Goal: Task Accomplishment & Management: Manage account settings

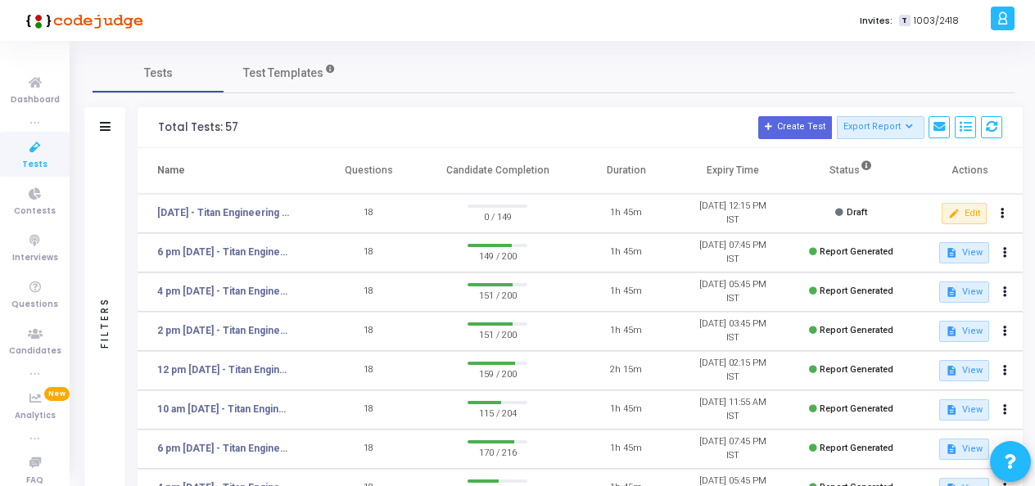
click at [261, 223] on td "[DATE] - Titan Engineering Intern 2026" at bounding box center [226, 213] width 178 height 39
click at [261, 210] on link "[DATE] - Titan Engineering Intern 2026" at bounding box center [224, 212] width 134 height 15
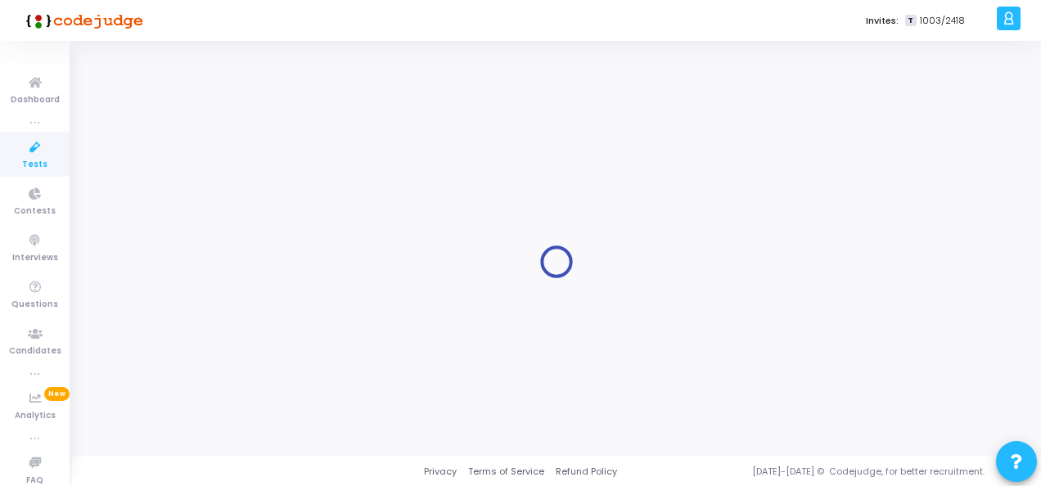
type input "[DATE] - Titan Engineering Intern 2026"
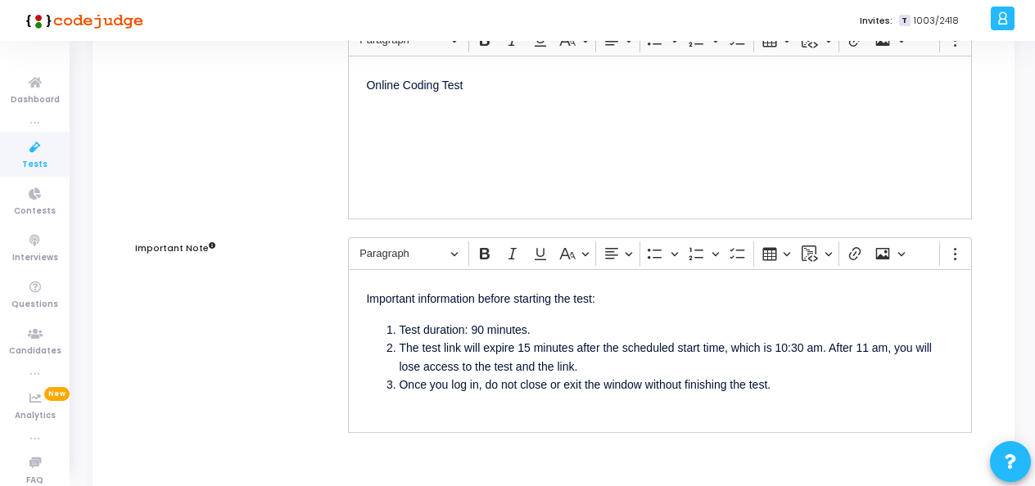
scroll to position [246, 0]
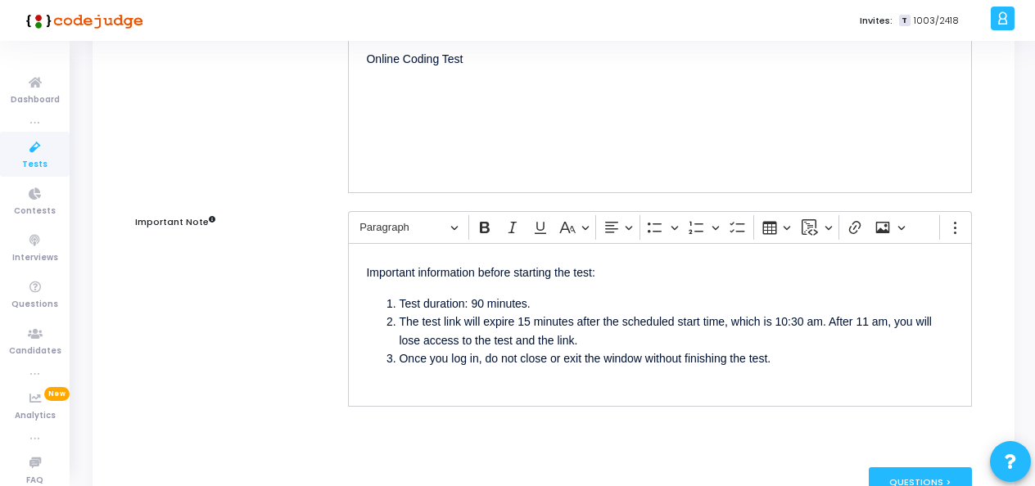
click at [527, 319] on li "The test link will expire 15 minutes after the scheduled start time, which is 1…" at bounding box center [676, 331] width 555 height 37
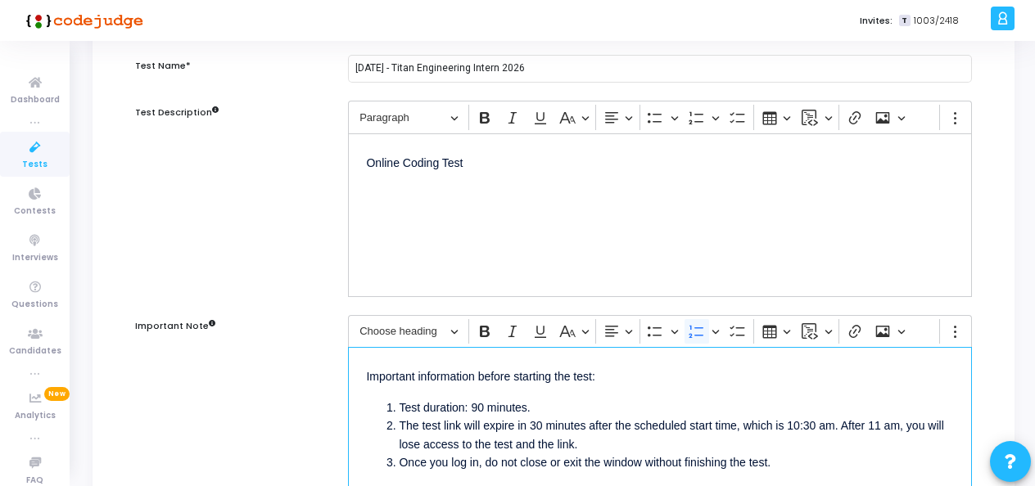
scroll to position [164, 0]
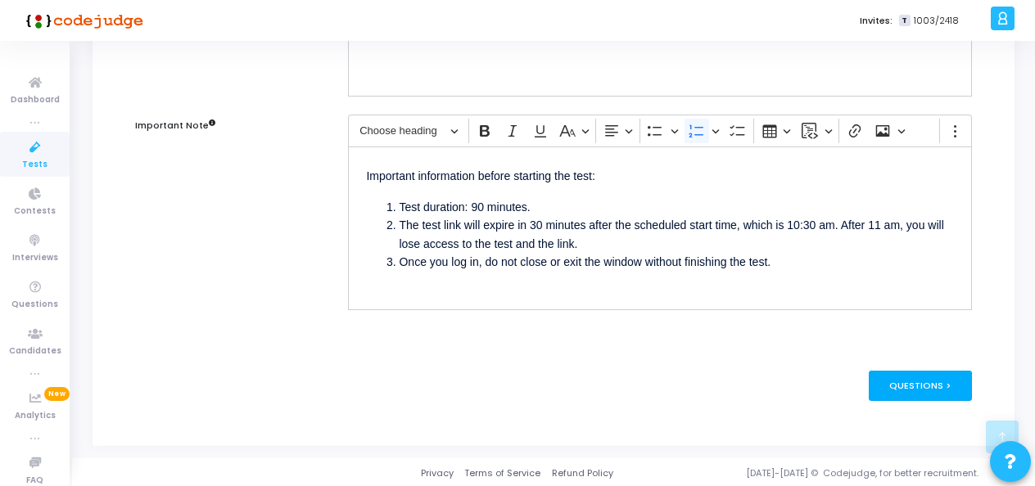
click at [922, 390] on div "Questions >" at bounding box center [920, 386] width 104 height 30
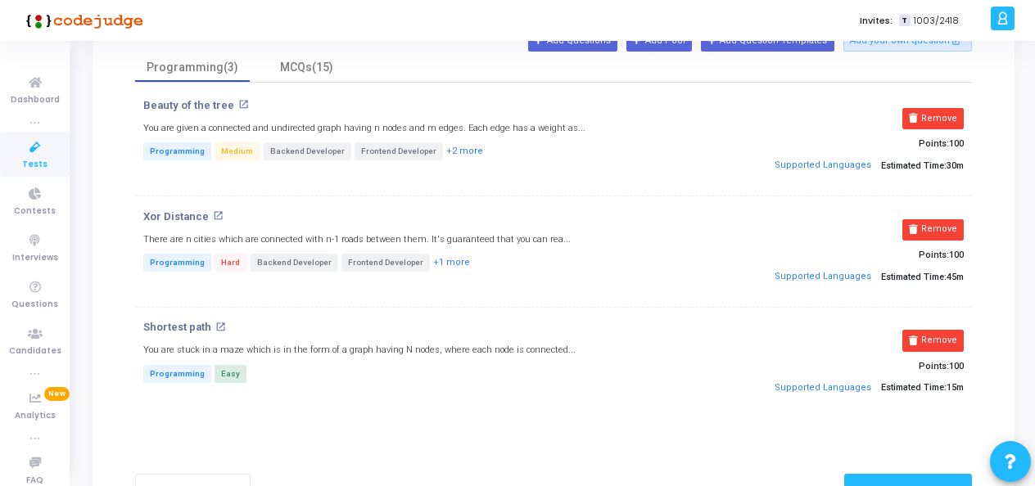
scroll to position [82, 0]
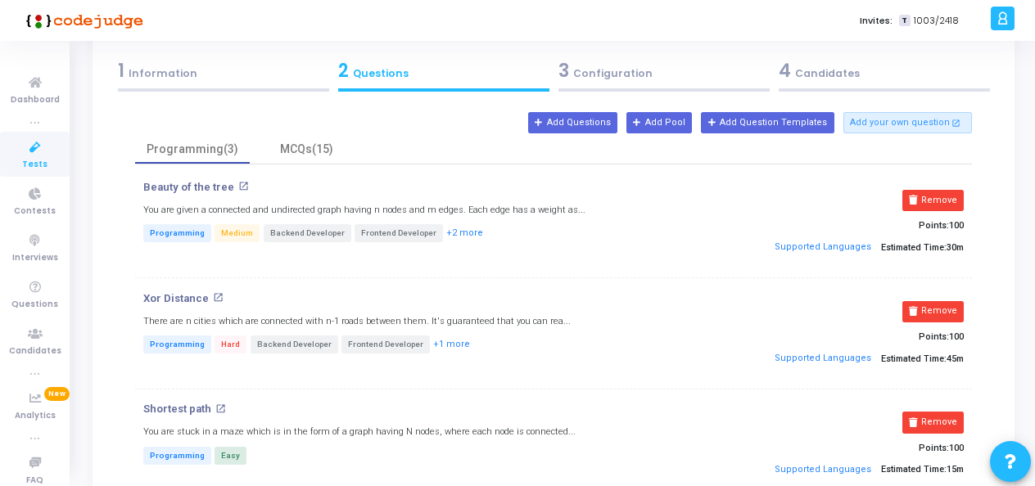
click at [608, 62] on div "3 Configuration" at bounding box center [663, 70] width 211 height 27
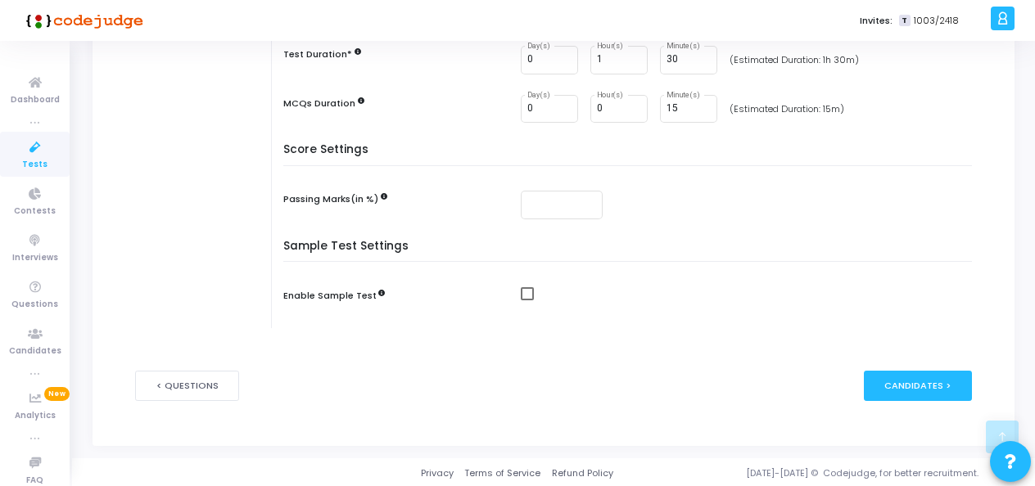
scroll to position [441, 0]
click at [890, 389] on div "Candidates >" at bounding box center [917, 385] width 109 height 30
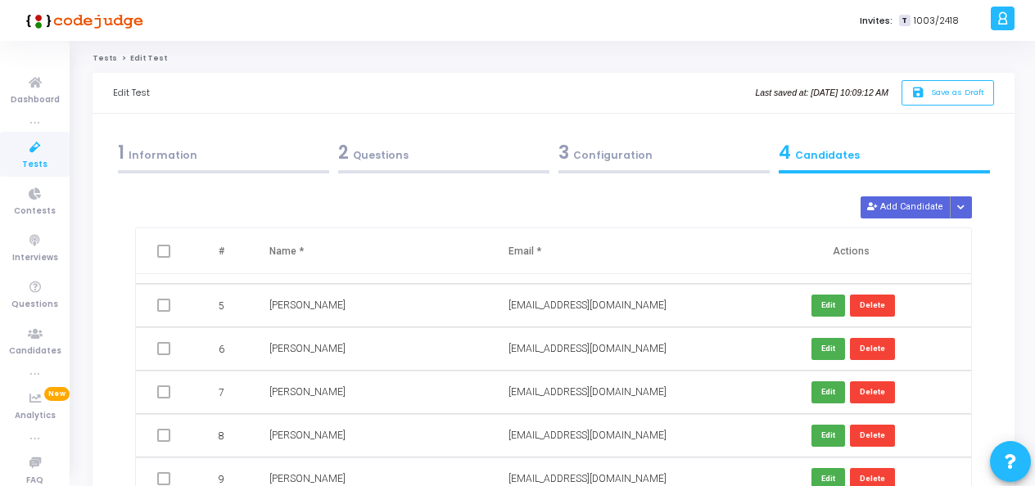
scroll to position [4405, 0]
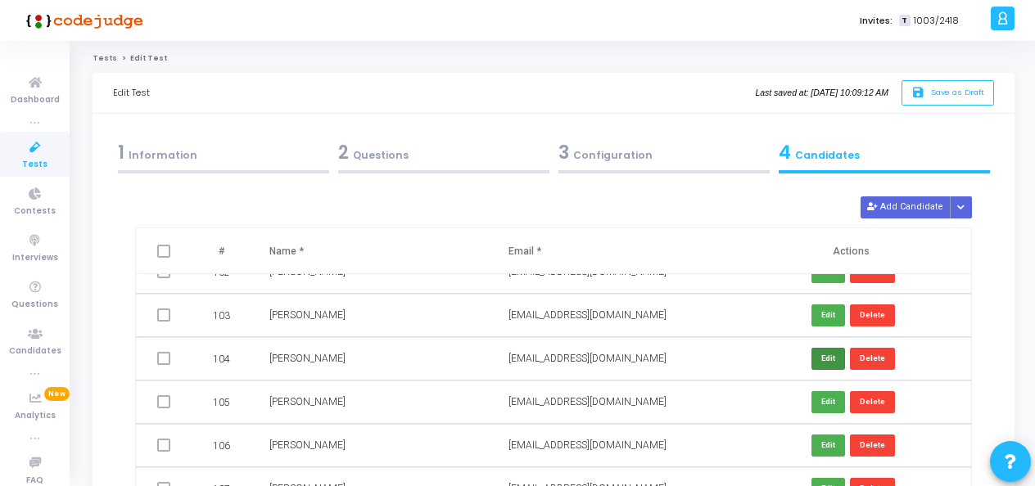
click at [811, 357] on button "Edit" at bounding box center [828, 359] width 34 height 22
drag, startPoint x: 638, startPoint y: 355, endPoint x: 487, endPoint y: 350, distance: 151.5
click at [487, 350] on tr "104 Amarjeet kumar ahujajee2022@gmail.com Save Cancel" at bounding box center [553, 358] width 835 height 43
paste input "2022ugcs079@nitjsr.ac.in."
type input "2022ugcs079@nitjsr.ac.in"
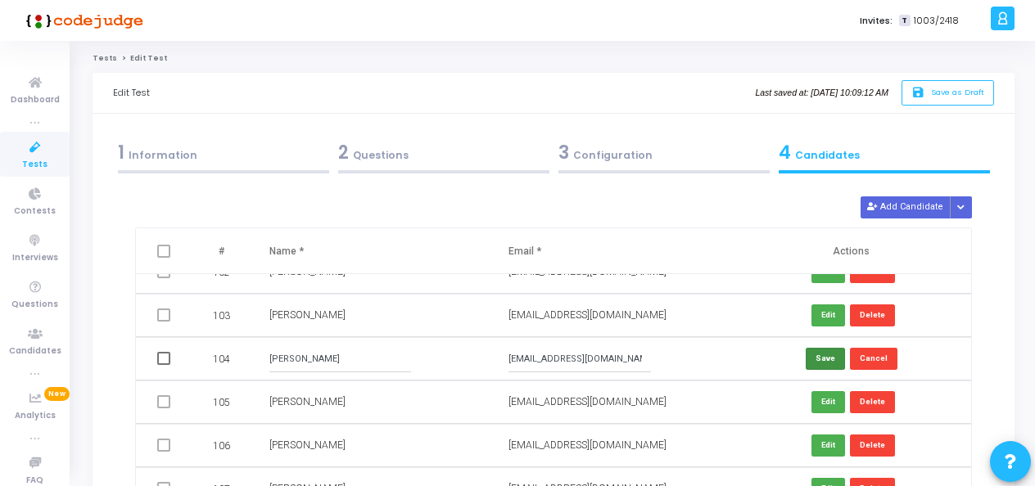
click at [814, 360] on button "Save" at bounding box center [824, 359] width 39 height 22
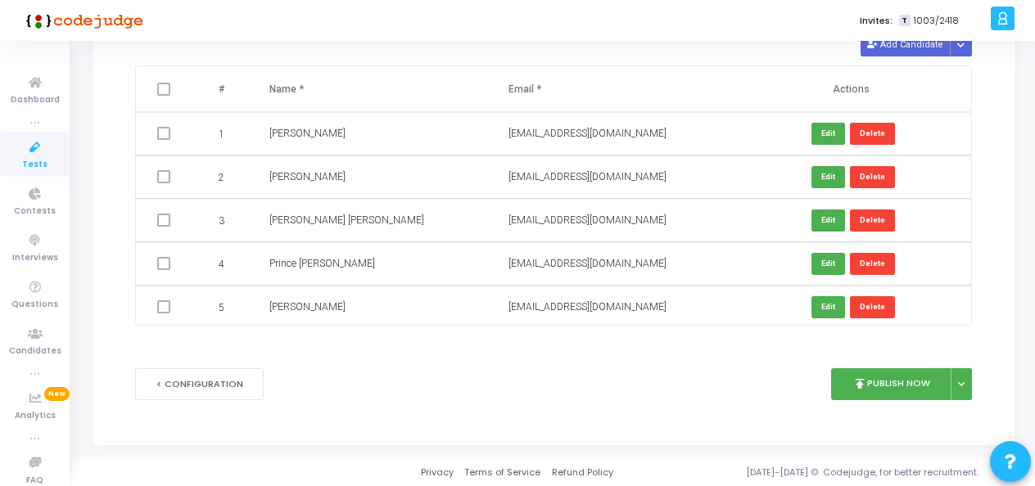
scroll to position [0, 0]
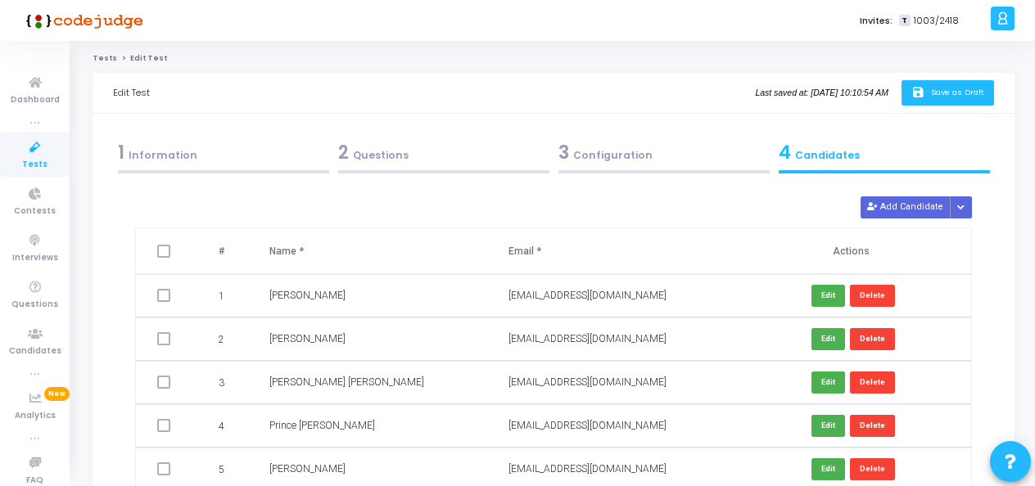
click at [936, 93] on span "Save as Draft" at bounding box center [957, 92] width 53 height 11
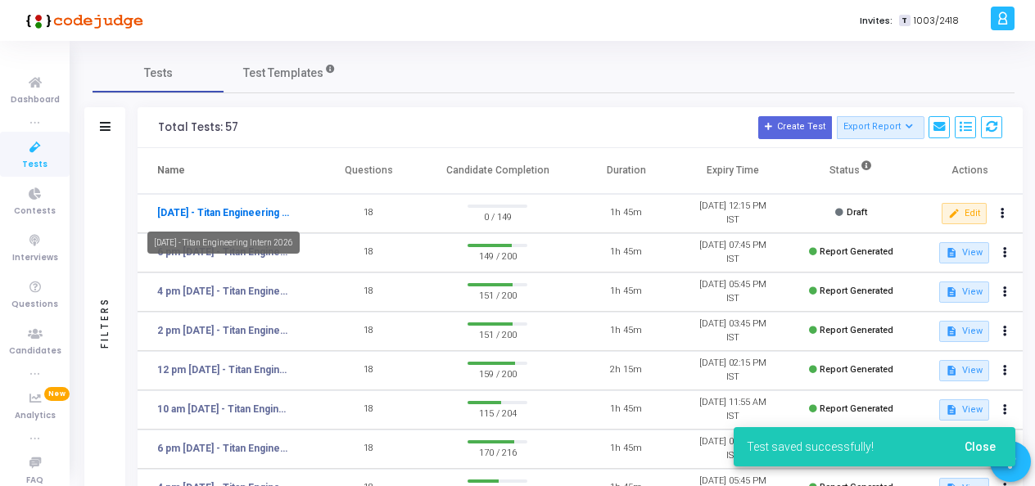
click at [226, 219] on link "[DATE] - Titan Engineering Intern 2026" at bounding box center [224, 212] width 134 height 15
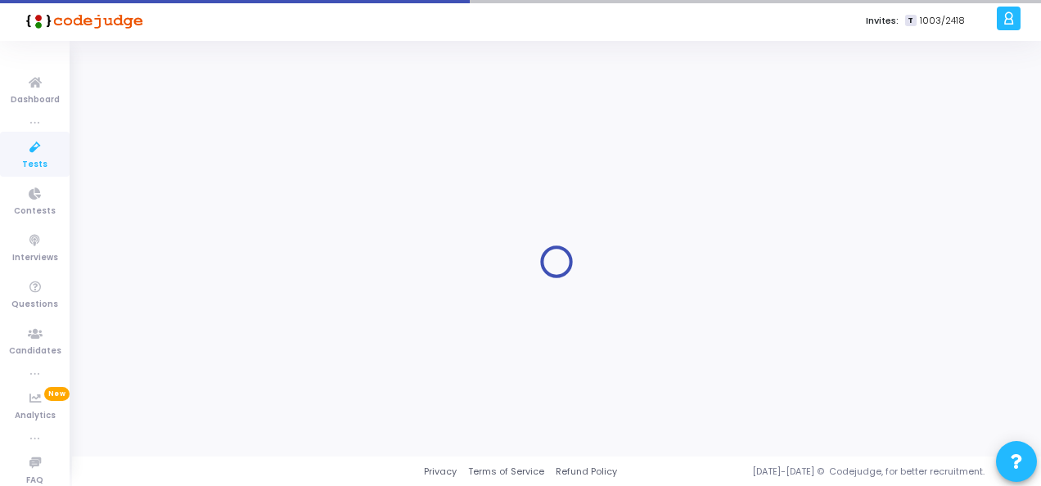
type input "[DATE] - Titan Engineering Intern 2026"
type input "9/1/2025, 10:25 AM"
checkbox input "false"
radio input "true"
type input "9/1/2025, 12:15 PM"
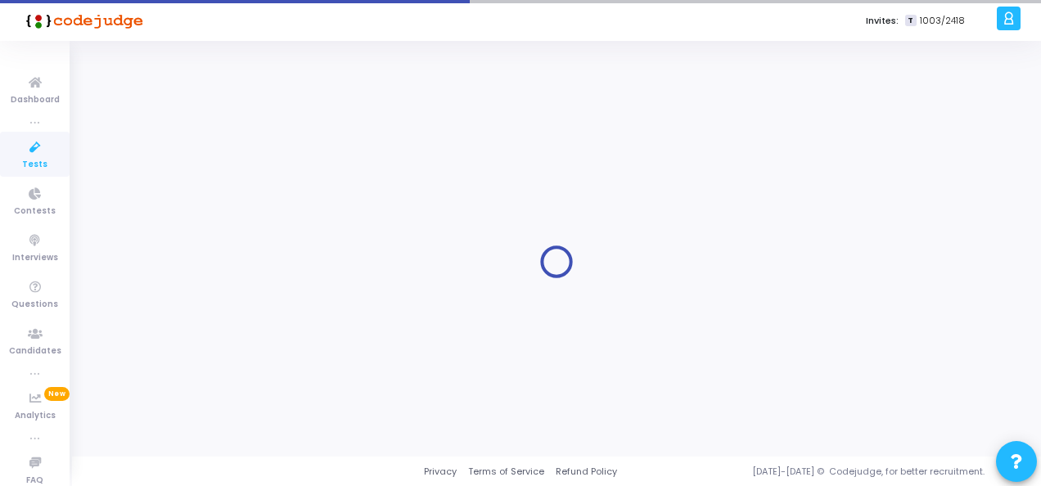
type input "1"
type input "30"
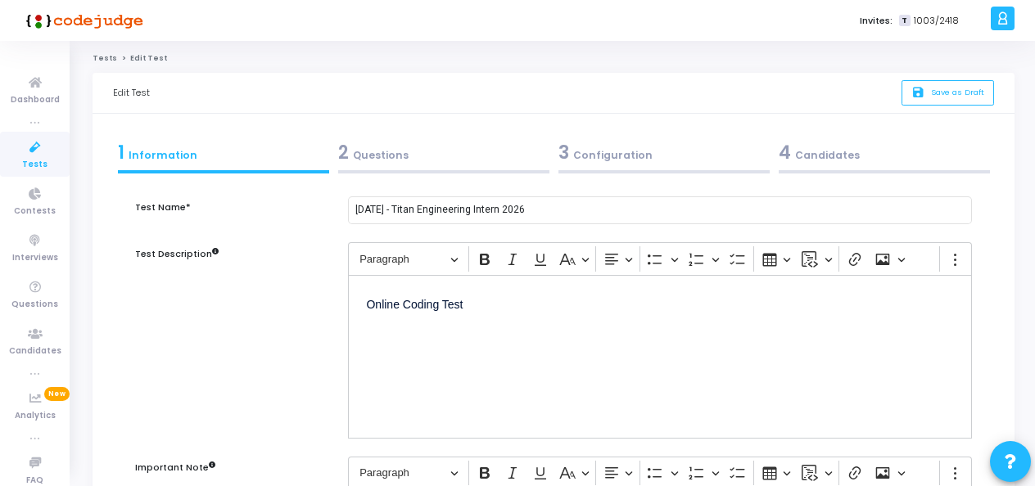
click at [589, 155] on div "3 Configuration" at bounding box center [663, 152] width 211 height 27
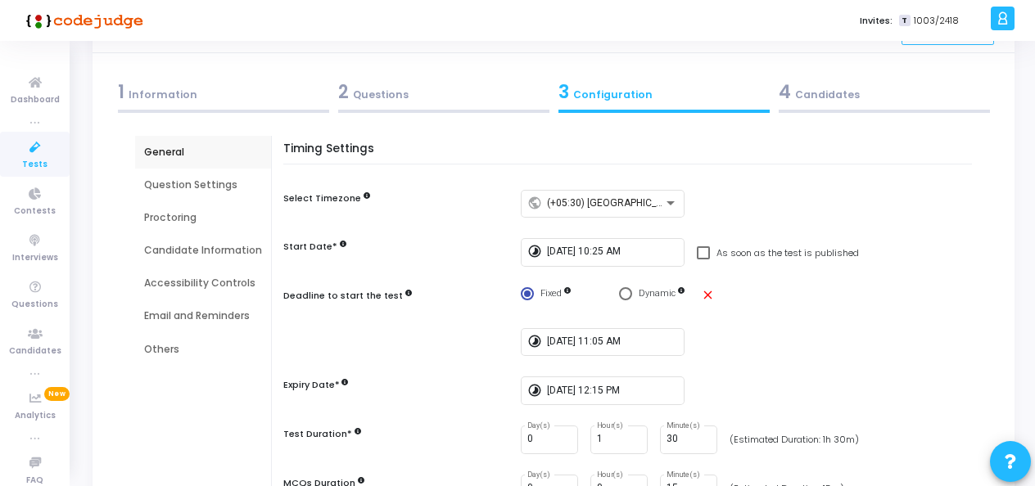
scroll to position [82, 0]
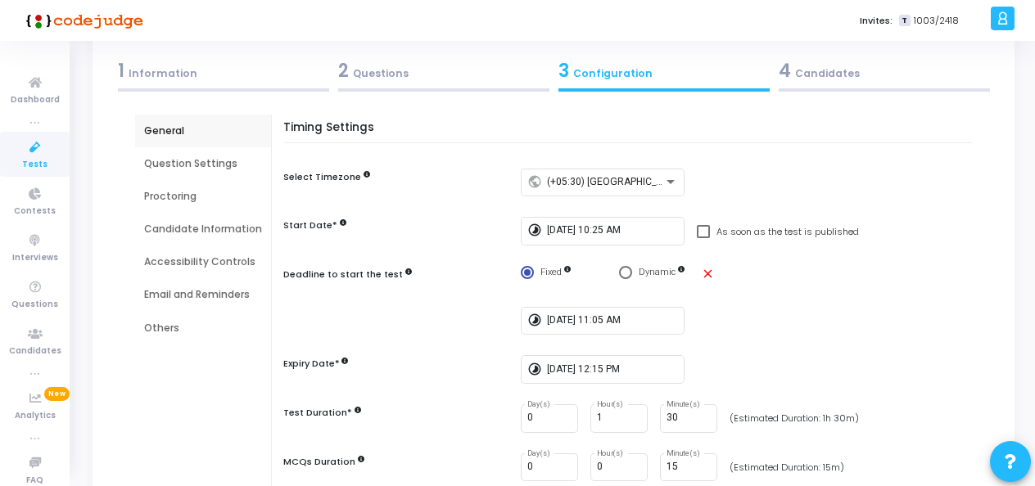
click at [174, 165] on div "Question Settings" at bounding box center [203, 163] width 118 height 15
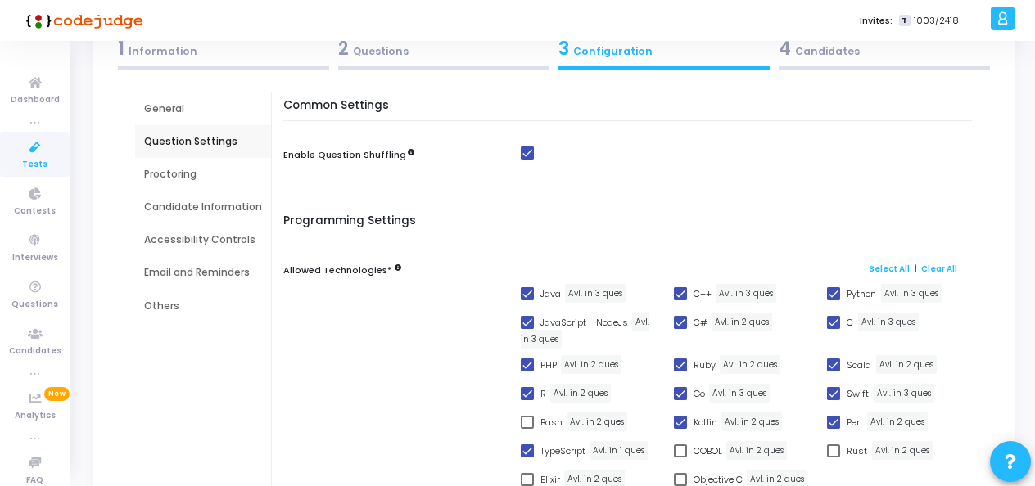
scroll to position [29, 0]
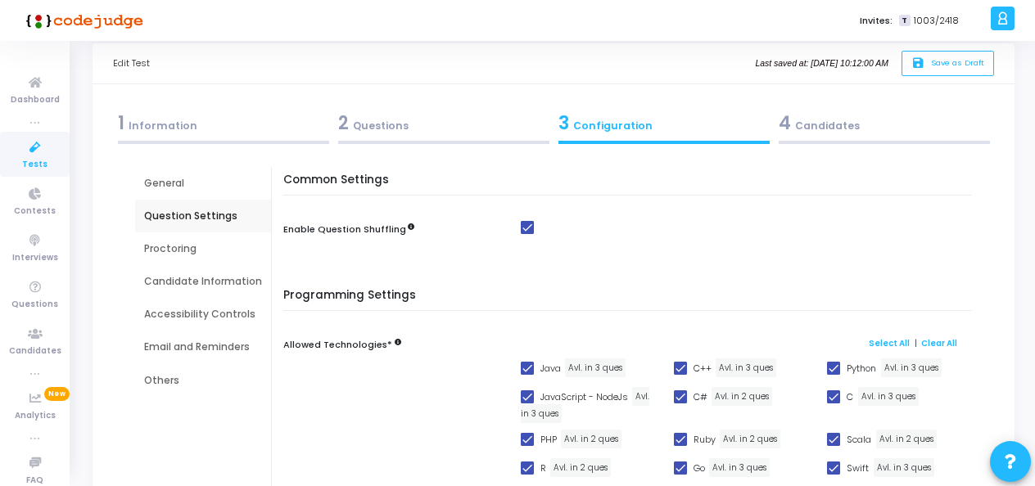
click at [177, 247] on div "Proctoring" at bounding box center [203, 248] width 118 height 15
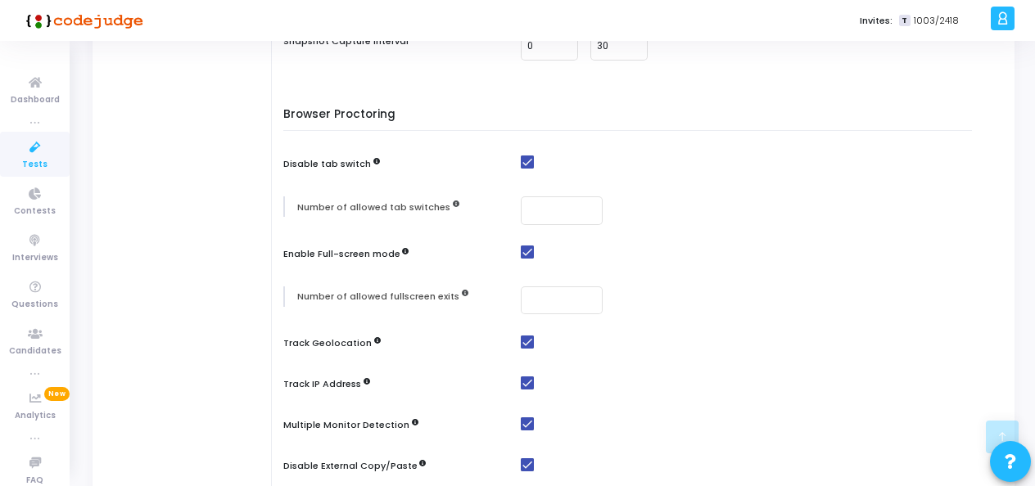
scroll to position [218, 0]
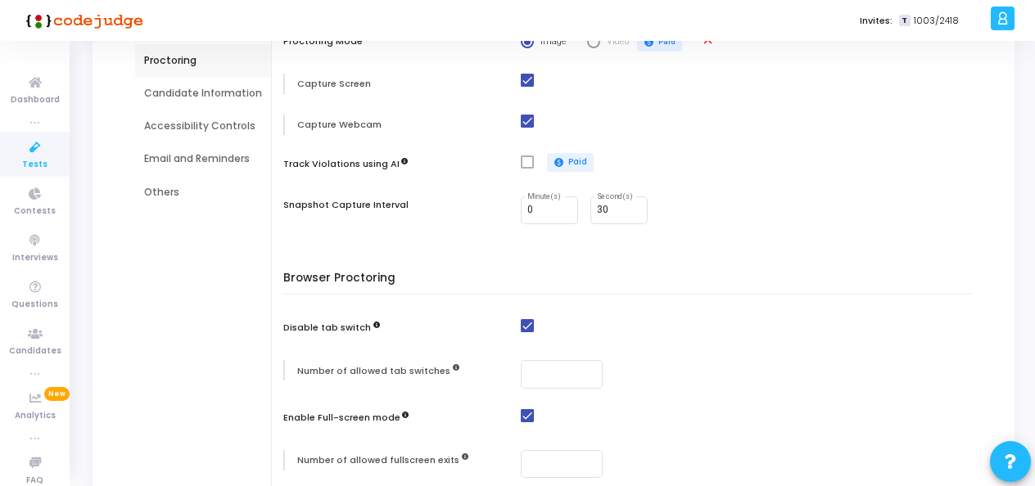
click at [170, 97] on div "Candidate Information" at bounding box center [203, 93] width 118 height 15
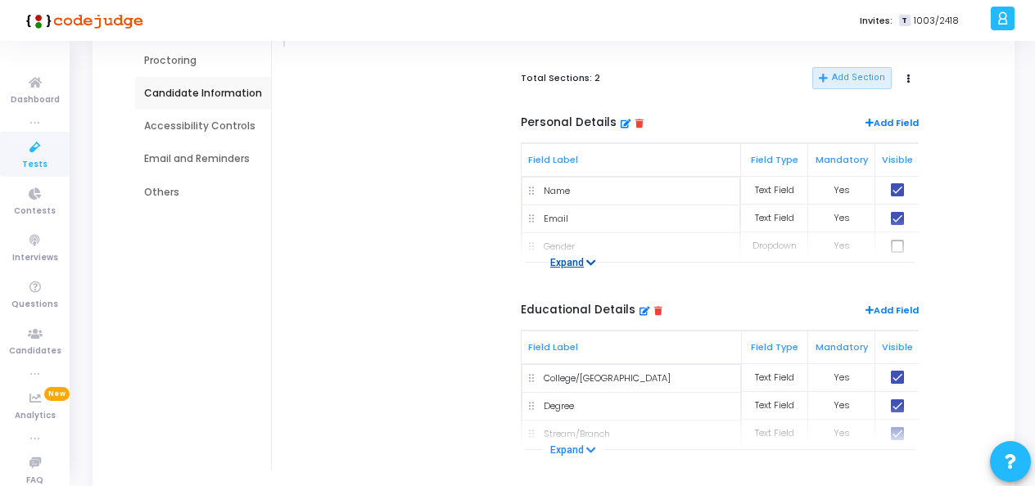
click at [575, 259] on button "Expand" at bounding box center [573, 263] width 64 height 16
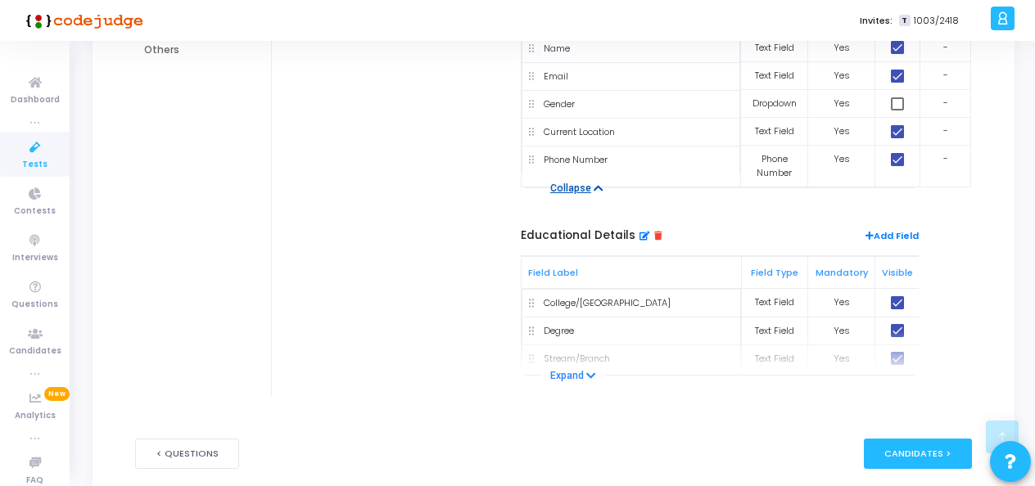
scroll to position [381, 0]
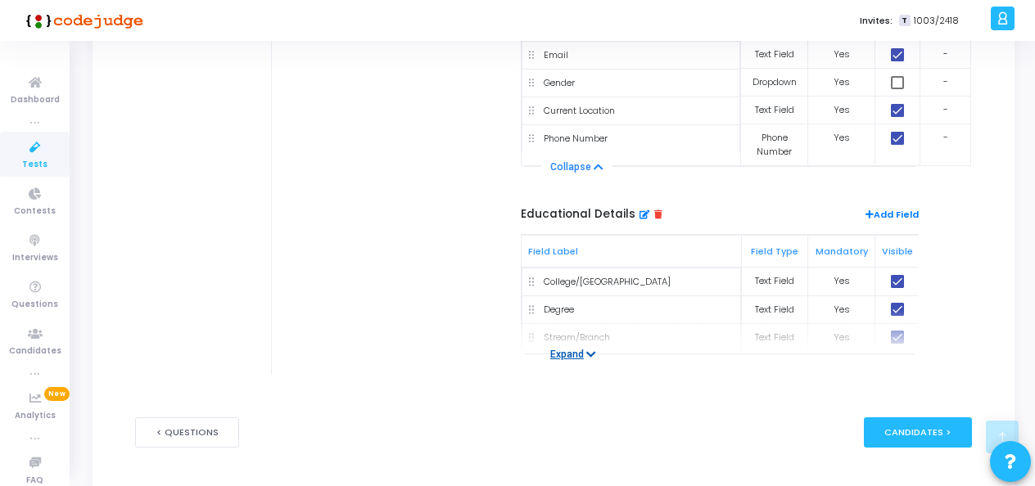
click at [570, 349] on button "Expand" at bounding box center [573, 354] width 64 height 16
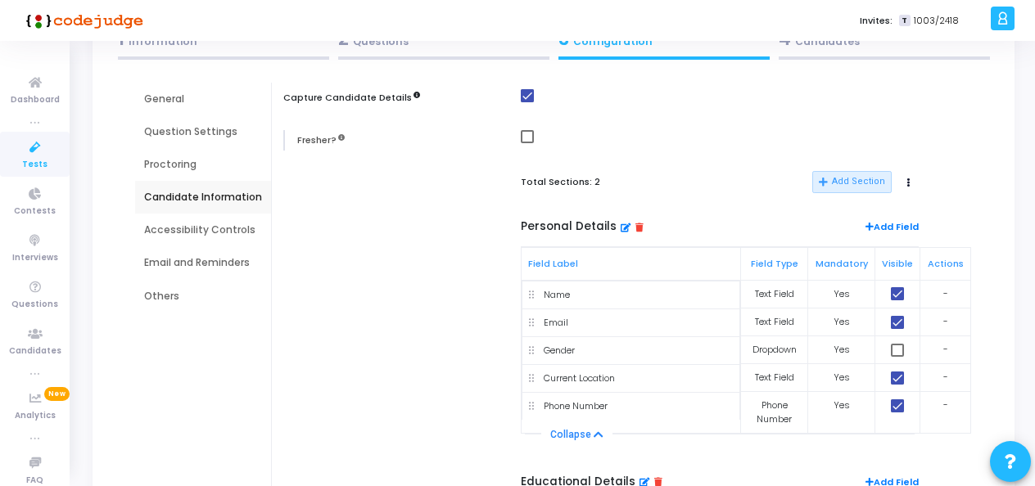
scroll to position [73, 0]
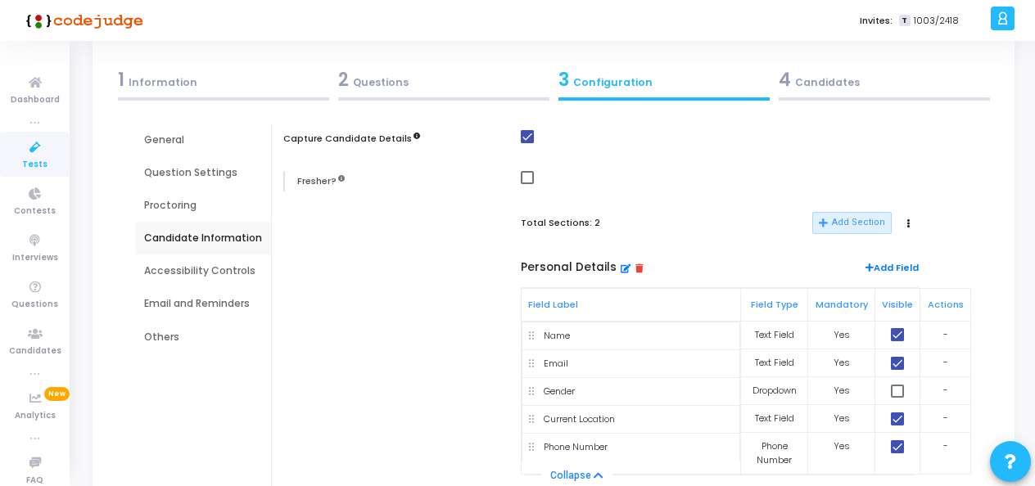
click at [199, 264] on div "Accessibility Controls" at bounding box center [203, 271] width 118 height 15
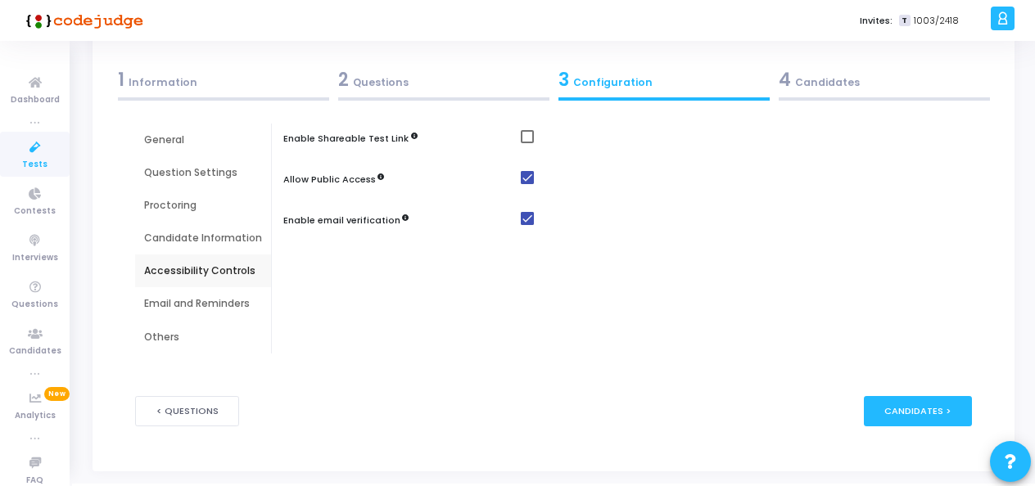
scroll to position [100, 0]
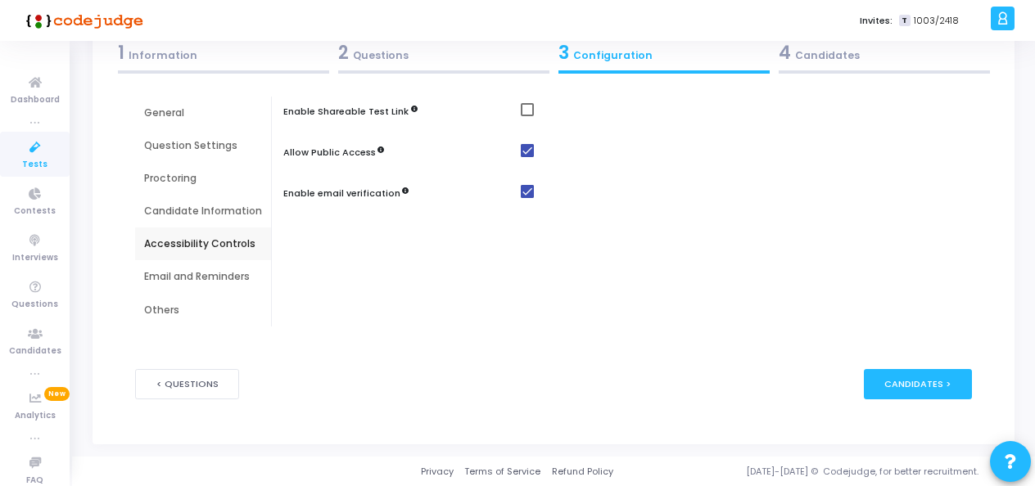
click at [190, 273] on div "Email and Reminders" at bounding box center [203, 276] width 118 height 15
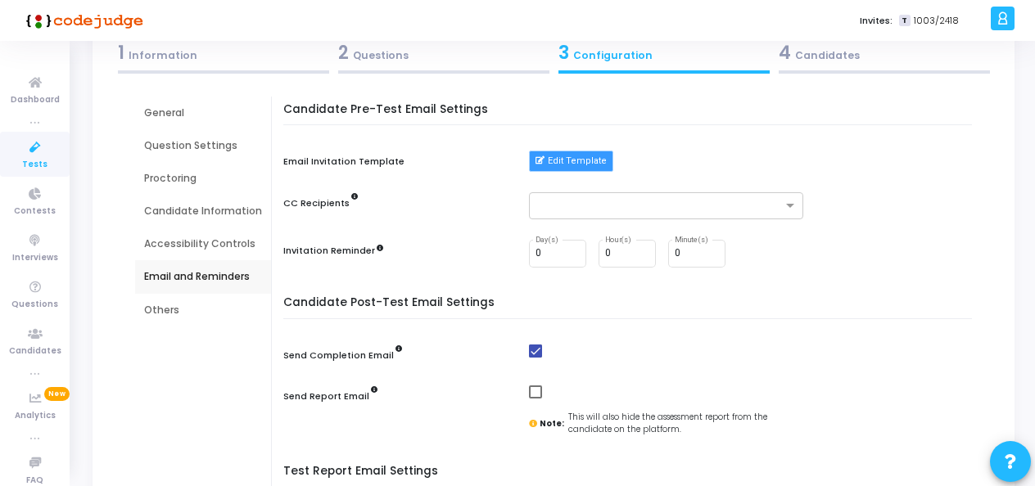
click at [589, 165] on button "Edit Template" at bounding box center [571, 161] width 84 height 21
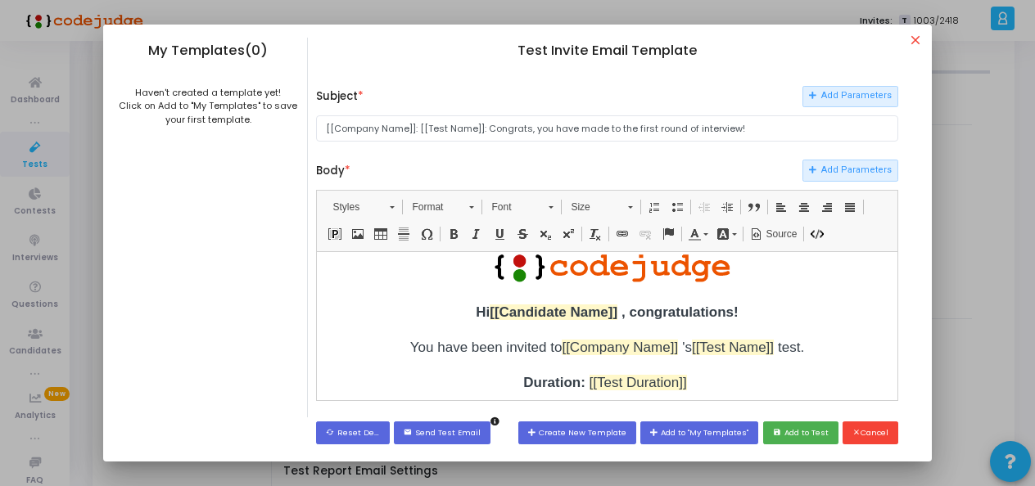
scroll to position [0, 0]
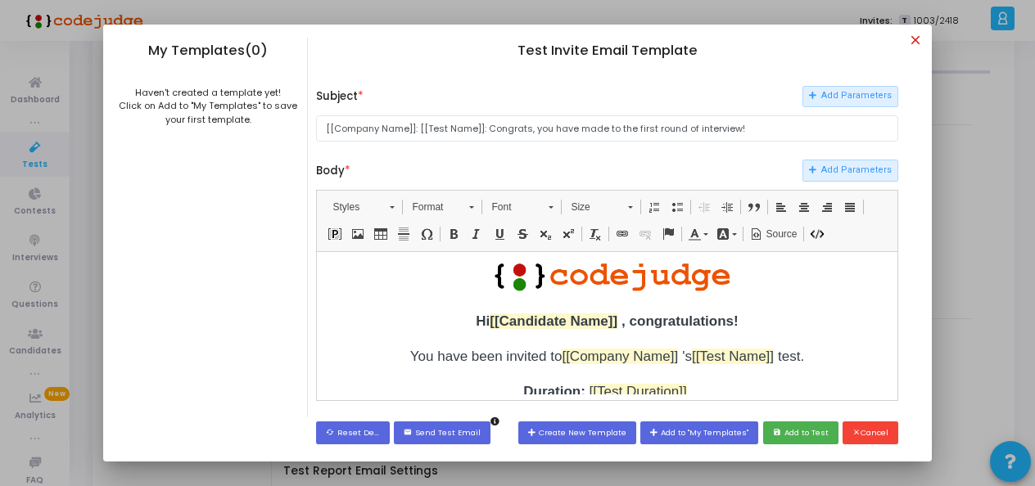
click at [918, 38] on mat-icon "close" at bounding box center [918, 43] width 20 height 20
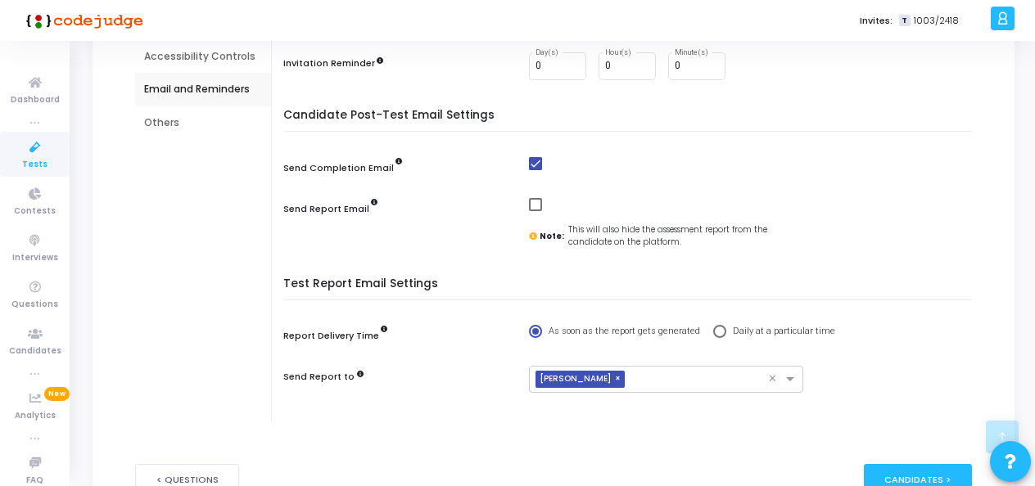
scroll to position [264, 0]
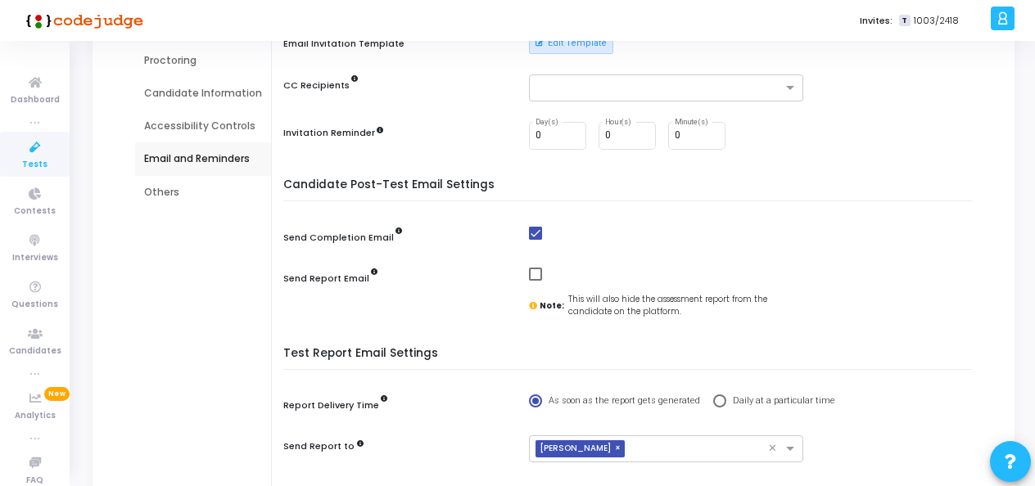
click at [166, 187] on div "Others" at bounding box center [203, 192] width 118 height 15
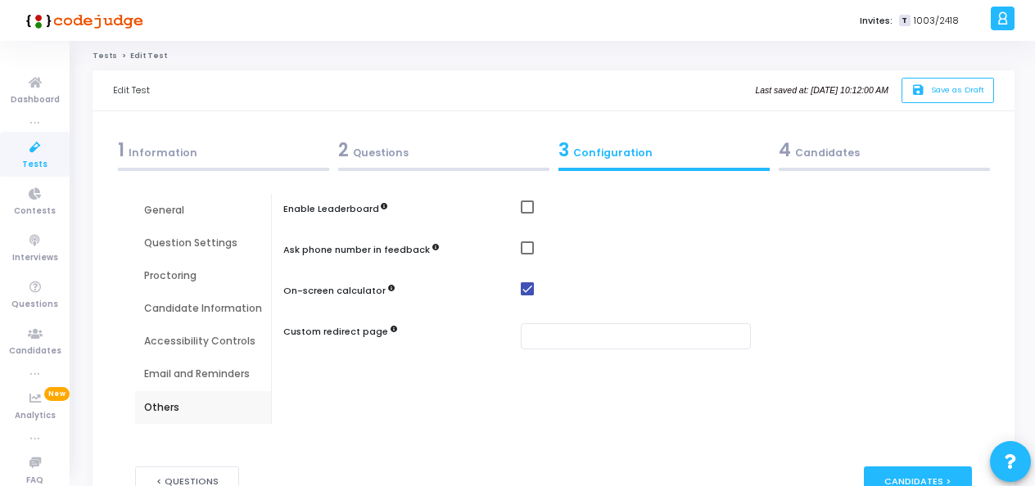
scroll to position [0, 0]
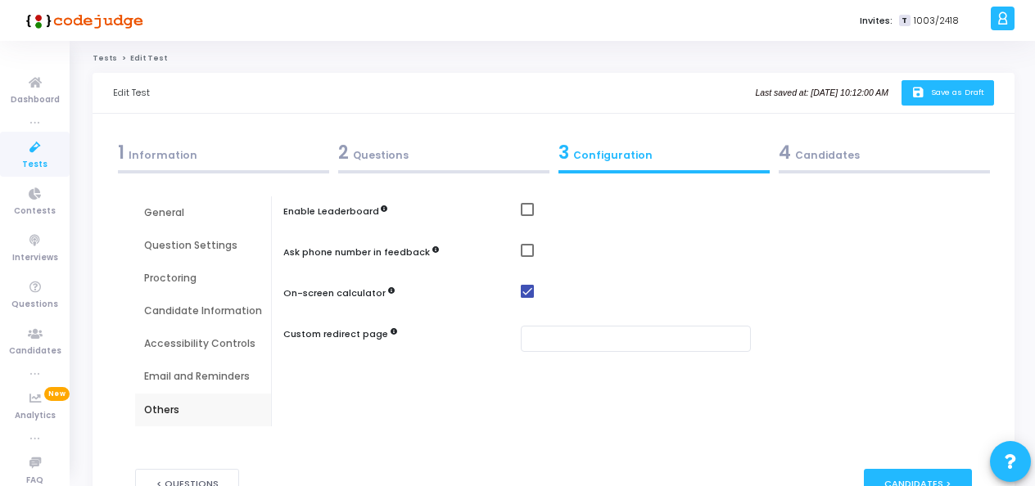
click at [912, 93] on icon "save" at bounding box center [919, 93] width 17 height 14
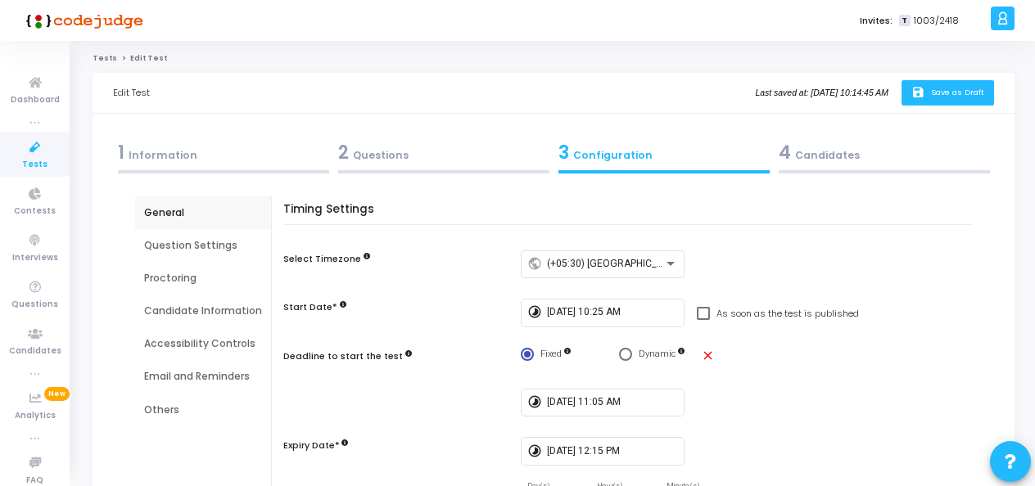
click at [787, 158] on span "4" at bounding box center [784, 152] width 12 height 25
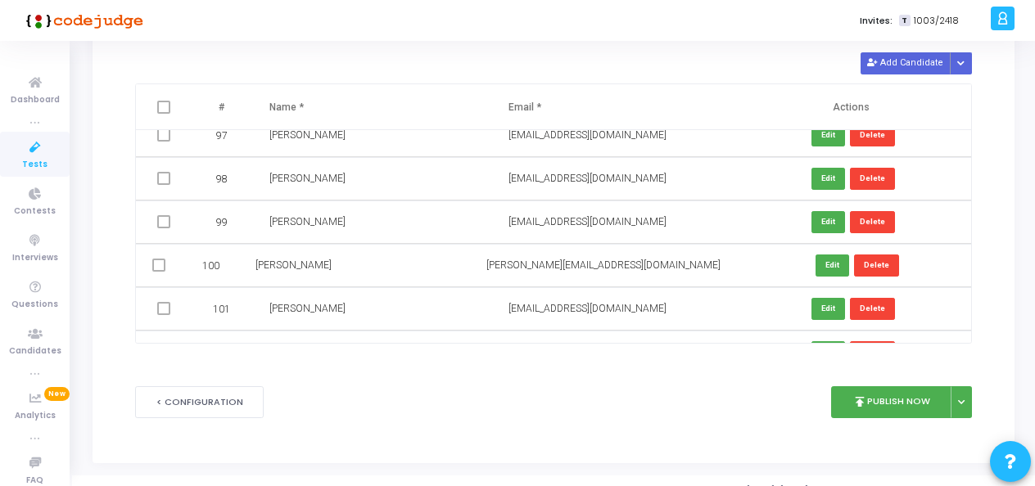
scroll to position [4420, 0]
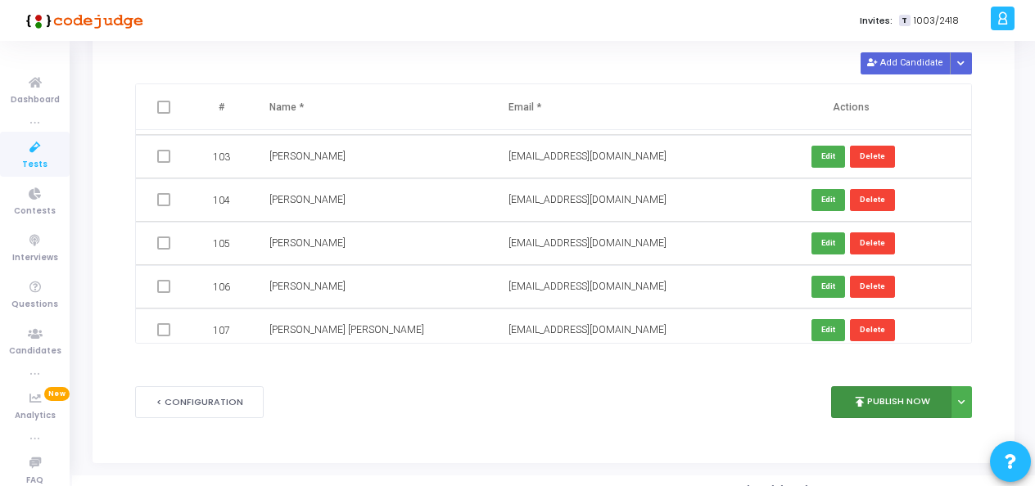
click at [869, 394] on button "publish Publish Now" at bounding box center [891, 402] width 120 height 32
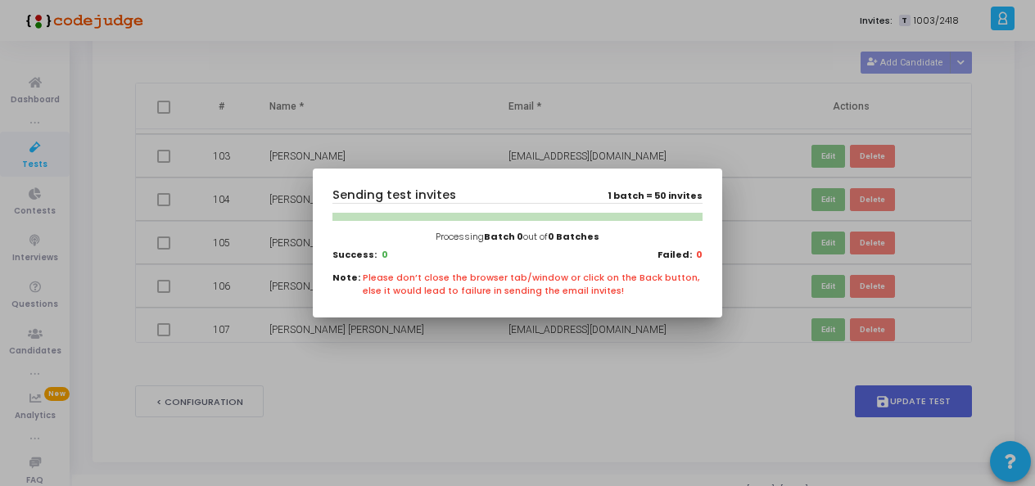
scroll to position [0, 0]
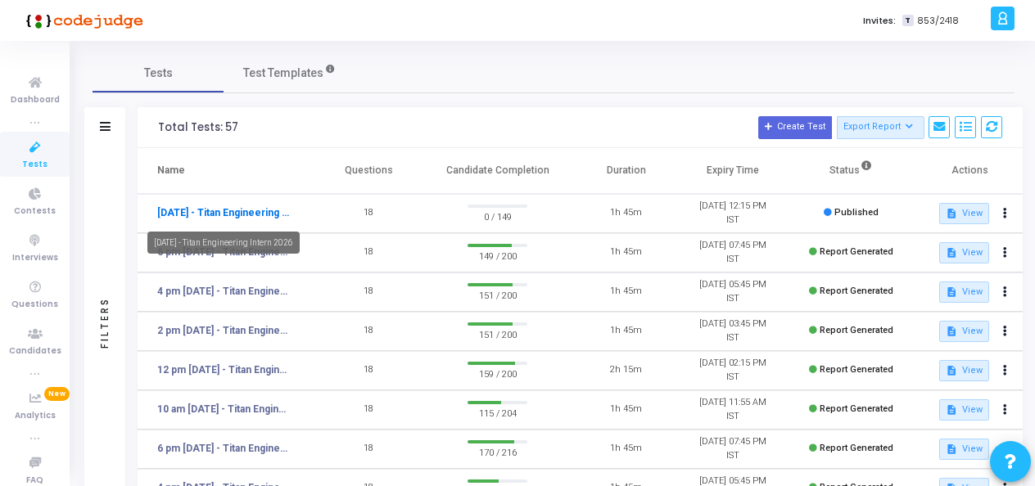
click at [257, 208] on link "[DATE] - Titan Engineering Intern 2026" at bounding box center [224, 212] width 134 height 15
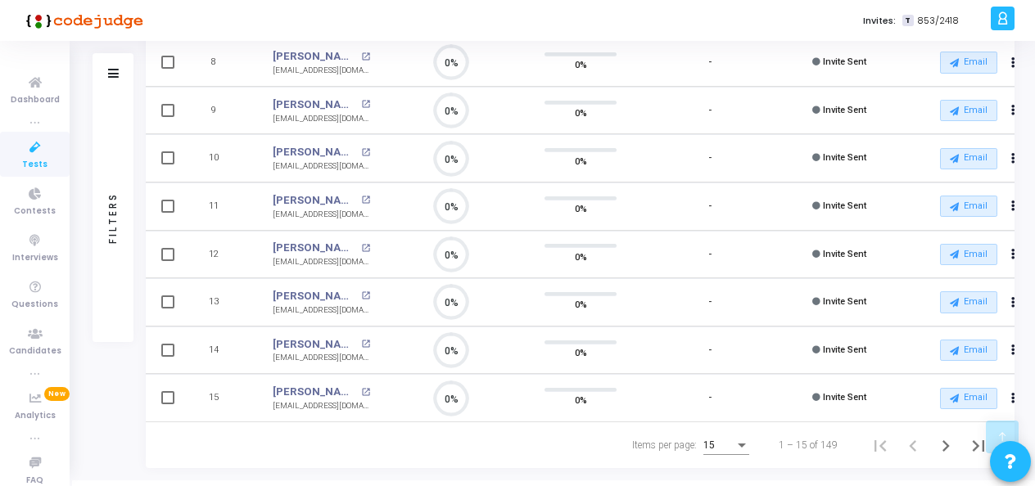
scroll to position [560, 0]
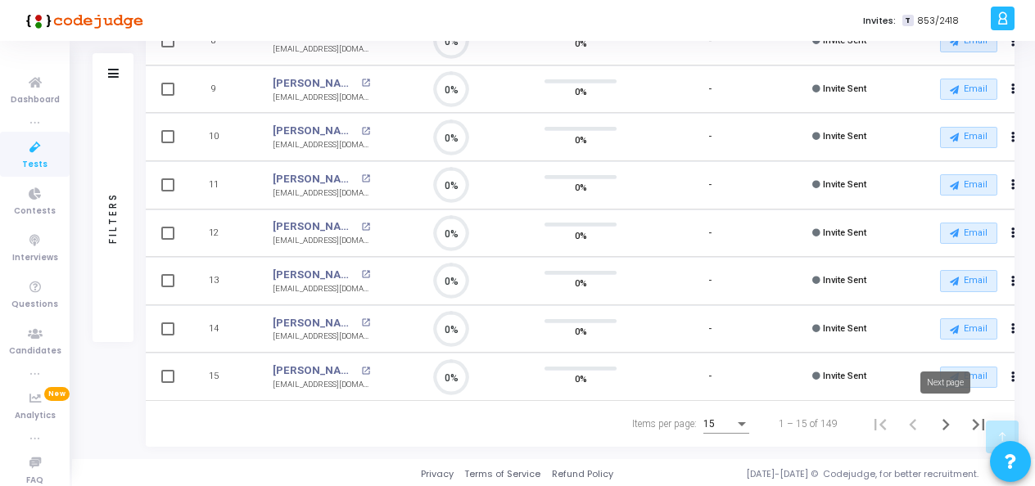
click at [948, 417] on icon "Next page" at bounding box center [945, 424] width 23 height 23
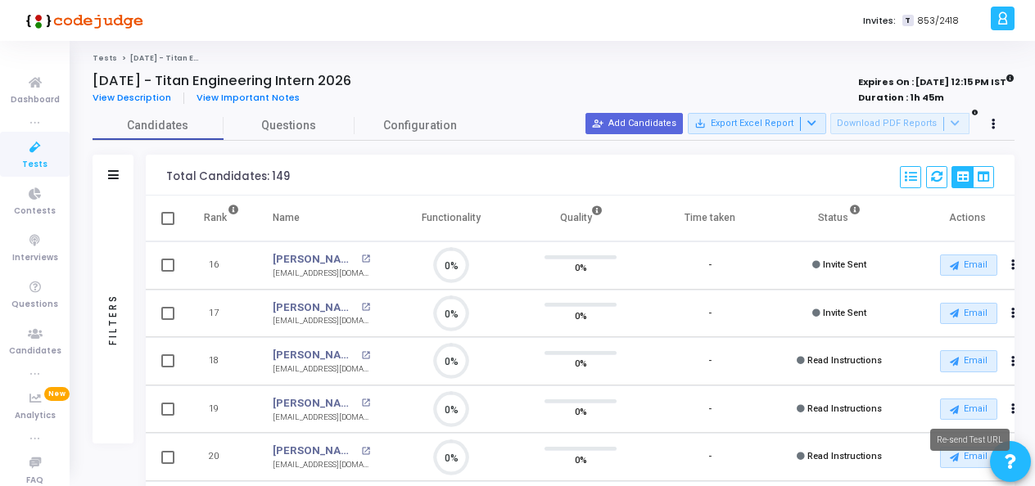
scroll to position [34, 41]
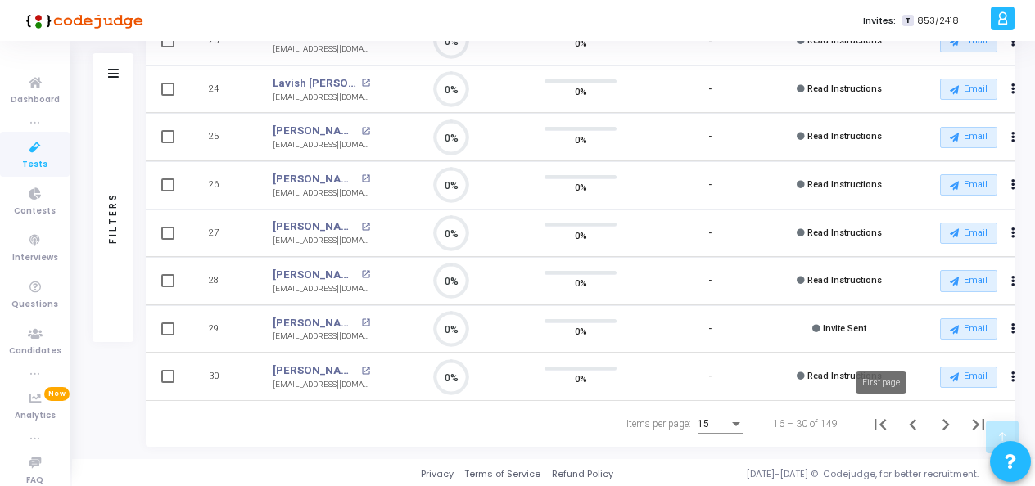
click at [879, 421] on icon "First page" at bounding box center [879, 424] width 11 height 11
click at [977, 417] on icon "Last page" at bounding box center [978, 424] width 23 height 23
click at [910, 426] on icon "Previous page" at bounding box center [912, 424] width 23 height 23
click at [907, 416] on icon "Previous page" at bounding box center [912, 424] width 23 height 23
click at [884, 427] on icon "First page" at bounding box center [879, 424] width 23 height 23
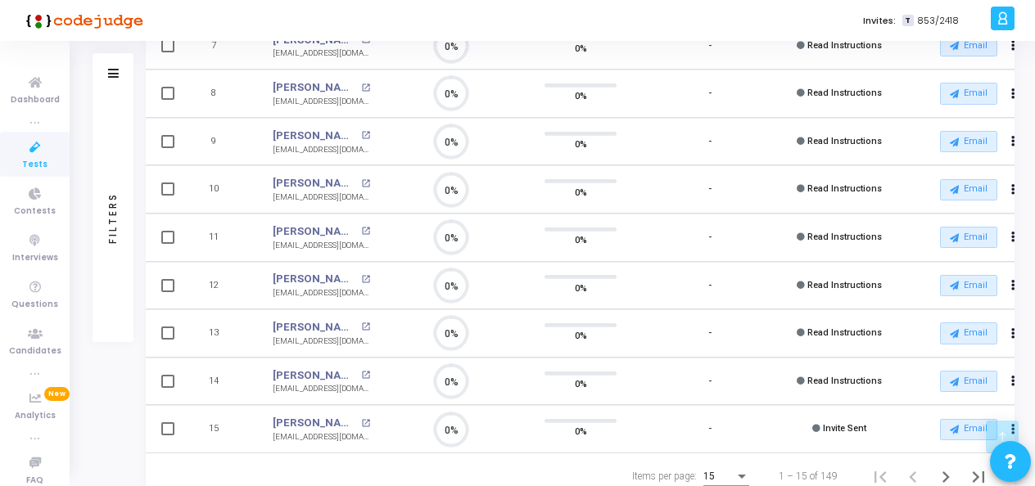
scroll to position [560, 0]
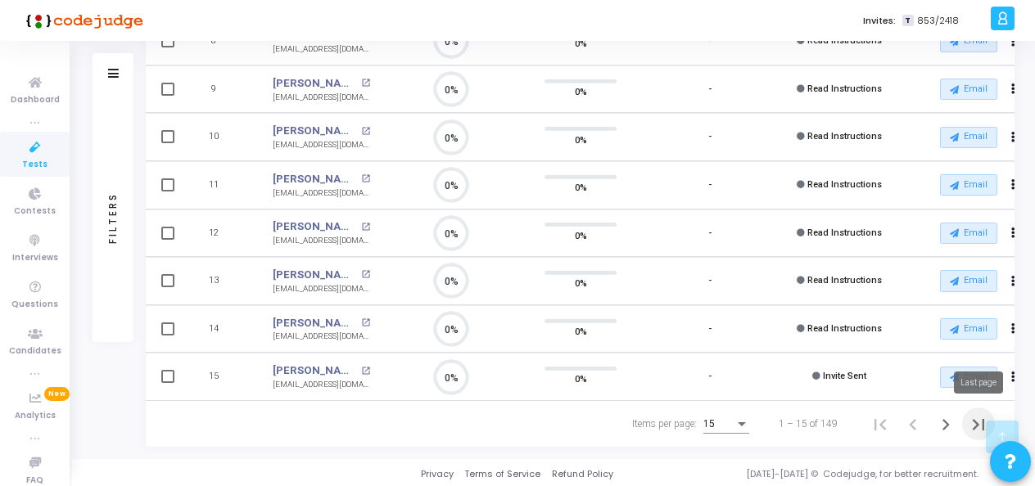
click at [971, 413] on icon "Last page" at bounding box center [978, 424] width 23 height 23
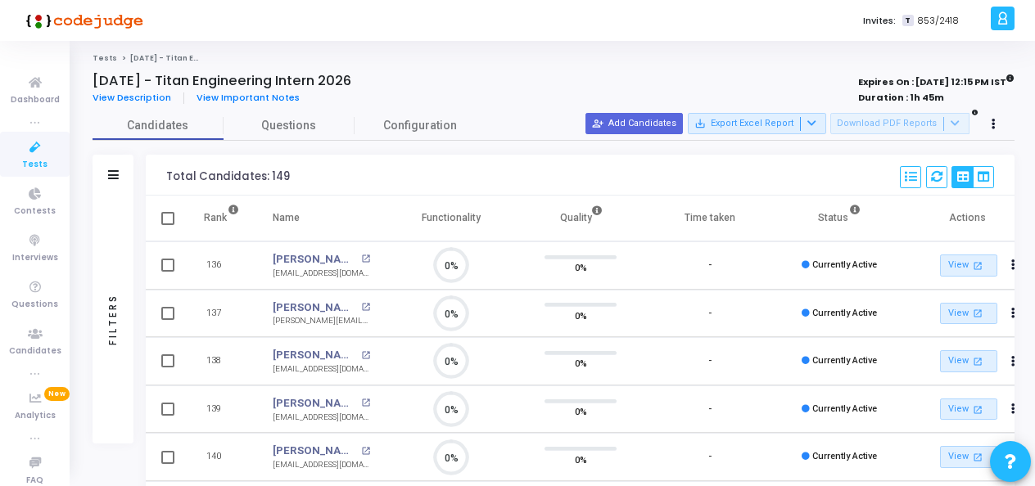
scroll to position [34, 41]
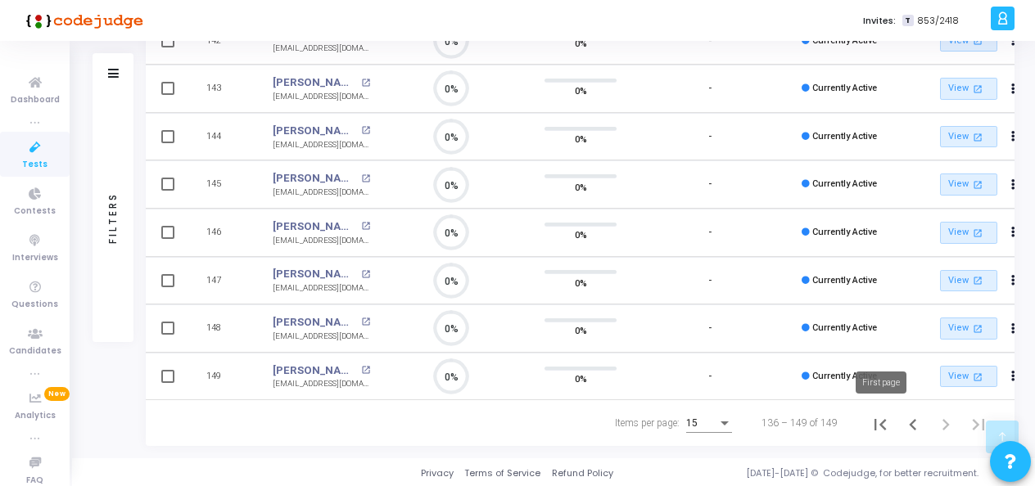
click at [882, 419] on icon "First page" at bounding box center [879, 424] width 11 height 11
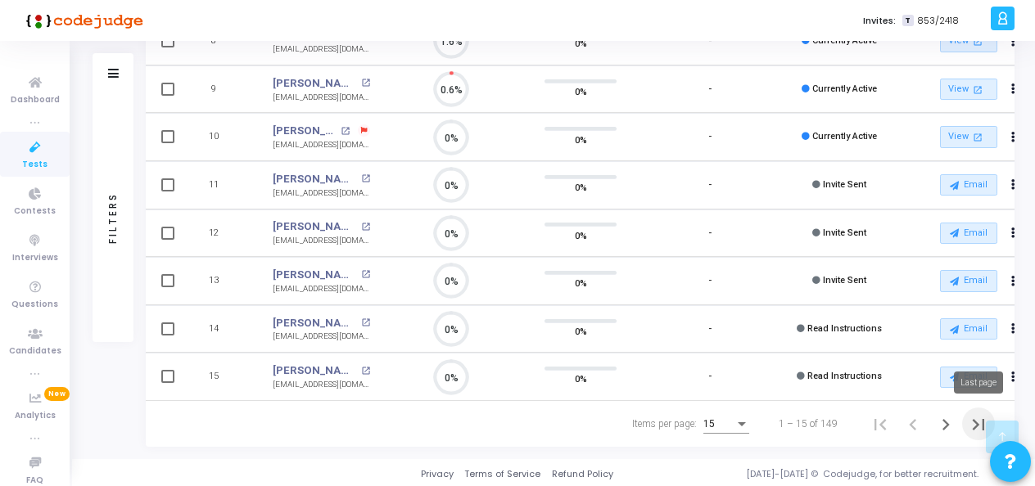
click at [967, 418] on icon "Last page" at bounding box center [978, 424] width 23 height 23
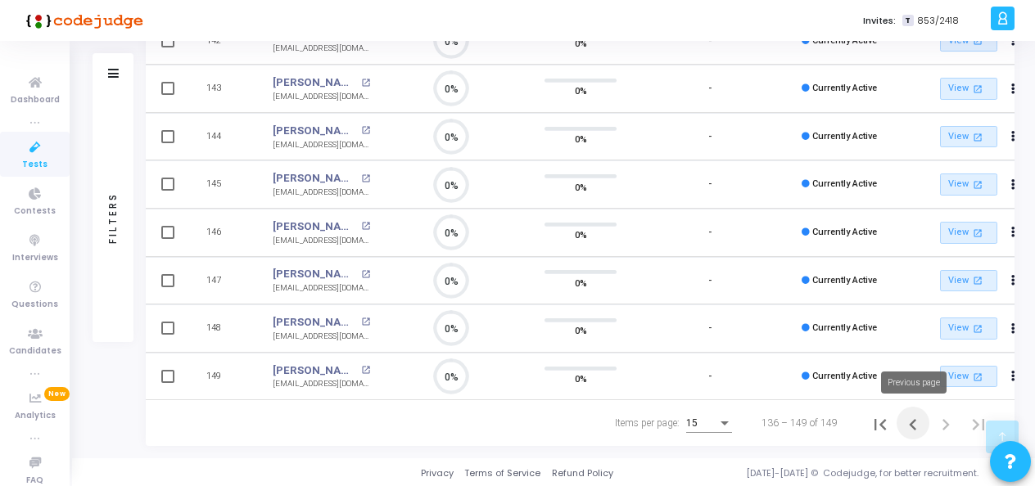
click at [907, 420] on icon "Previous page" at bounding box center [912, 424] width 23 height 23
click at [908, 409] on button "Previous page" at bounding box center [912, 424] width 33 height 33
click at [915, 413] on icon "Previous page" at bounding box center [912, 424] width 23 height 23
click at [874, 424] on icon "First page" at bounding box center [879, 424] width 11 height 11
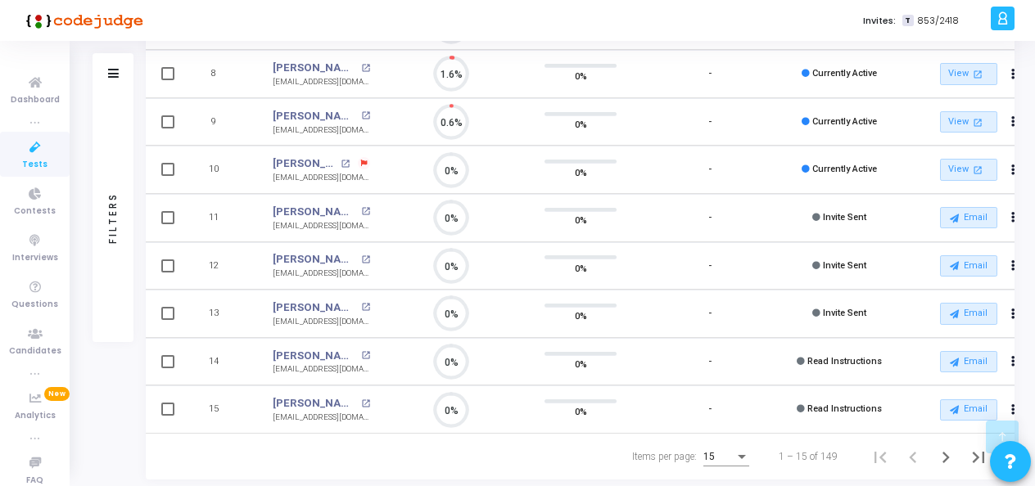
scroll to position [560, 0]
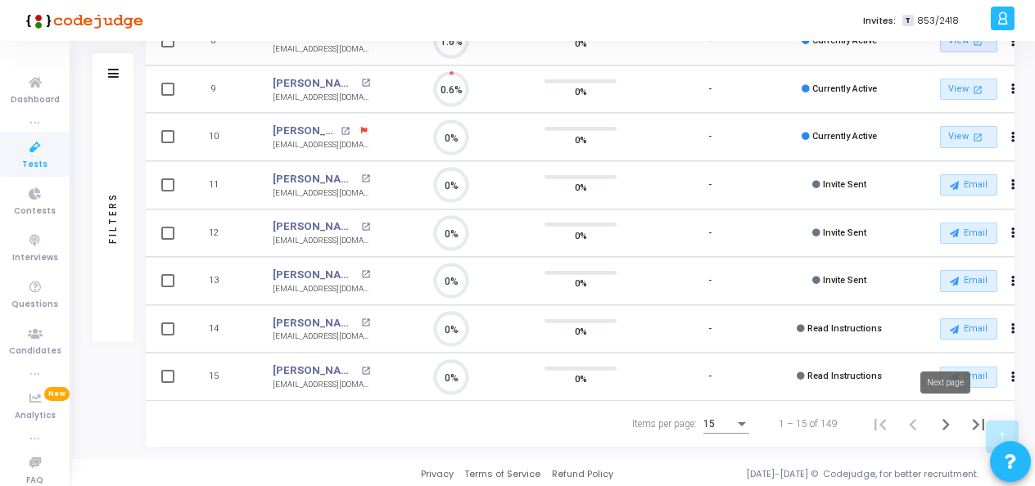
click at [944, 425] on icon "Next page" at bounding box center [945, 424] width 7 height 11
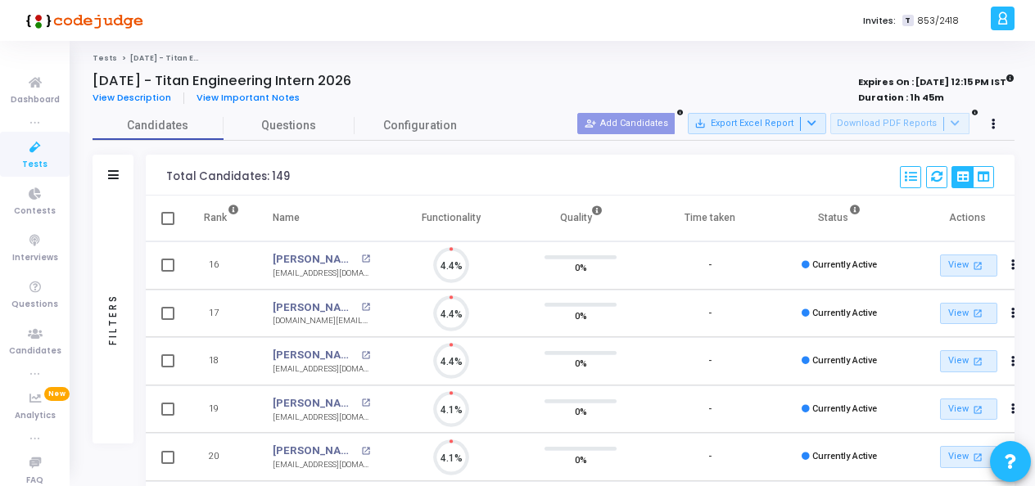
scroll to position [34, 41]
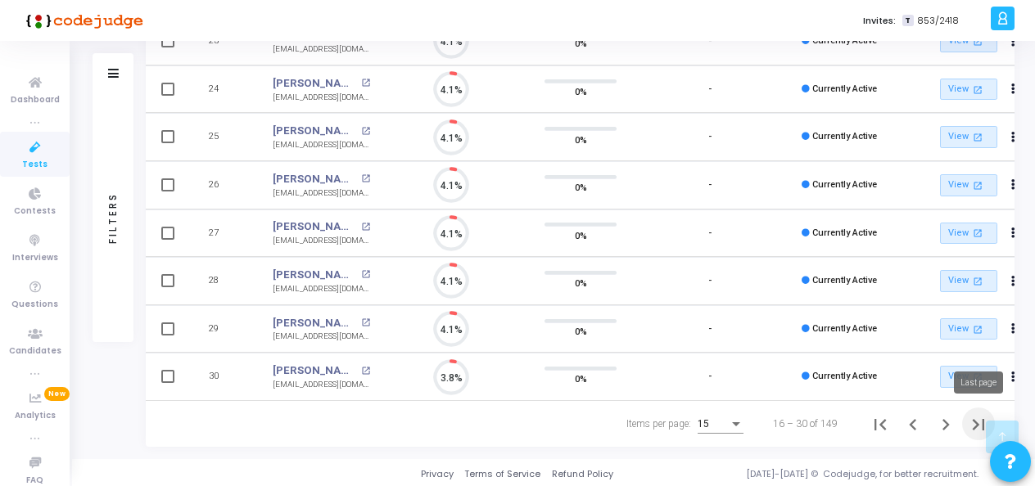
click at [962, 419] on button "Last page" at bounding box center [978, 424] width 33 height 33
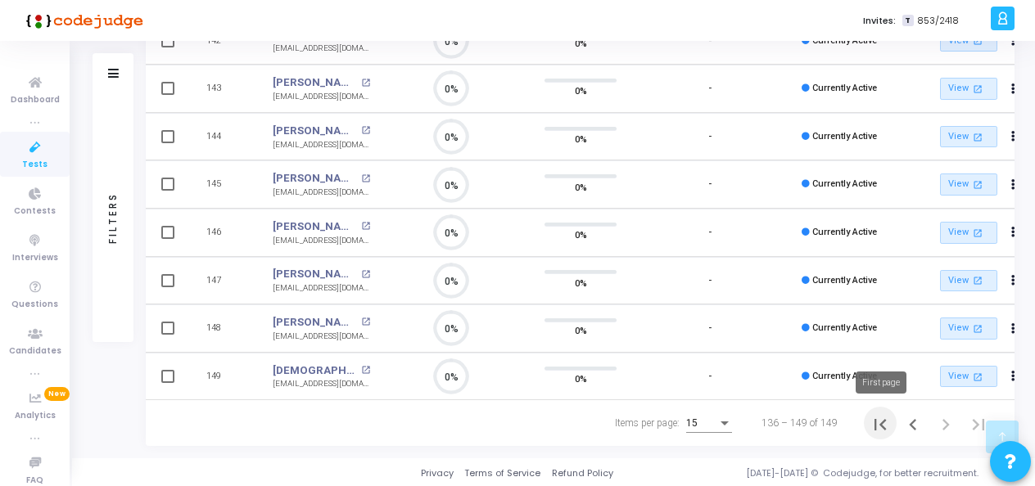
click at [872, 422] on icon "First page" at bounding box center [879, 424] width 23 height 23
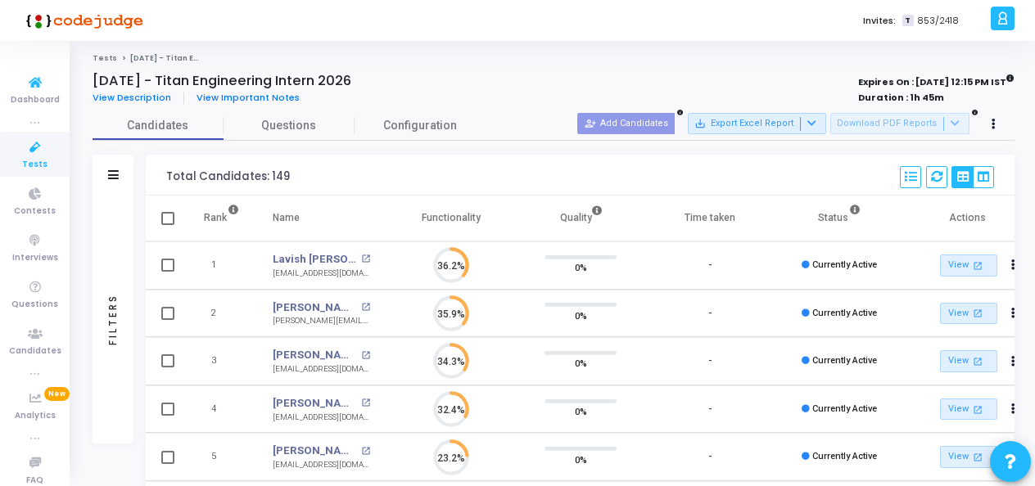
click at [38, 146] on icon at bounding box center [35, 147] width 34 height 20
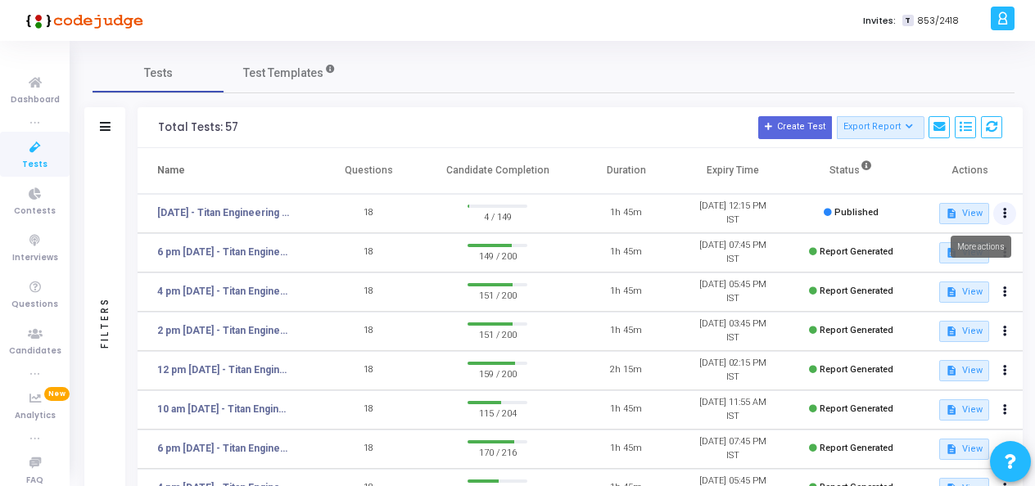
click at [999, 211] on button at bounding box center [1004, 213] width 23 height 23
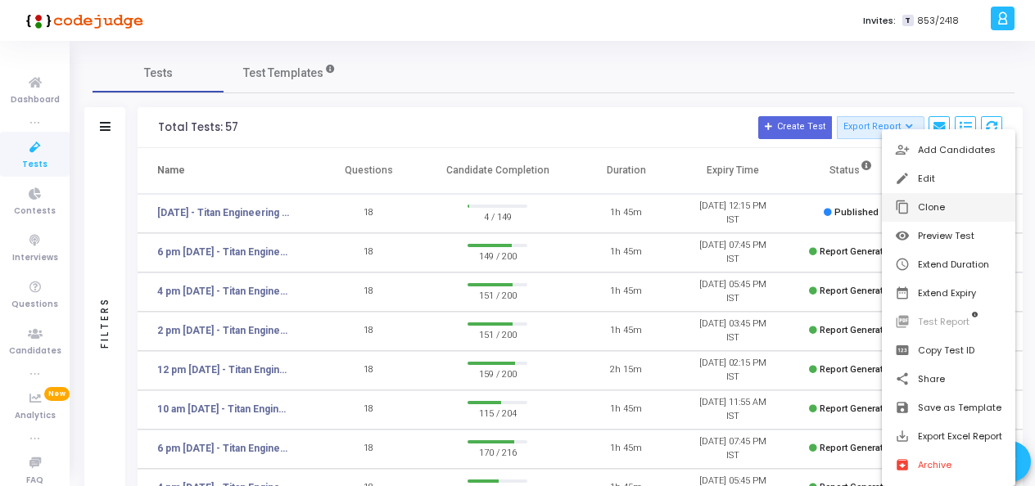
click at [910, 200] on button "content_copy Clone" at bounding box center [947, 207] width 133 height 29
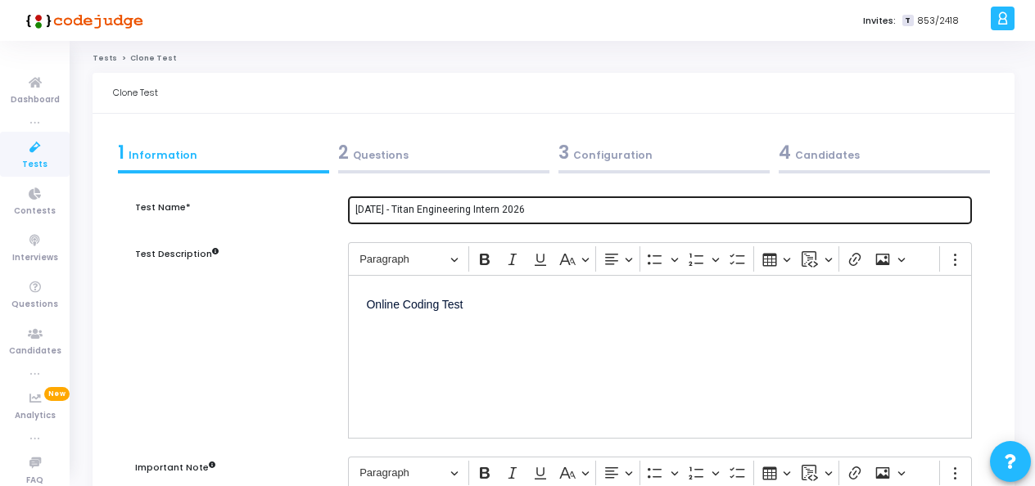
click at [391, 210] on input "[DATE] - Titan Engineering Intern 2026" at bounding box center [660, 210] width 610 height 11
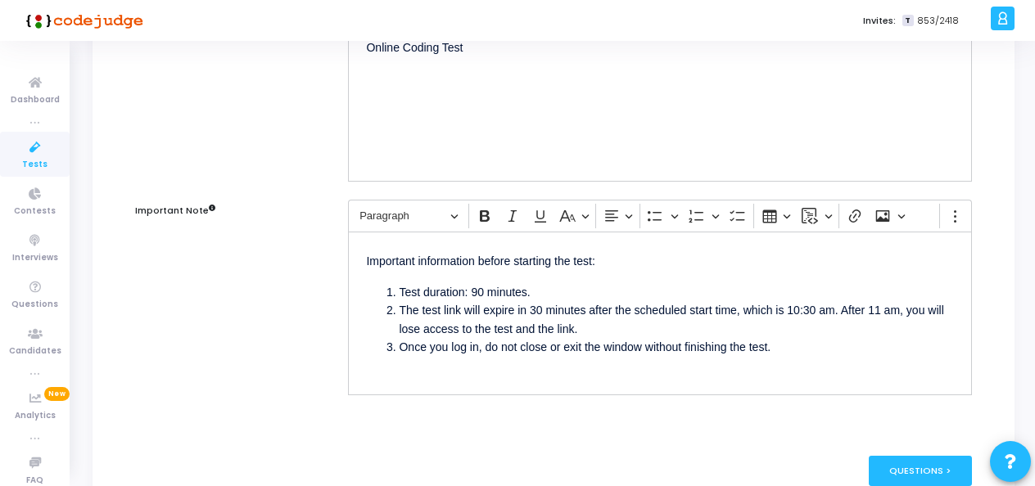
scroll to position [327, 0]
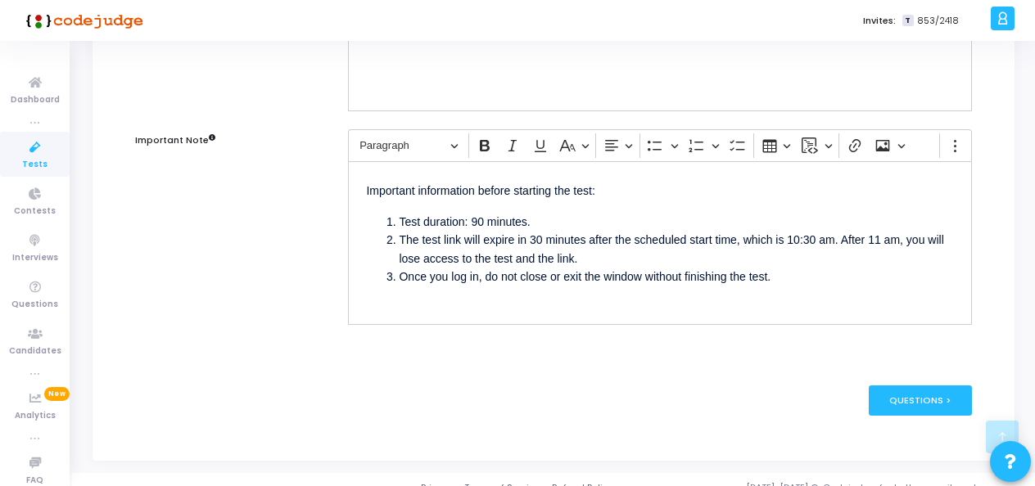
type input "Sept 2nd - Titan Engineering Intern 2026"
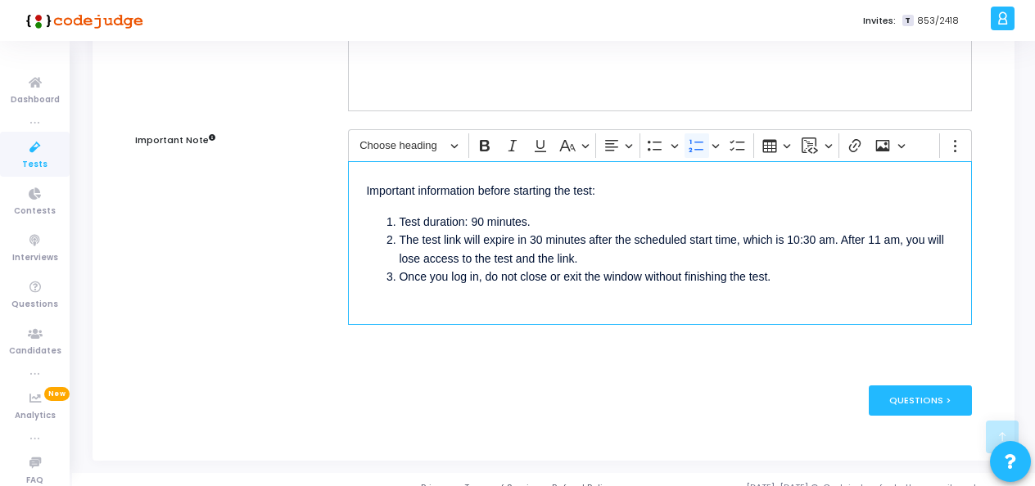
click at [823, 241] on li "The test link will expire in 30 minutes after the scheduled start time, which i…" at bounding box center [676, 249] width 555 height 37
click at [877, 239] on li "The test link will expire in 30 minutes after the scheduled start time, which i…" at bounding box center [676, 249] width 555 height 37
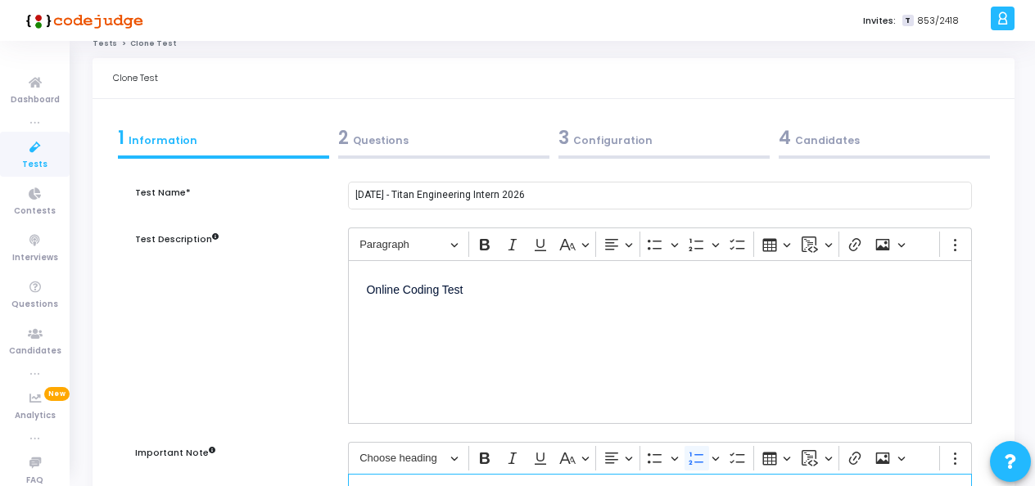
scroll to position [0, 0]
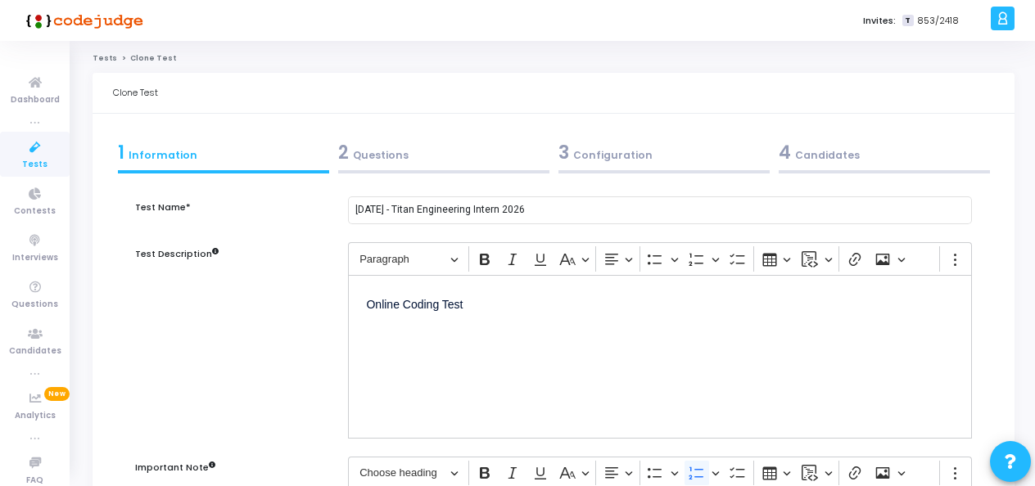
click at [385, 165] on div "2 Questions" at bounding box center [443, 152] width 211 height 27
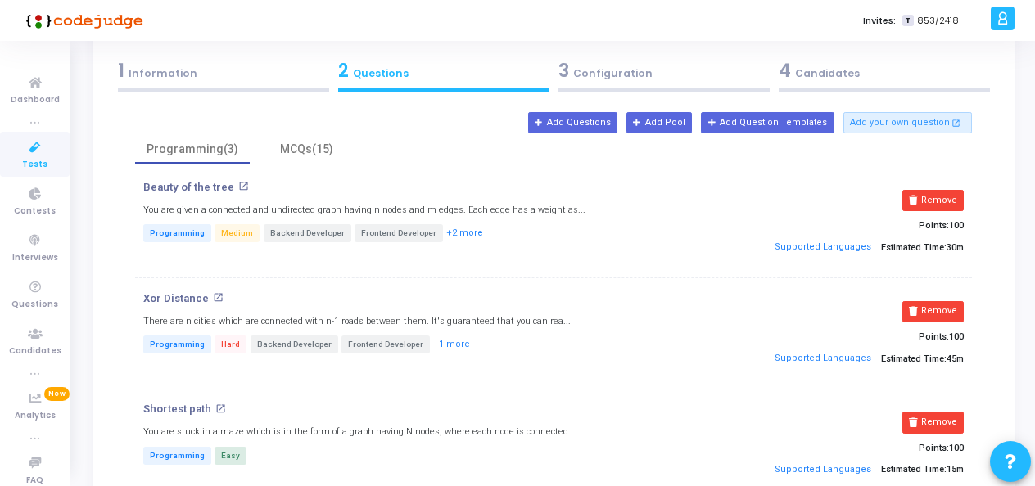
scroll to position [107, 0]
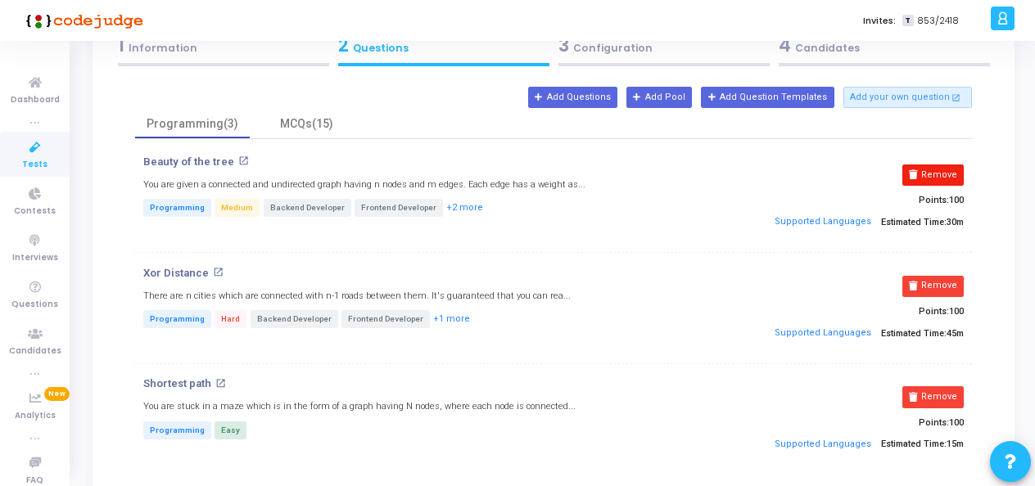
click at [931, 177] on button "Remove" at bounding box center [932, 175] width 61 height 21
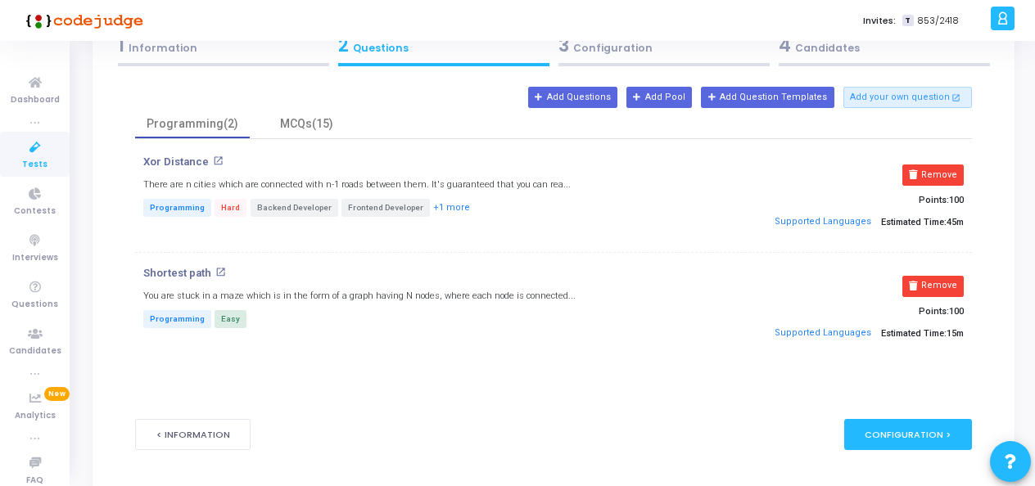
click at [931, 177] on button "Remove" at bounding box center [932, 175] width 61 height 21
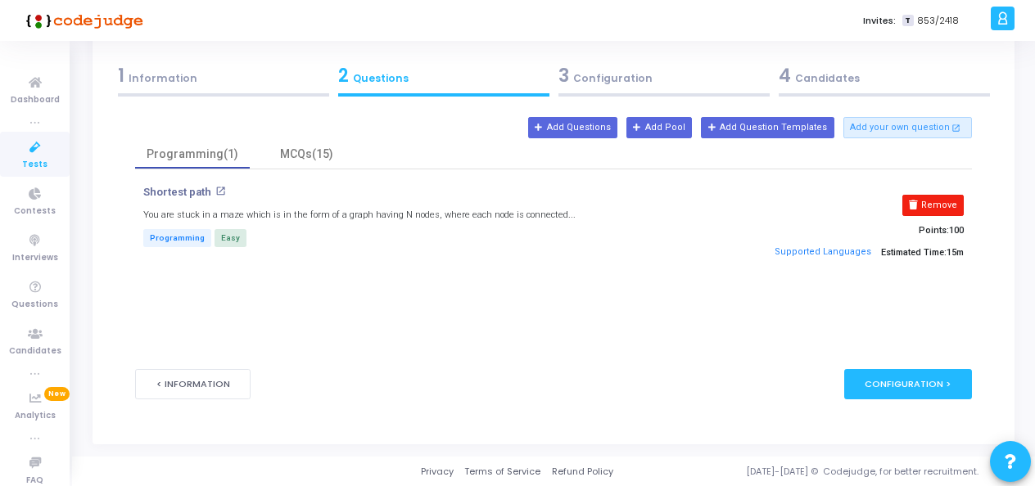
click at [941, 199] on button "Remove" at bounding box center [932, 205] width 61 height 21
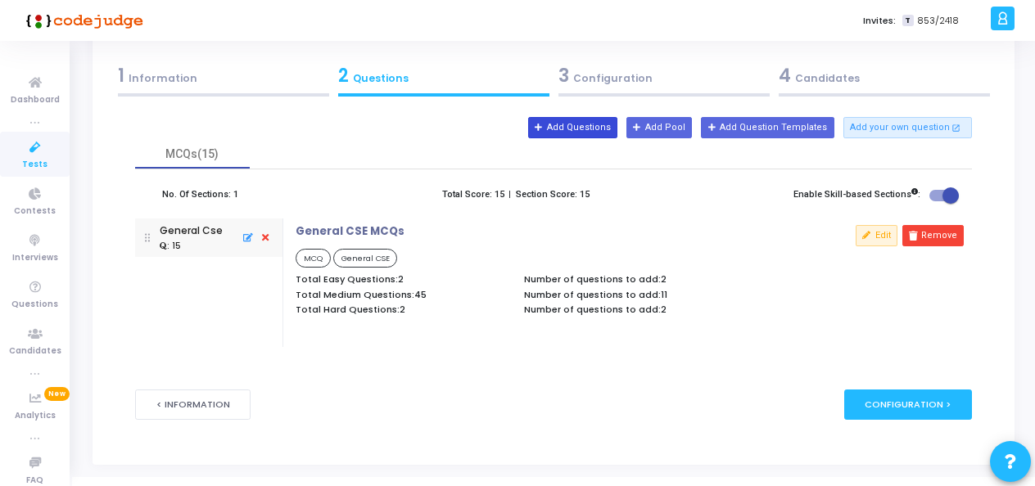
click at [602, 128] on button "Add Questions" at bounding box center [572, 127] width 89 height 21
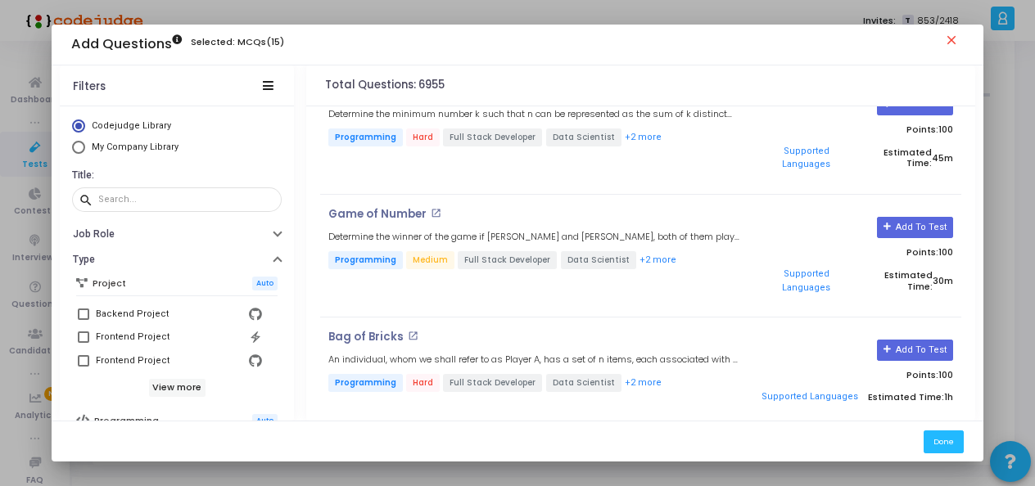
scroll to position [573, 0]
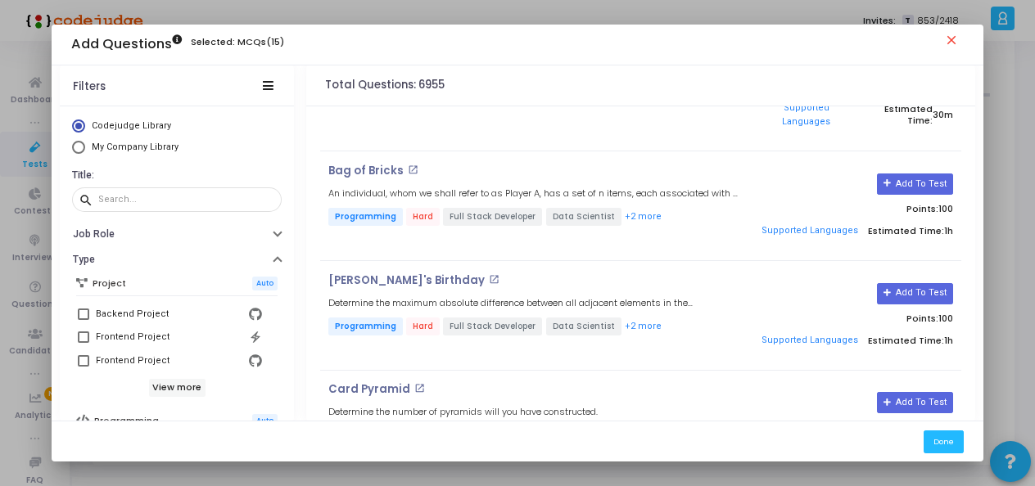
click at [95, 152] on span "My Company Library" at bounding box center [133, 148] width 96 height 14
click at [85, 152] on input "My Company Library" at bounding box center [78, 147] width 13 height 13
radio input "true"
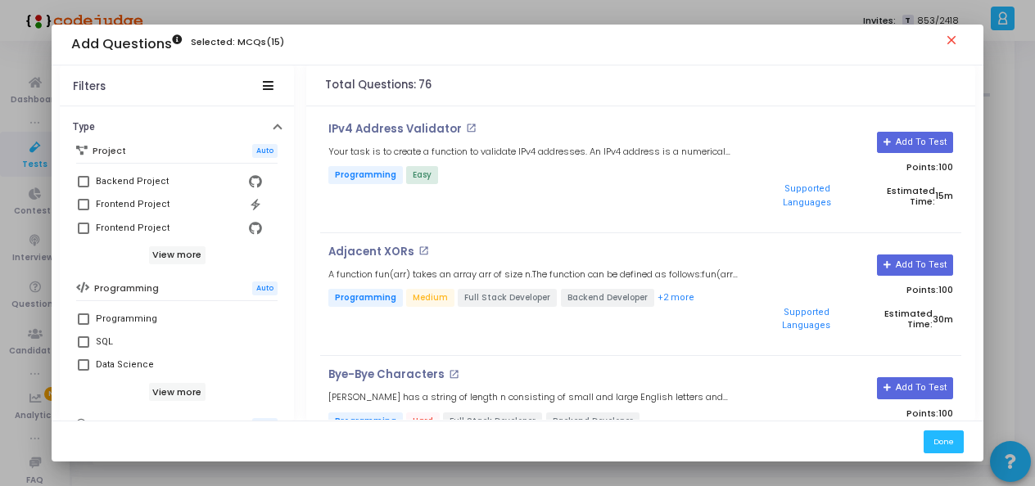
scroll to position [246, 0]
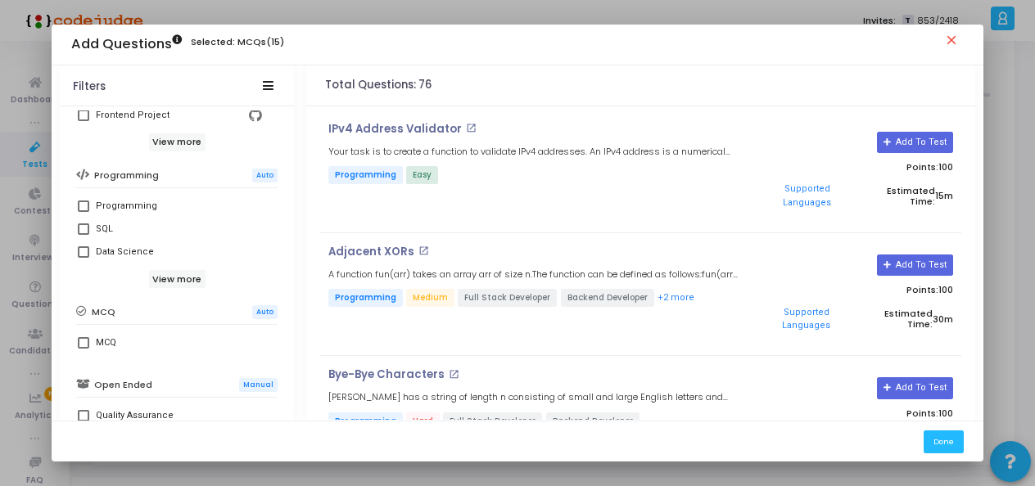
click at [78, 203] on span at bounding box center [83, 206] width 11 height 11
click at [83, 212] on input "Programming" at bounding box center [83, 212] width 1 height 1
checkbox input "true"
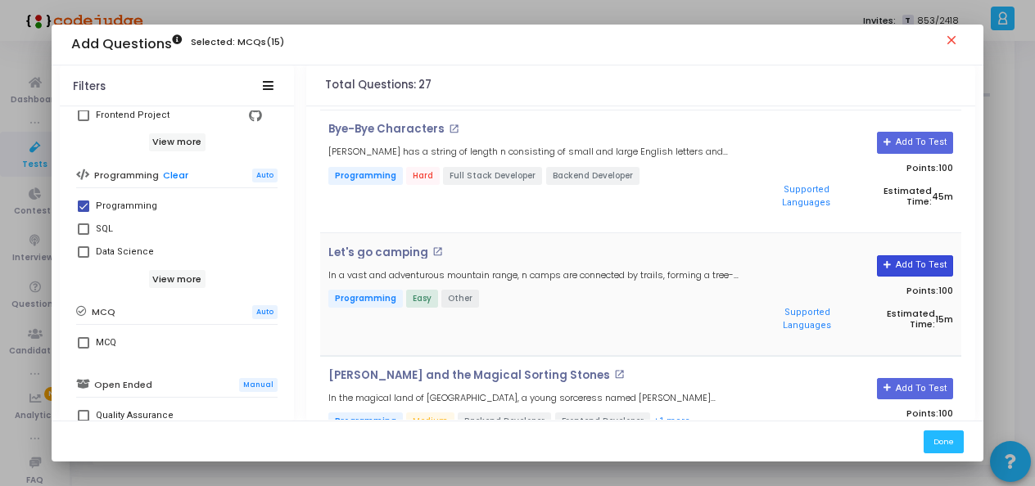
click at [921, 264] on button "Add To Test" at bounding box center [915, 265] width 76 height 21
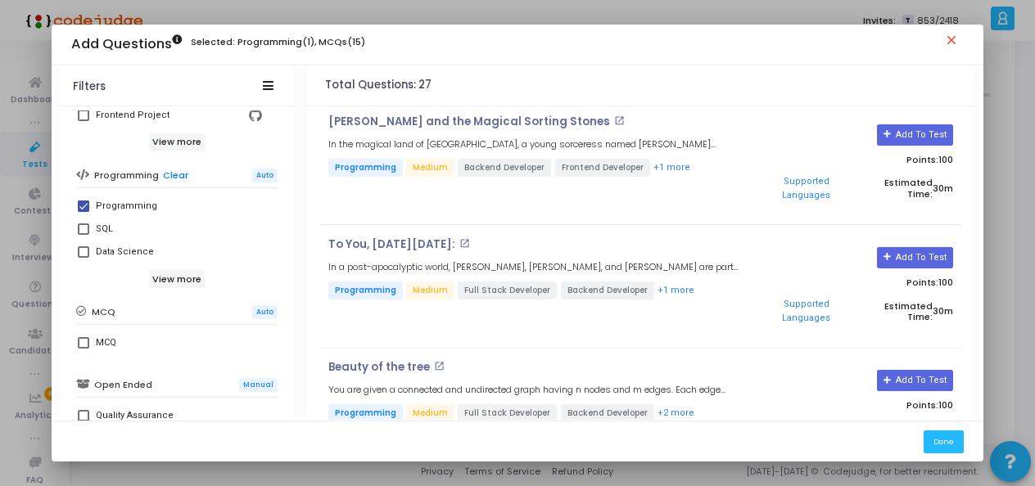
scroll to position [491, 0]
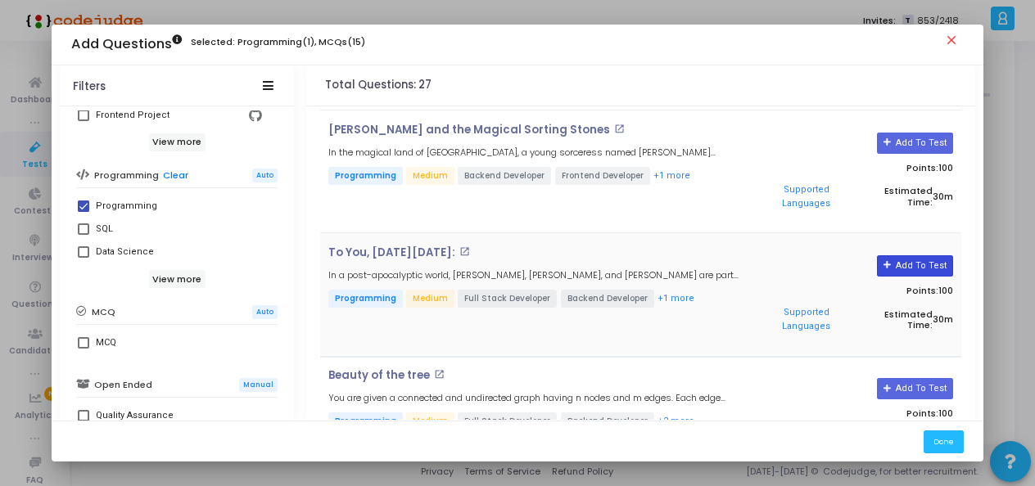
click at [935, 255] on button "Add To Test" at bounding box center [915, 265] width 76 height 21
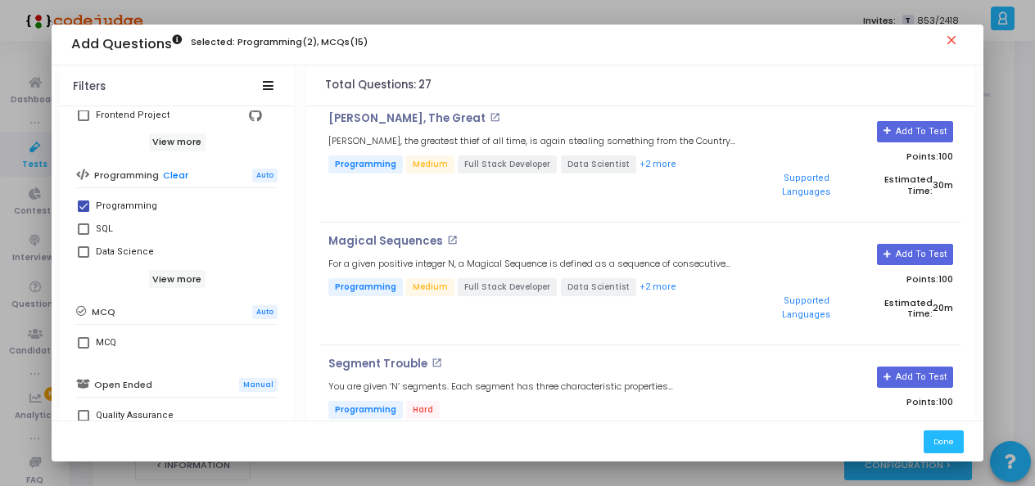
scroll to position [2128, 0]
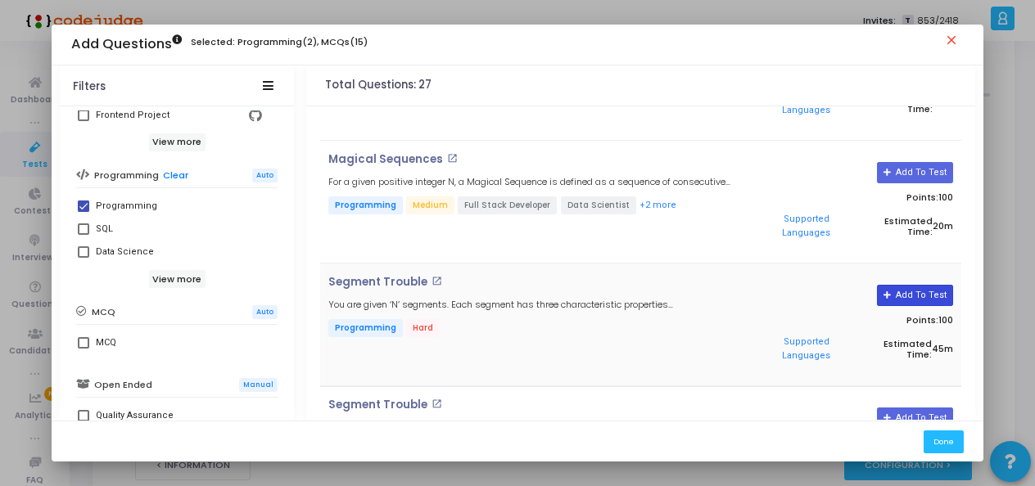
click at [918, 285] on button "Add To Test" at bounding box center [915, 295] width 76 height 21
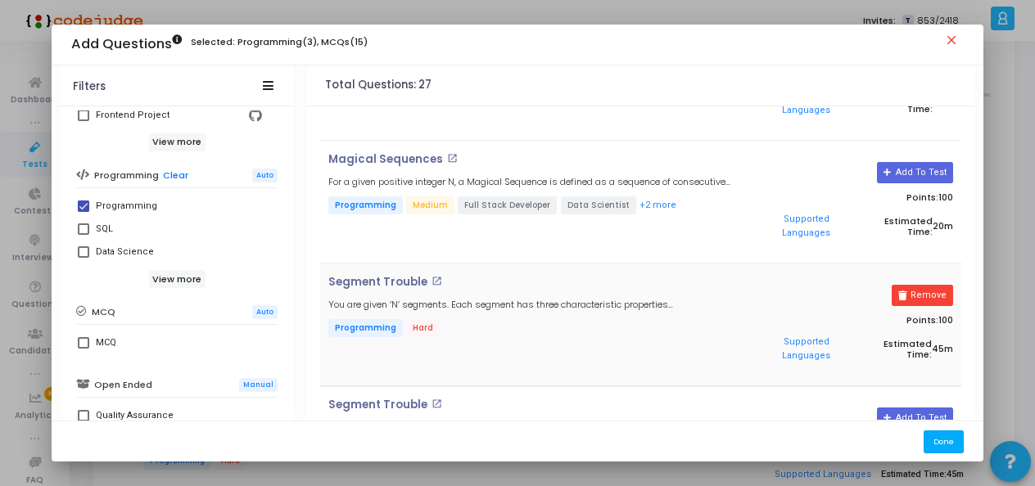
click at [947, 440] on button "Done" at bounding box center [943, 442] width 40 height 22
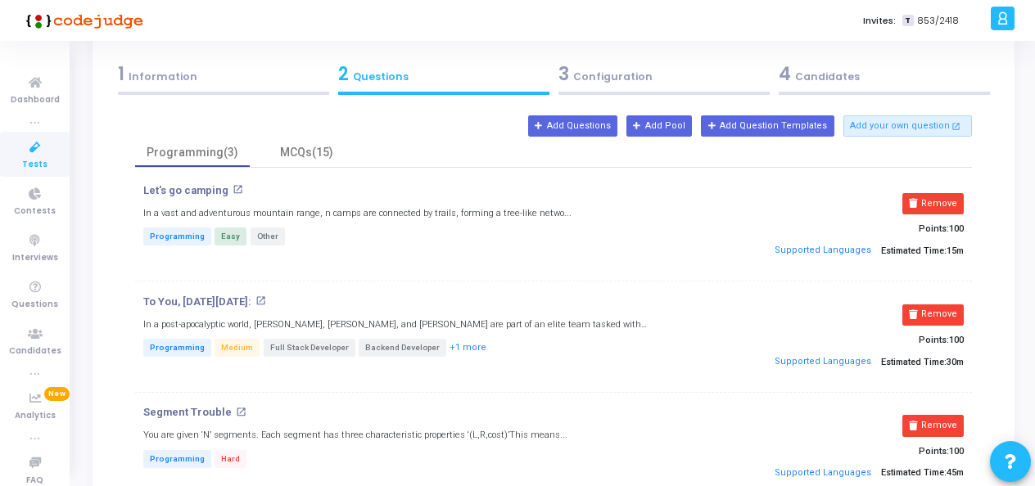
scroll to position [77, 0]
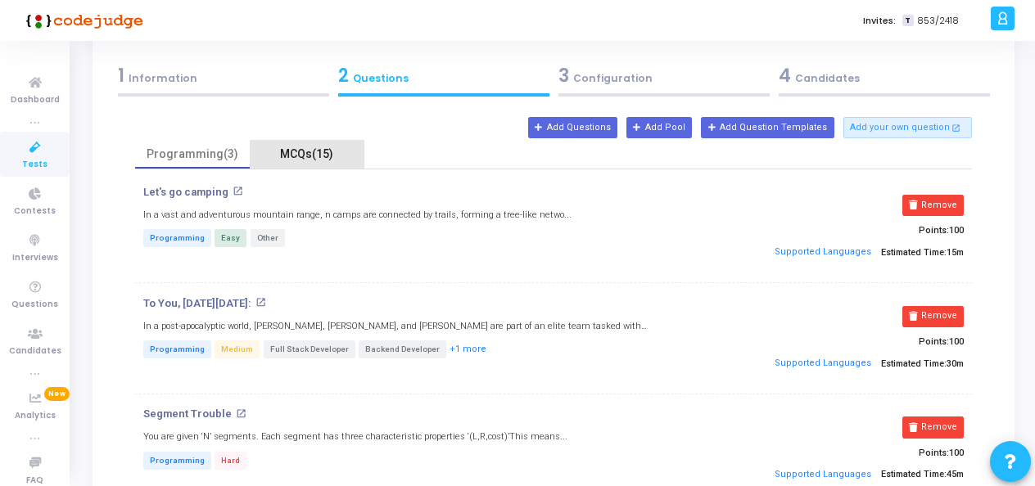
click at [309, 167] on div "MCQs(15)" at bounding box center [307, 154] width 115 height 29
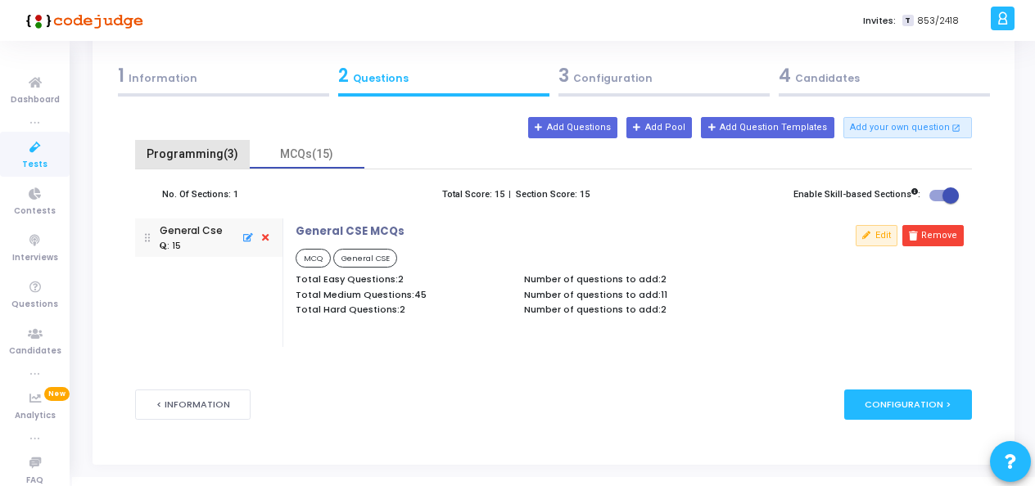
click at [195, 164] on div "Programming(3)" at bounding box center [192, 154] width 115 height 29
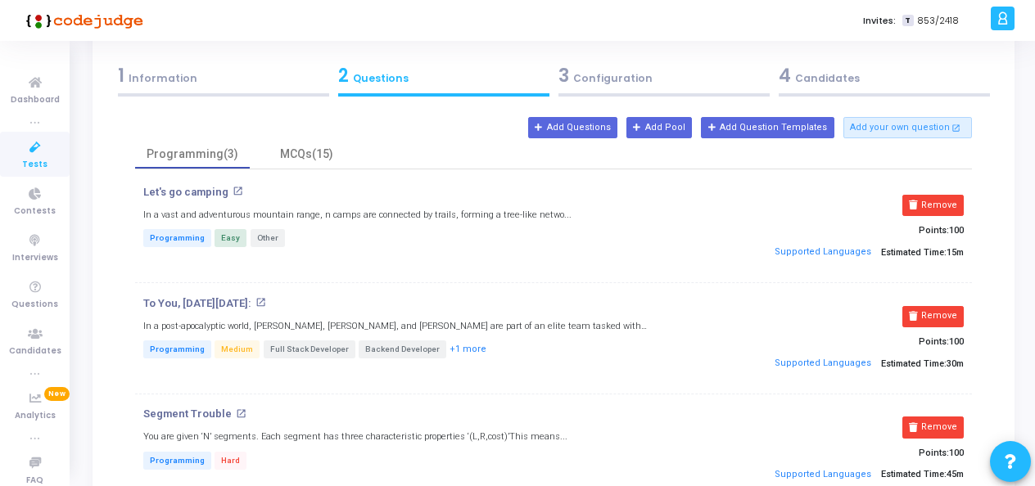
click at [625, 83] on div "3 Configuration" at bounding box center [663, 75] width 211 height 27
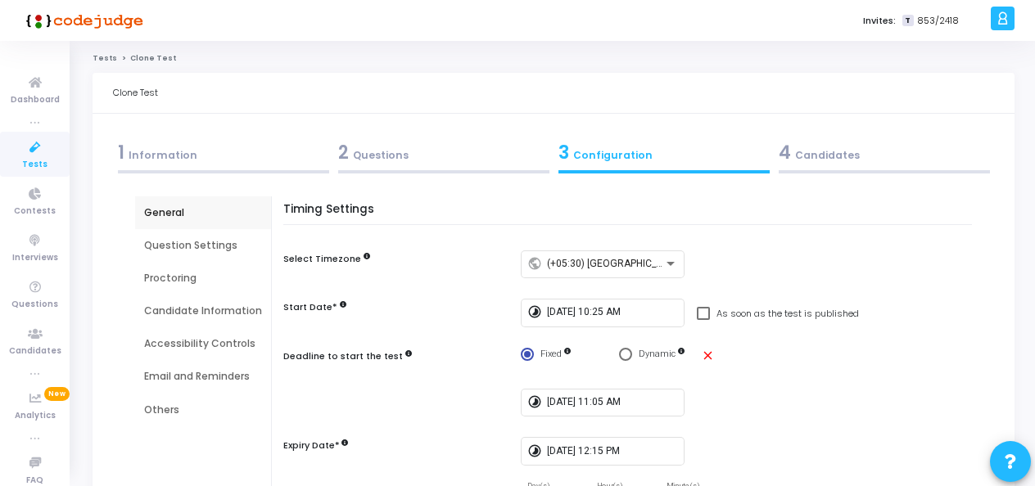
scroll to position [82, 0]
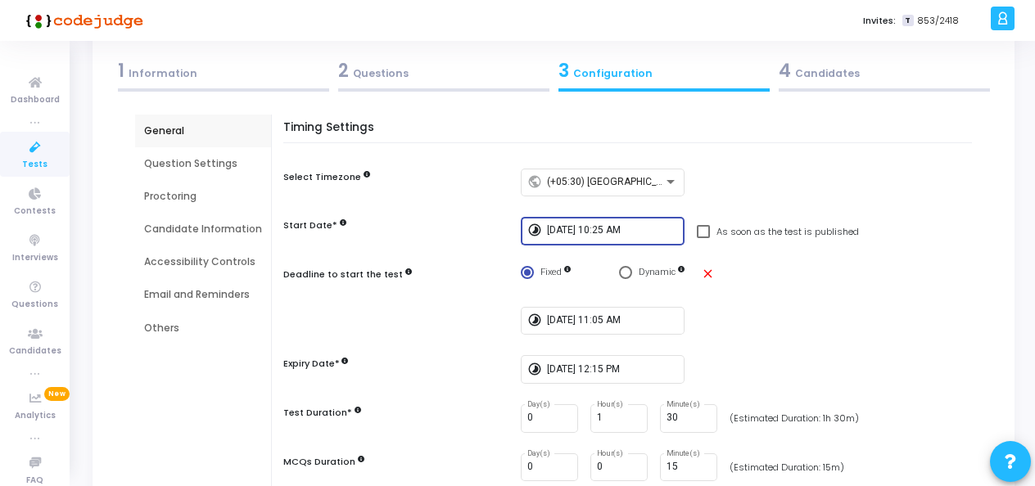
click at [603, 228] on input "9/1/2025, 10:25 AM" at bounding box center [612, 230] width 131 height 11
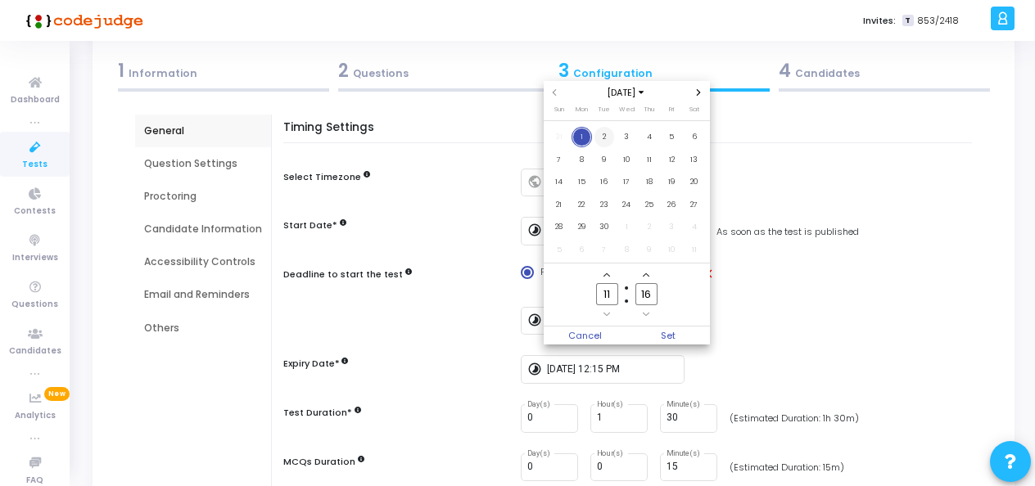
click at [601, 139] on span "2" at bounding box center [604, 137] width 20 height 20
click at [608, 293] on input "11" at bounding box center [606, 294] width 21 height 22
type input "1"
type input "12"
click at [655, 293] on input "16" at bounding box center [645, 294] width 21 height 22
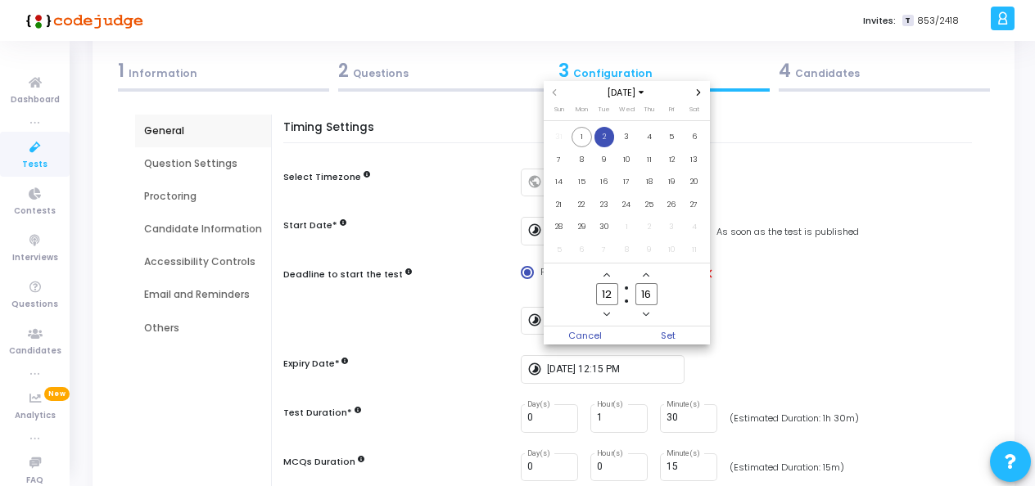
type input "1"
type input "00"
click at [673, 327] on span "Set" at bounding box center [667, 336] width 83 height 18
type input "9/2/2025, 12:00 PM"
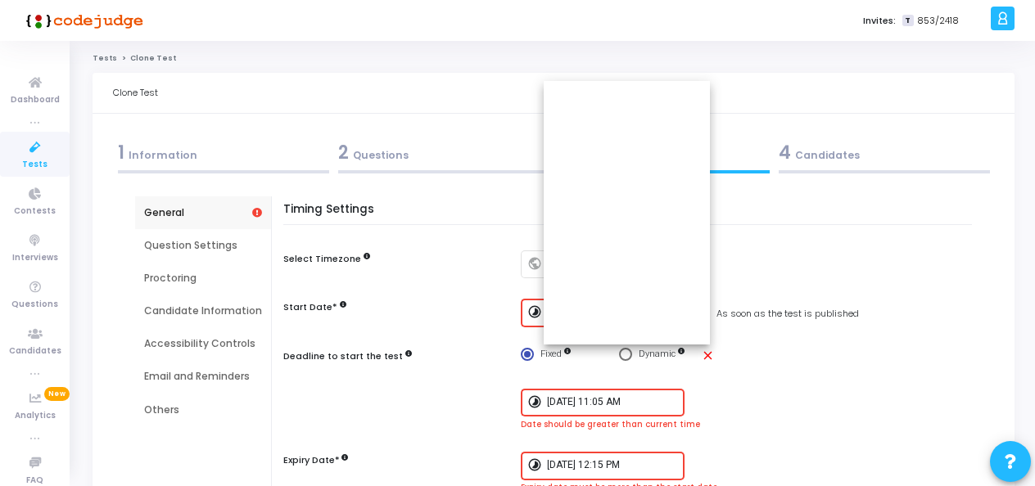
scroll to position [82, 0]
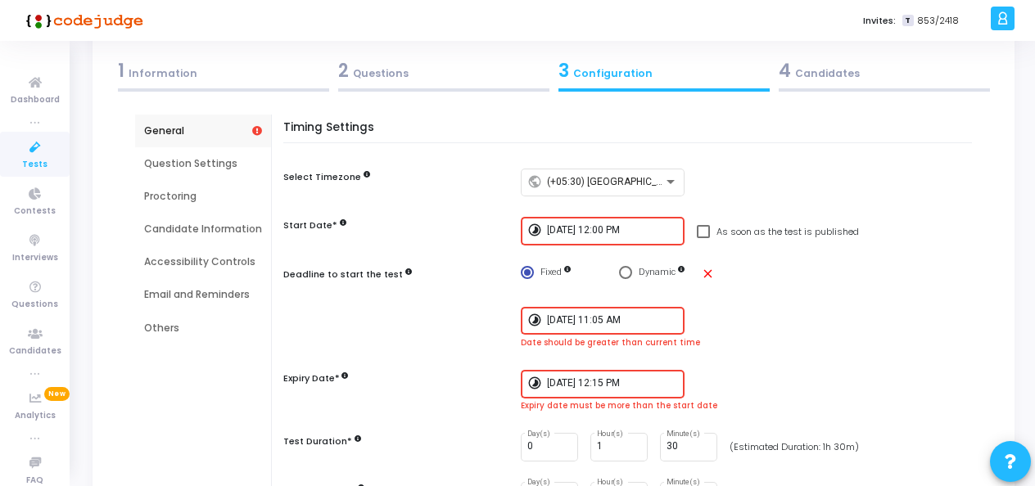
click at [616, 319] on input "9/1/2025, 11:05 AM" at bounding box center [612, 320] width 131 height 11
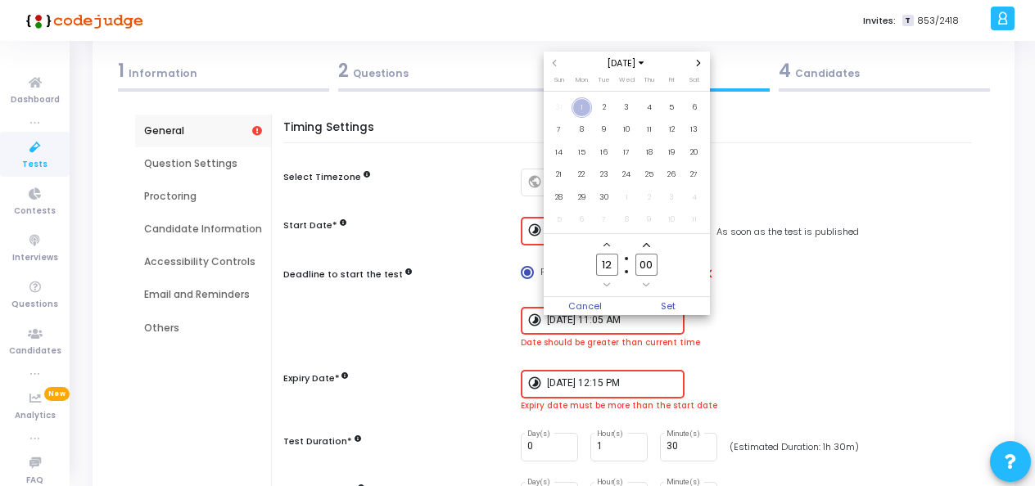
scroll to position [0, 0]
click at [603, 107] on span "2" at bounding box center [604, 107] width 20 height 20
click at [652, 262] on input "00" at bounding box center [645, 265] width 21 height 22
type input "0"
type input "30"
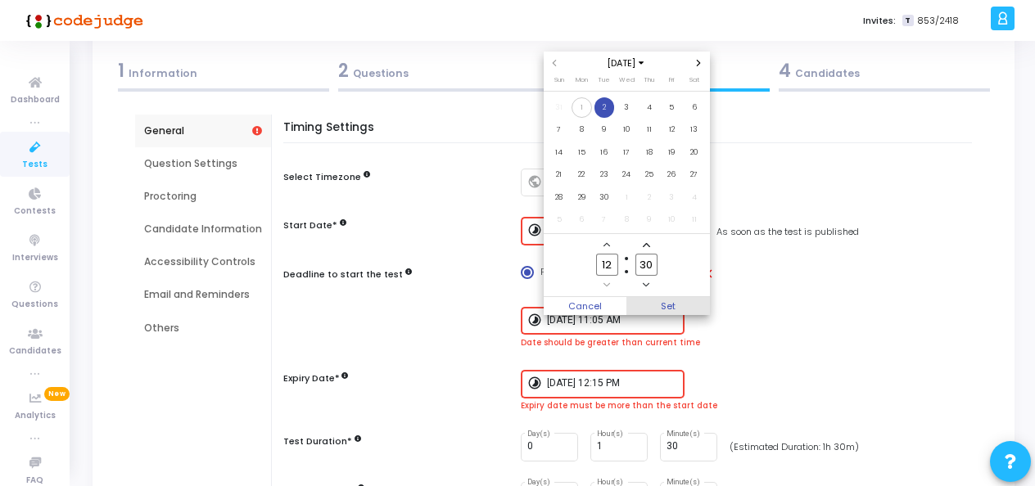
click at [670, 304] on span "Set" at bounding box center [667, 306] width 83 height 18
type input "9/2/2025, 12:30 PM"
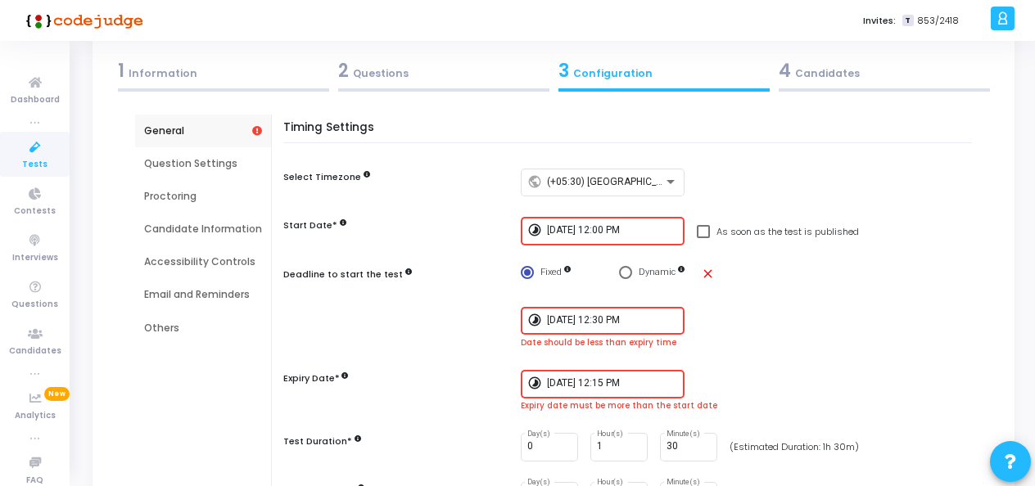
scroll to position [164, 0]
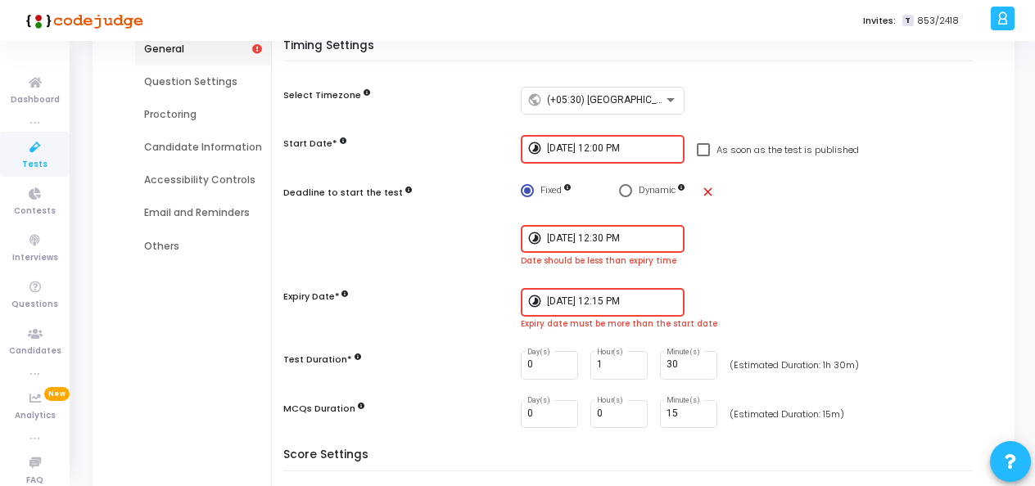
click at [624, 304] on input "9/1/2025, 12:15 PM" at bounding box center [612, 301] width 131 height 11
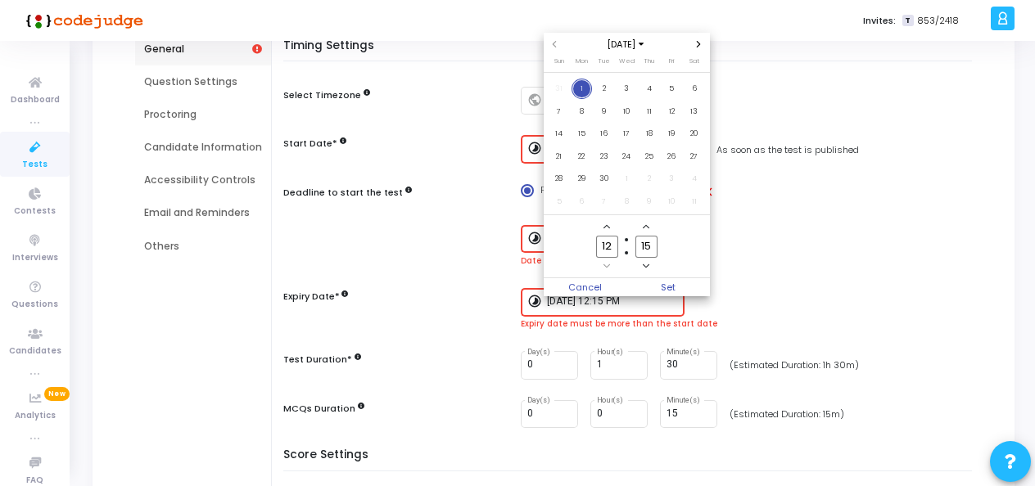
scroll to position [0, 0]
click at [606, 91] on span "2" at bounding box center [604, 89] width 20 height 20
click at [613, 245] on input "12" at bounding box center [606, 247] width 21 height 22
type input "13"
click at [654, 253] on input "15" at bounding box center [645, 247] width 21 height 22
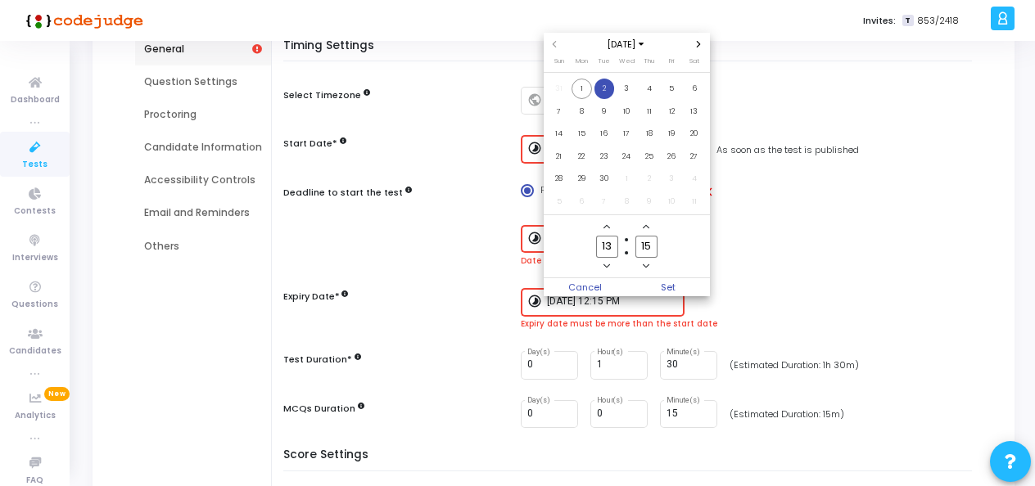
type input "1"
type input "45"
click at [661, 286] on span "Set" at bounding box center [667, 287] width 83 height 18
type input "9/2/2025, 1:45 PM"
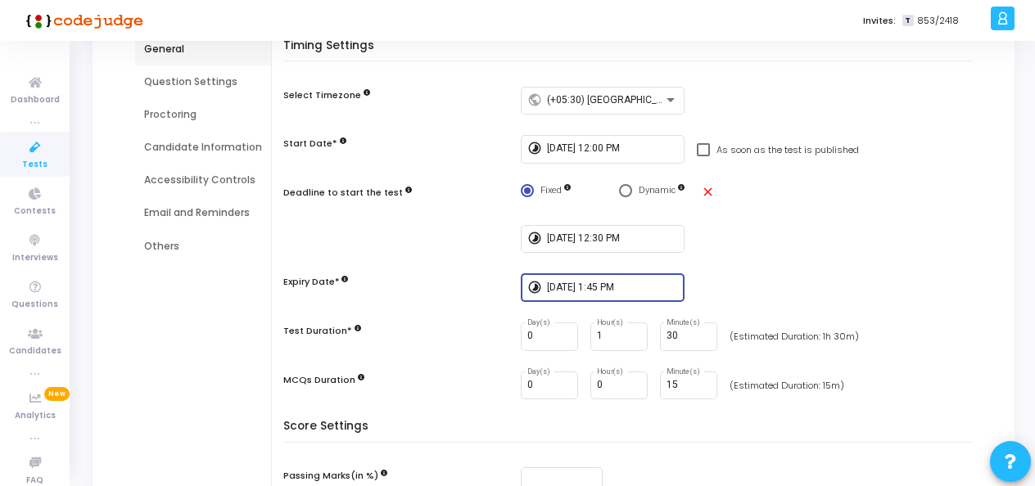
click at [761, 277] on div "timelapse 9/2/2025, 1:45 PM" at bounding box center [750, 287] width 459 height 29
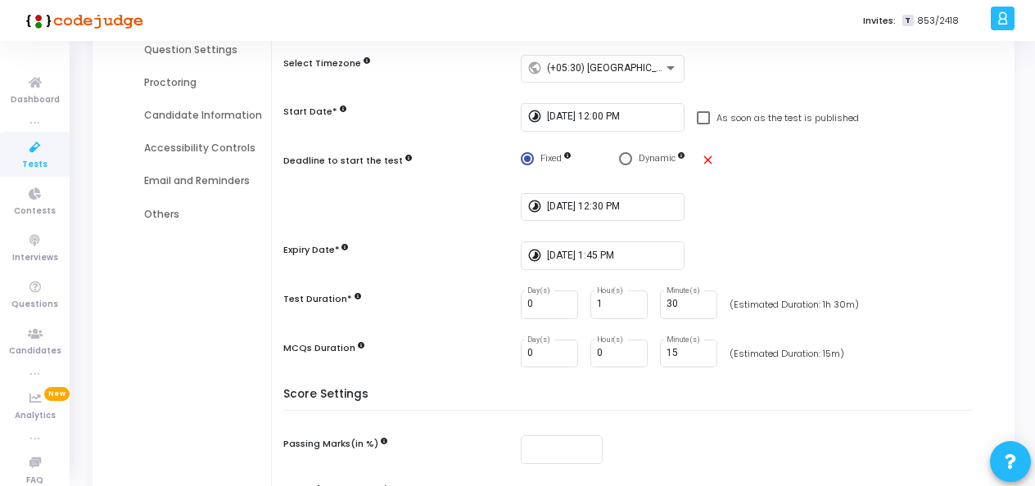
scroll to position [114, 0]
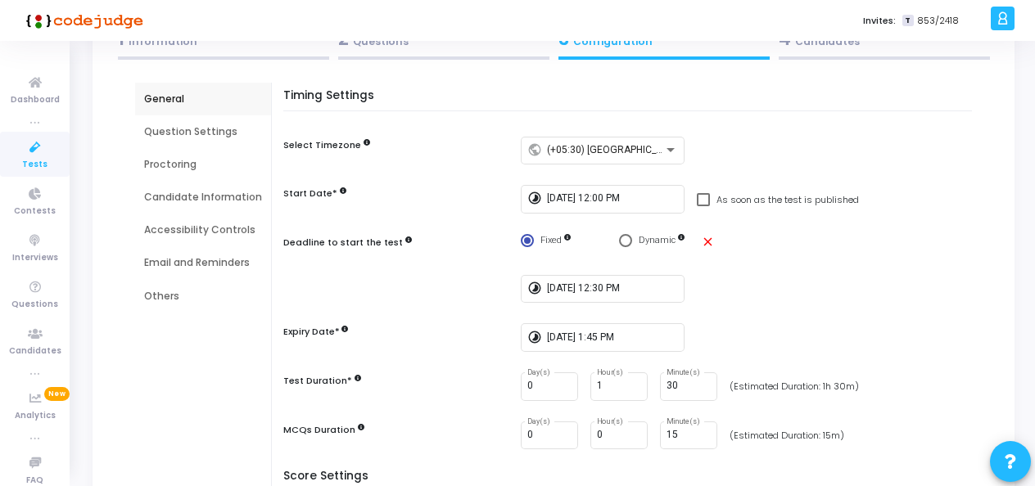
click at [152, 133] on div "Question Settings" at bounding box center [203, 131] width 118 height 15
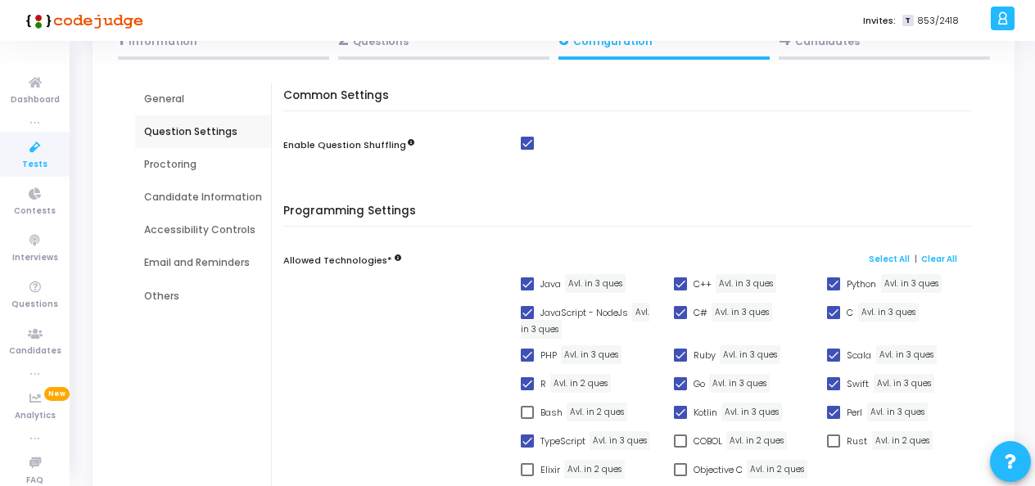
click at [154, 169] on div "Proctoring" at bounding box center [203, 164] width 118 height 15
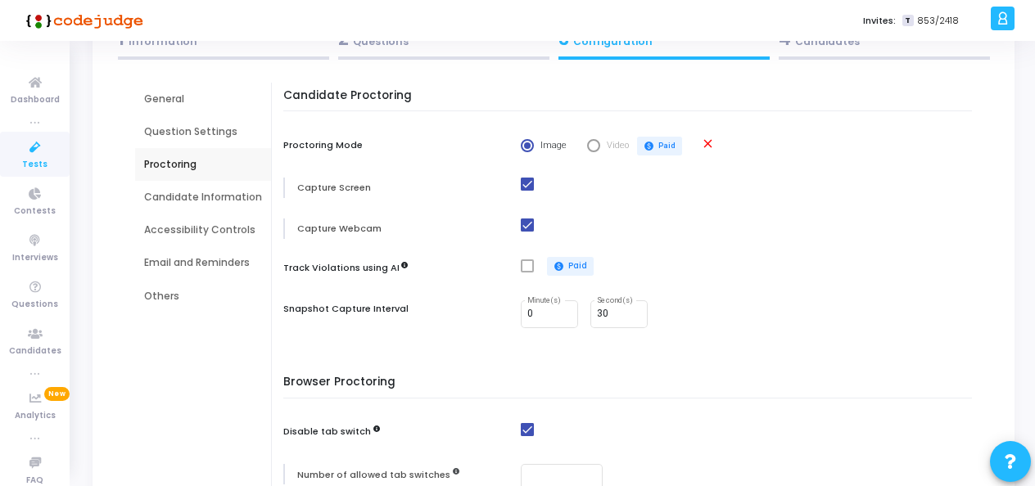
click at [166, 190] on div "Candidate Information" at bounding box center [203, 197] width 118 height 15
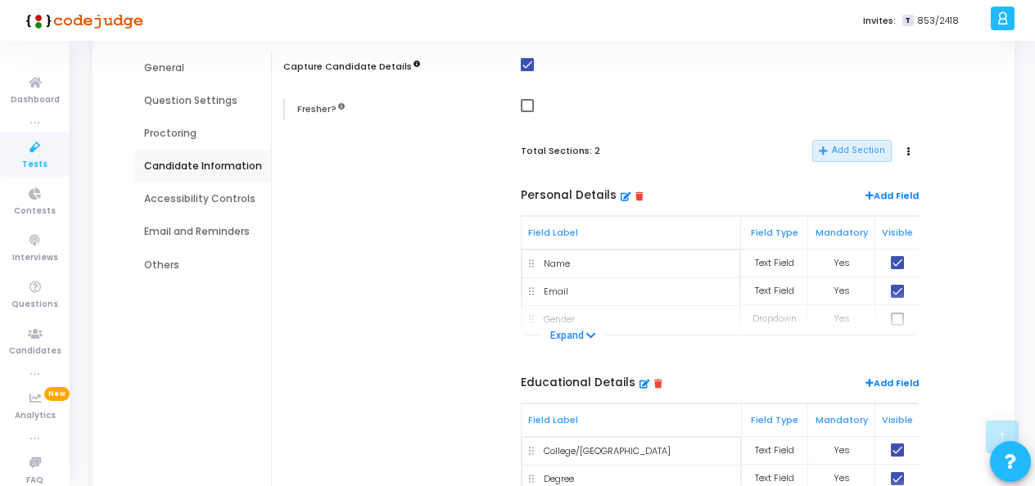
scroll to position [0, 0]
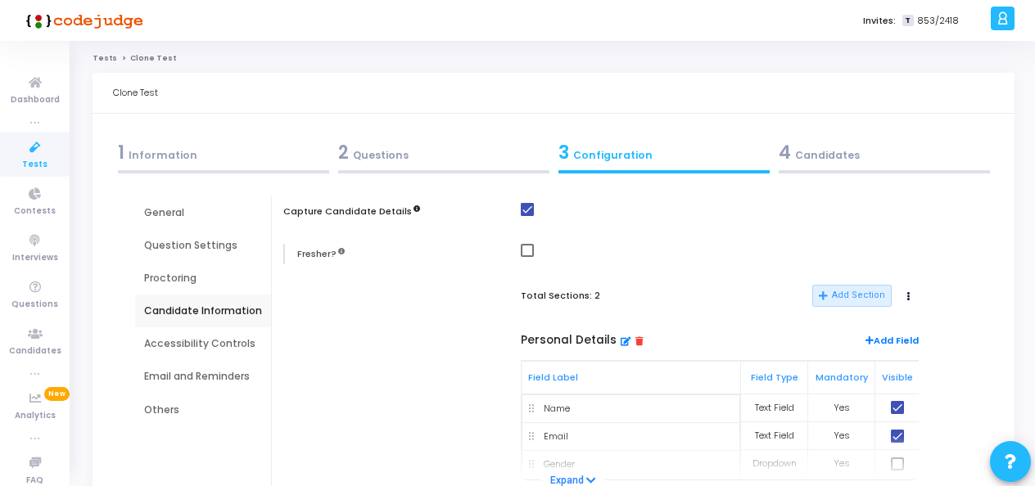
click at [802, 145] on div "4 Candidates" at bounding box center [883, 152] width 211 height 27
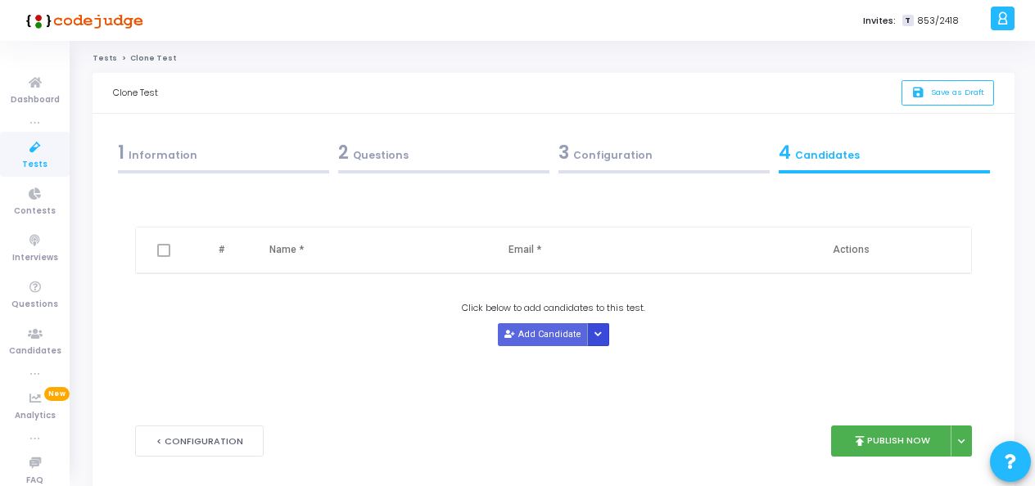
click at [602, 332] on button "Button group with nested dropdown" at bounding box center [598, 334] width 23 height 22
click at [620, 363] on button "Upload Candidate List" at bounding box center [646, 365] width 125 height 22
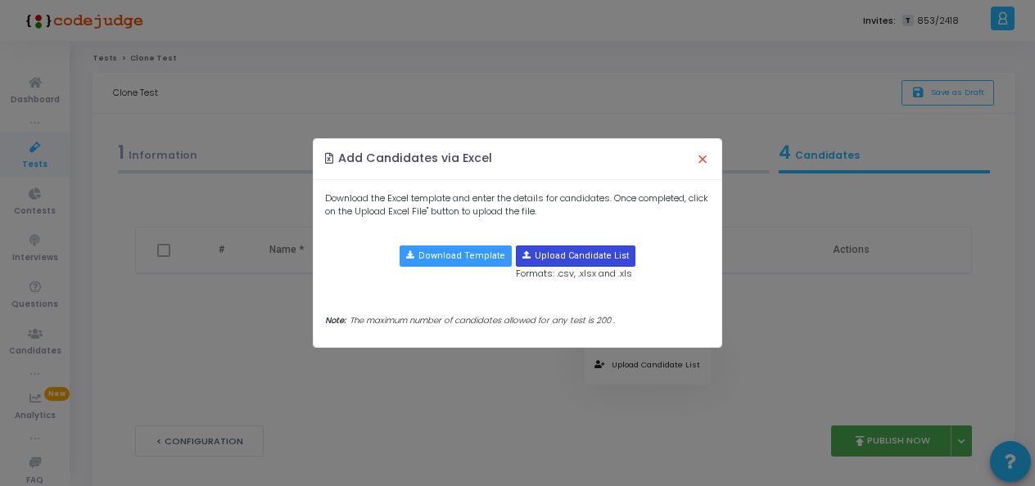
click at [566, 259] on input "file" at bounding box center [575, 256] width 118 height 20
type input "C:\fakepath\Sept 2nd 12 pm .xlsx"
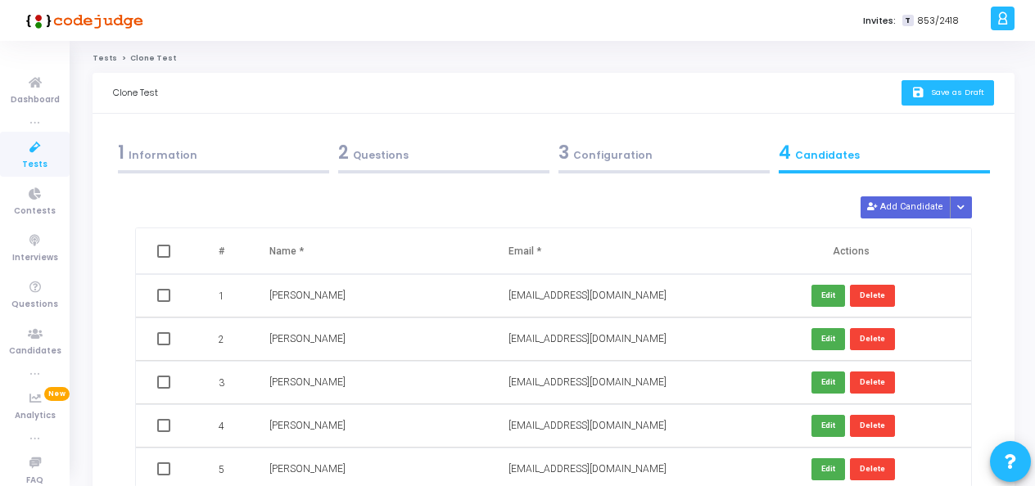
click at [956, 82] on button "save Save as Draft" at bounding box center [947, 92] width 92 height 25
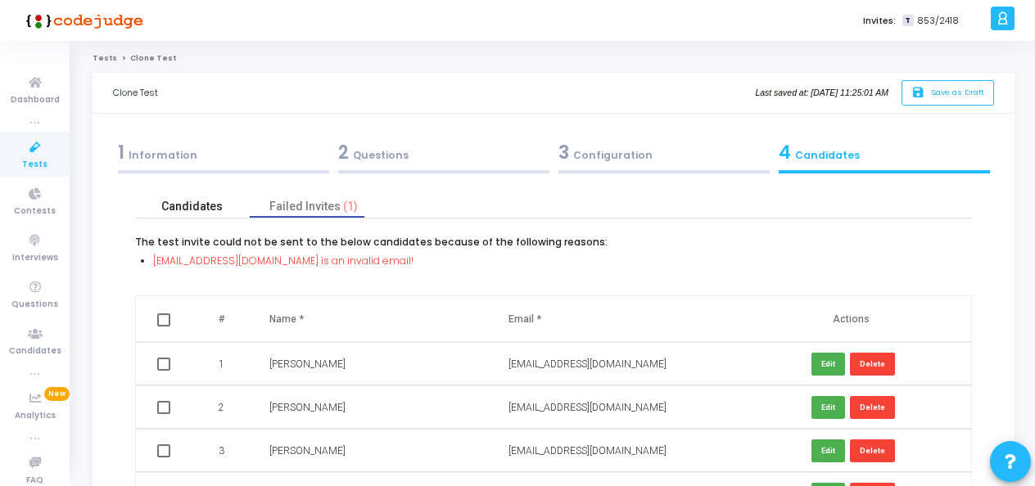
click at [185, 203] on div "Candidates" at bounding box center [191, 206] width 61 height 17
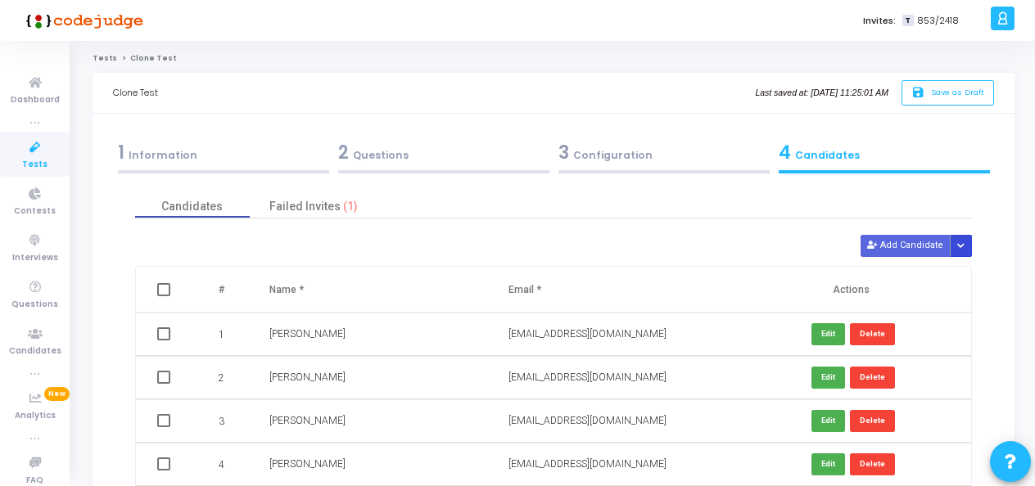
click at [965, 245] on button "Button group with nested dropdown" at bounding box center [960, 246] width 23 height 22
click at [917, 277] on button "Upload Candidate List" at bounding box center [907, 276] width 125 height 22
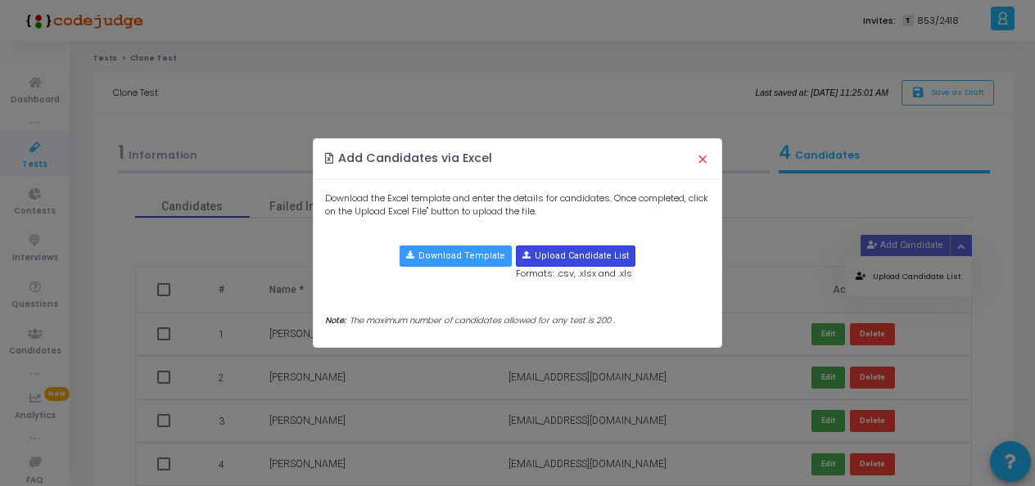
click at [581, 255] on input "file" at bounding box center [575, 256] width 118 height 20
type input "C:\fakepath\Sept 2nd 12 pm .xlsx"
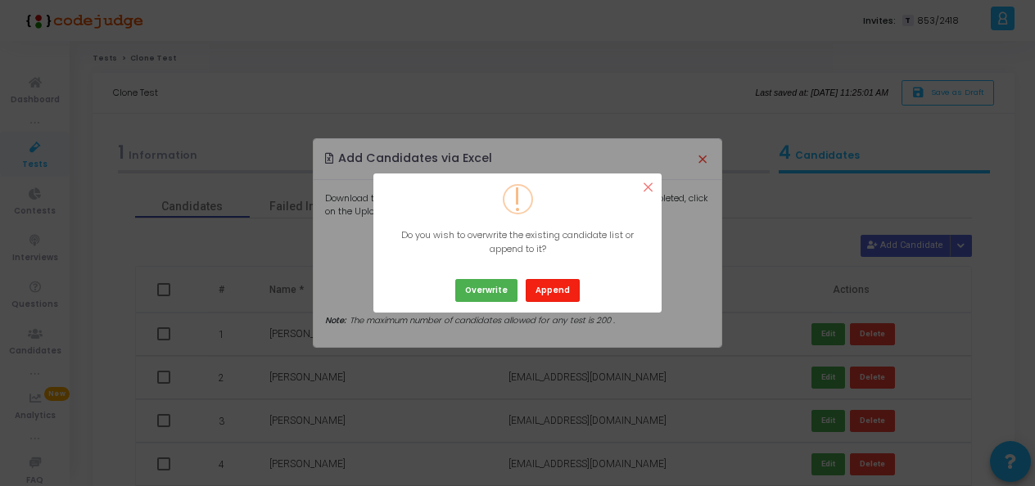
click at [558, 293] on button "Append" at bounding box center [552, 290] width 54 height 22
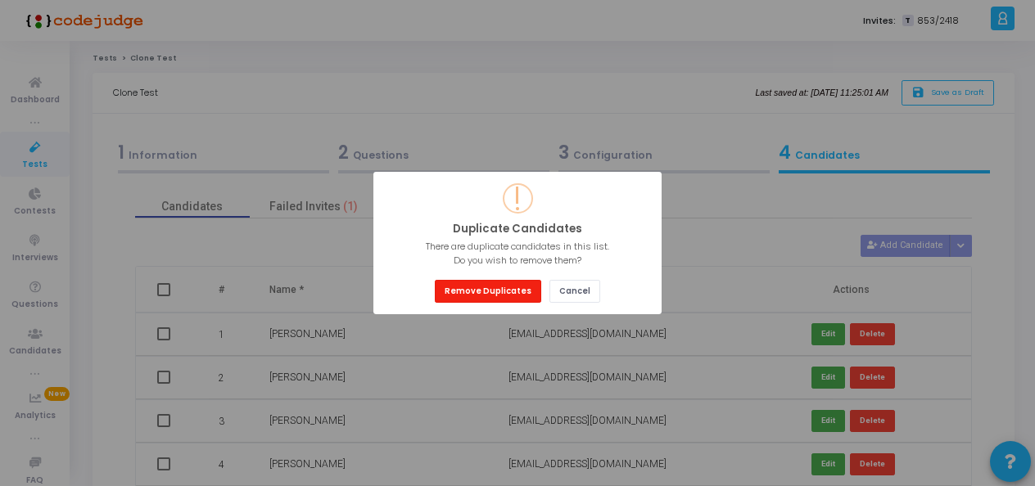
click at [481, 286] on button "Remove Duplicates" at bounding box center [488, 291] width 106 height 22
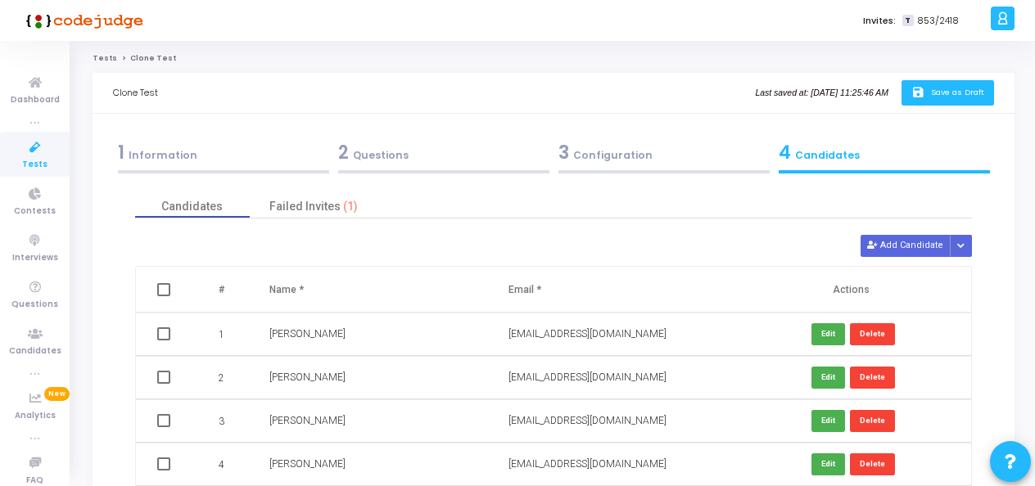
click at [941, 93] on span "Save as Draft" at bounding box center [957, 92] width 53 height 11
click at [322, 205] on div "Failed Invites (2)" at bounding box center [313, 206] width 88 height 17
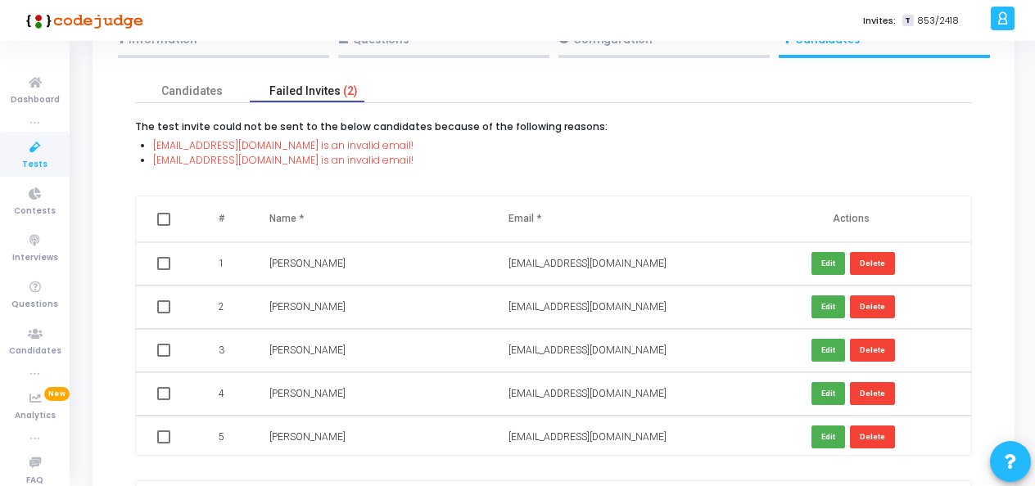
scroll to position [115, 0]
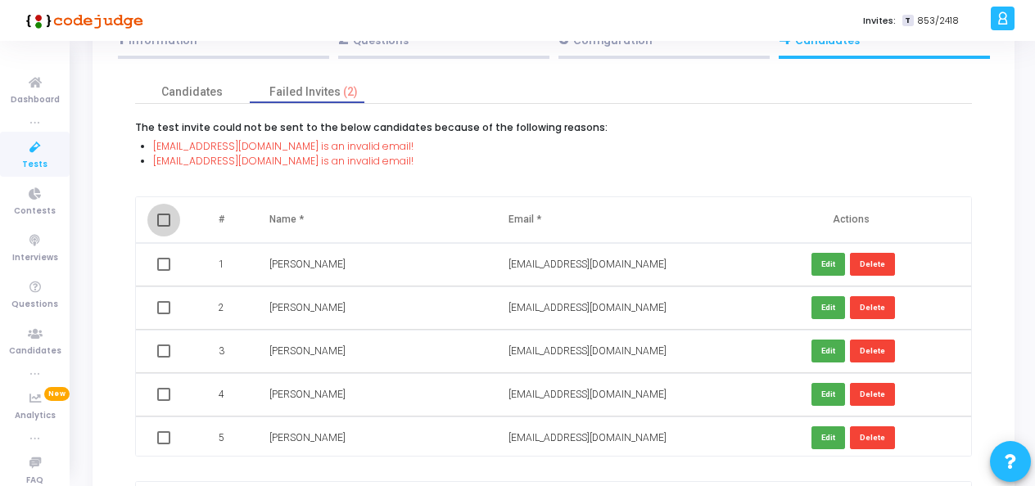
click at [157, 220] on span at bounding box center [163, 220] width 13 height 13
click at [163, 227] on input "checkbox" at bounding box center [163, 227] width 1 height 1
checkbox input "true"
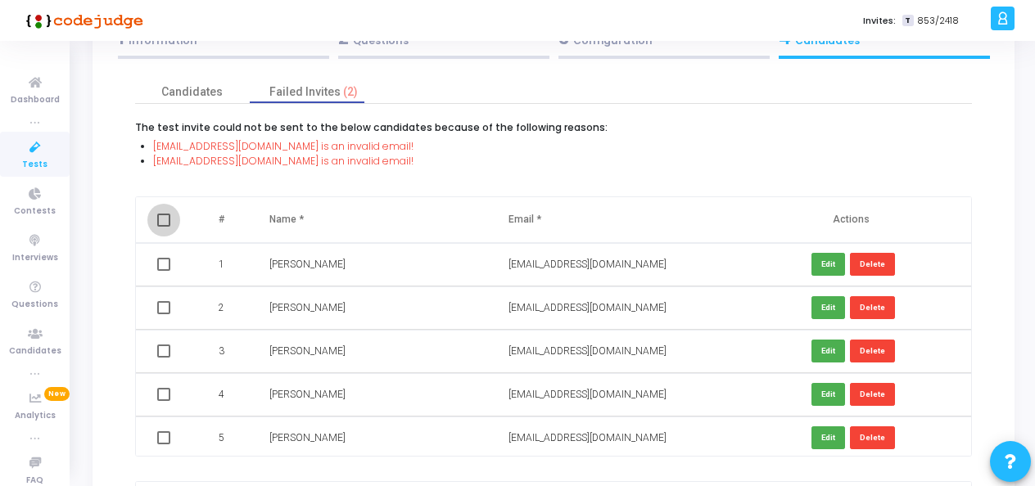
checkbox input "true"
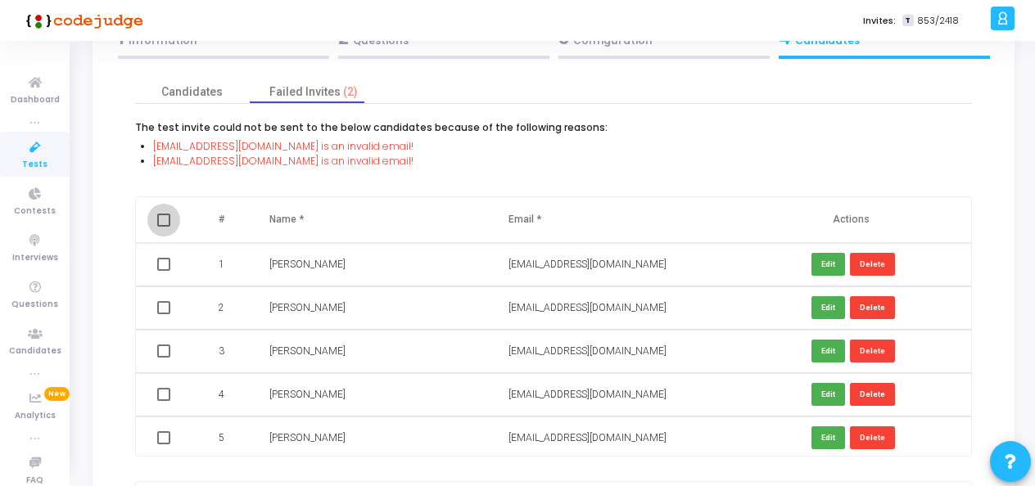
checkbox input "true"
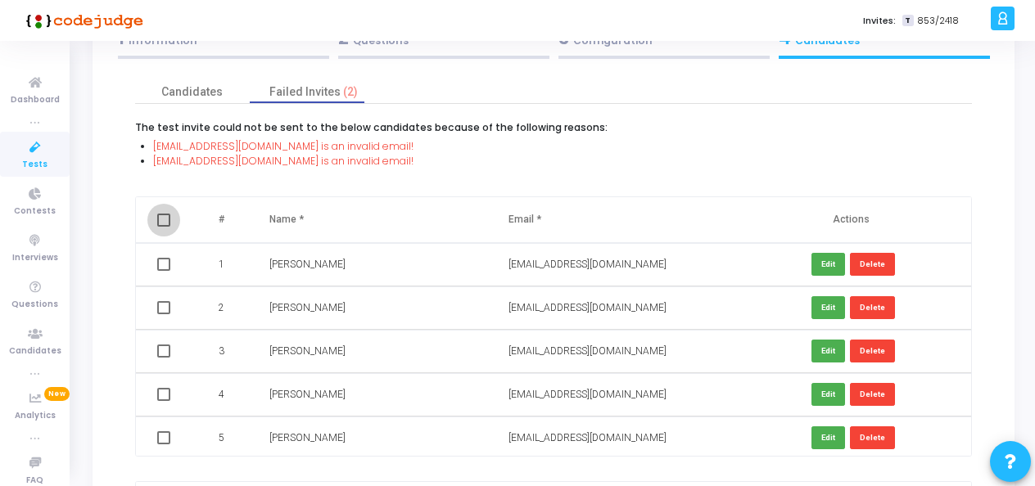
checkbox input "true"
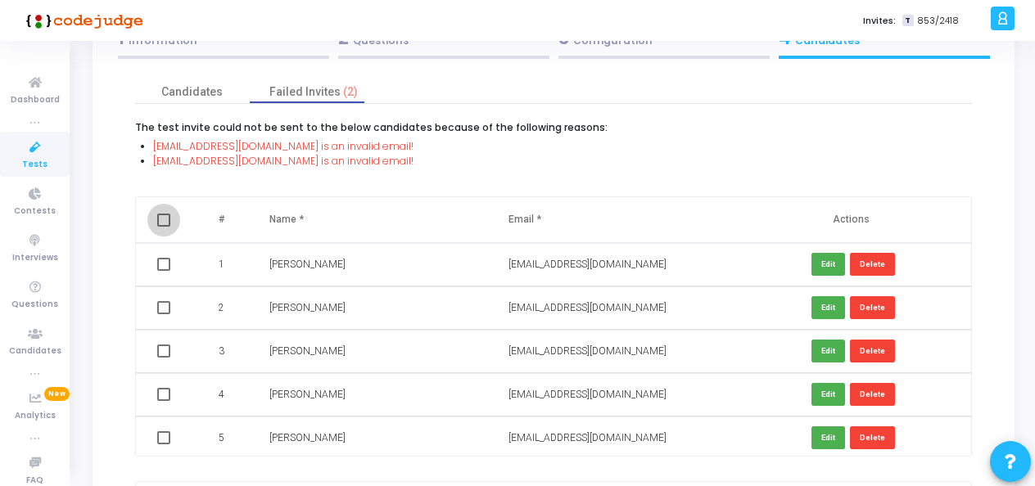
checkbox input "true"
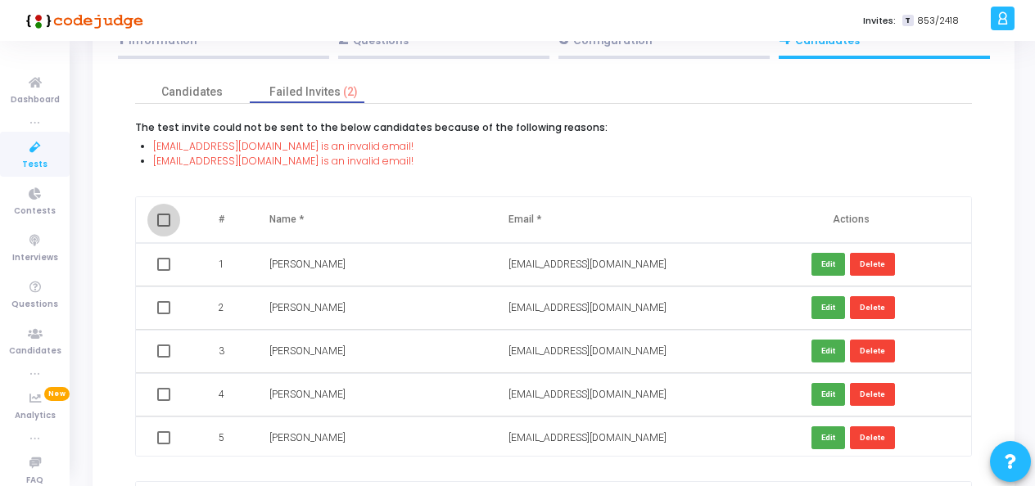
checkbox input "true"
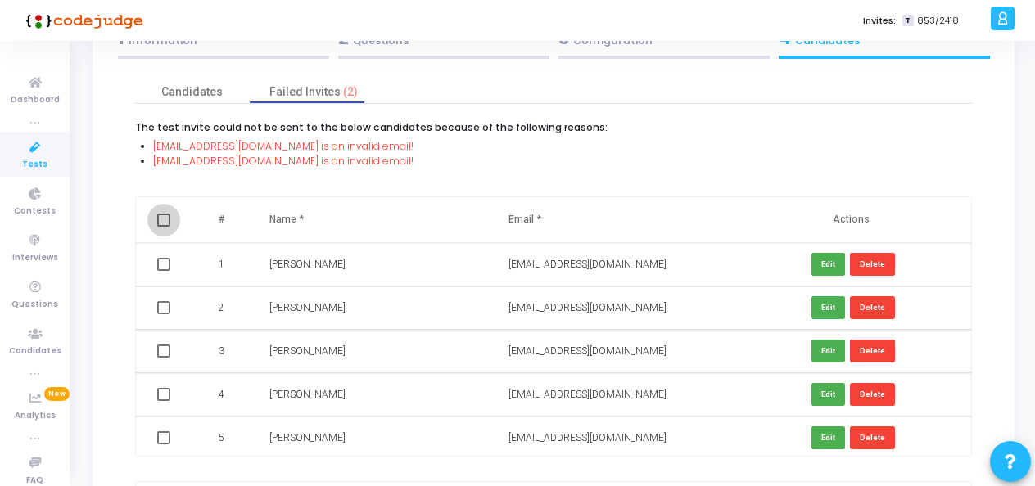
checkbox input "true"
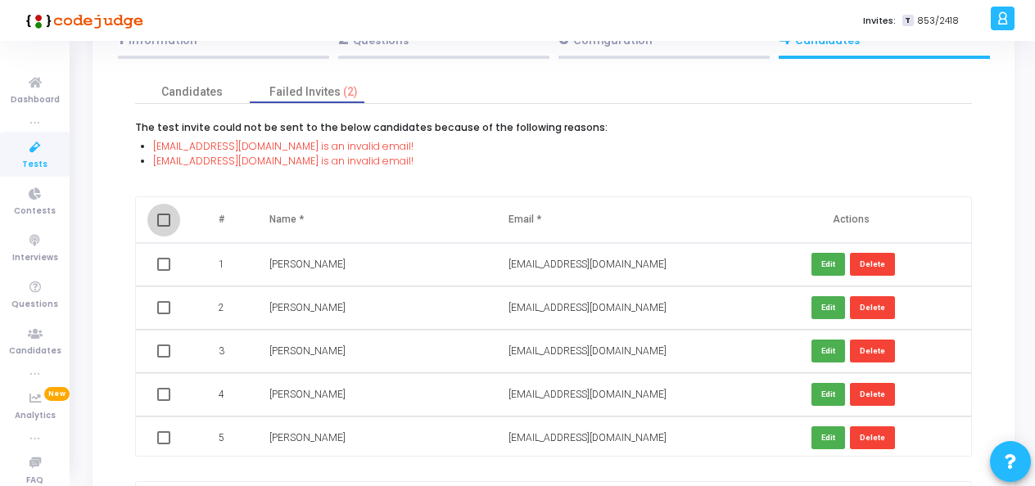
checkbox input "true"
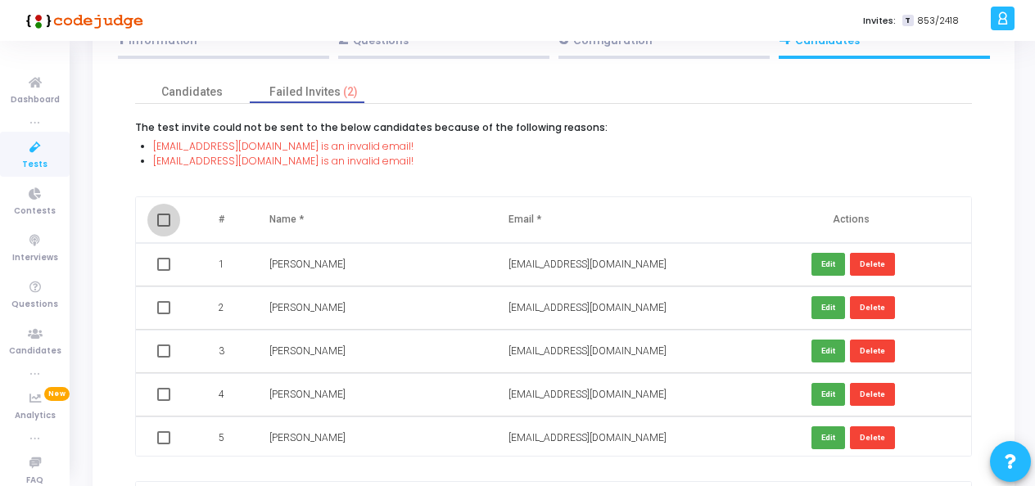
checkbox input "true"
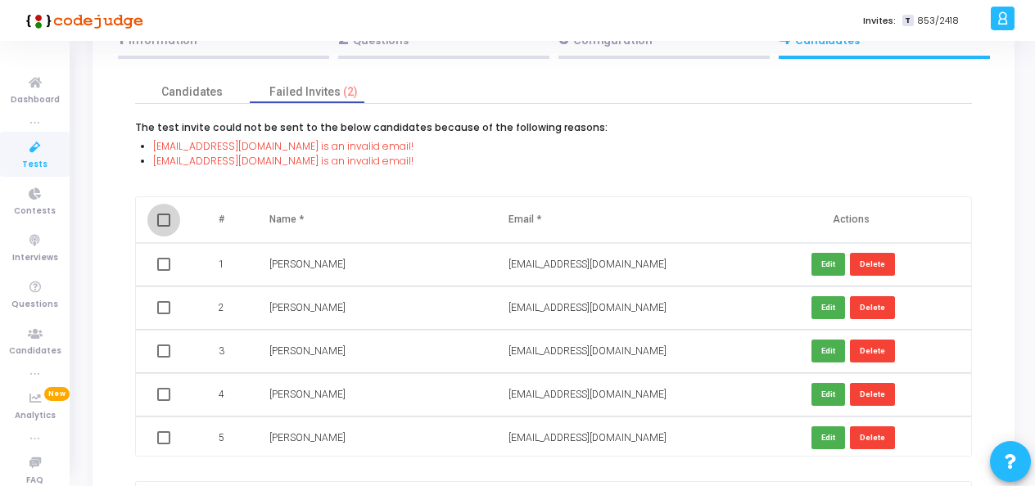
checkbox input "true"
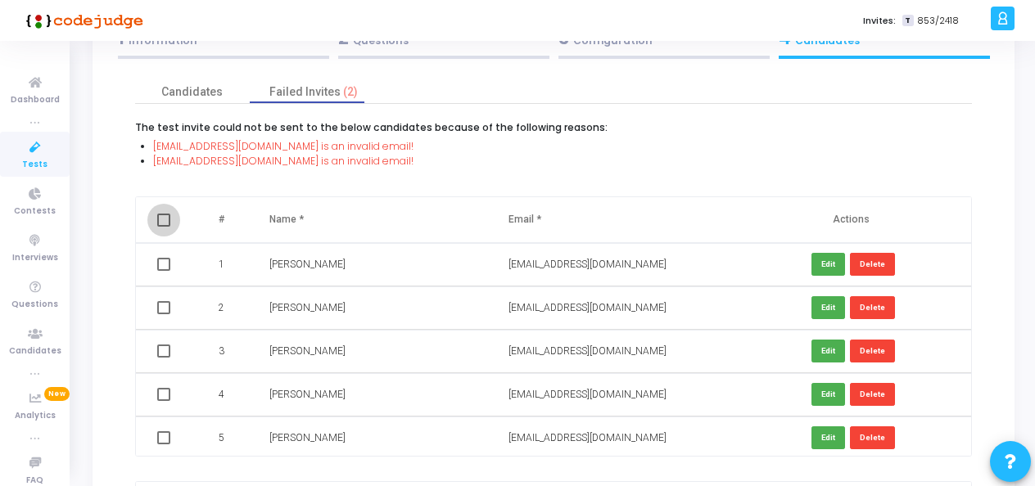
checkbox input "true"
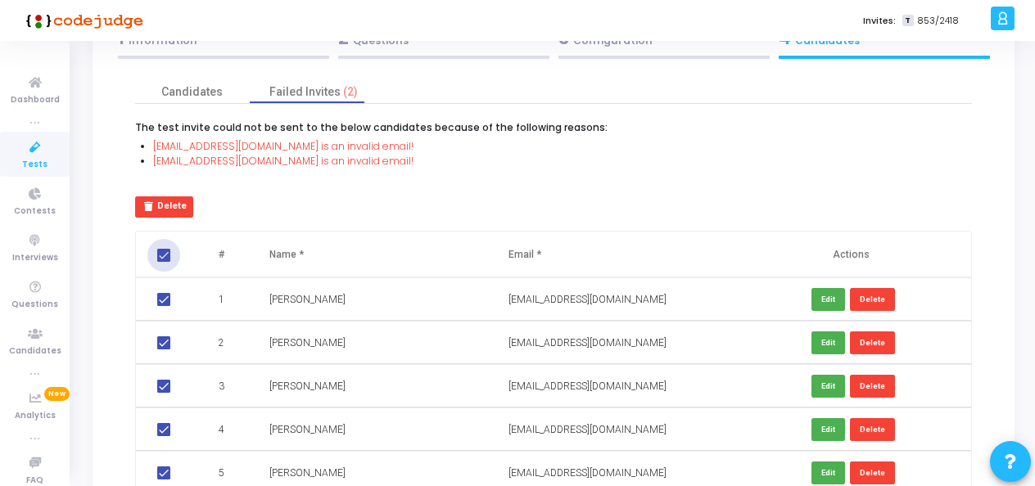
click at [166, 249] on span at bounding box center [163, 255] width 13 height 13
click at [164, 262] on input "checkbox" at bounding box center [163, 262] width 1 height 1
checkbox input "false"
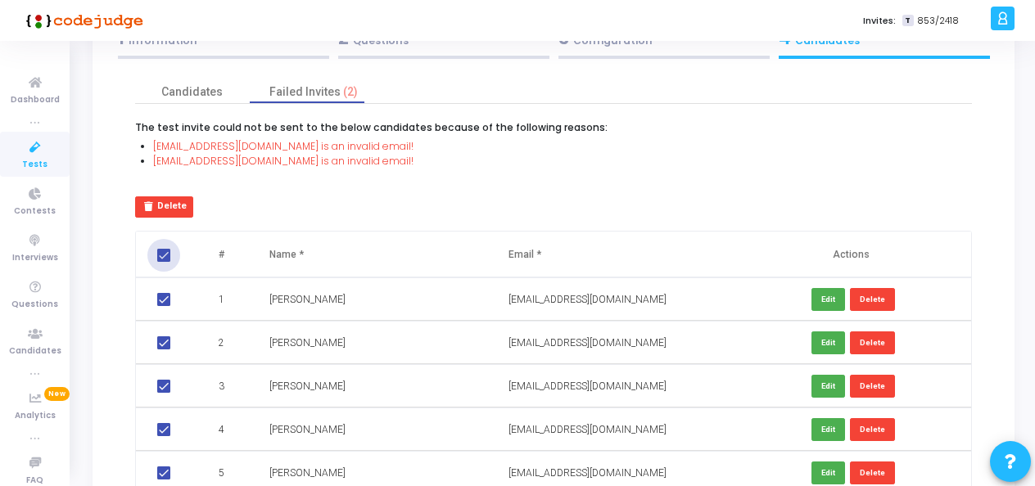
checkbox input "false"
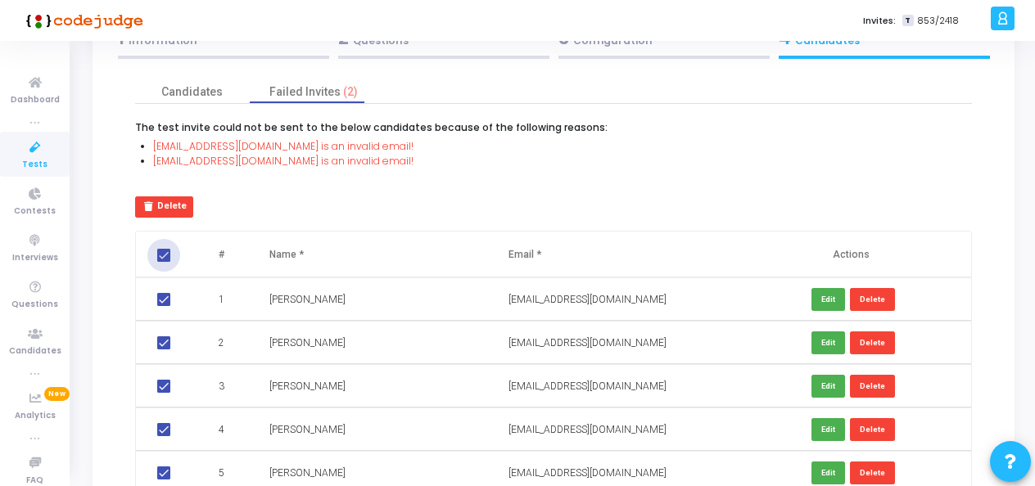
checkbox input "false"
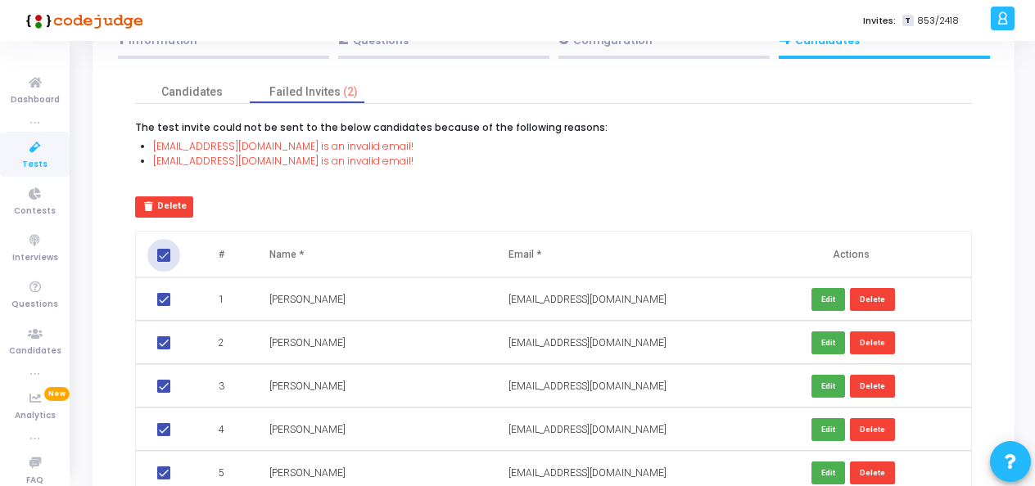
checkbox input "false"
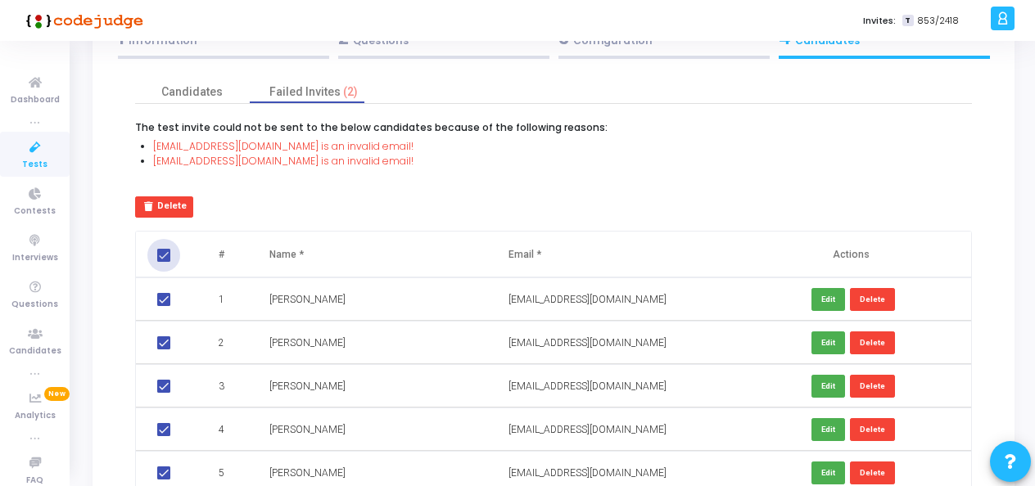
checkbox input "false"
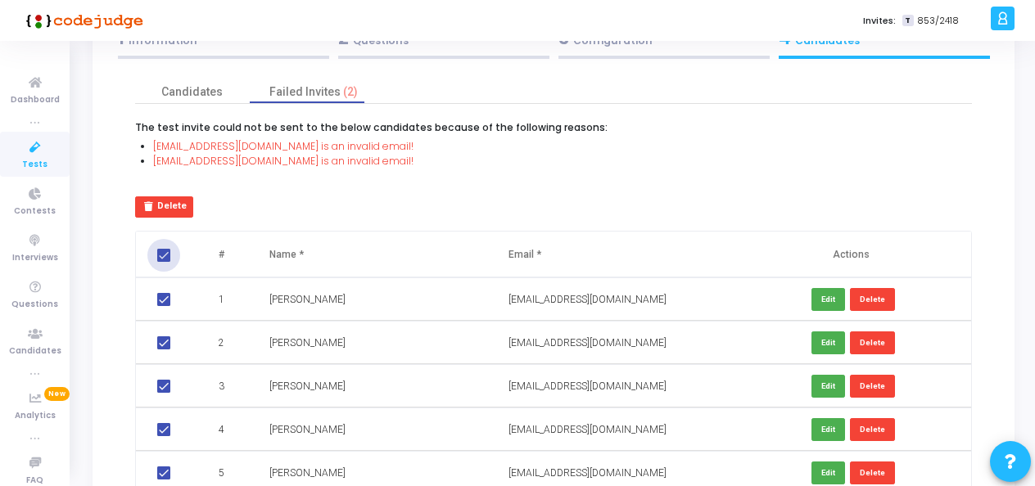
checkbox input "false"
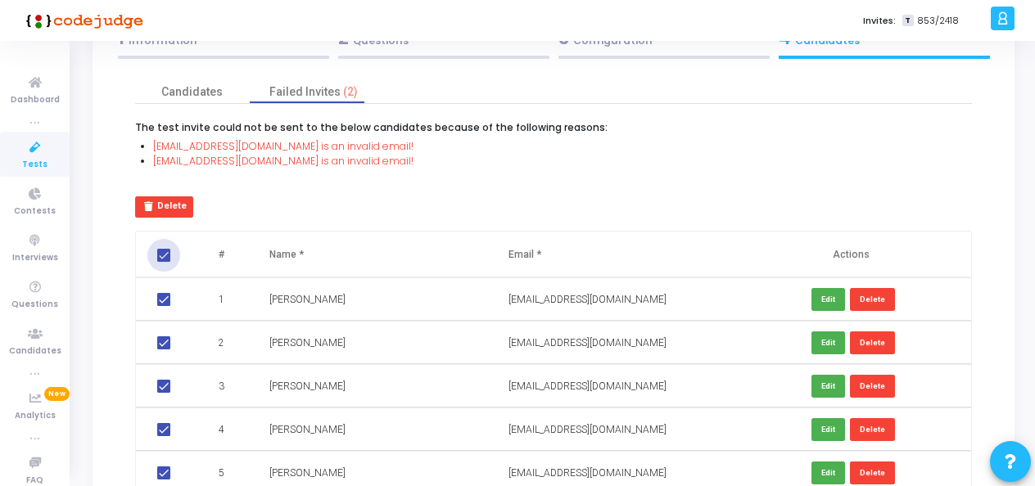
checkbox input "false"
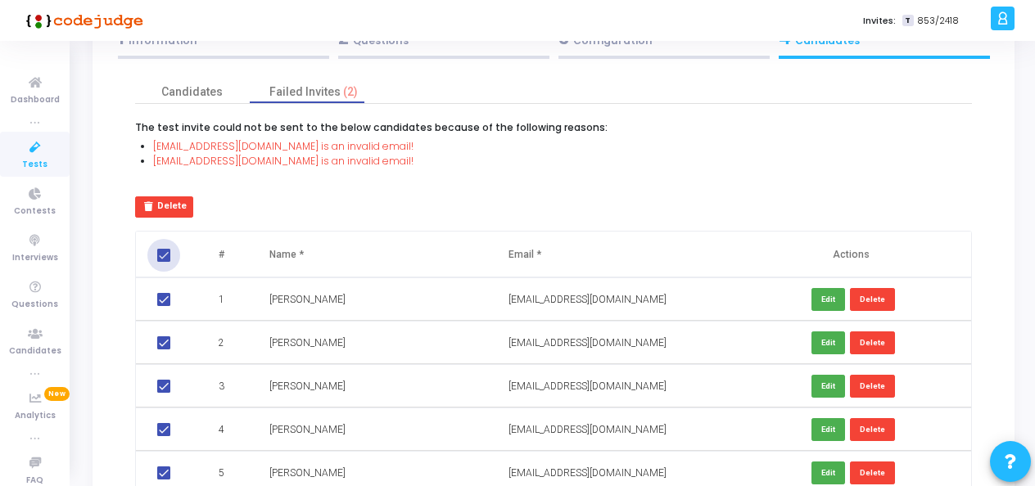
checkbox input "false"
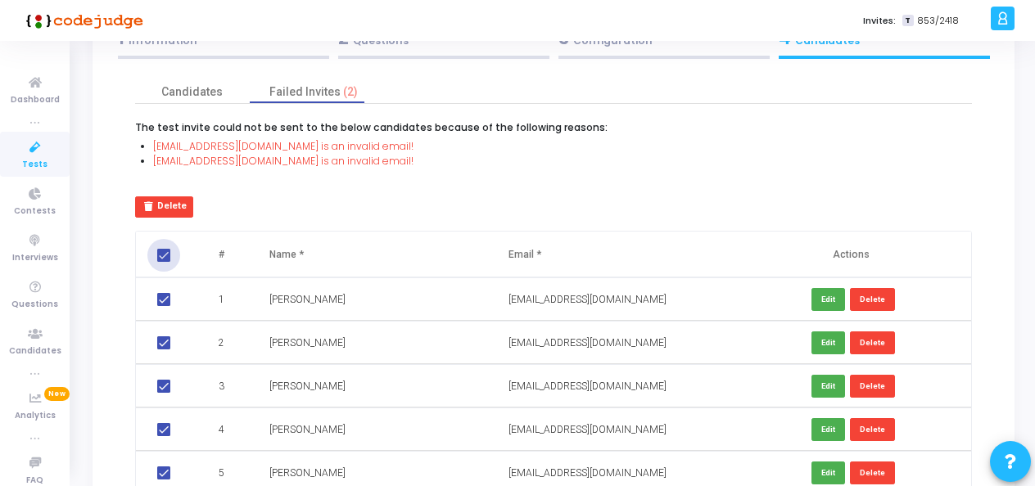
checkbox input "false"
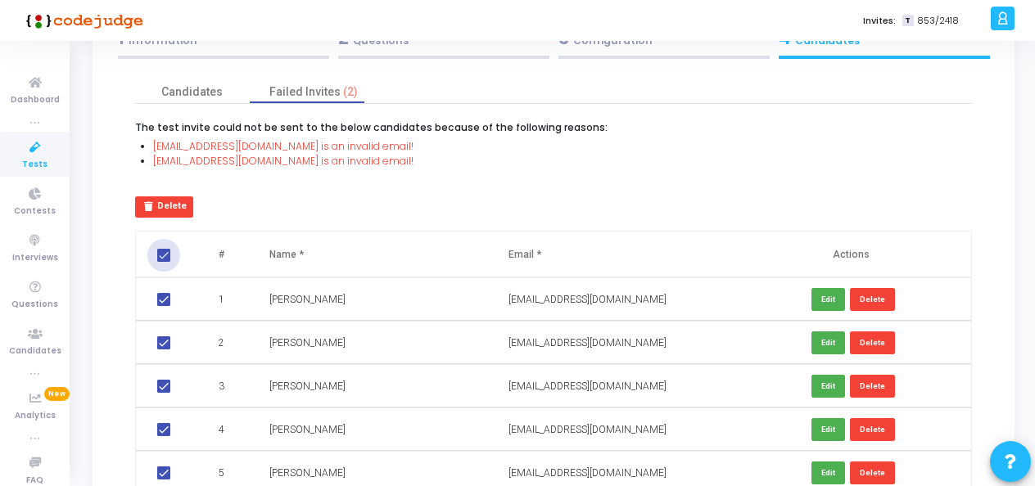
checkbox input "false"
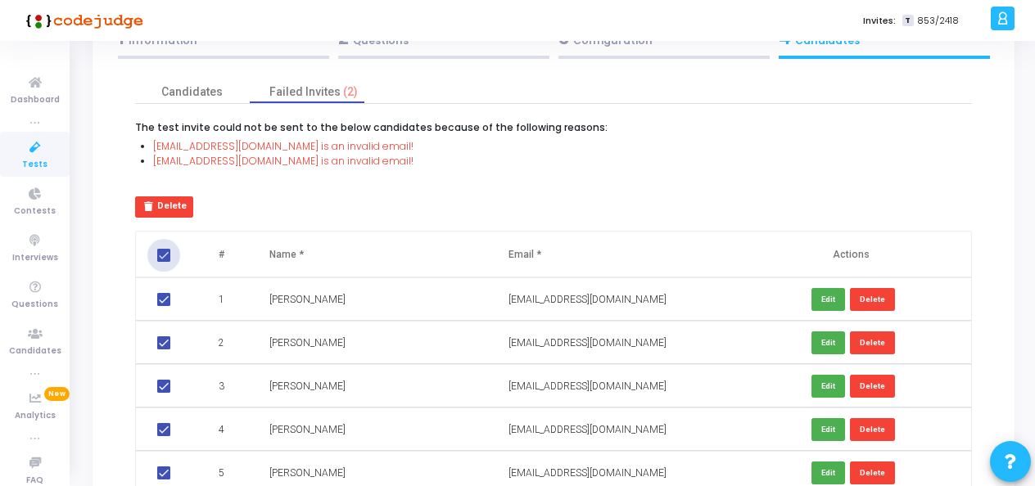
checkbox input "false"
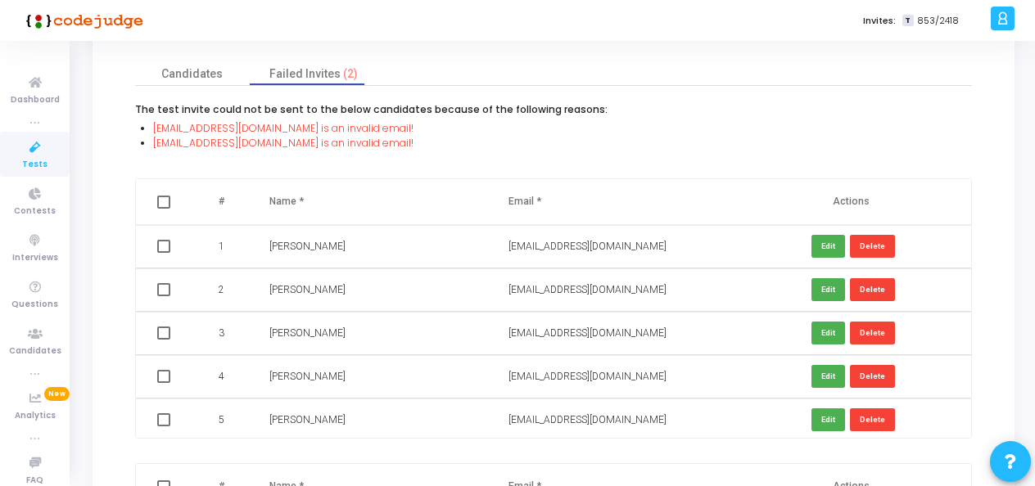
scroll to position [132, 0]
click at [830, 243] on button "Edit" at bounding box center [828, 247] width 34 height 22
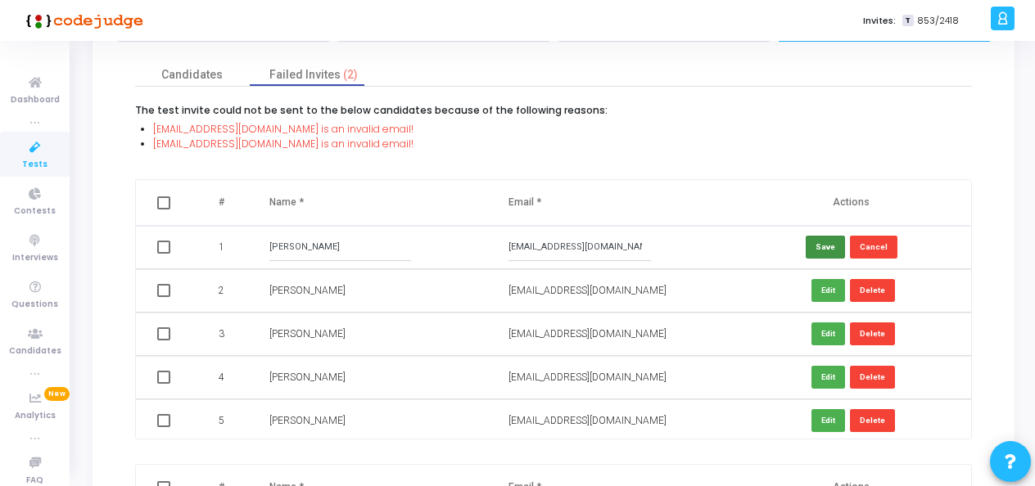
click at [814, 255] on button "Save" at bounding box center [824, 247] width 39 height 22
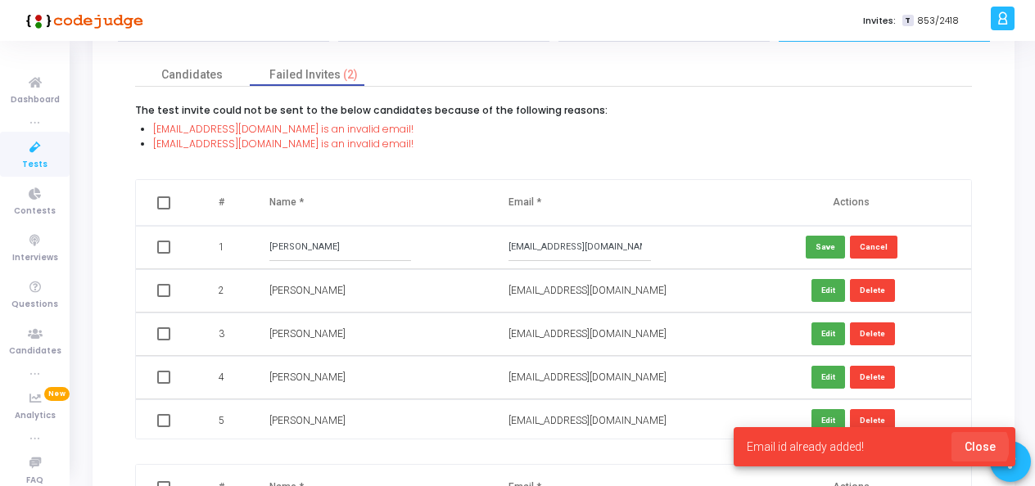
click at [977, 447] on span "Close" at bounding box center [979, 446] width 31 height 13
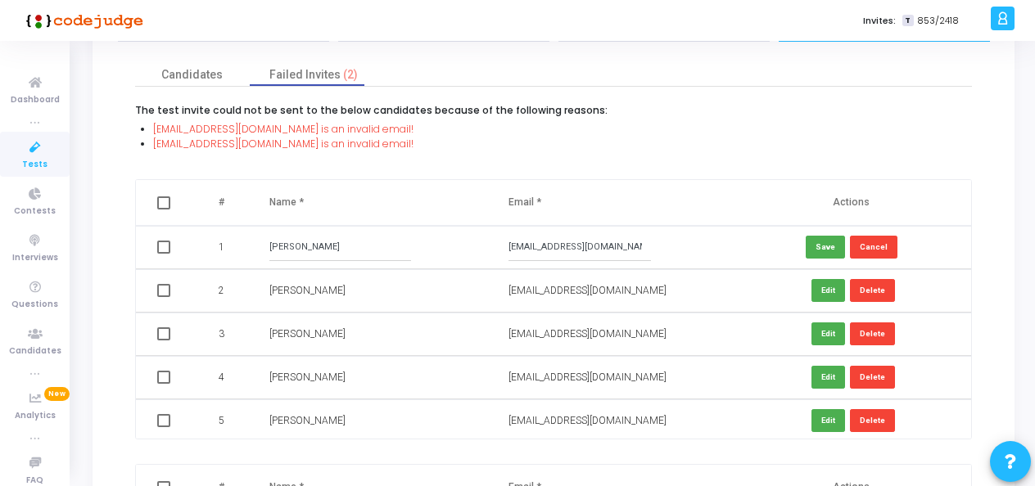
click at [637, 296] on div "iit2022226@iiita.ac.in" at bounding box center [610, 291] width 204 height 16
drag, startPoint x: 347, startPoint y: 129, endPoint x: 145, endPoint y: 131, distance: 202.2
click at [153, 131] on li "iit2022051@iita.ac.in is an invalid email!" at bounding box center [562, 129] width 818 height 15
drag, startPoint x: 152, startPoint y: 128, endPoint x: 250, endPoint y: 128, distance: 98.2
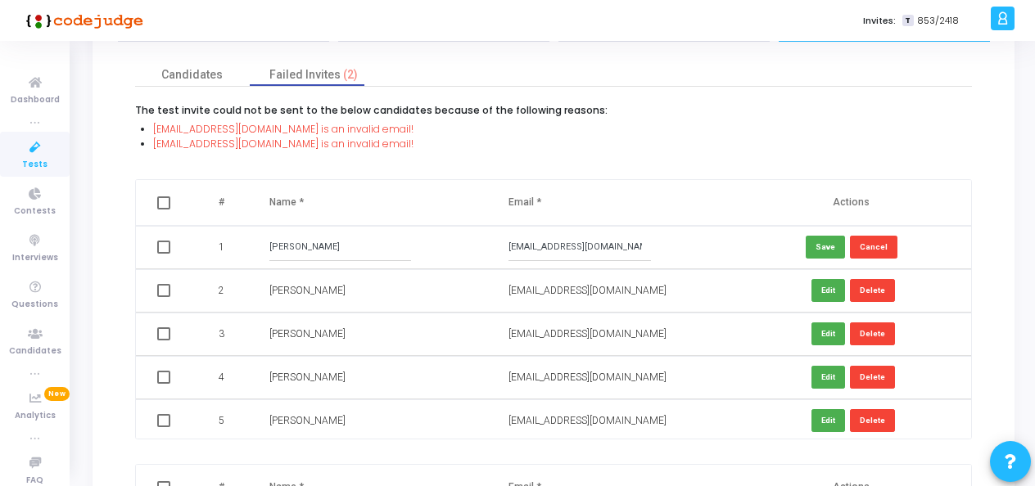
click at [250, 128] on span "iit2022051@iita.ac.in is an invalid email!" at bounding box center [283, 129] width 260 height 14
copy span "iit2022051@iita.ac.in"
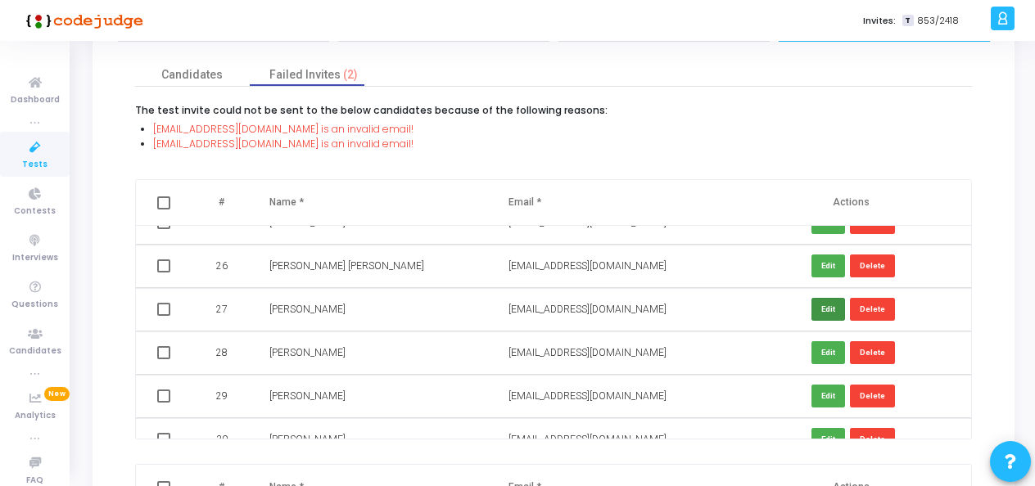
click at [820, 301] on button "Edit" at bounding box center [828, 309] width 34 height 22
click at [558, 309] on input "iit2022051@iita.ac.in" at bounding box center [579, 309] width 142 height 27
type input "iit2022051@iiita.ac.in"
click at [815, 304] on button "Save" at bounding box center [824, 309] width 39 height 22
click at [814, 309] on button "Save" at bounding box center [824, 309] width 39 height 22
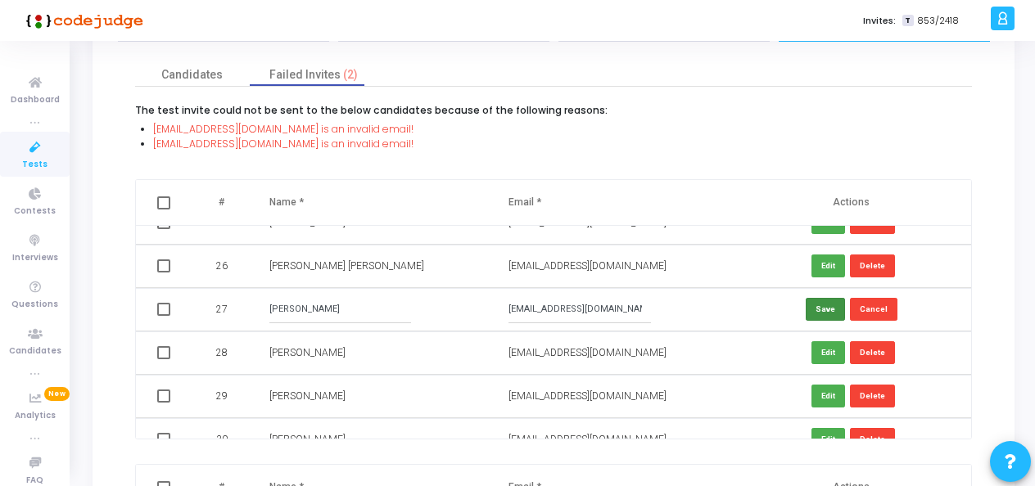
click at [819, 309] on button "Save" at bounding box center [824, 309] width 39 height 22
click at [819, 302] on button "Save" at bounding box center [824, 309] width 39 height 22
click at [825, 311] on button "Save" at bounding box center [824, 309] width 39 height 22
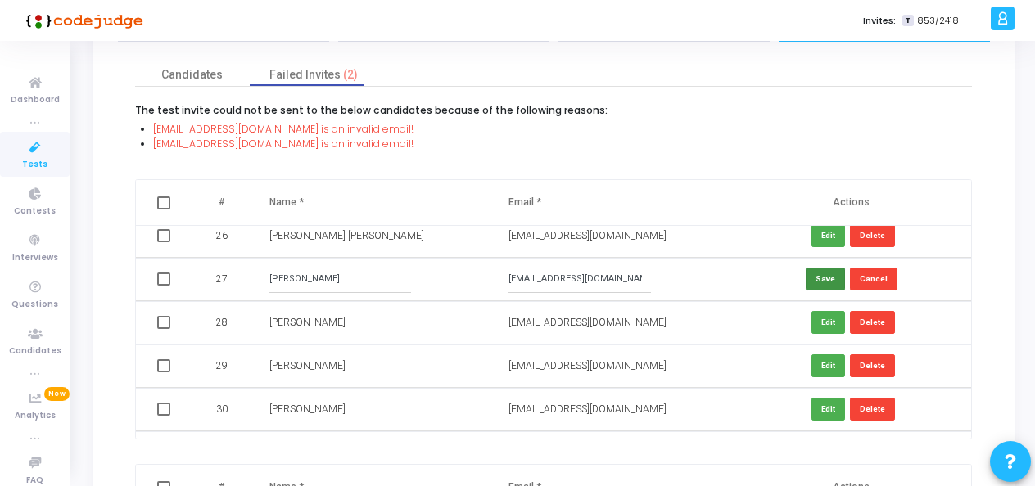
scroll to position [1075, 0]
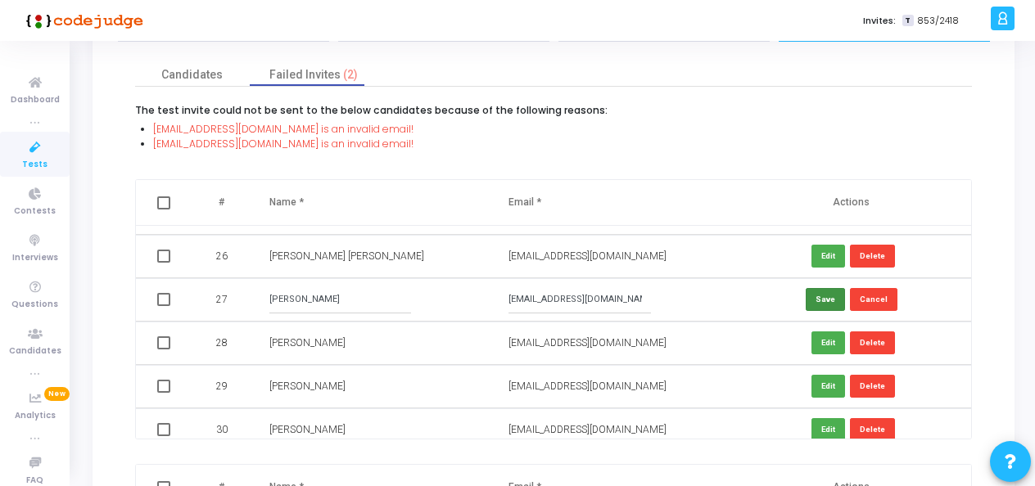
click at [820, 298] on button "Save" at bounding box center [824, 299] width 39 height 22
click at [607, 304] on input "iit2022051@iiita.ac.in" at bounding box center [579, 299] width 142 height 27
click at [826, 301] on button "Save" at bounding box center [824, 299] width 39 height 22
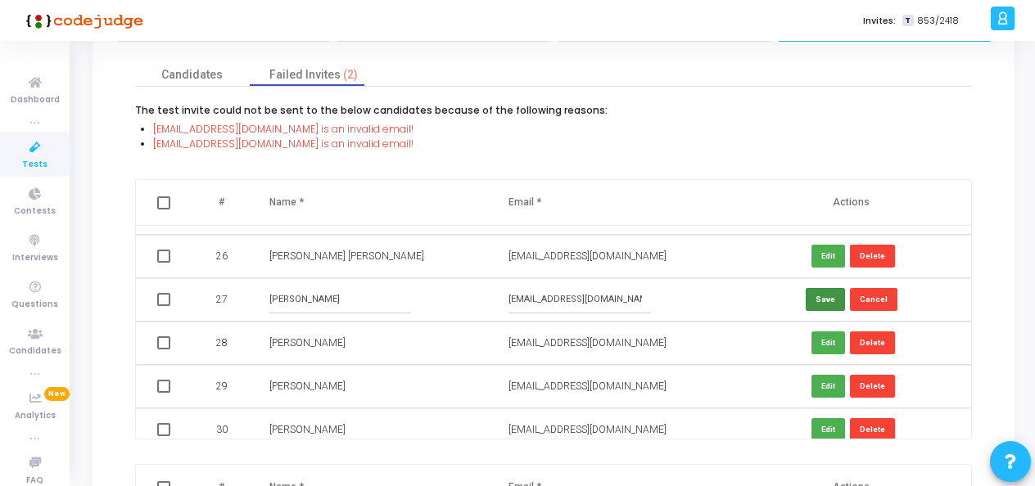
drag, startPoint x: 826, startPoint y: 301, endPoint x: 535, endPoint y: 255, distance: 294.1
click at [535, 255] on tbody "1 Neha Tomar ifi2022001@iiita.ac.in Save Cancel 2 Shashank Patil iit2022226@iii…" at bounding box center [553, 234] width 835 height 2169
click at [550, 291] on input "iit2022051@iiita.ac.in" at bounding box center [579, 299] width 142 height 27
click at [165, 300] on span at bounding box center [163, 299] width 13 height 13
click at [164, 306] on input "checkbox" at bounding box center [163, 306] width 1 height 1
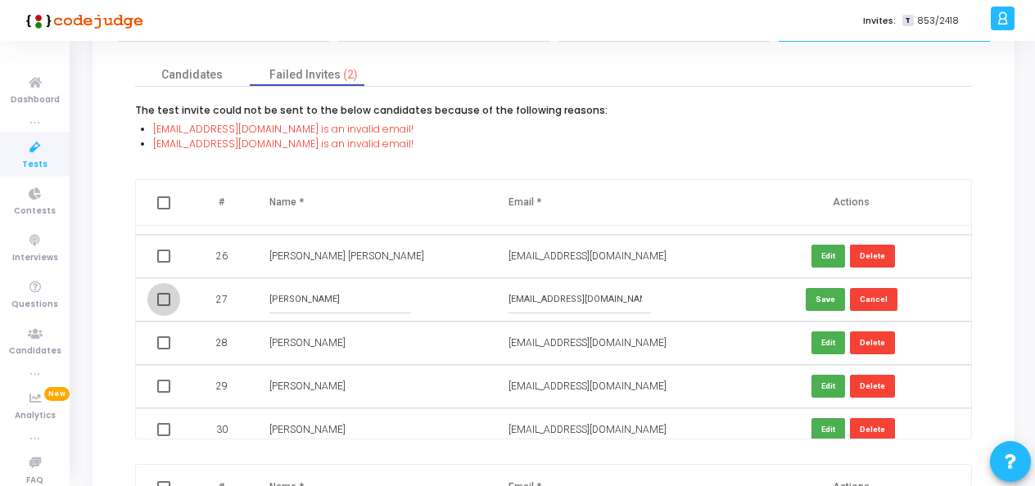
checkbox input "true"
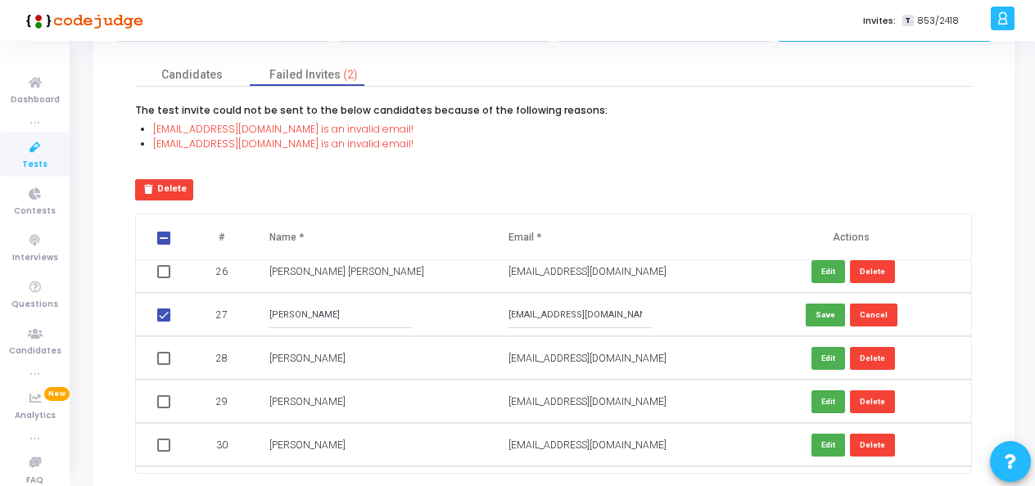
scroll to position [1093, 0]
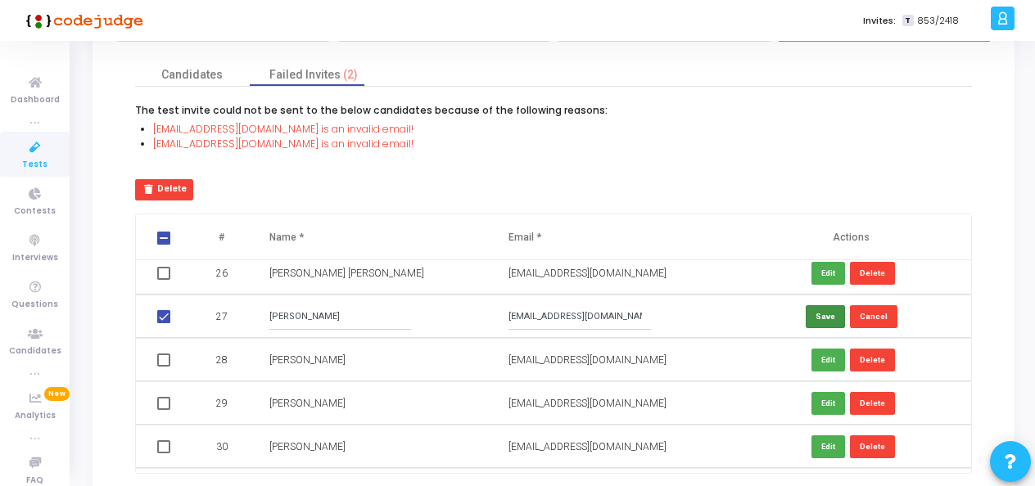
click at [815, 317] on button "Save" at bounding box center [824, 316] width 39 height 22
click at [503, 316] on td "iit2022051@iiita.ac.in" at bounding box center [612, 316] width 240 height 43
click at [511, 316] on input "iit2022051@iiita.ac.in" at bounding box center [579, 316] width 142 height 27
type input "iit2022051@iiita.ac.in"
click at [611, 324] on input "iit2022051@iiita.ac.in" at bounding box center [579, 316] width 142 height 27
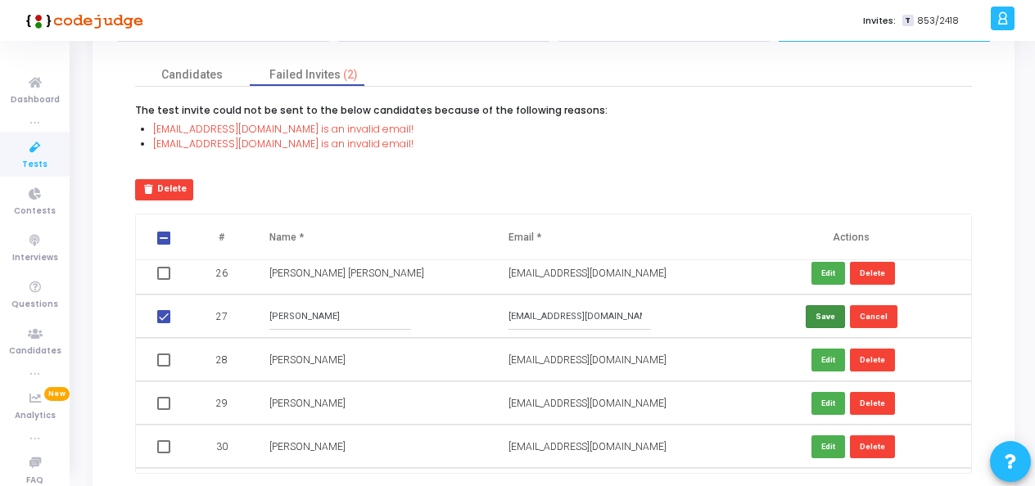
click at [830, 321] on button "Save" at bounding box center [824, 316] width 39 height 22
click at [817, 320] on button "Save" at bounding box center [824, 316] width 39 height 22
drag, startPoint x: 268, startPoint y: 314, endPoint x: 633, endPoint y: 324, distance: 366.0
click at [633, 324] on tr "27 Piyush Priyadarshi iit2022051@iiita.ac.in Save Cancel" at bounding box center [553, 316] width 835 height 43
click at [633, 324] on input "iit2022051@iiita.ac.in" at bounding box center [579, 316] width 142 height 27
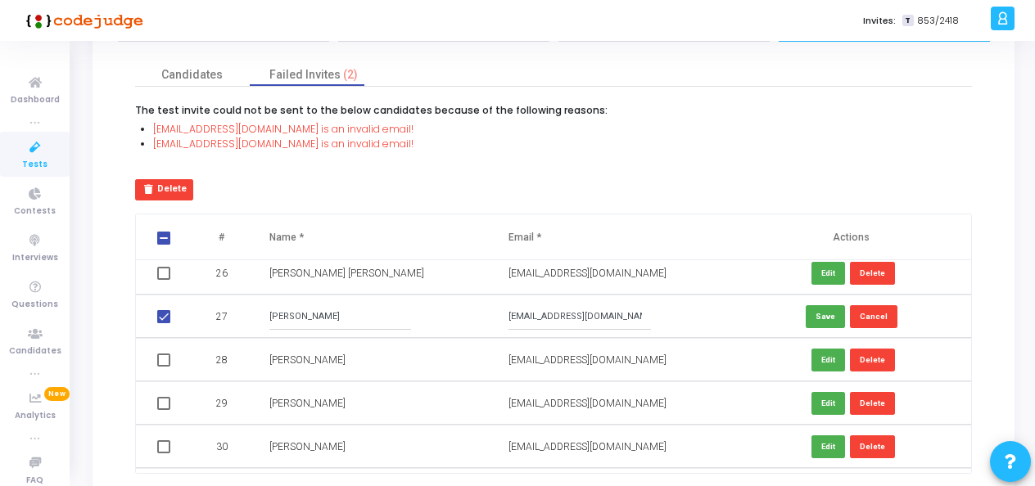
drag, startPoint x: 633, startPoint y: 324, endPoint x: 270, endPoint y: 312, distance: 363.6
click at [270, 312] on tr "27 Piyush Priyadarshi iit2022051@iiita.ac.in Save Cancel" at bounding box center [553, 316] width 835 height 43
click at [270, 312] on input "Piyush Priyadarshi" at bounding box center [340, 316] width 142 height 27
drag, startPoint x: 259, startPoint y: 308, endPoint x: 376, endPoint y: 321, distance: 117.8
click at [376, 321] on td "Piyush Priyadarshi" at bounding box center [373, 316] width 240 height 43
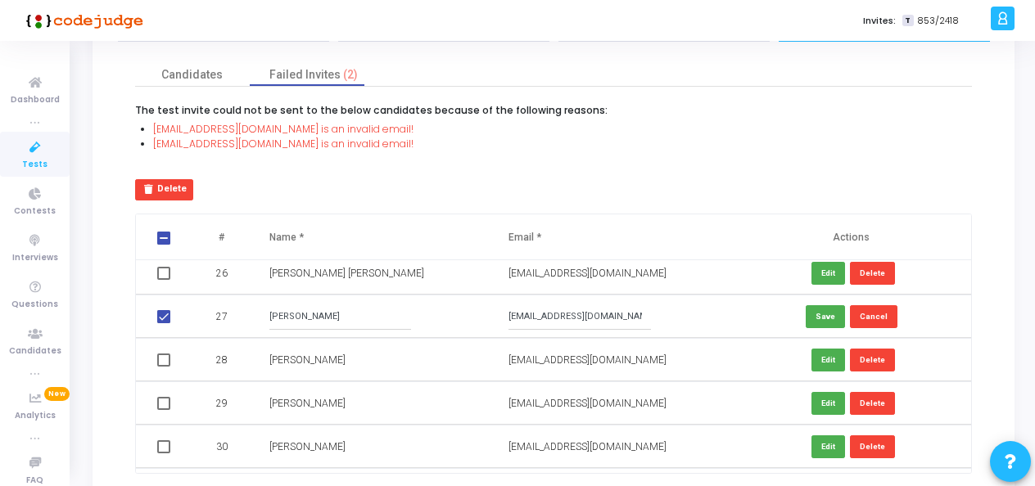
drag, startPoint x: 373, startPoint y: 320, endPoint x: 258, endPoint y: 313, distance: 115.6
click at [258, 313] on td "Piyush Priyadarshi" at bounding box center [373, 316] width 240 height 43
drag, startPoint x: 597, startPoint y: 319, endPoint x: 503, endPoint y: 315, distance: 95.0
click at [503, 315] on td "iit2022051@iiita.ac.in" at bounding box center [612, 316] width 240 height 43
click at [645, 316] on input "iit2022051@iiita.ac.in" at bounding box center [579, 316] width 142 height 27
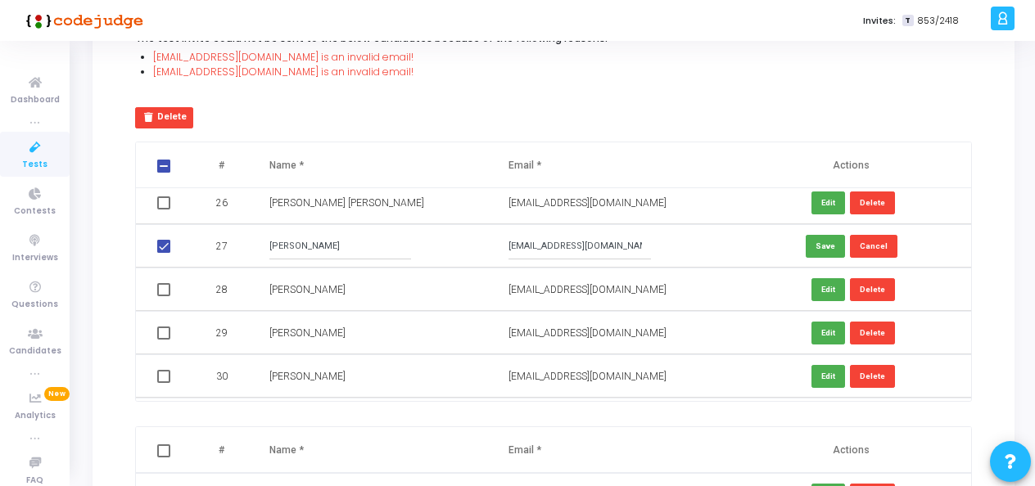
scroll to position [1036, 0]
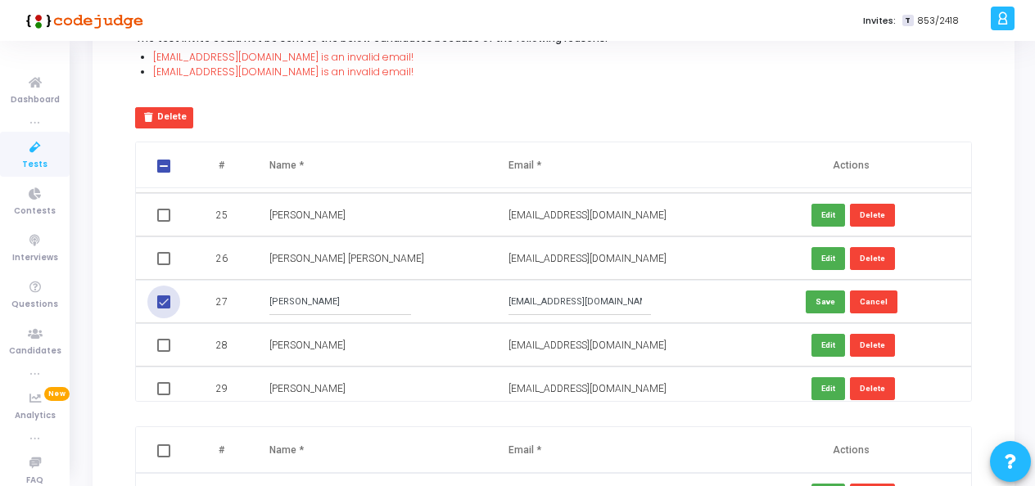
click at [167, 297] on span at bounding box center [163, 301] width 13 height 13
click at [164, 309] on input "checkbox" at bounding box center [163, 309] width 1 height 1
checkbox input "false"
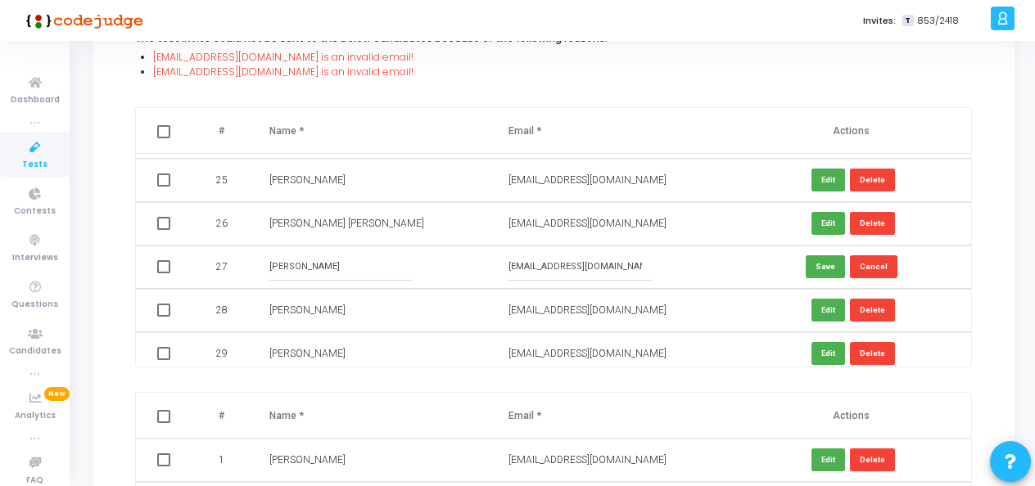
scroll to position [169, 0]
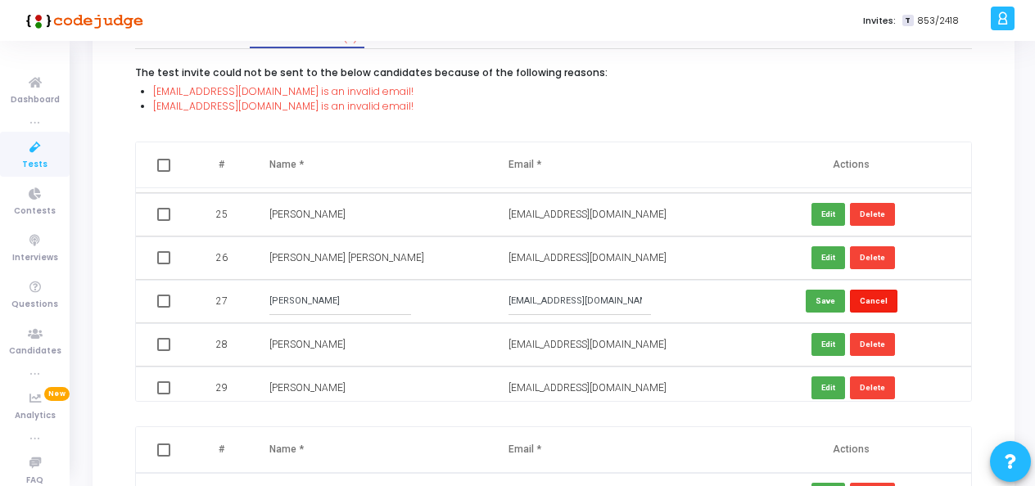
click at [868, 299] on button "Cancel" at bounding box center [873, 301] width 47 height 22
click at [858, 303] on button "Delete" at bounding box center [872, 301] width 45 height 22
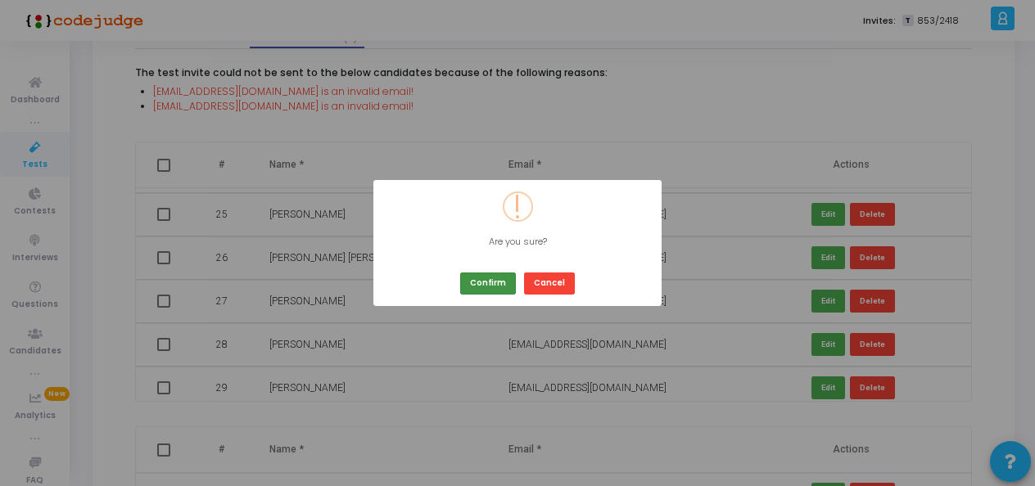
click at [498, 288] on button "Confirm" at bounding box center [488, 284] width 56 height 22
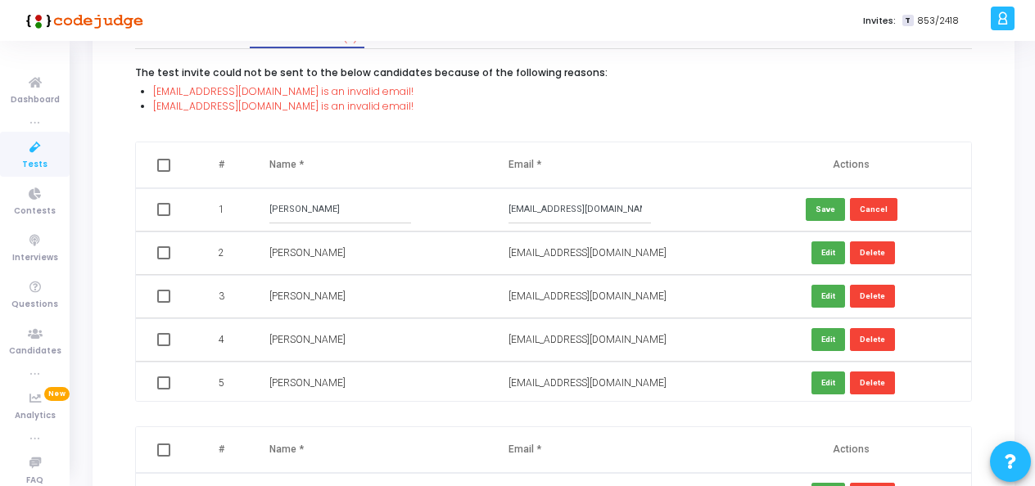
scroll to position [0, 0]
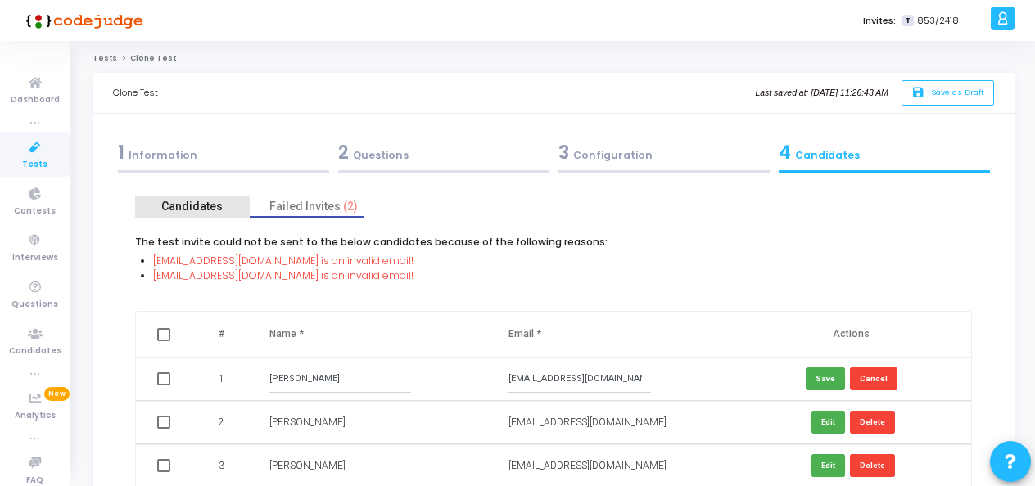
click at [185, 213] on div "Candidates" at bounding box center [191, 206] width 61 height 17
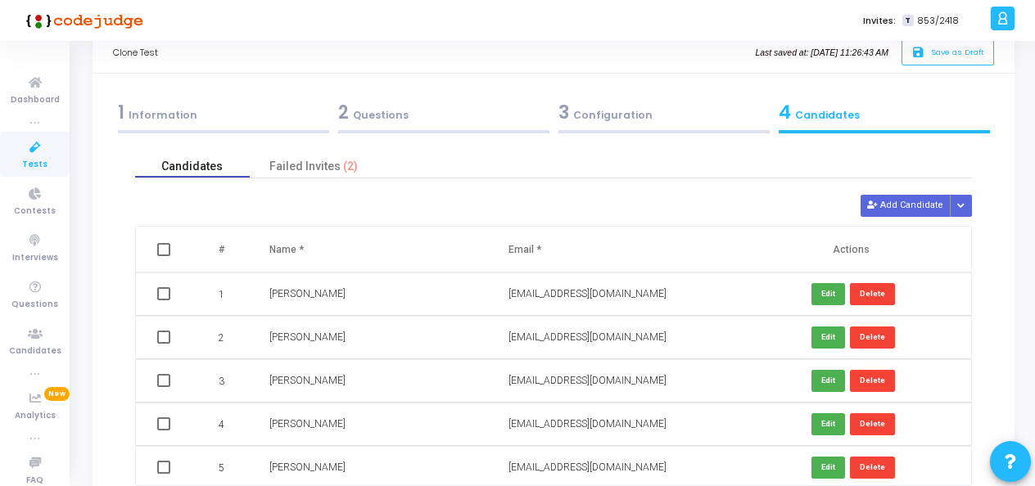
scroll to position [41, 0]
click at [931, 157] on div "Candidates Failed Invites (2)" at bounding box center [553, 166] width 836 height 21
click at [966, 198] on button "Button group with nested dropdown" at bounding box center [960, 205] width 23 height 22
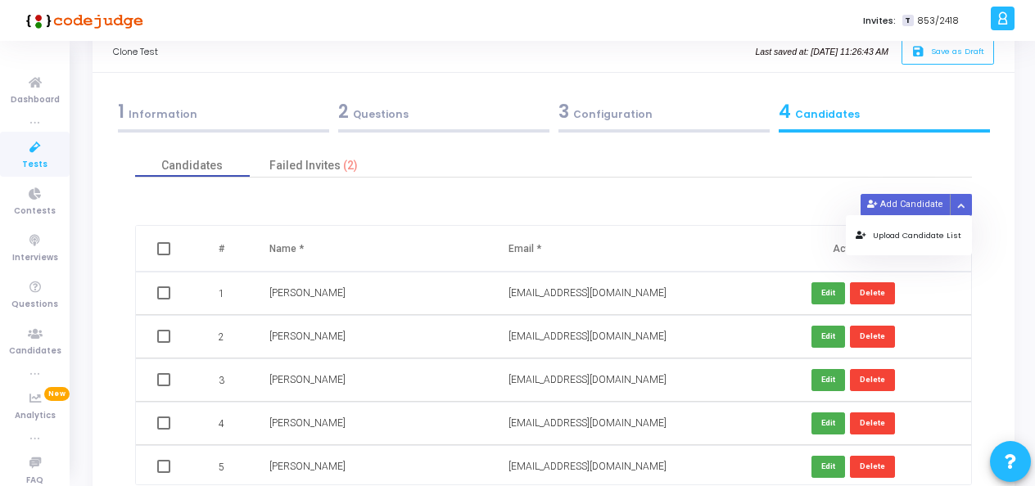
click at [940, 234] on button "Upload Candidate List" at bounding box center [907, 235] width 125 height 22
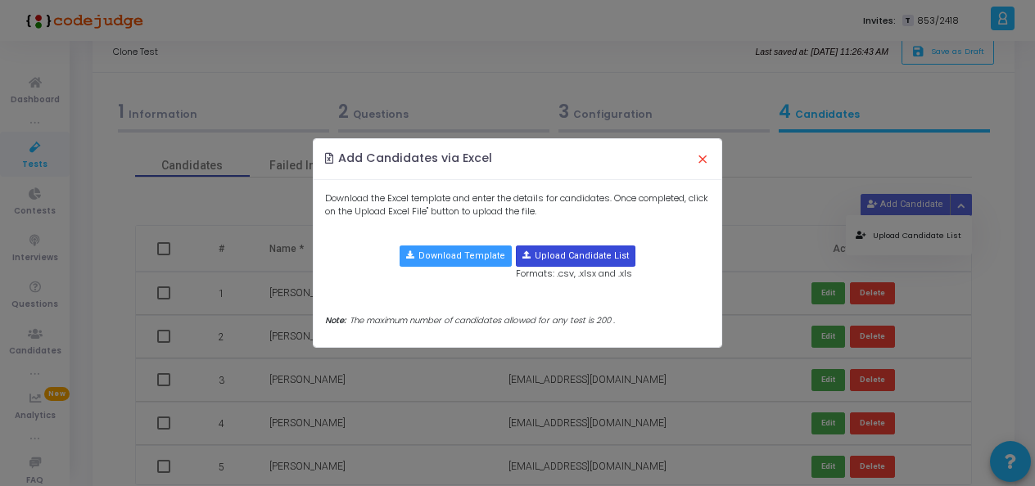
click at [578, 251] on input "file" at bounding box center [575, 256] width 118 height 20
type input "C:\fakepath\Sept 2nd 12 pm .xlsx"
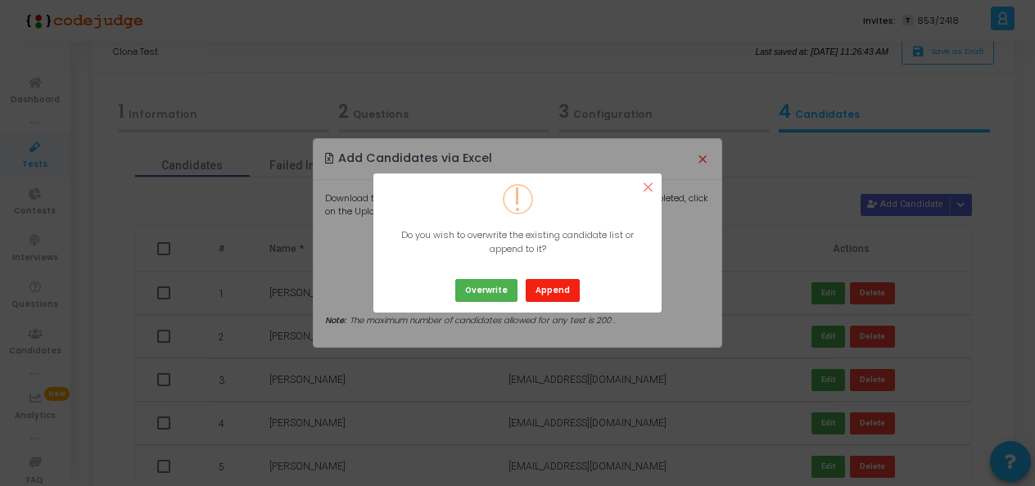
click at [552, 292] on button "Append" at bounding box center [552, 290] width 54 height 22
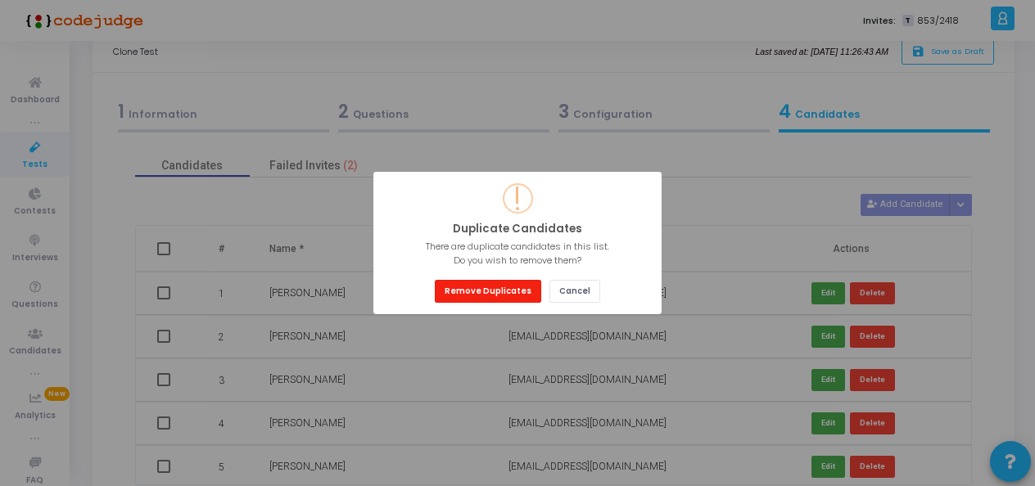
click at [503, 294] on button "Remove Duplicates" at bounding box center [488, 291] width 106 height 22
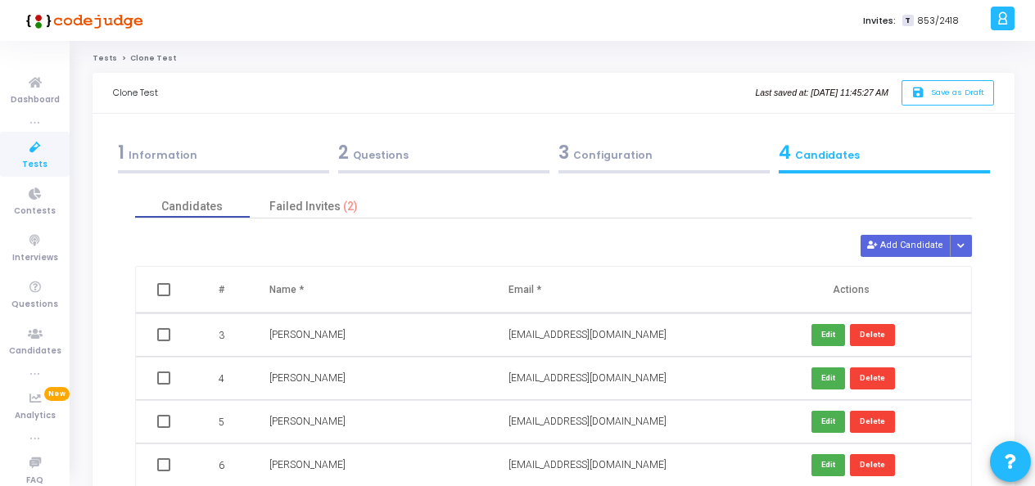
scroll to position [0, 0]
click at [291, 206] on div "Failed Invites (2)" at bounding box center [313, 206] width 88 height 17
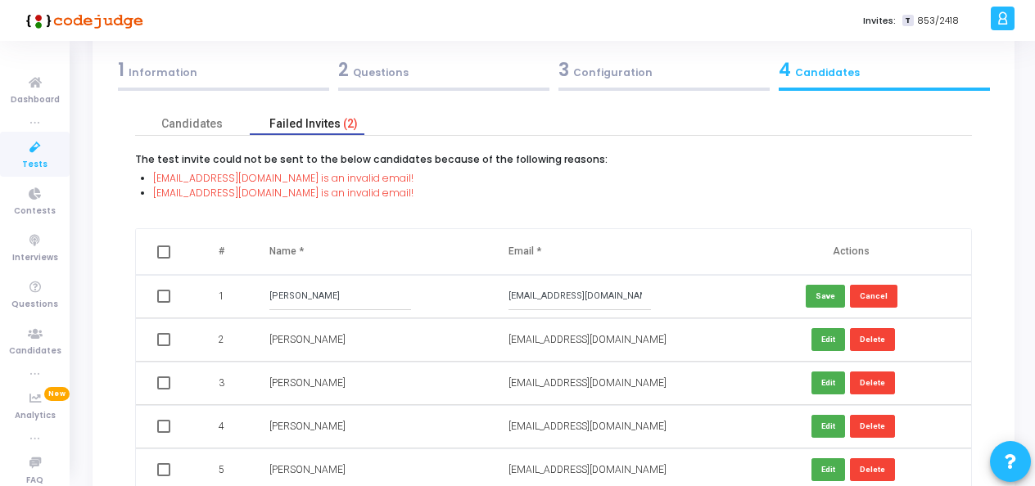
scroll to position [83, 0]
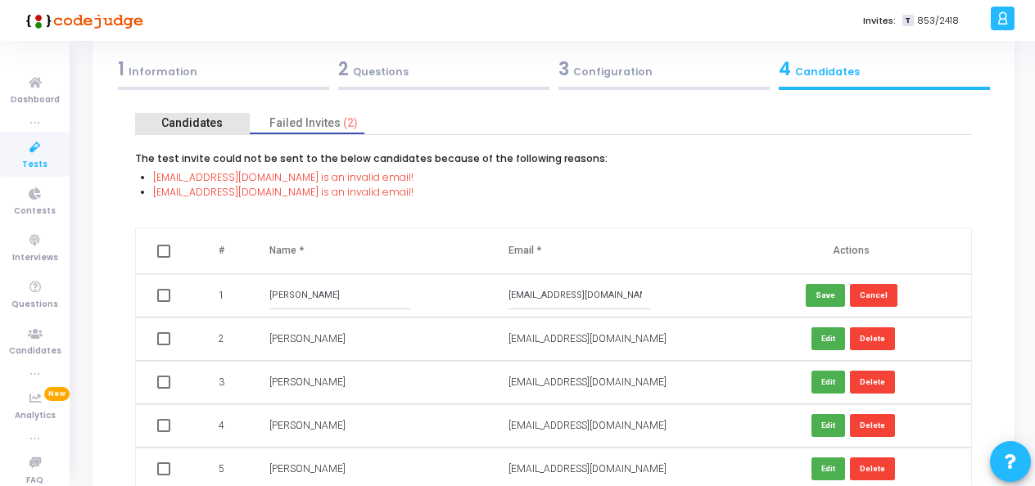
click at [179, 123] on div "Candidates" at bounding box center [191, 123] width 61 height 17
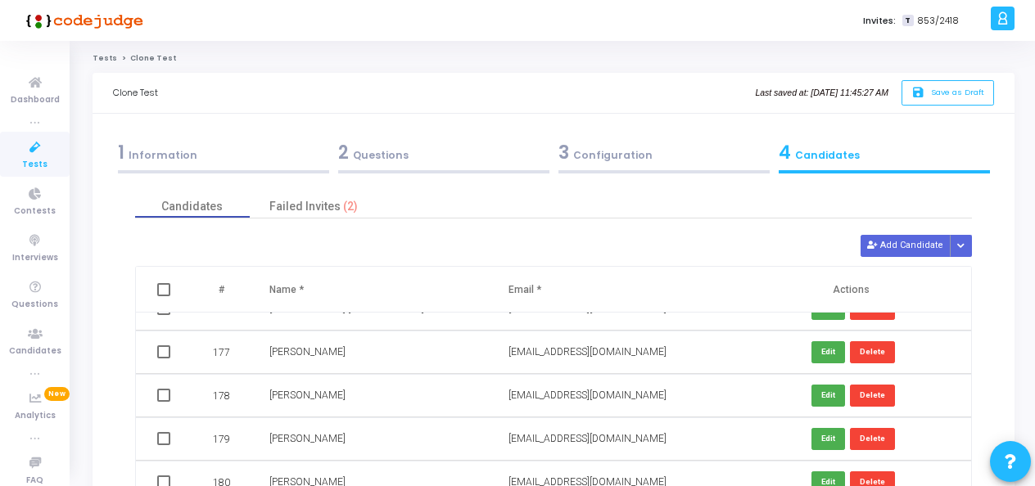
scroll to position [7617, 0]
click at [824, 345] on button "Edit" at bounding box center [828, 351] width 34 height 22
click at [561, 347] on input "iit2022051@iita.ac.in" at bounding box center [579, 351] width 142 height 27
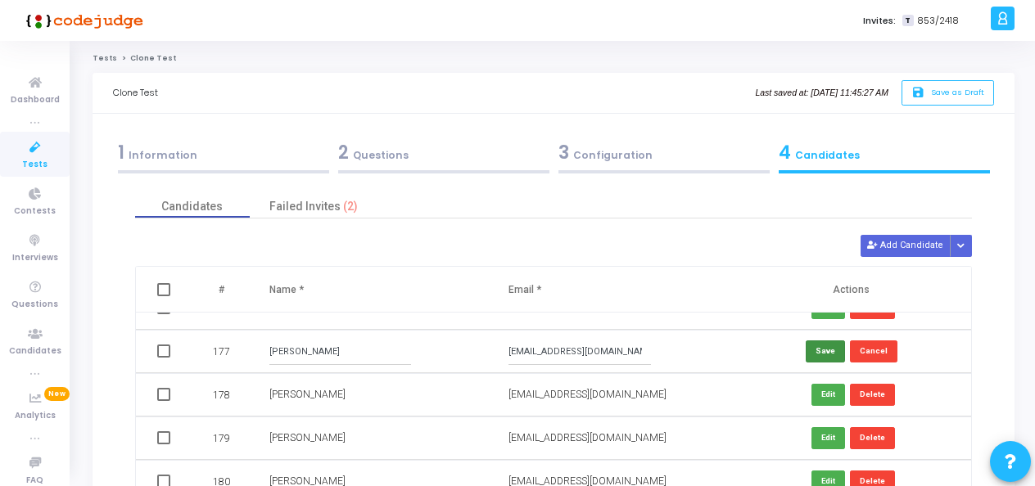
type input "iit2022051@iiita.ac.in"
click at [813, 349] on button "Save" at bounding box center [824, 351] width 39 height 22
click at [943, 88] on span "Save as Draft" at bounding box center [957, 92] width 53 height 11
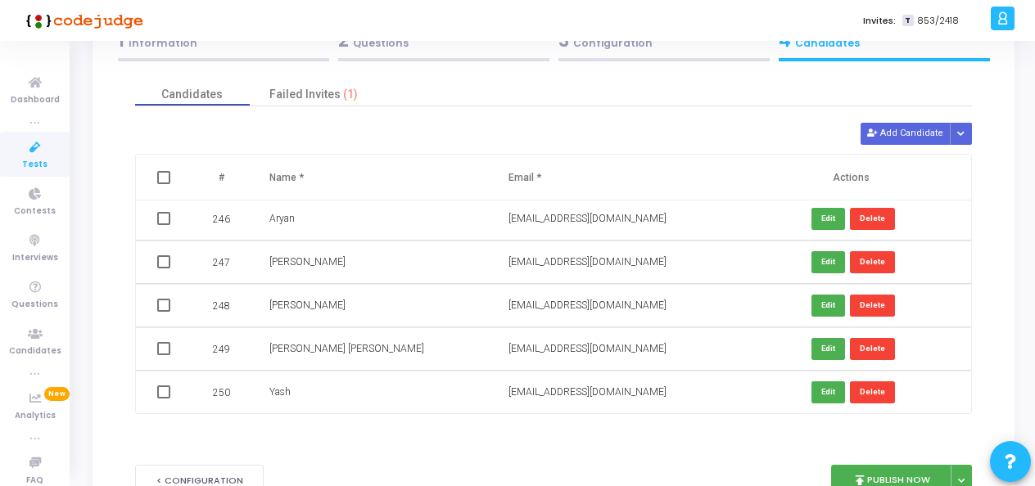
scroll to position [113, 0]
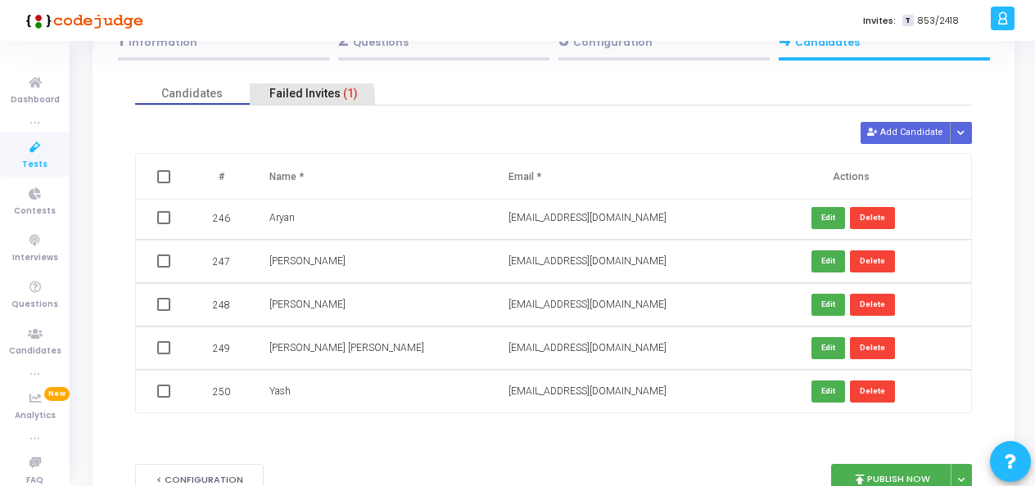
click at [308, 98] on div "Failed Invites (1)" at bounding box center [313, 93] width 88 height 17
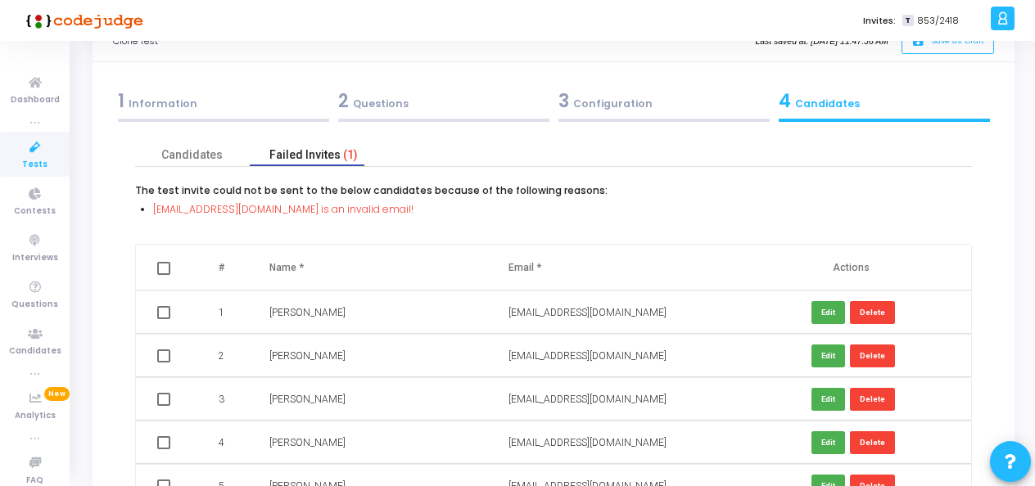
scroll to position [51, 0]
click at [21, 149] on icon at bounding box center [35, 147] width 34 height 20
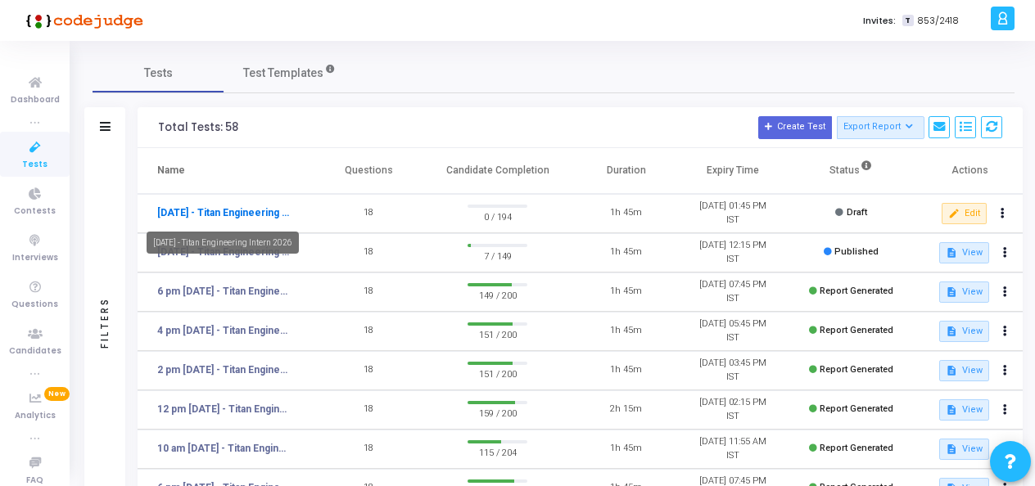
click at [221, 215] on link "Sept 2nd - Titan Engineering Intern 2026" at bounding box center [224, 212] width 134 height 15
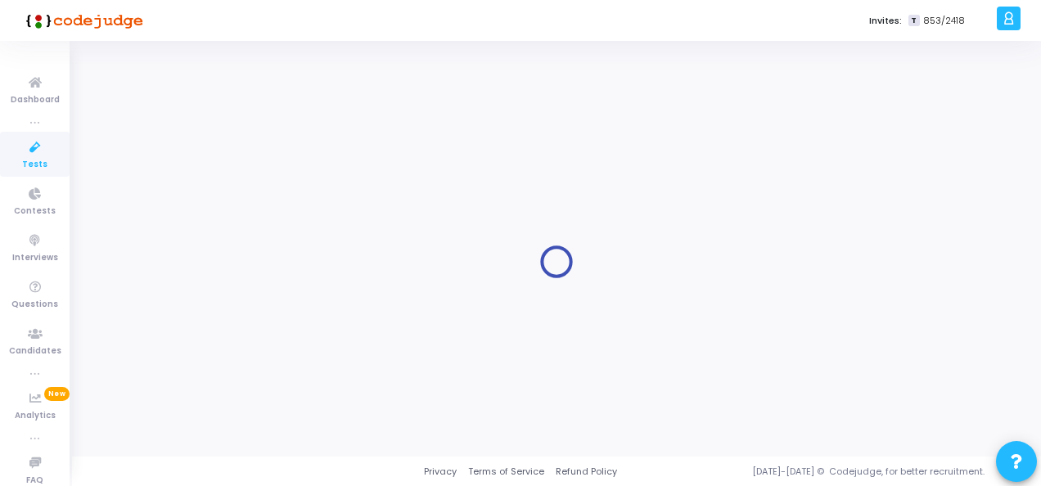
type input "Sept 2nd - Titan Engineering Intern 2026"
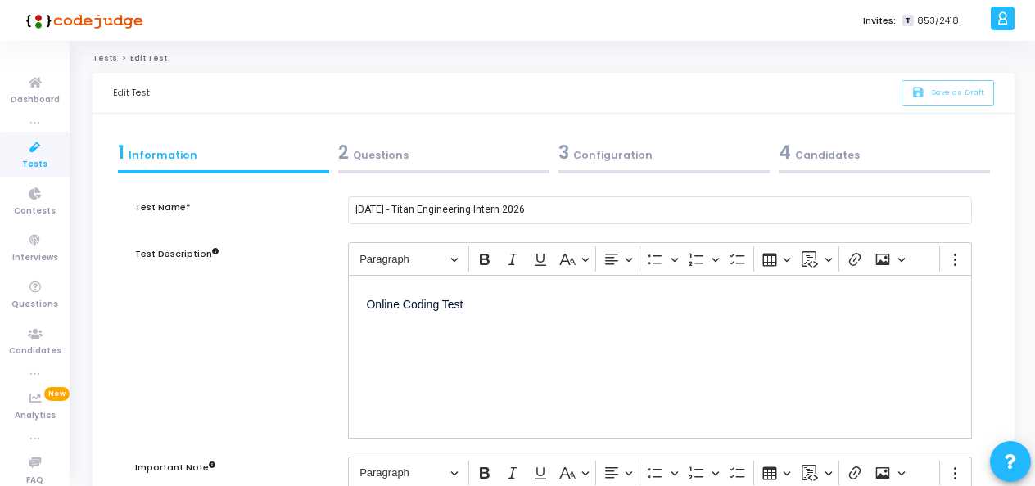
click at [811, 156] on div "4 Candidates" at bounding box center [883, 152] width 211 height 27
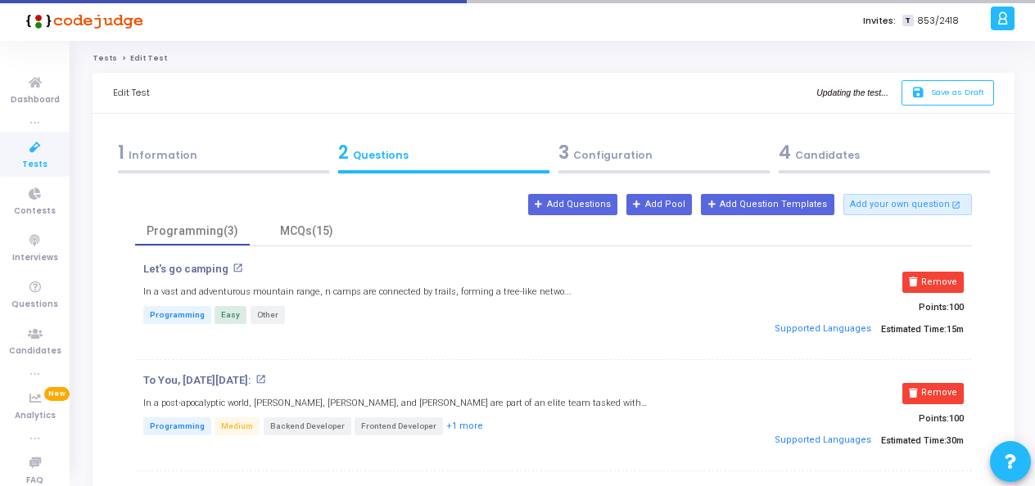
click at [824, 154] on div "4 Candidates" at bounding box center [883, 152] width 211 height 27
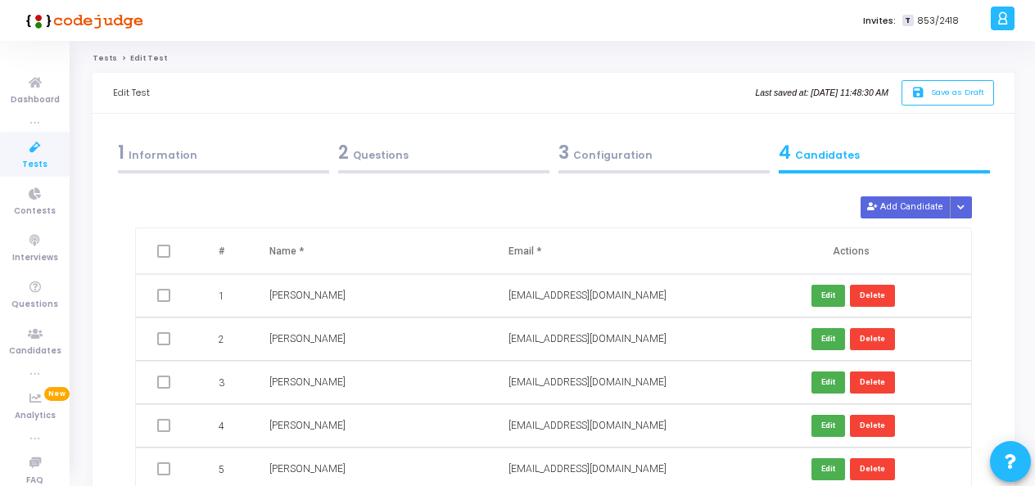
click at [18, 149] on icon at bounding box center [35, 147] width 34 height 20
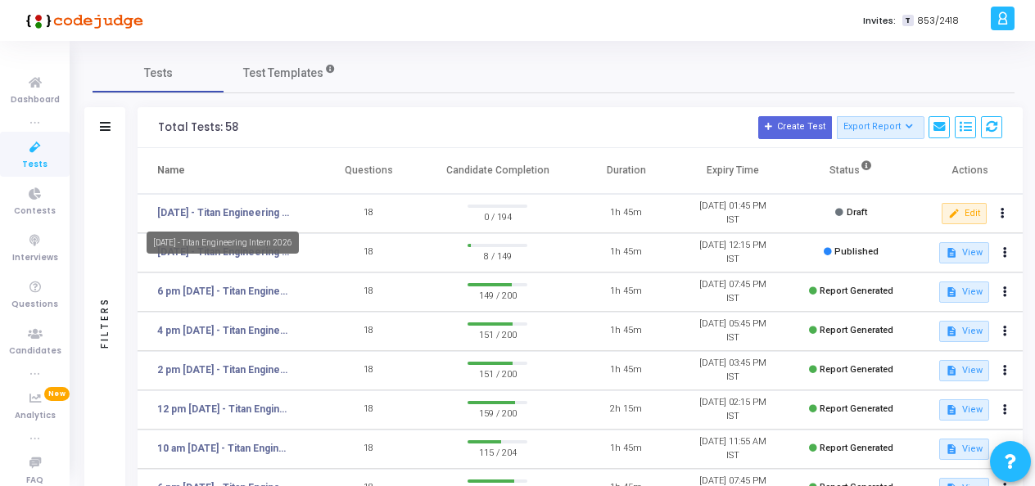
click at [267, 249] on div "Sept 2nd - Titan Engineering Intern 2026" at bounding box center [223, 243] width 152 height 22
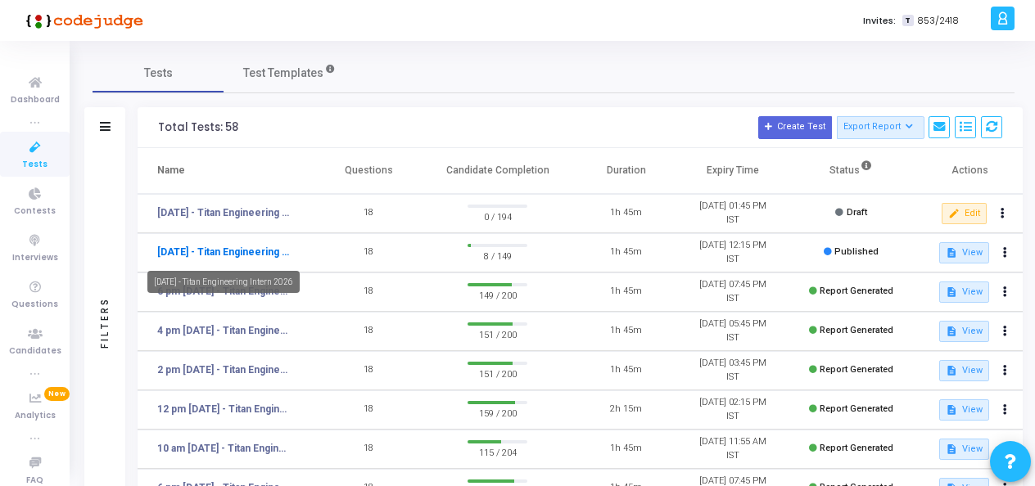
click at [272, 248] on link "[DATE] - Titan Engineering Intern 2026" at bounding box center [224, 252] width 134 height 15
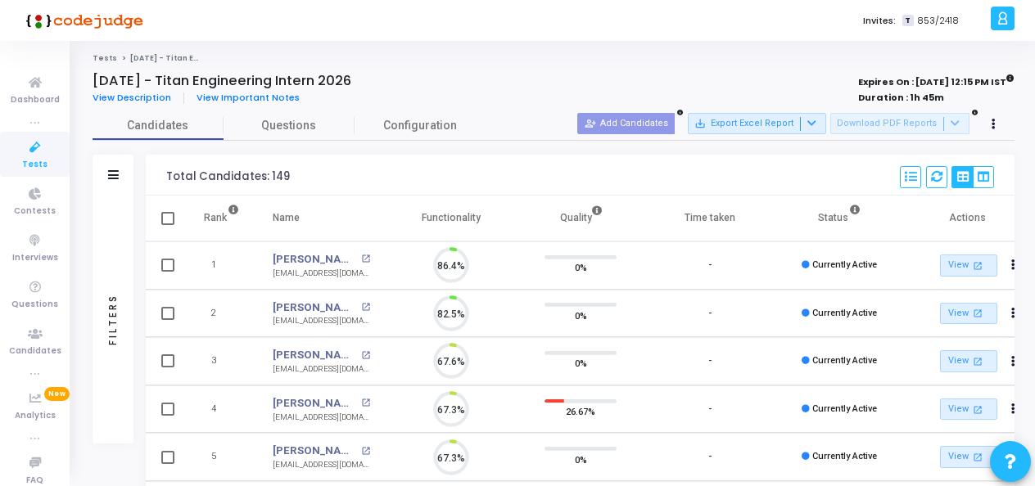
scroll to position [34, 41]
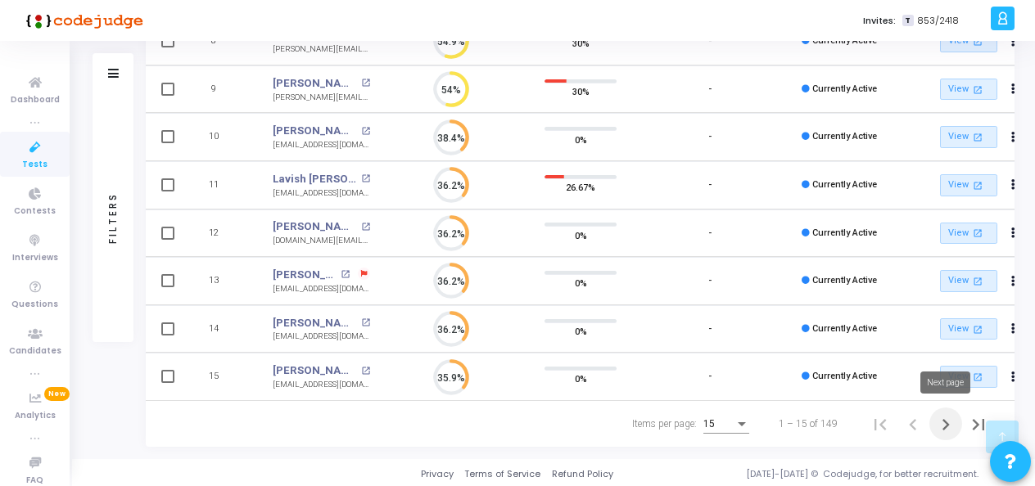
click at [946, 422] on icon "Next page" at bounding box center [945, 424] width 7 height 11
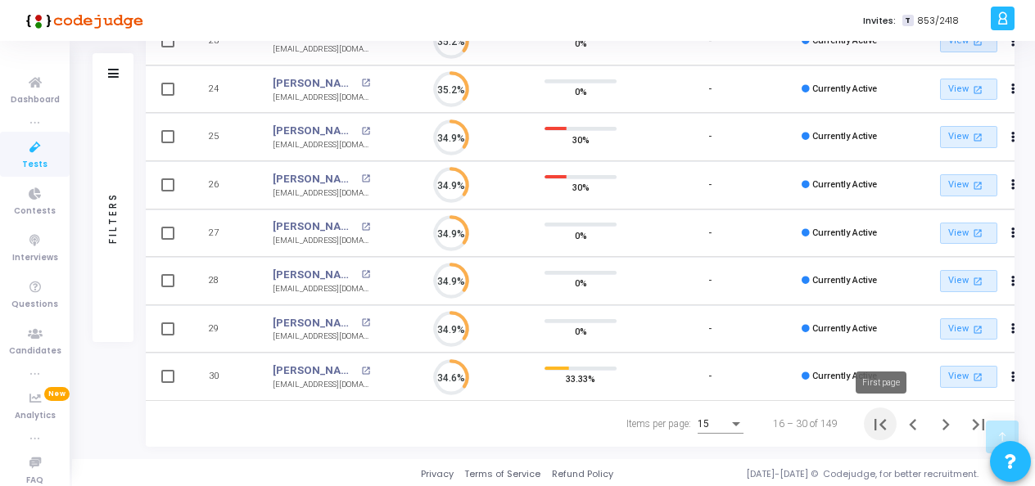
click at [885, 421] on icon "First page" at bounding box center [879, 424] width 23 height 23
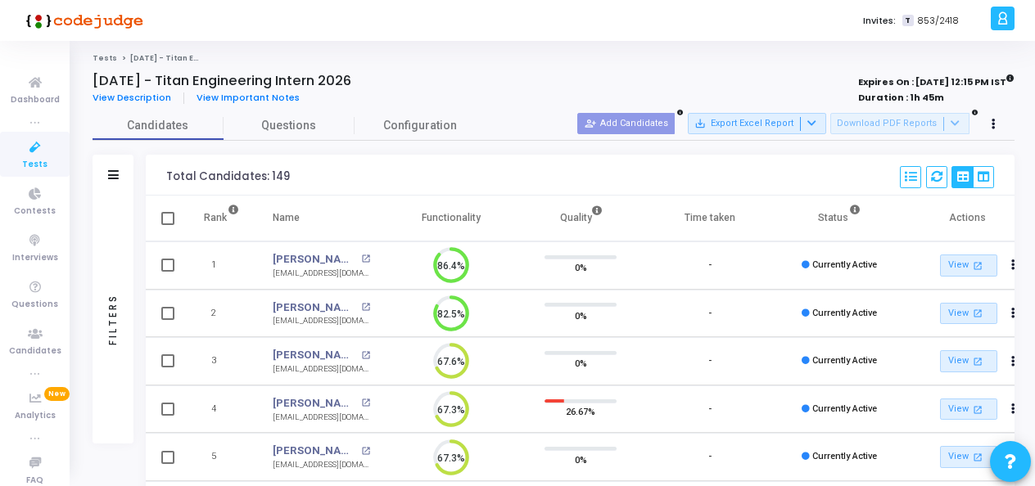
click at [32, 142] on icon at bounding box center [35, 147] width 34 height 20
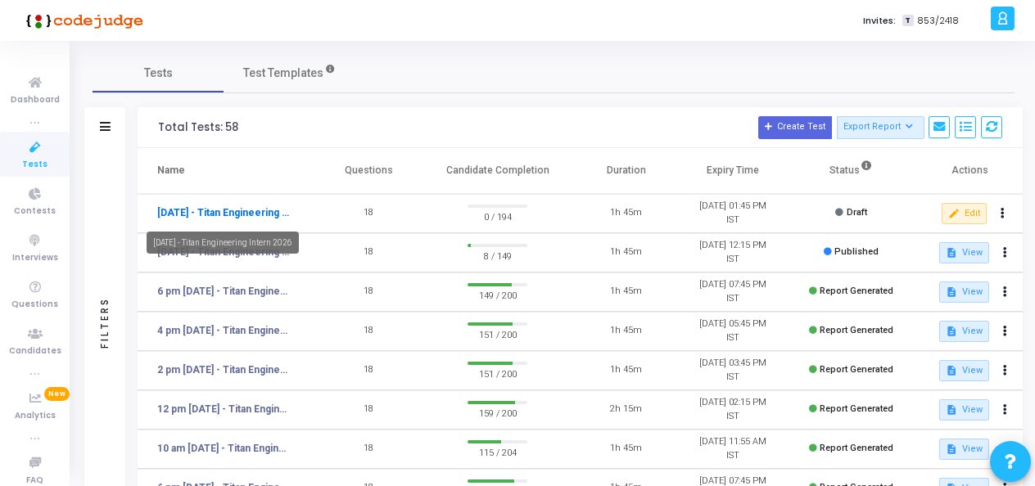
click at [255, 212] on link "Sept 2nd - Titan Engineering Intern 2026" at bounding box center [224, 212] width 134 height 15
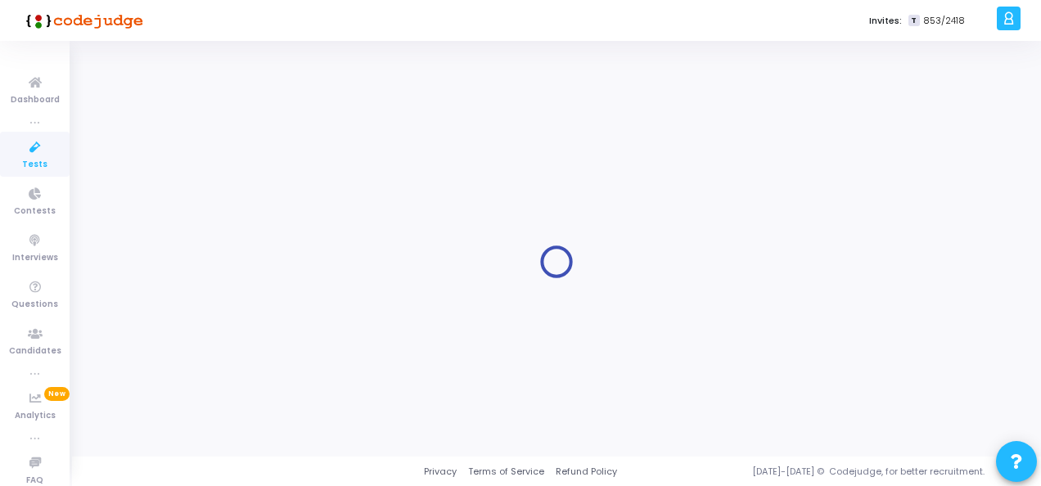
type input "Sept 2nd - Titan Engineering Intern 2026"
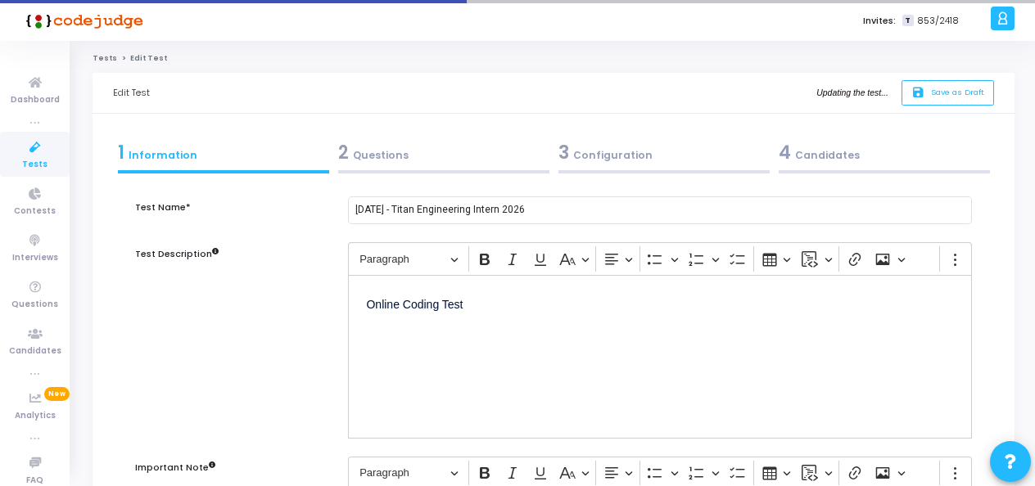
click at [827, 152] on div "4 Candidates" at bounding box center [883, 152] width 211 height 27
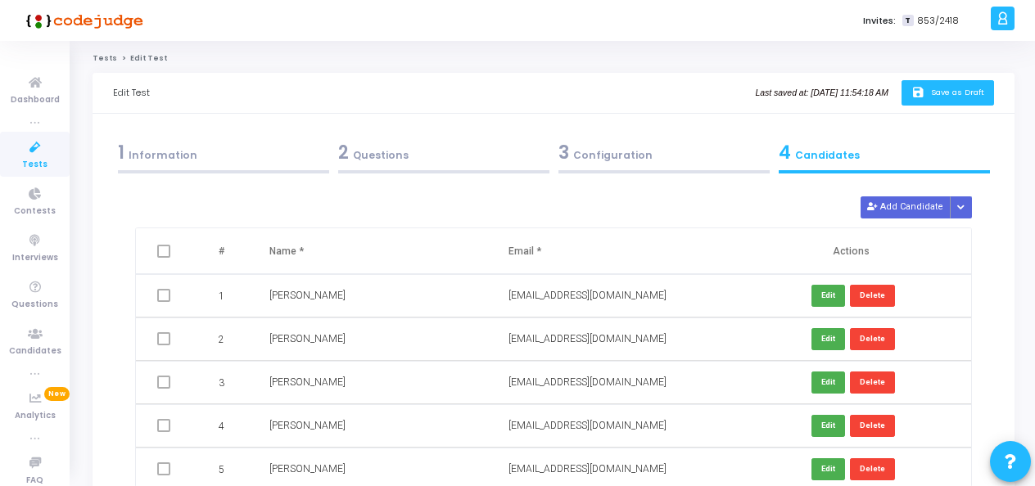
click at [929, 99] on button "save Save as Draft" at bounding box center [947, 92] width 92 height 25
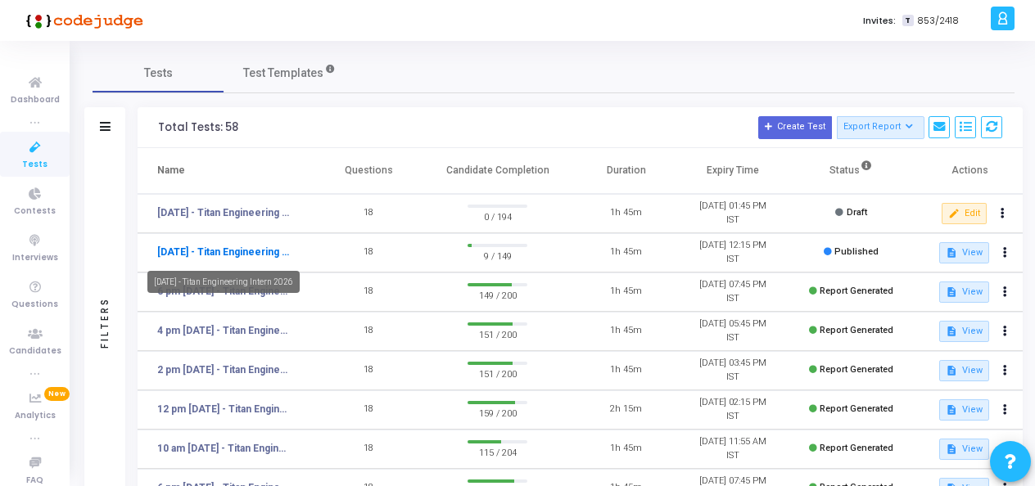
click at [262, 250] on link "[DATE] - Titan Engineering Intern 2026" at bounding box center [224, 252] width 134 height 15
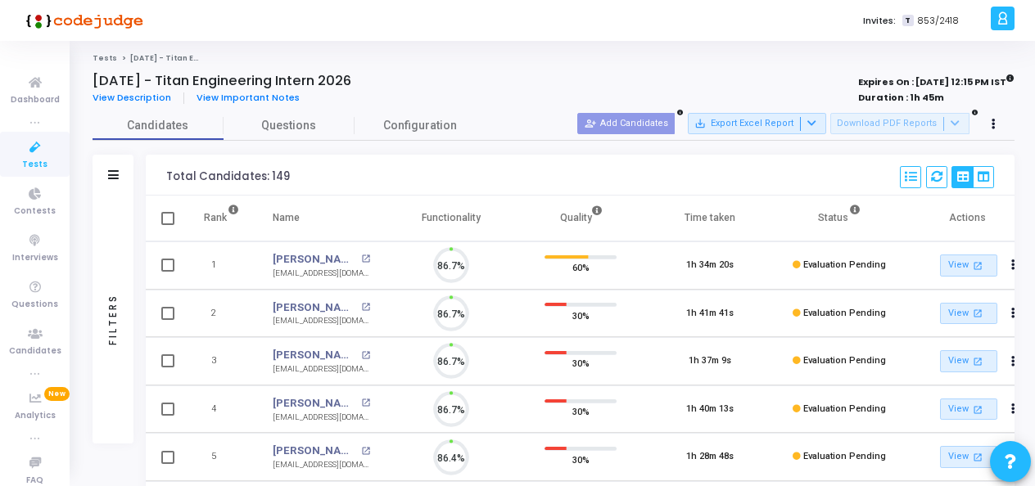
scroll to position [34, 41]
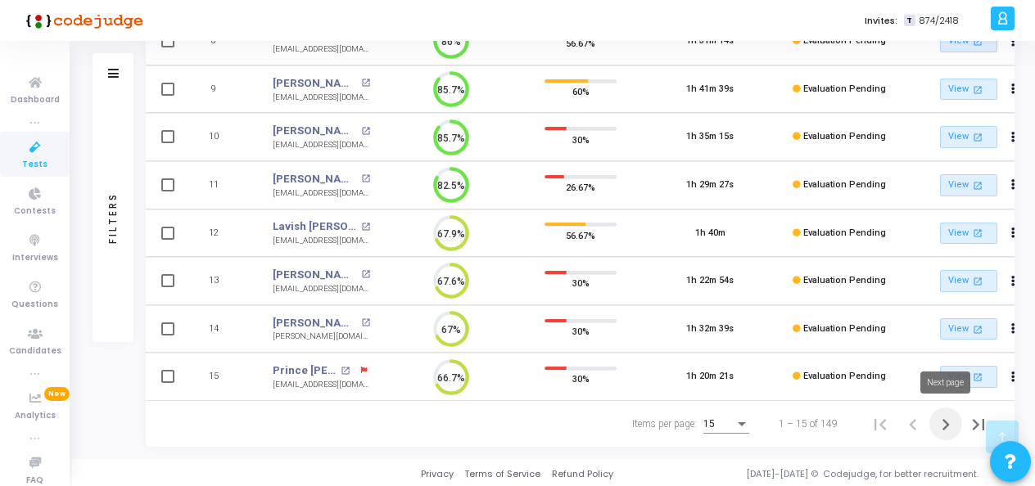
click at [936, 422] on icon "Next page" at bounding box center [945, 424] width 23 height 23
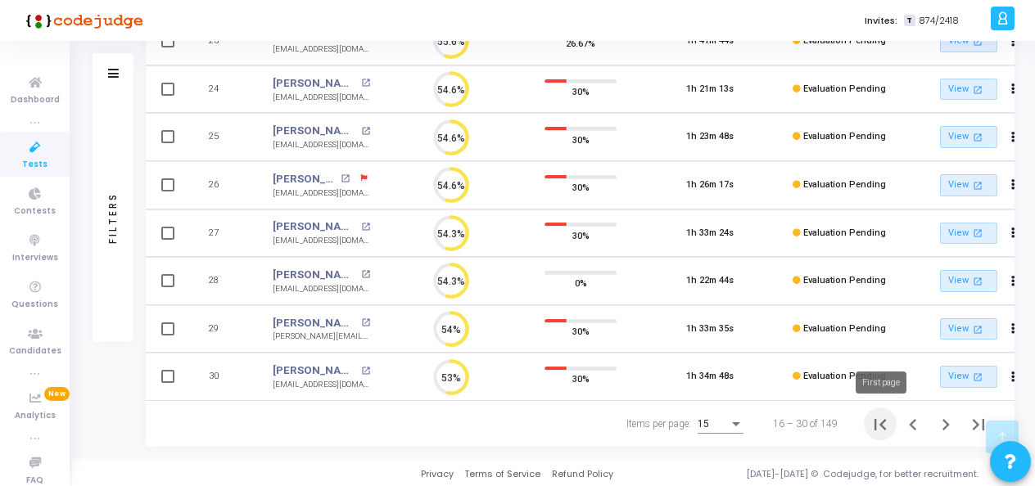
click at [877, 414] on icon "First page" at bounding box center [879, 424] width 23 height 23
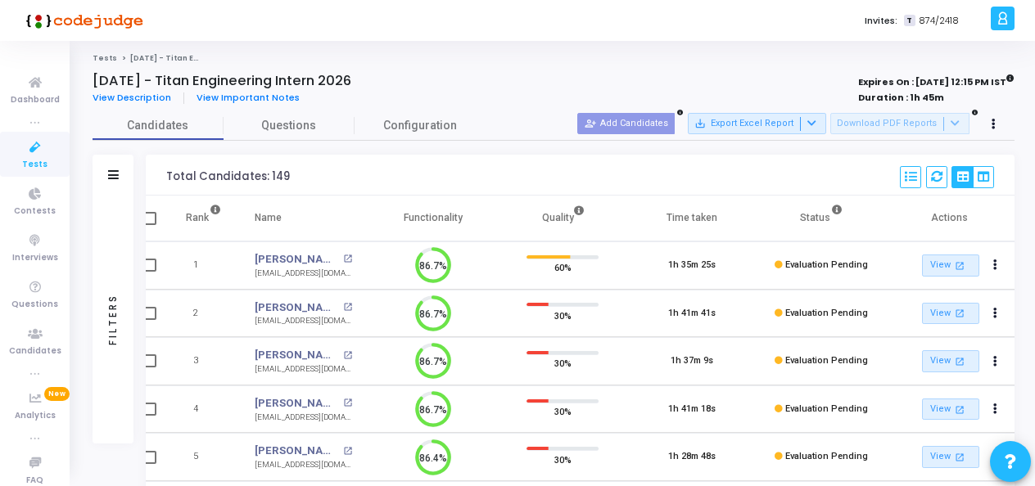
click at [16, 164] on link "Tests" at bounding box center [35, 154] width 70 height 45
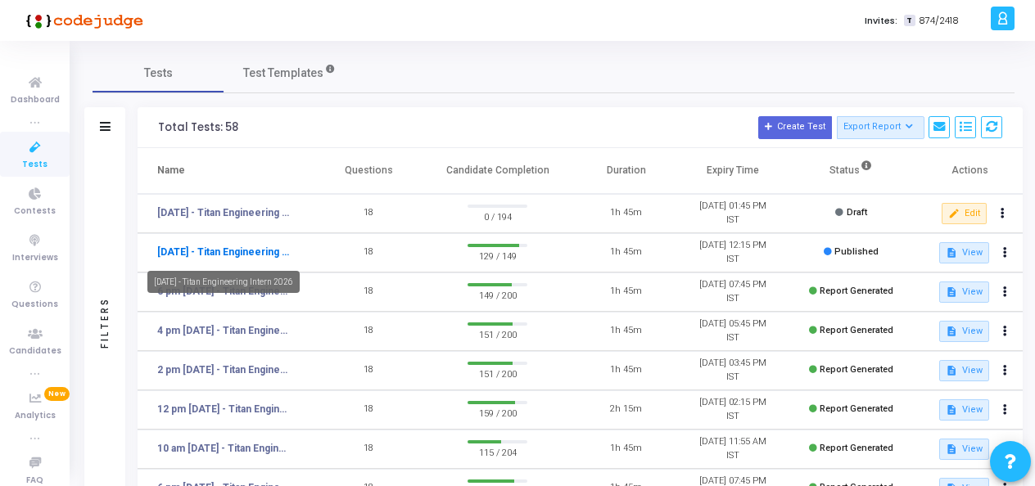
click at [257, 245] on link "[DATE] - Titan Engineering Intern 2026" at bounding box center [224, 252] width 134 height 15
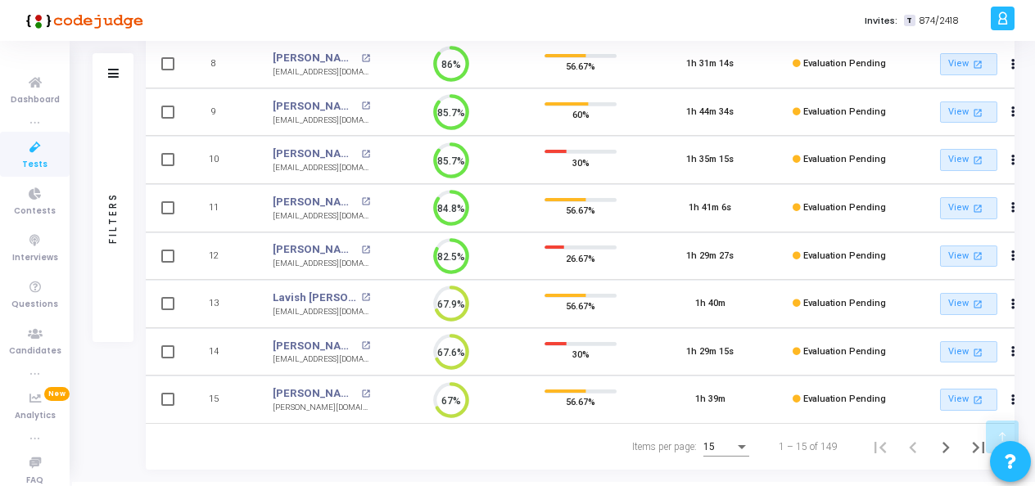
scroll to position [560, 0]
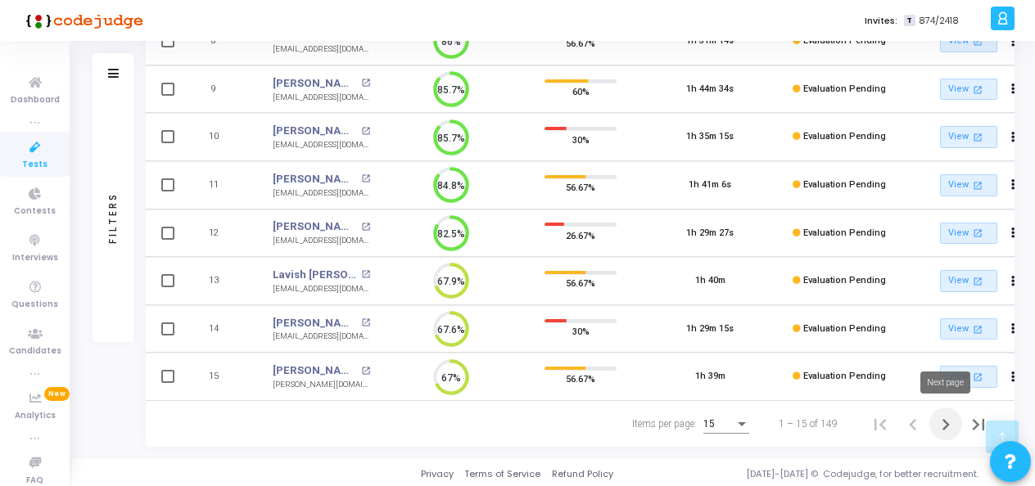
click at [946, 418] on icon "Next page" at bounding box center [945, 424] width 23 height 23
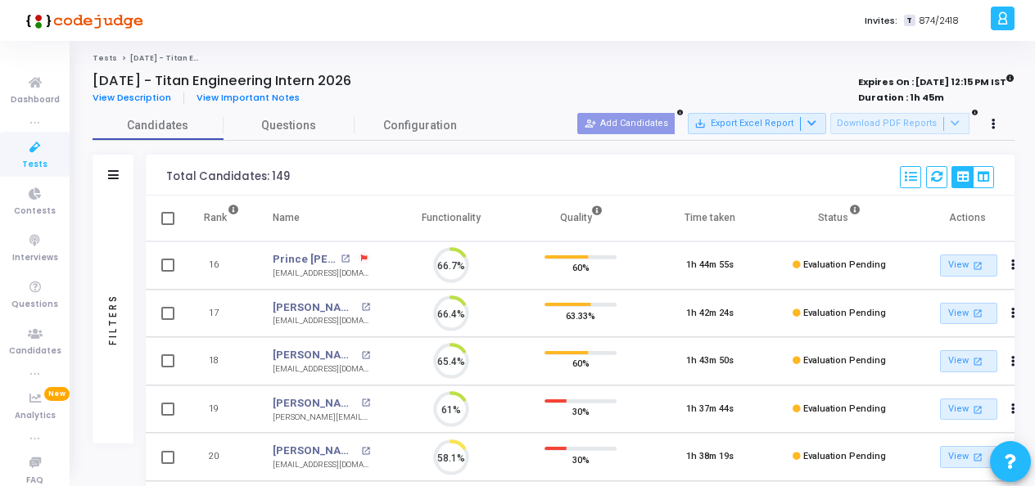
scroll to position [34, 41]
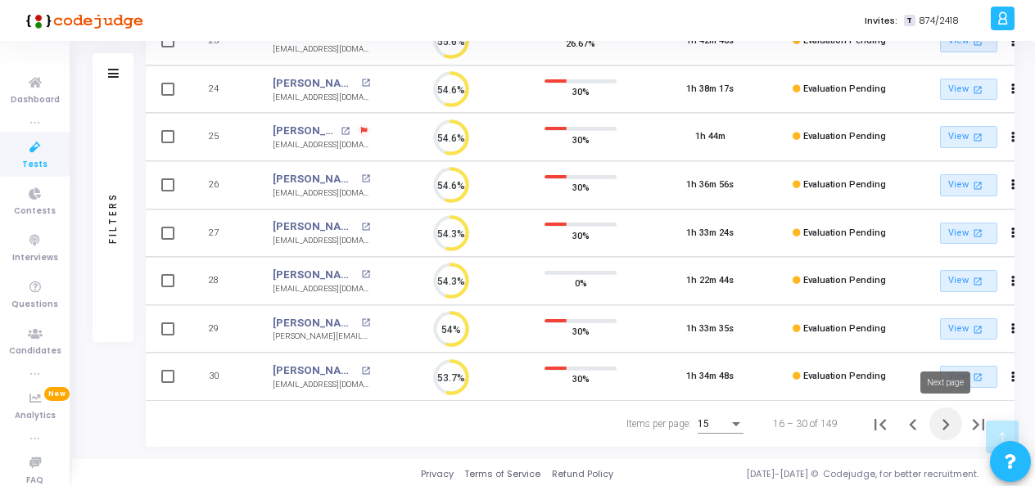
click at [947, 426] on icon "Next page" at bounding box center [945, 424] width 23 height 23
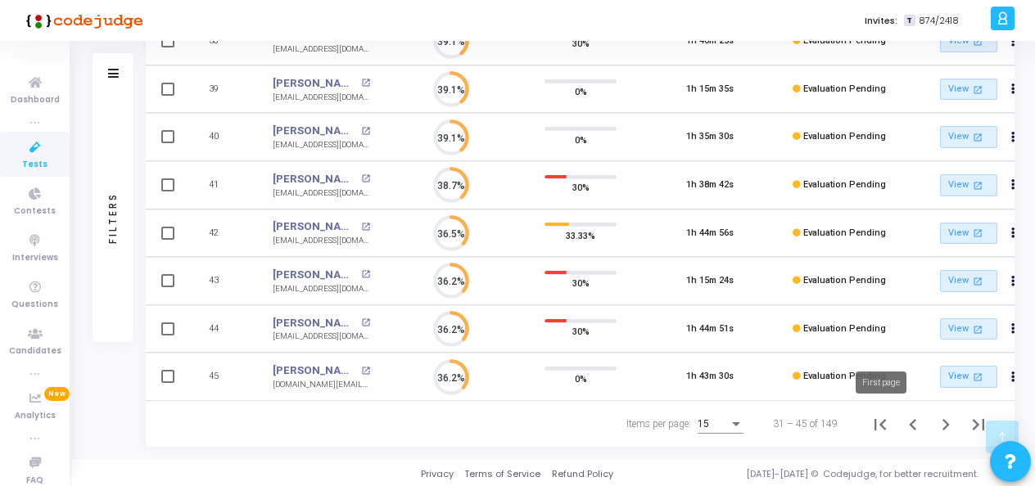
click at [870, 417] on icon "First page" at bounding box center [879, 424] width 23 height 23
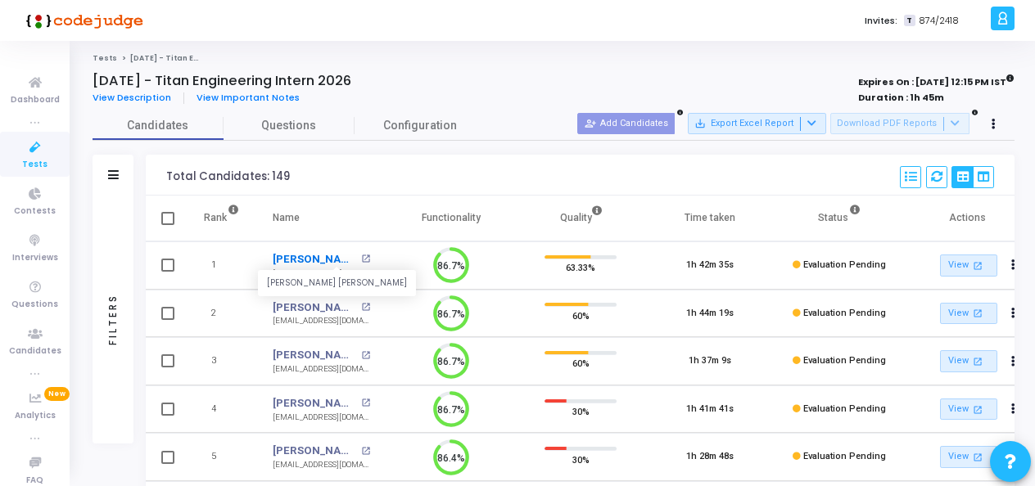
click at [283, 255] on link "[PERSON_NAME] [PERSON_NAME]" at bounding box center [315, 259] width 84 height 16
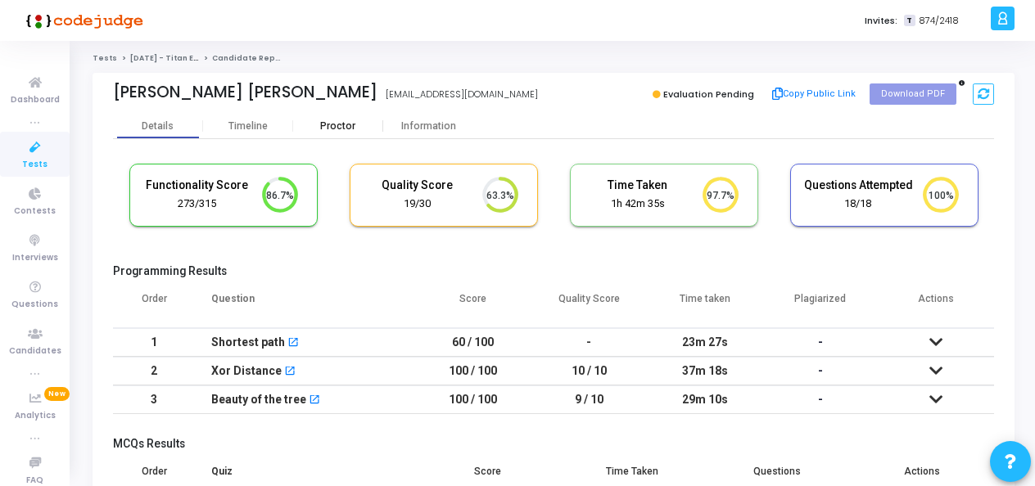
click at [355, 126] on div "Proctor" at bounding box center [338, 126] width 90 height 12
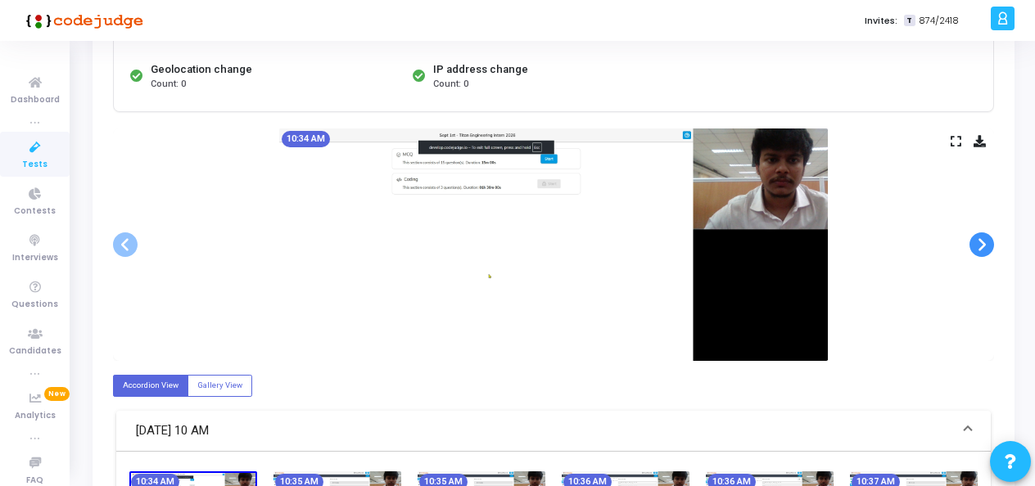
click at [990, 242] on span at bounding box center [981, 244] width 25 height 25
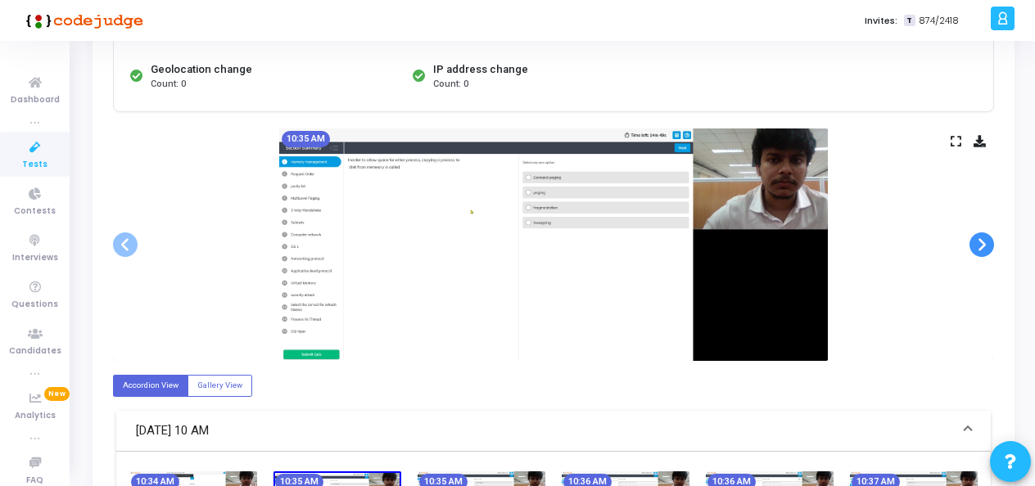
click at [990, 242] on span at bounding box center [981, 244] width 25 height 25
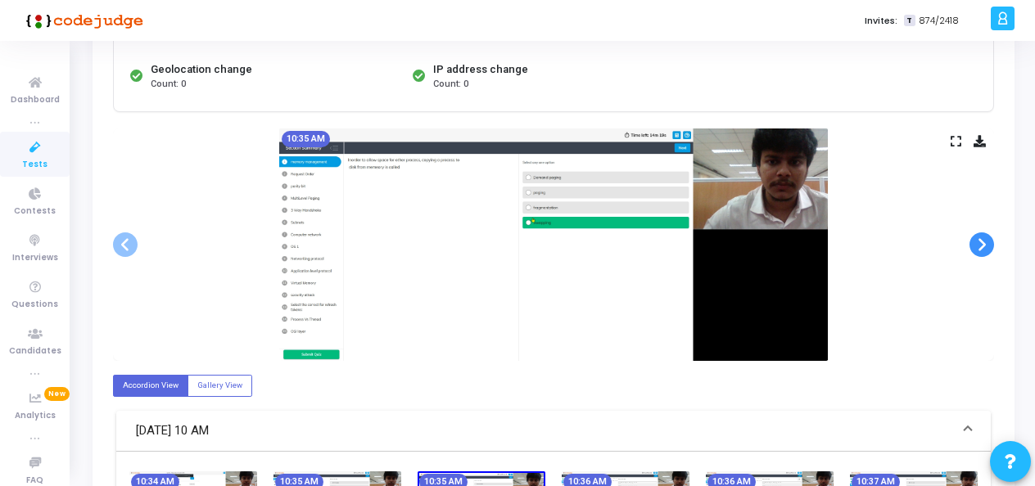
click at [990, 242] on span at bounding box center [981, 244] width 25 height 25
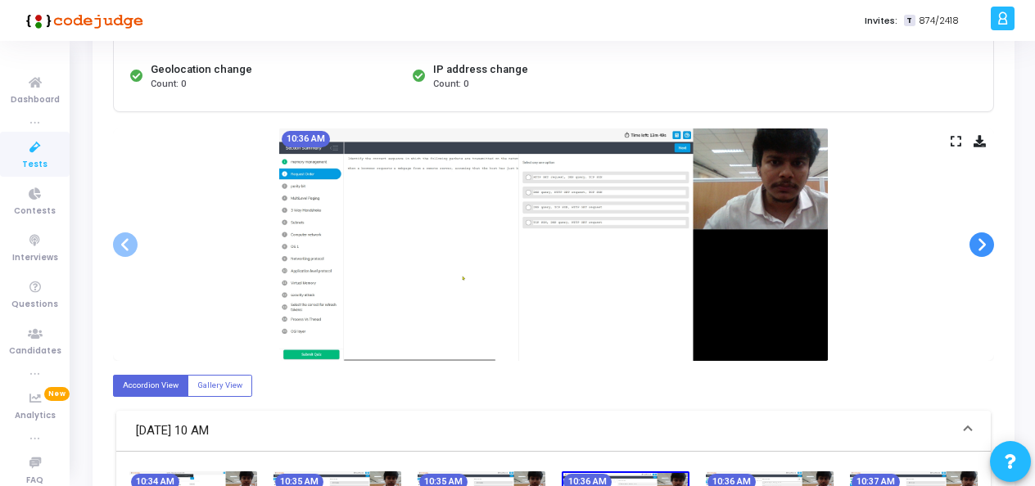
click at [990, 242] on span at bounding box center [981, 244] width 25 height 25
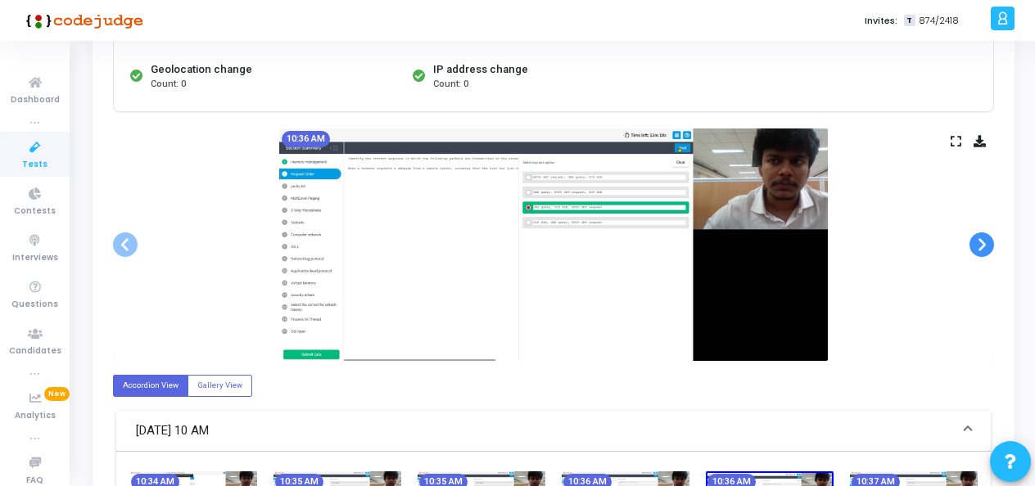
click at [990, 242] on span at bounding box center [981, 244] width 25 height 25
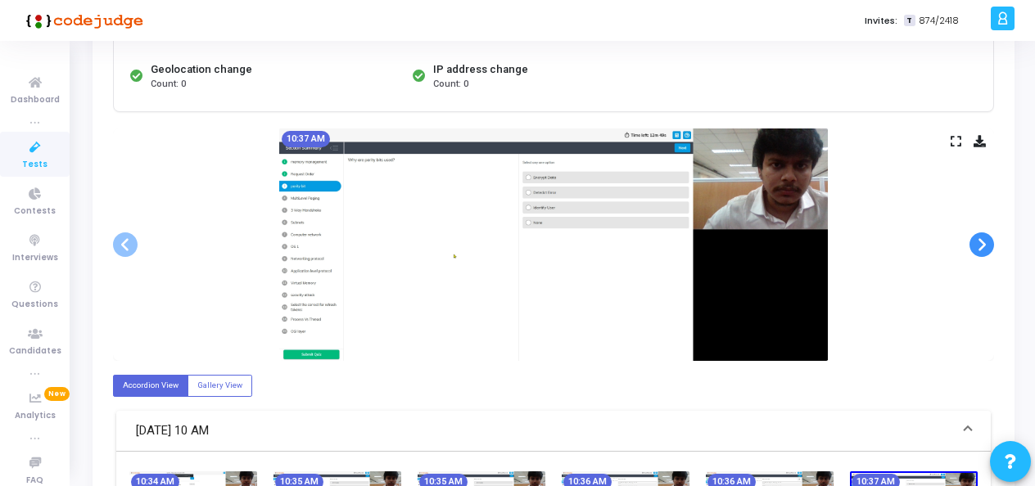
click at [990, 242] on span at bounding box center [981, 244] width 25 height 25
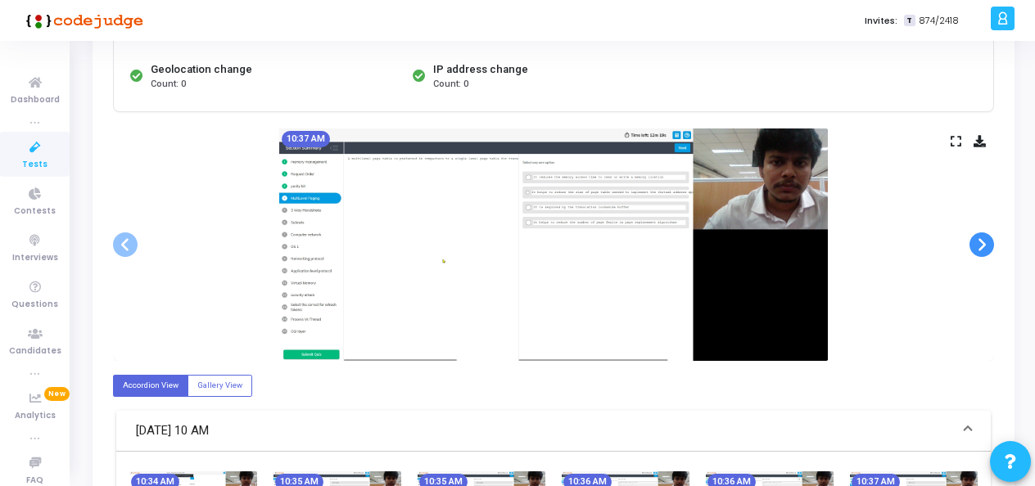
click at [990, 242] on span at bounding box center [981, 244] width 25 height 25
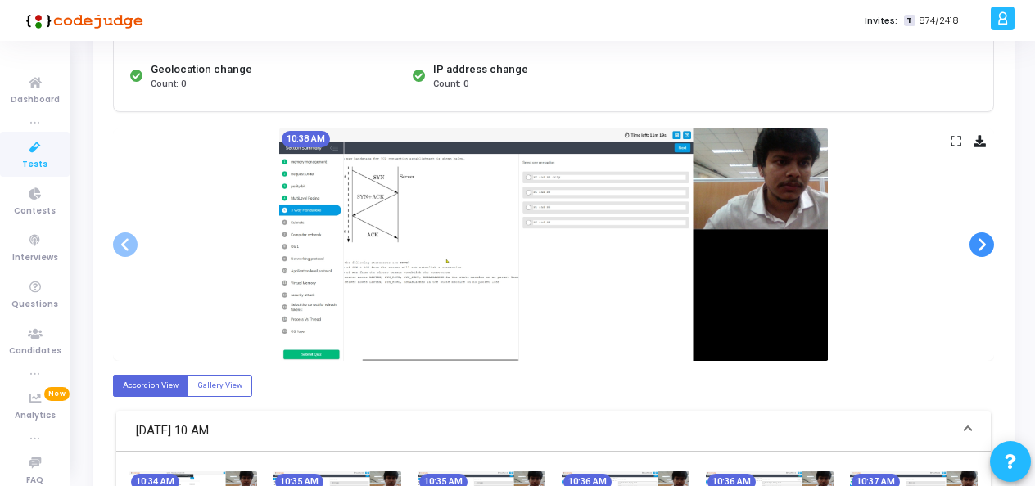
click at [990, 242] on span at bounding box center [981, 244] width 25 height 25
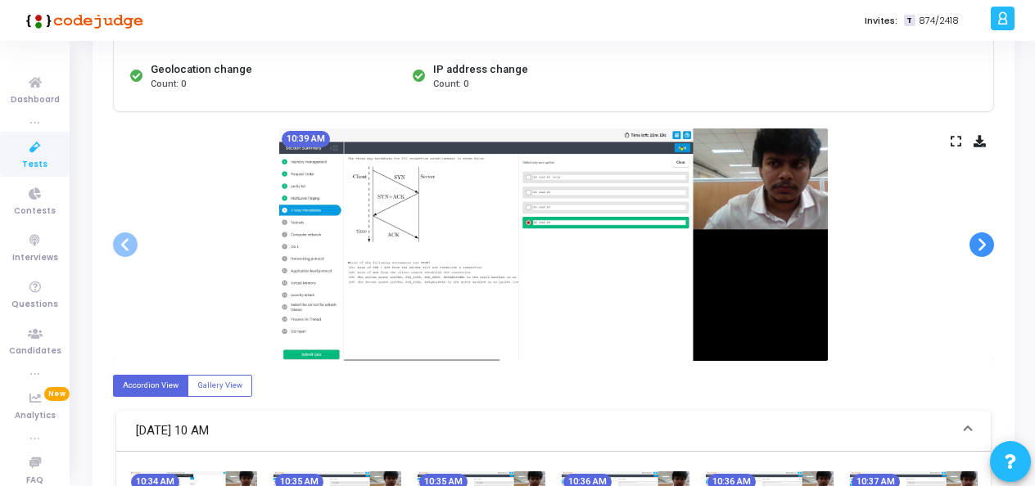
click at [990, 242] on span at bounding box center [981, 244] width 25 height 25
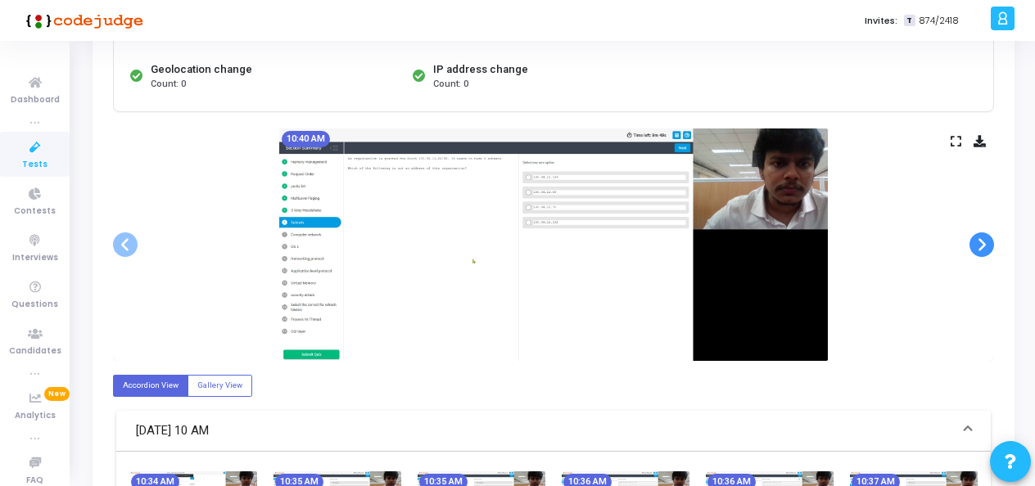
click at [990, 242] on span at bounding box center [981, 244] width 25 height 25
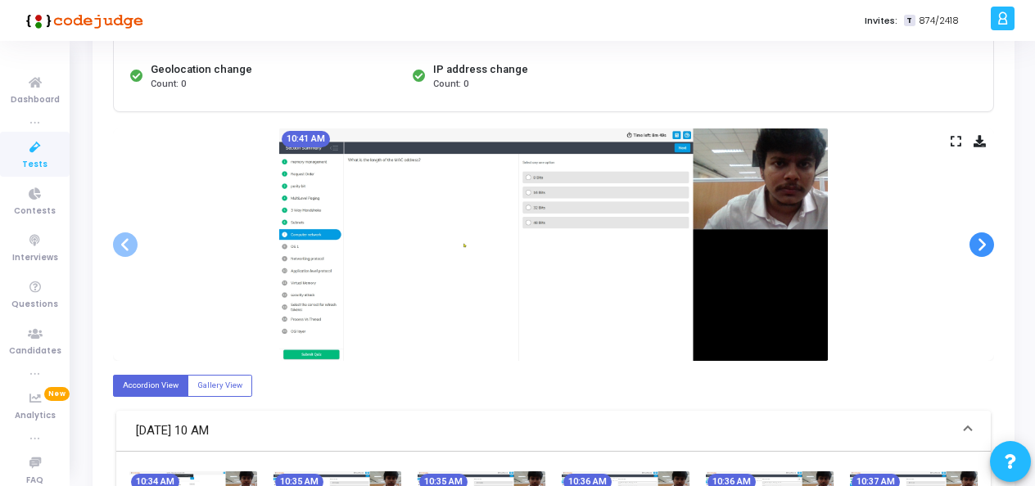
click at [990, 242] on span at bounding box center [981, 244] width 25 height 25
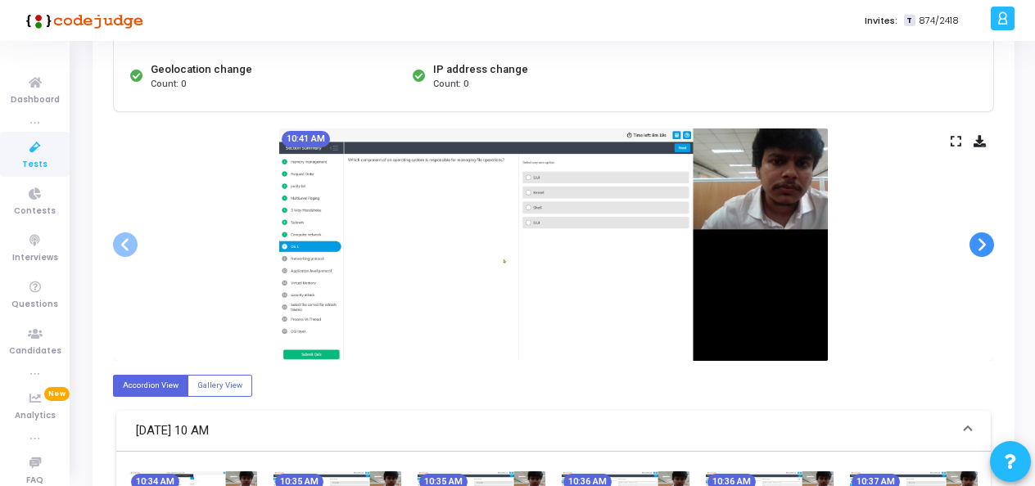
click at [990, 242] on span at bounding box center [981, 244] width 25 height 25
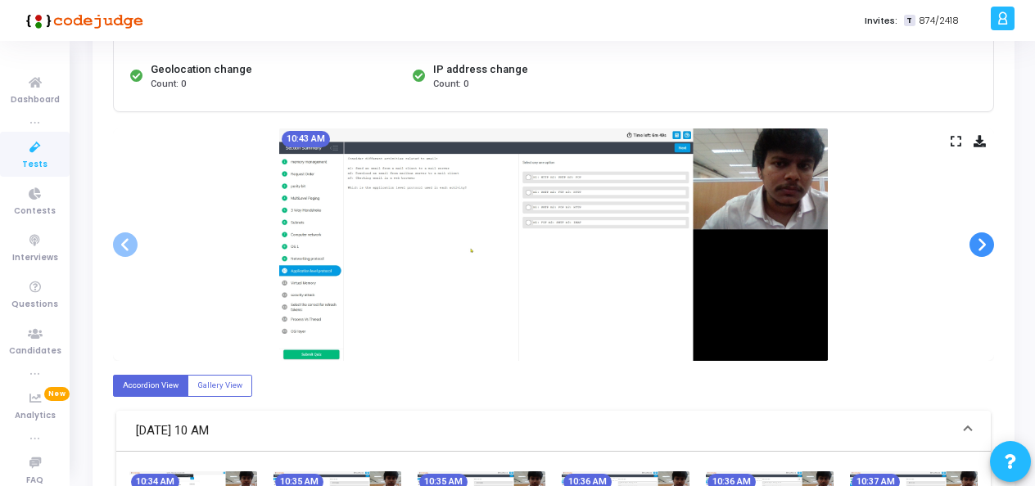
click at [990, 242] on span at bounding box center [981, 244] width 25 height 25
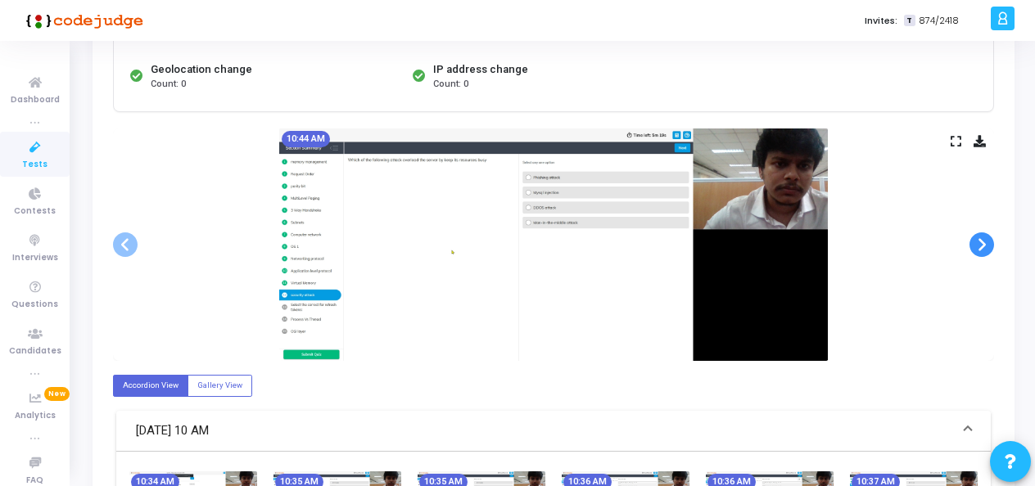
click at [990, 242] on span at bounding box center [981, 244] width 25 height 25
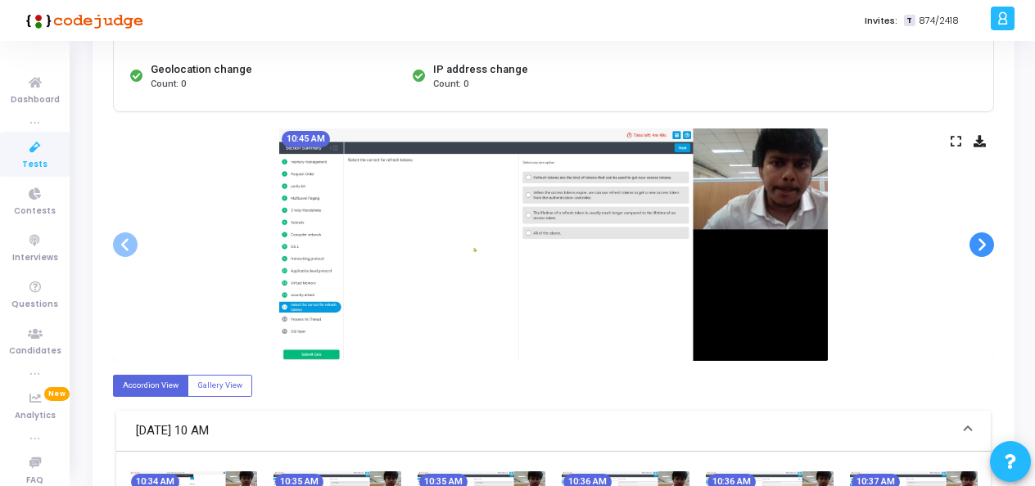
click at [990, 242] on span at bounding box center [981, 244] width 25 height 25
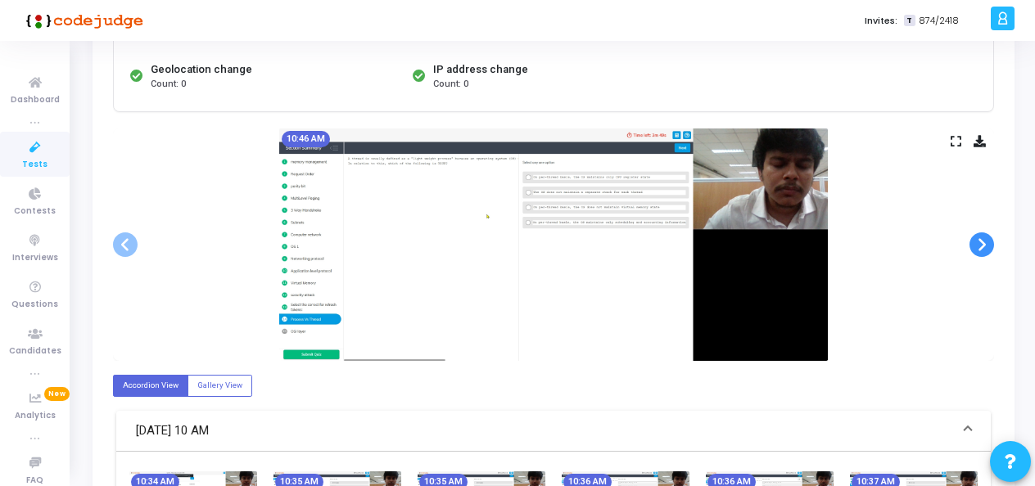
click at [990, 242] on span at bounding box center [981, 244] width 25 height 25
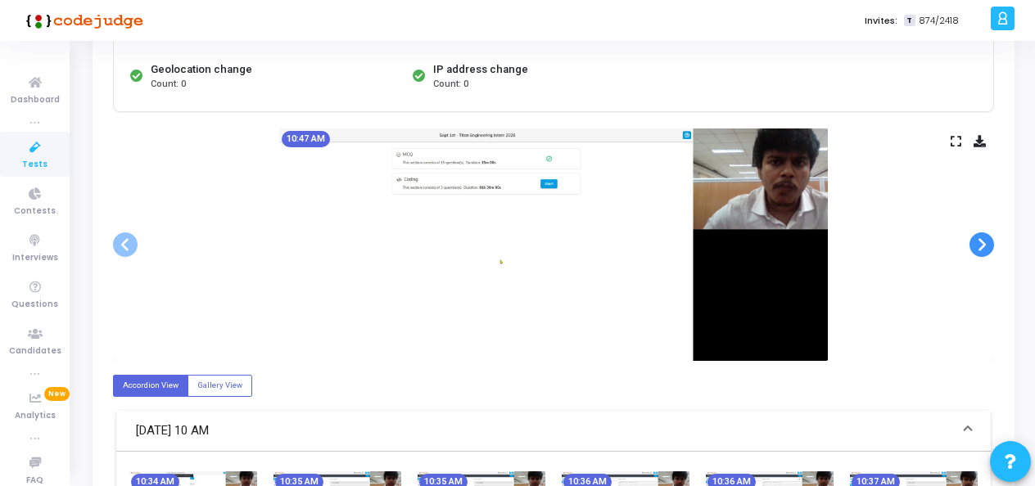
click at [990, 242] on span at bounding box center [981, 244] width 25 height 25
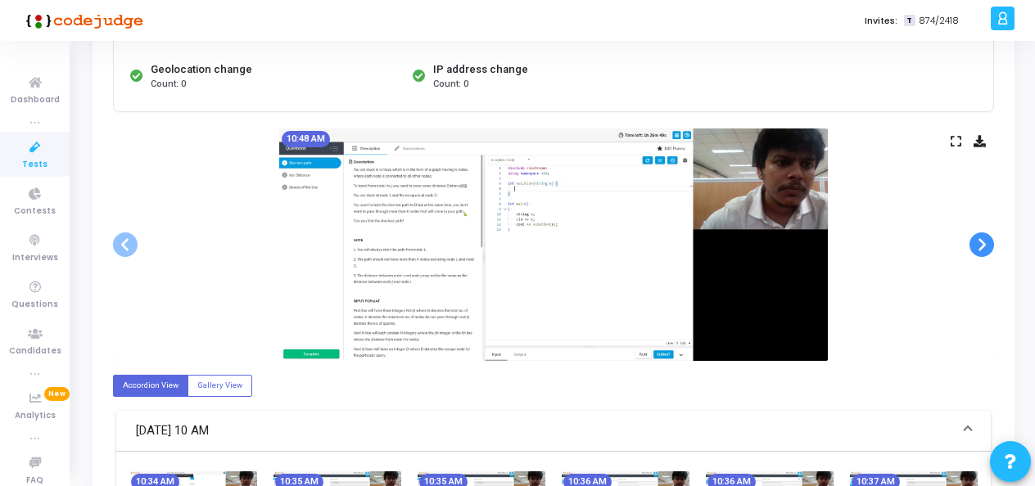
click at [990, 242] on span at bounding box center [981, 244] width 25 height 25
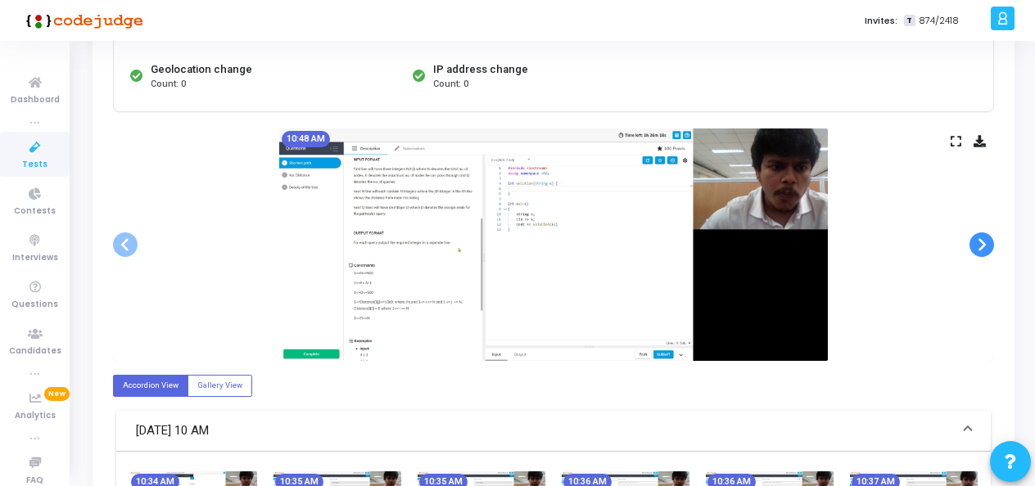
click at [990, 242] on span at bounding box center [981, 244] width 25 height 25
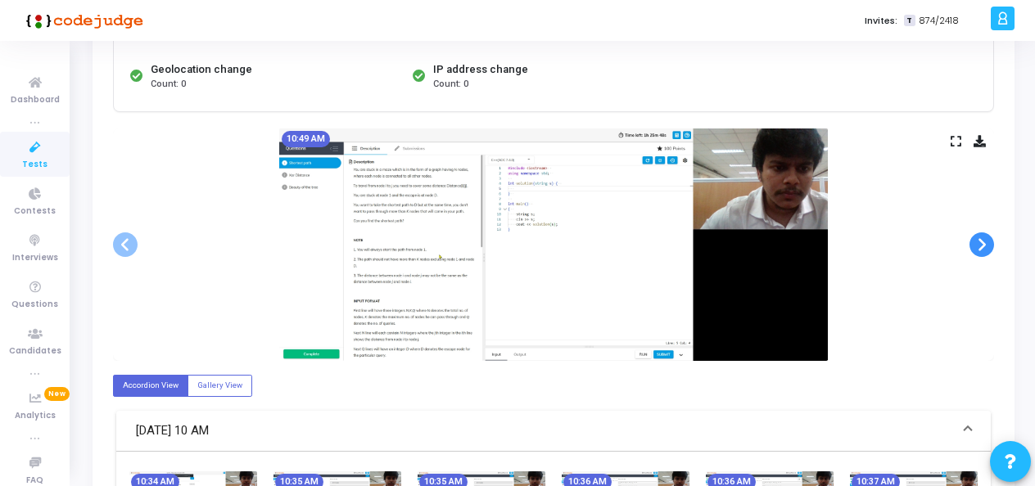
click at [990, 242] on span at bounding box center [981, 244] width 25 height 25
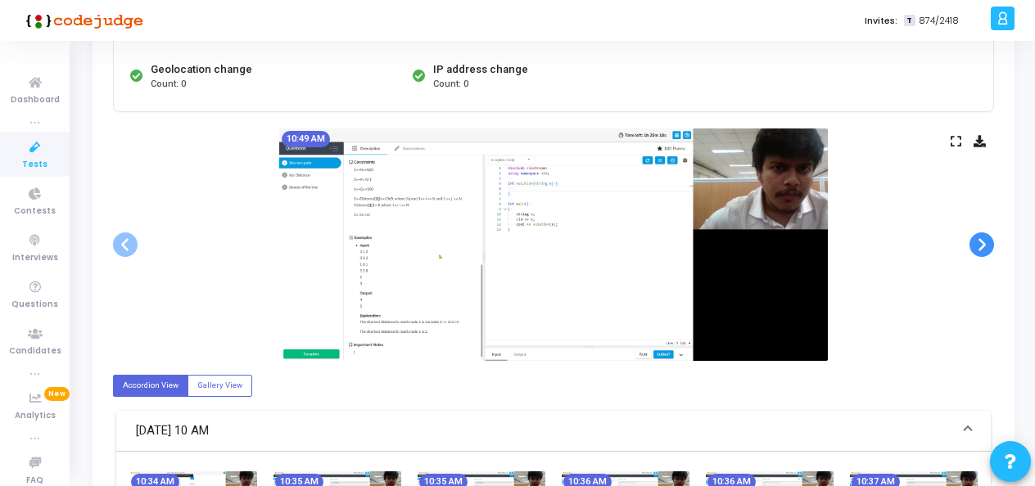
click at [990, 242] on span at bounding box center [981, 244] width 25 height 25
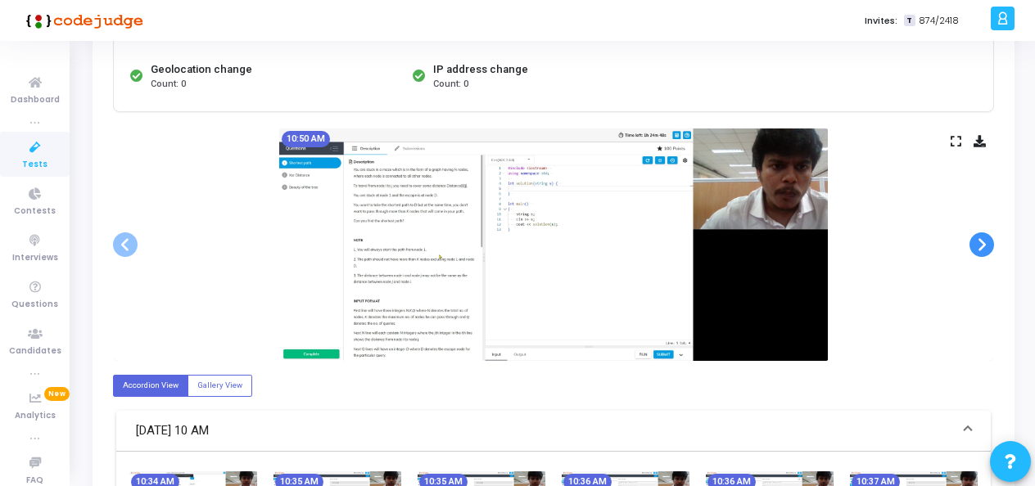
click at [990, 242] on span at bounding box center [981, 244] width 25 height 25
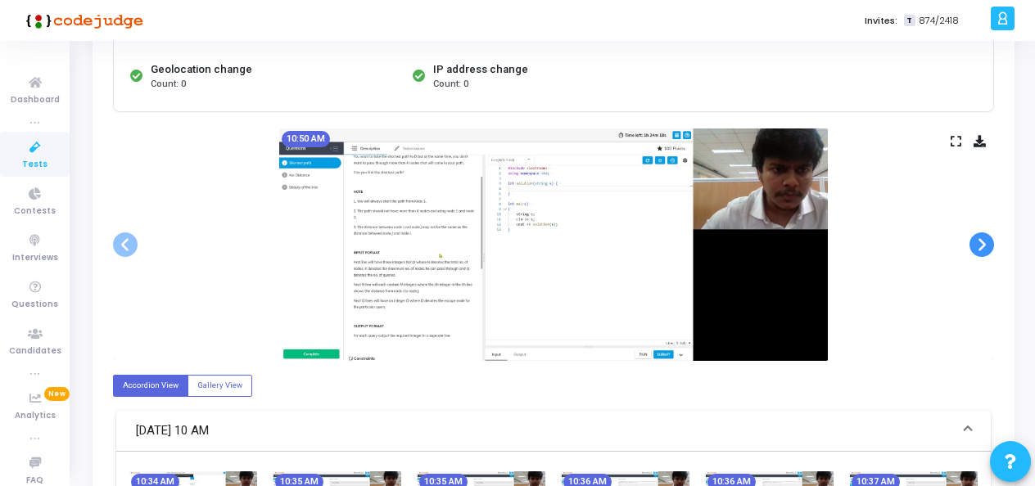
click at [990, 242] on span at bounding box center [981, 244] width 25 height 25
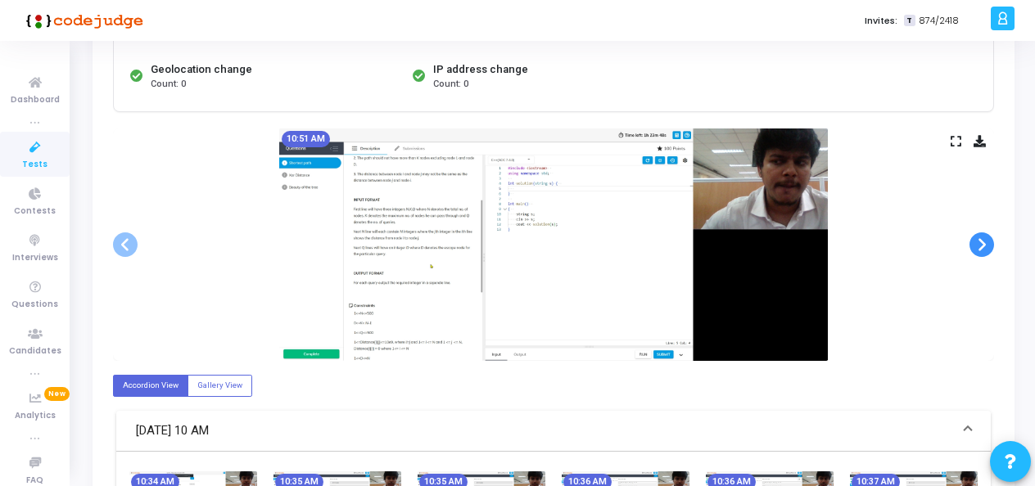
click at [990, 242] on span at bounding box center [981, 244] width 25 height 25
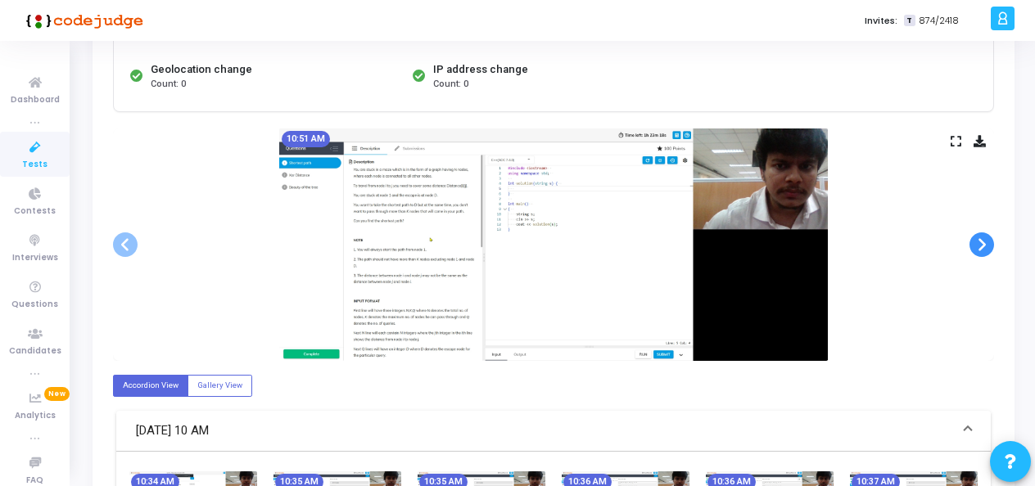
click at [990, 242] on span at bounding box center [981, 244] width 25 height 25
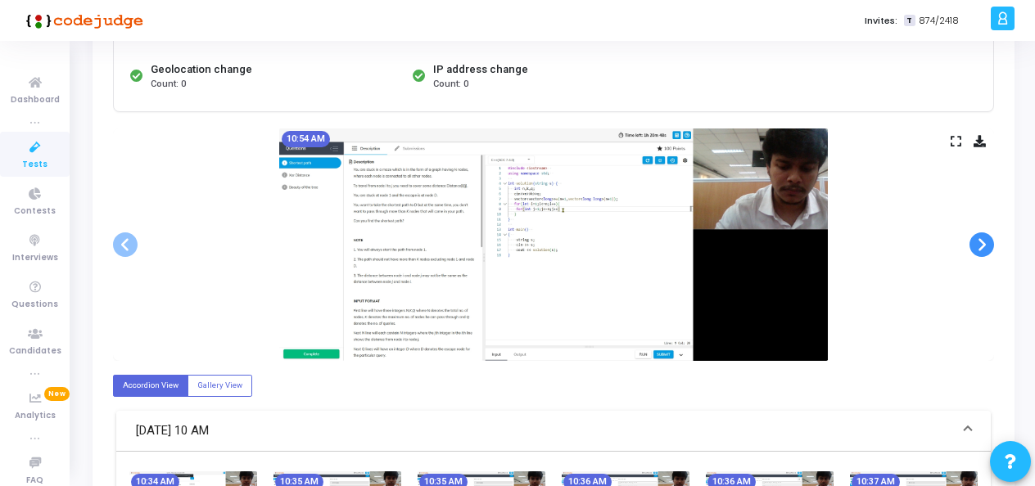
click at [990, 242] on span at bounding box center [981, 244] width 25 height 25
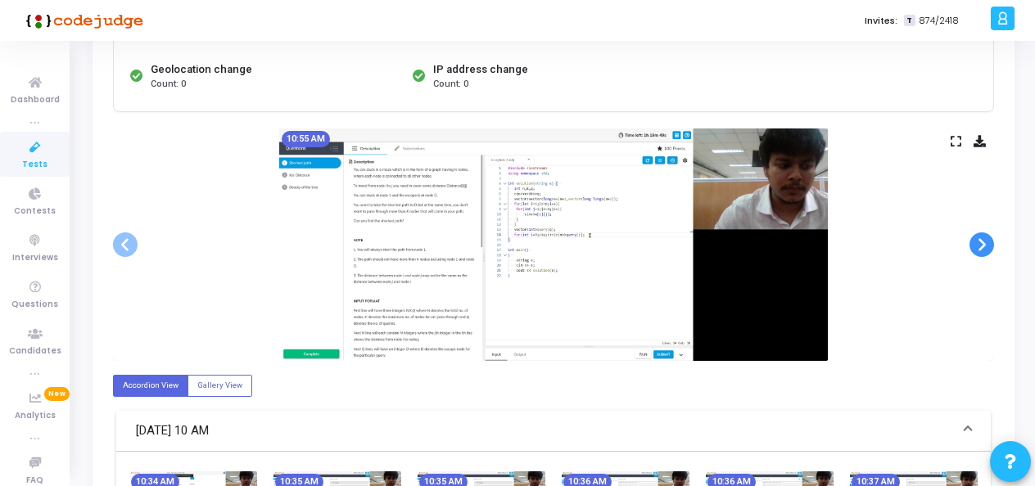
click at [990, 242] on span at bounding box center [981, 244] width 25 height 25
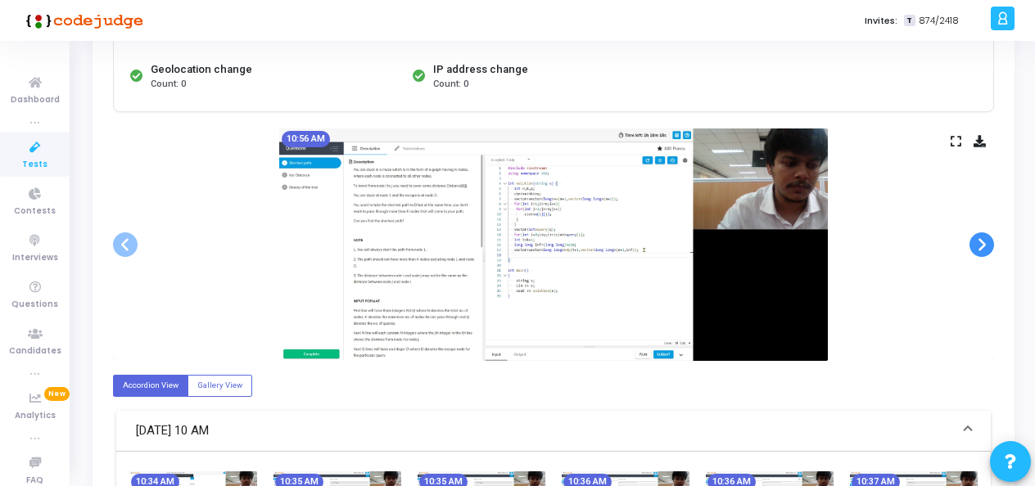
click at [990, 242] on span at bounding box center [981, 244] width 25 height 25
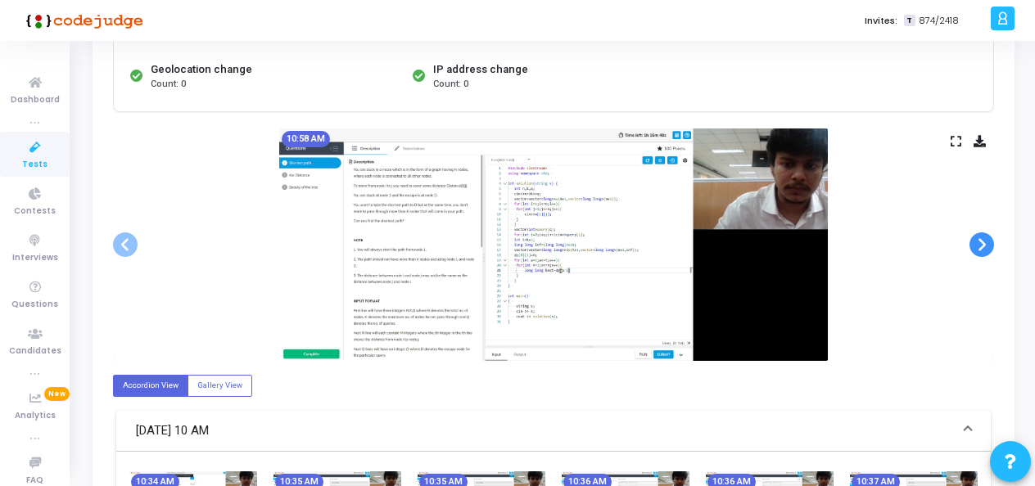
click at [990, 242] on span at bounding box center [981, 244] width 25 height 25
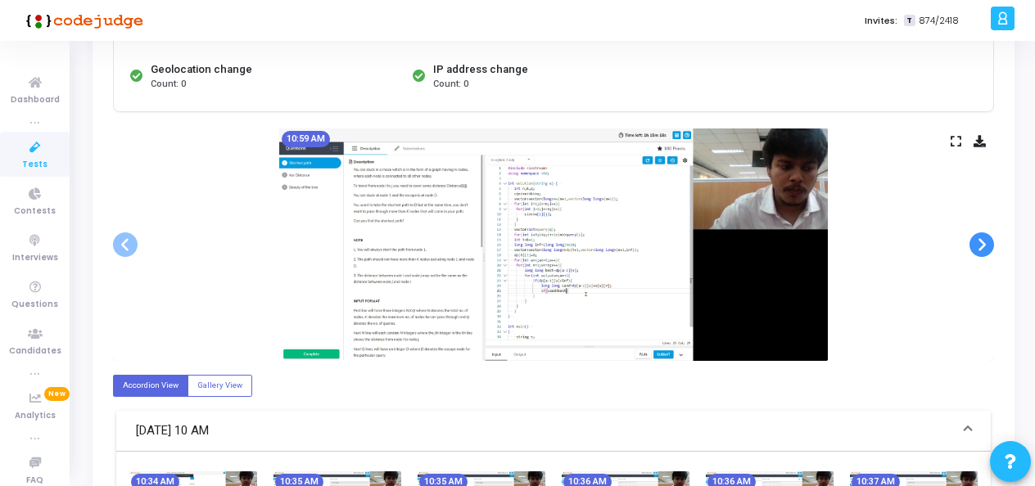
click at [990, 242] on span at bounding box center [981, 244] width 25 height 25
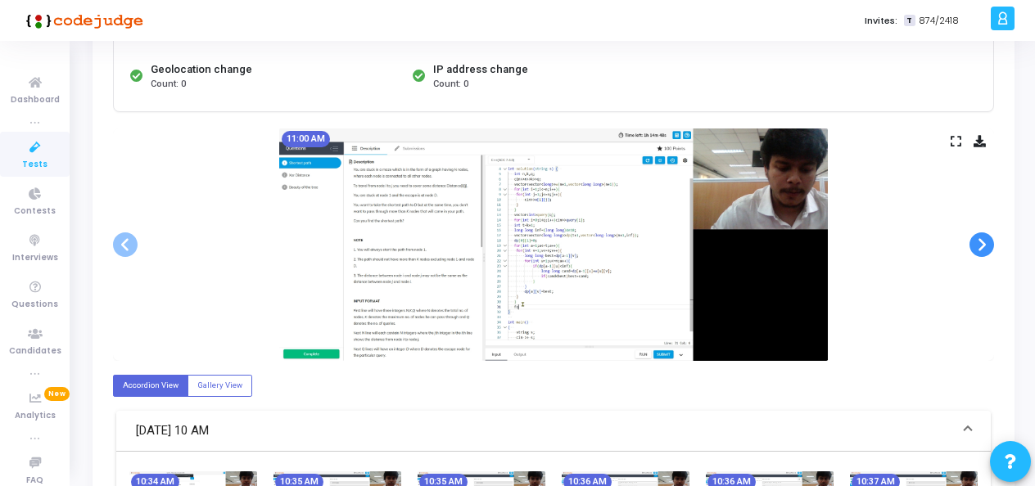
click at [990, 242] on span at bounding box center [981, 244] width 25 height 25
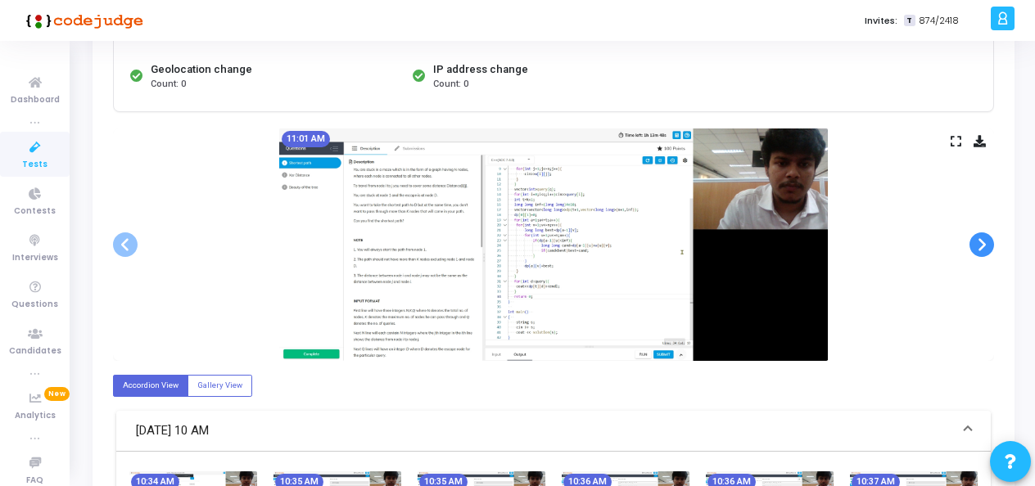
click at [990, 242] on span at bounding box center [981, 244] width 25 height 25
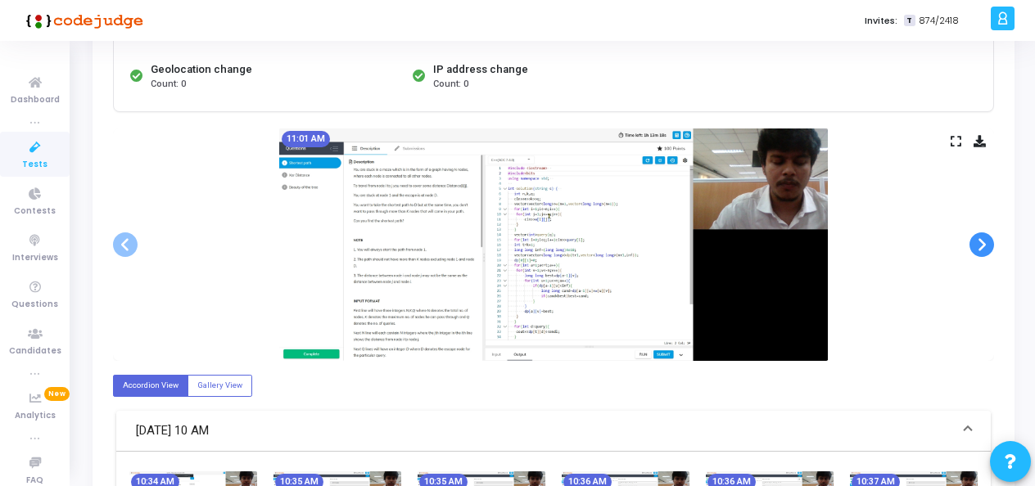
click at [990, 242] on span at bounding box center [981, 244] width 25 height 25
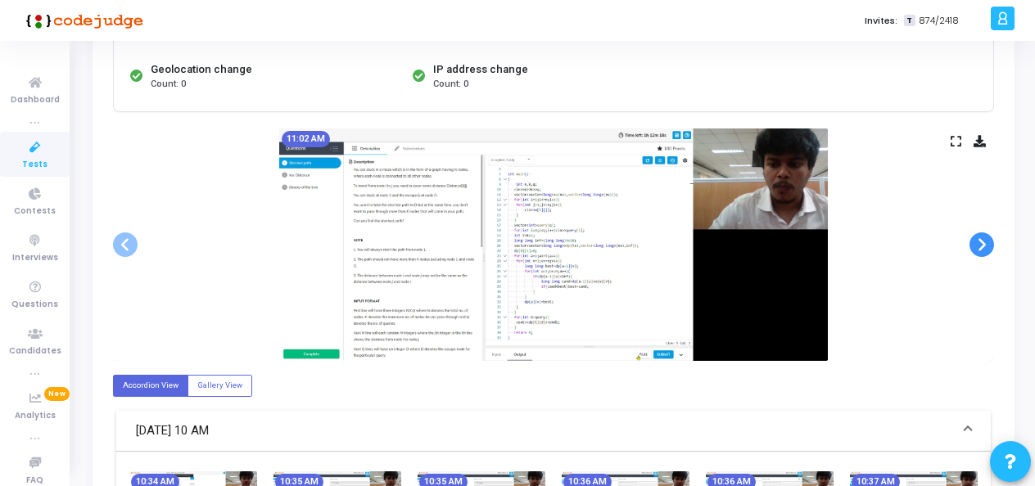
click at [990, 242] on span at bounding box center [981, 244] width 25 height 25
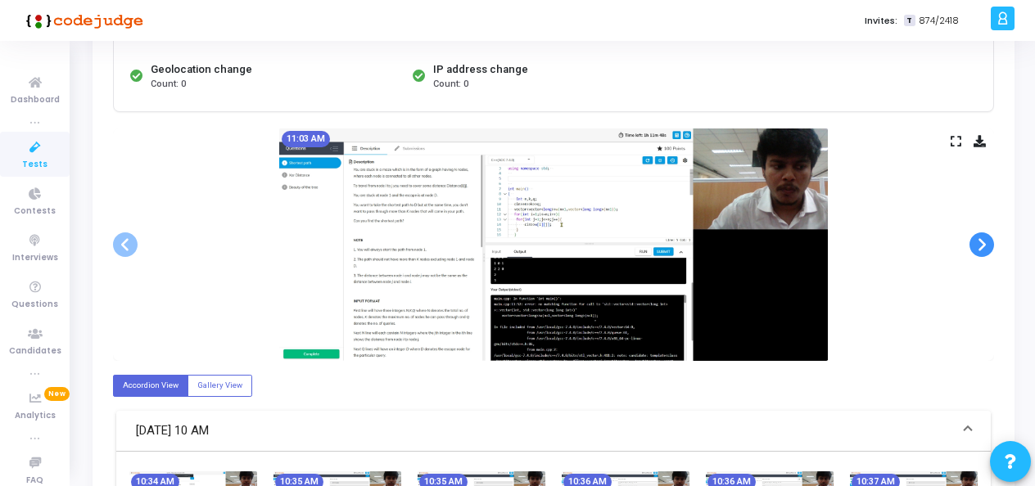
click at [990, 242] on span at bounding box center [981, 244] width 25 height 25
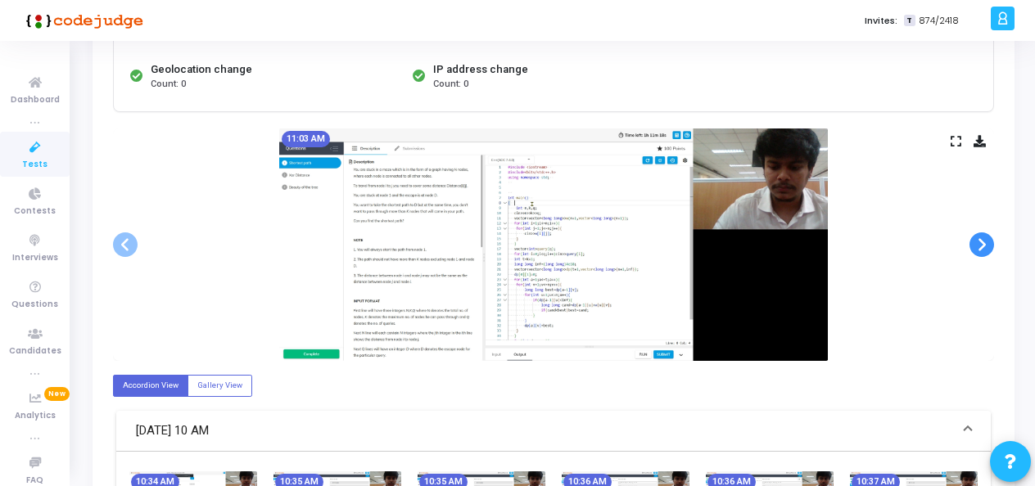
click at [990, 242] on span at bounding box center [981, 244] width 25 height 25
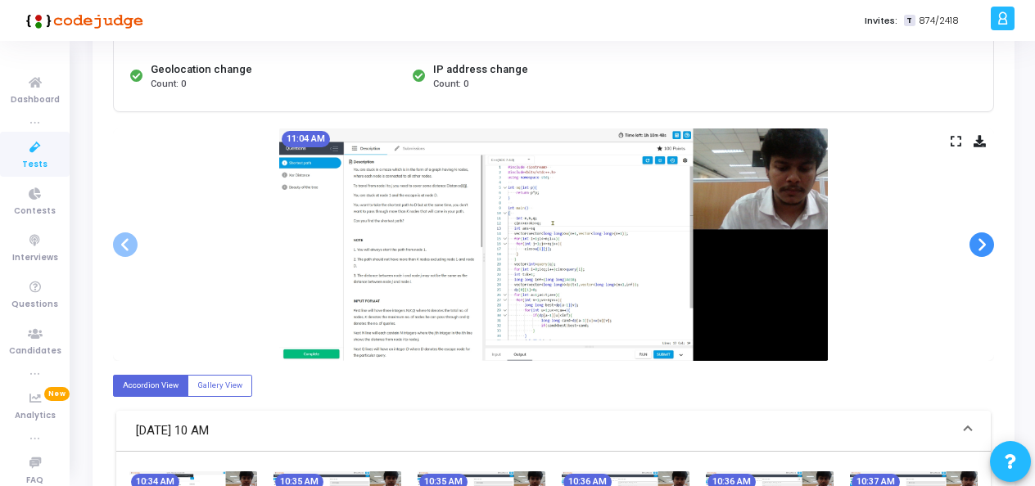
click at [990, 242] on span at bounding box center [981, 244] width 25 height 25
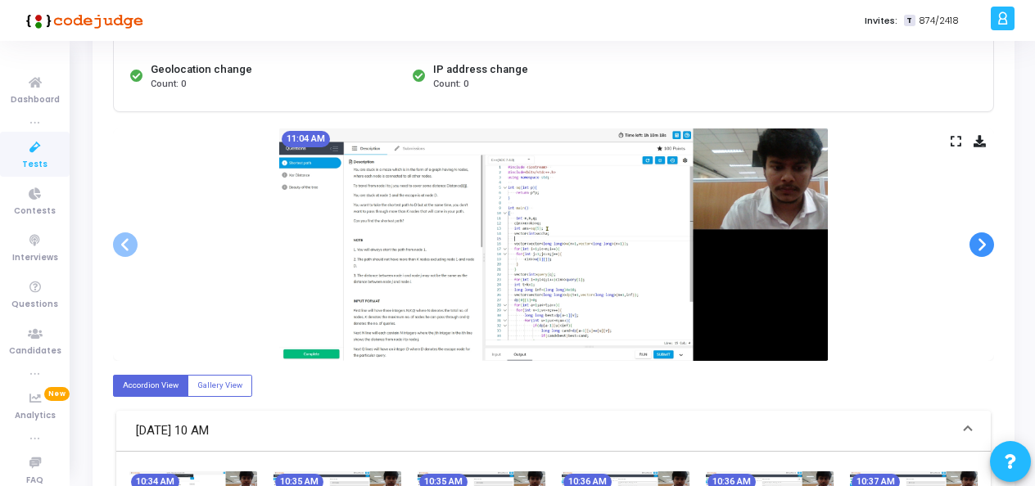
click at [990, 242] on span at bounding box center [981, 244] width 25 height 25
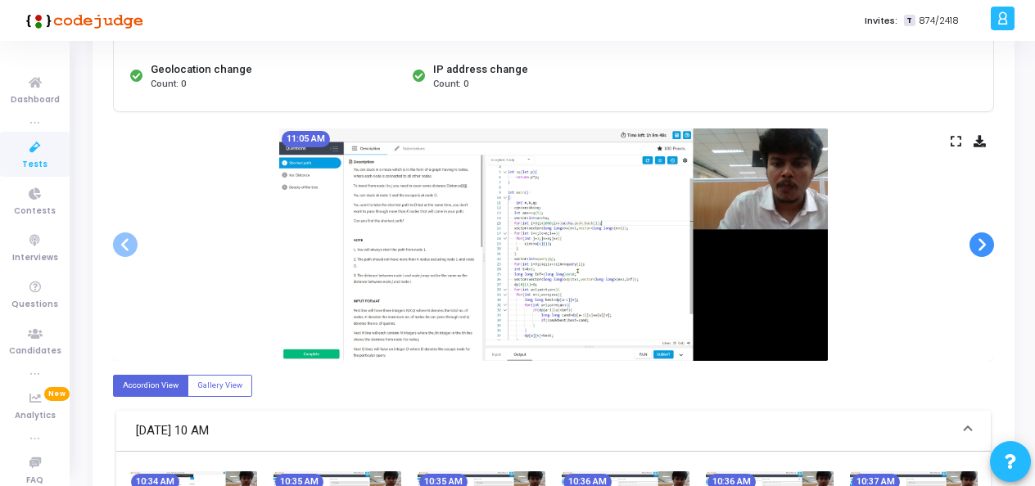
click at [990, 242] on span at bounding box center [981, 244] width 25 height 25
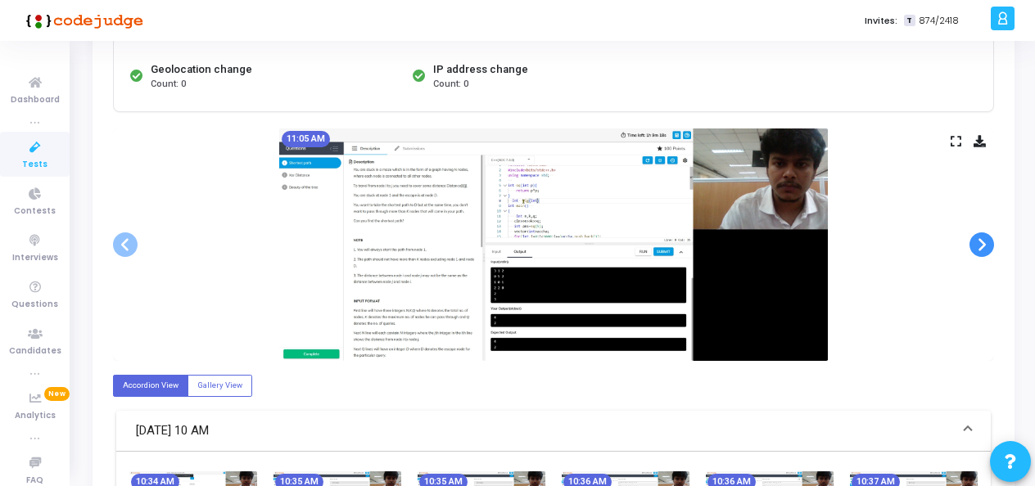
click at [990, 242] on span at bounding box center [981, 244] width 25 height 25
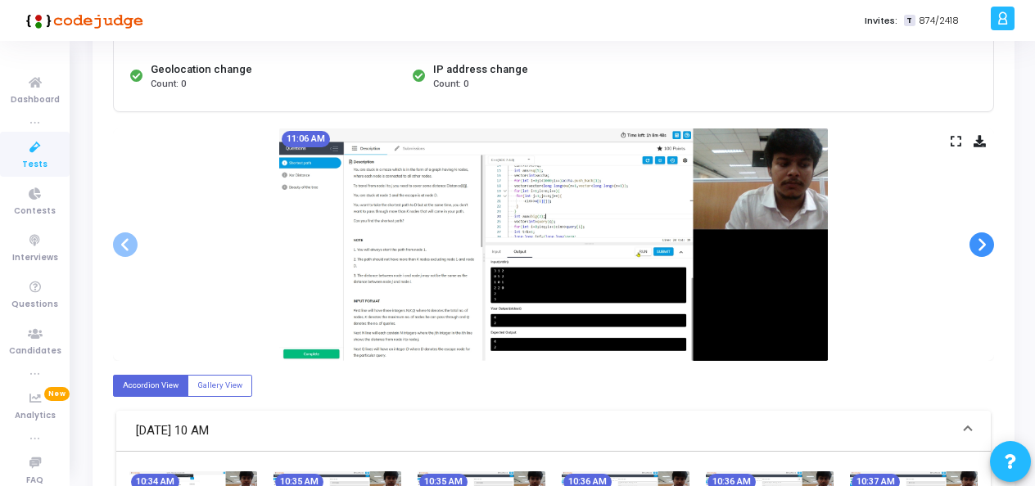
click at [990, 242] on span at bounding box center [981, 244] width 25 height 25
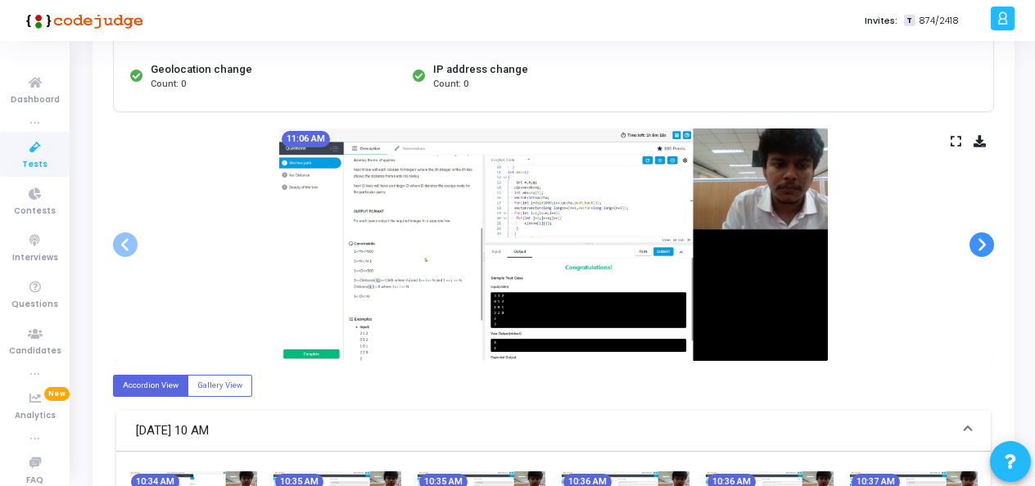
click at [990, 242] on span at bounding box center [981, 244] width 25 height 25
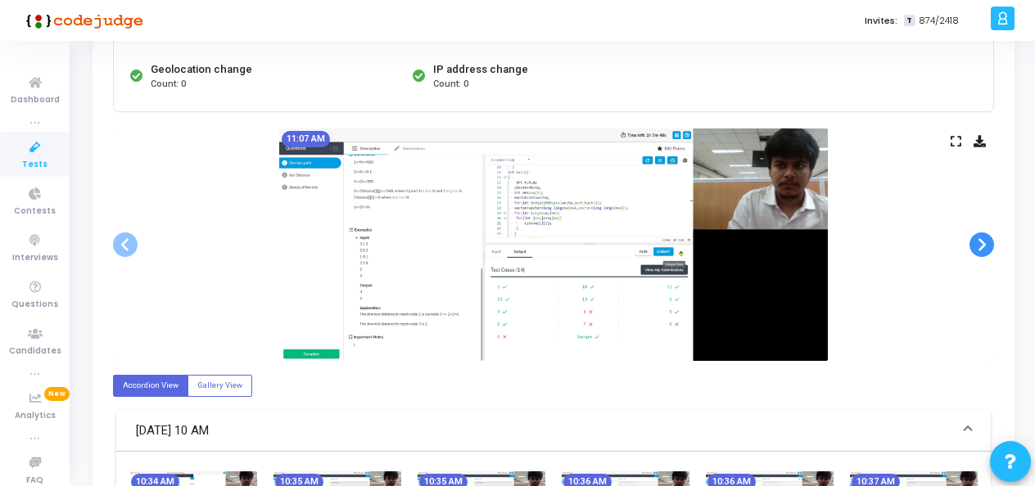
click at [990, 242] on span at bounding box center [981, 244] width 25 height 25
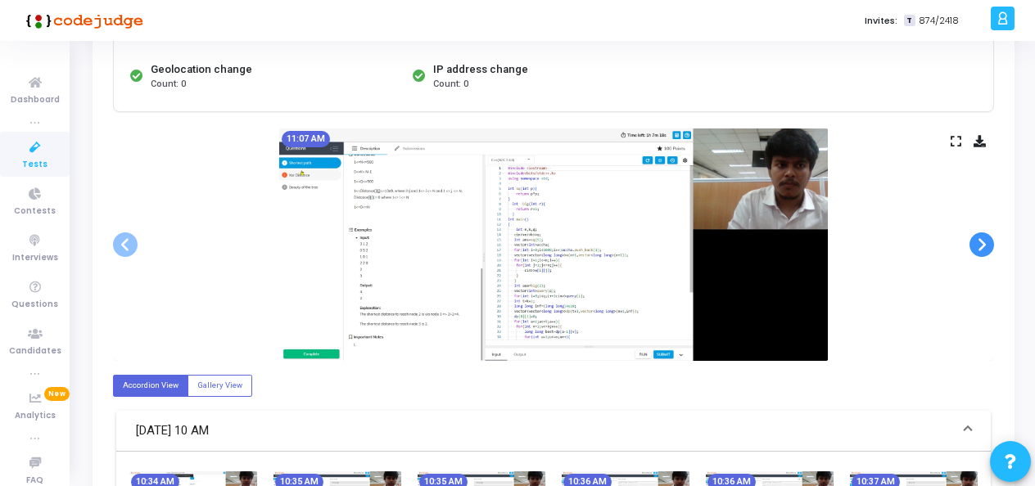
click at [990, 242] on span at bounding box center [981, 244] width 25 height 25
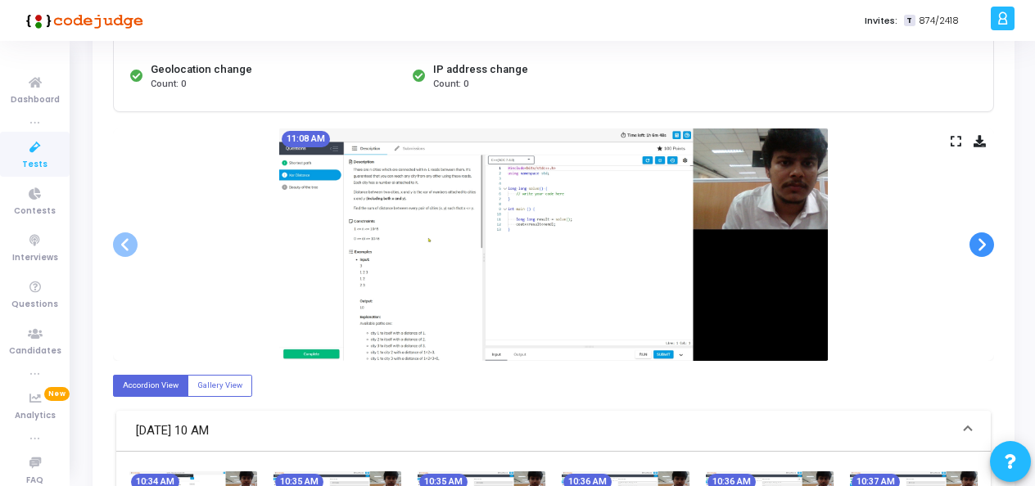
click at [990, 242] on span at bounding box center [981, 244] width 25 height 25
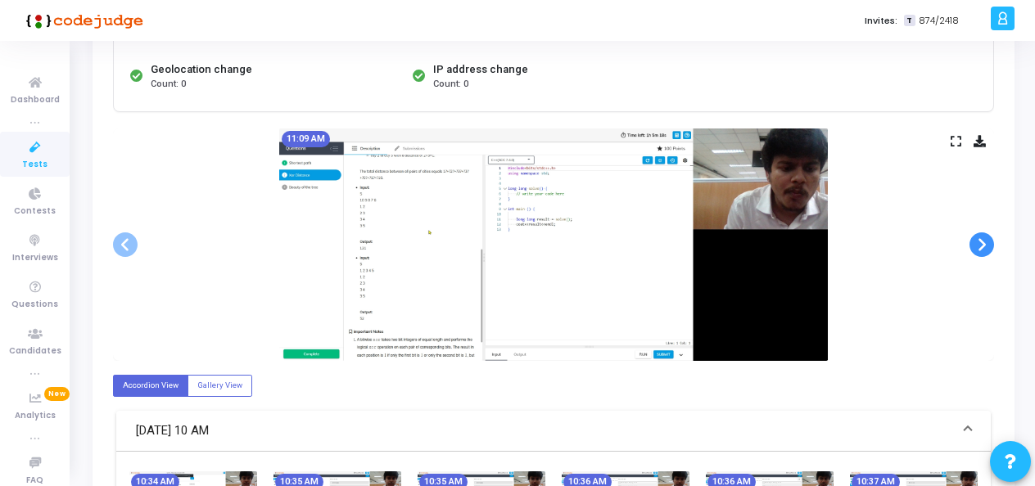
click at [990, 242] on span at bounding box center [981, 244] width 25 height 25
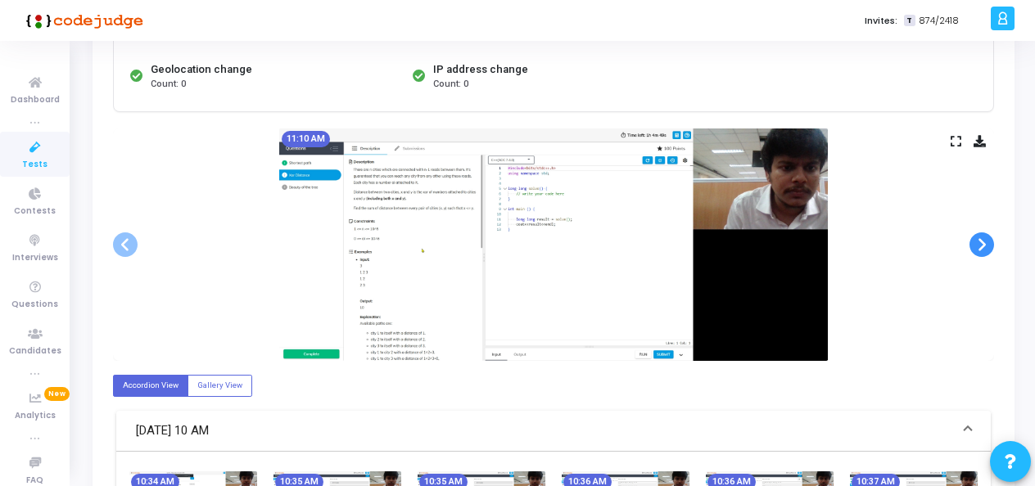
click at [990, 242] on span at bounding box center [981, 244] width 25 height 25
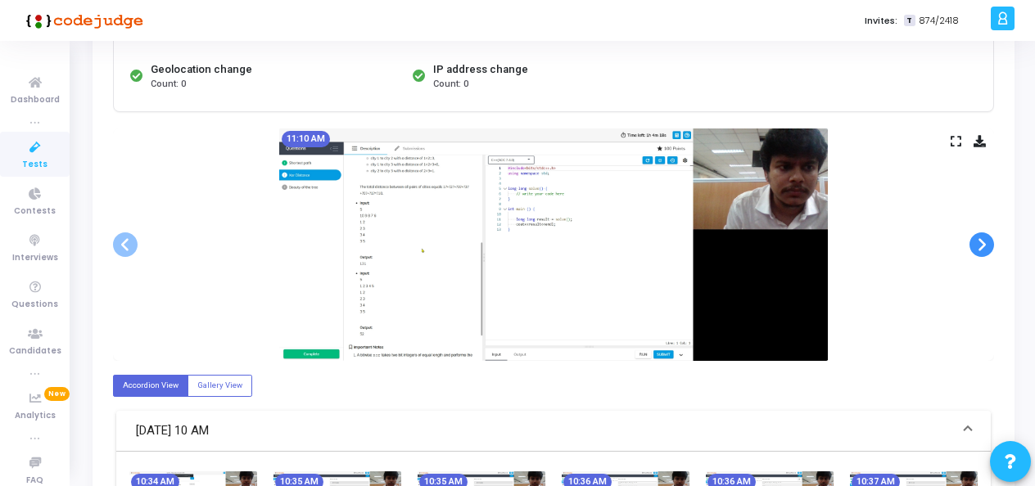
click at [990, 242] on span at bounding box center [981, 244] width 25 height 25
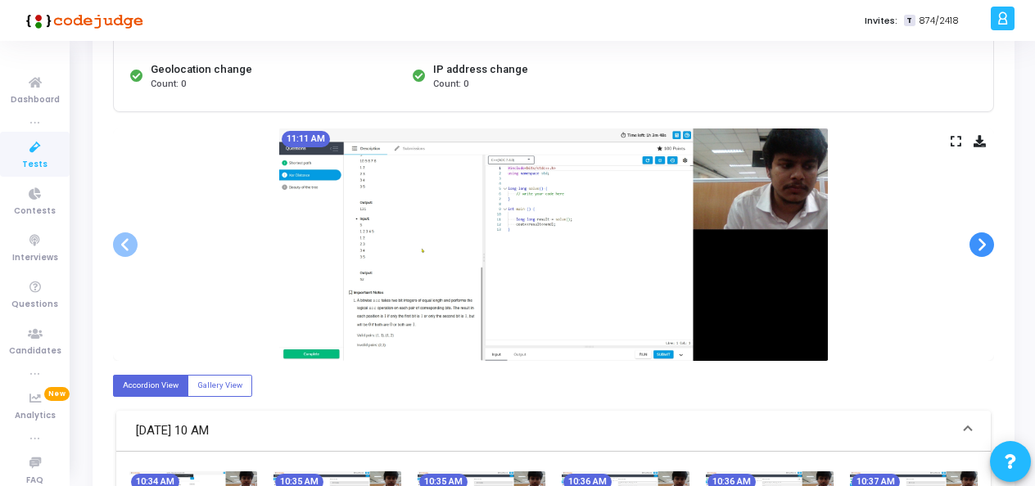
click at [990, 242] on span at bounding box center [981, 244] width 25 height 25
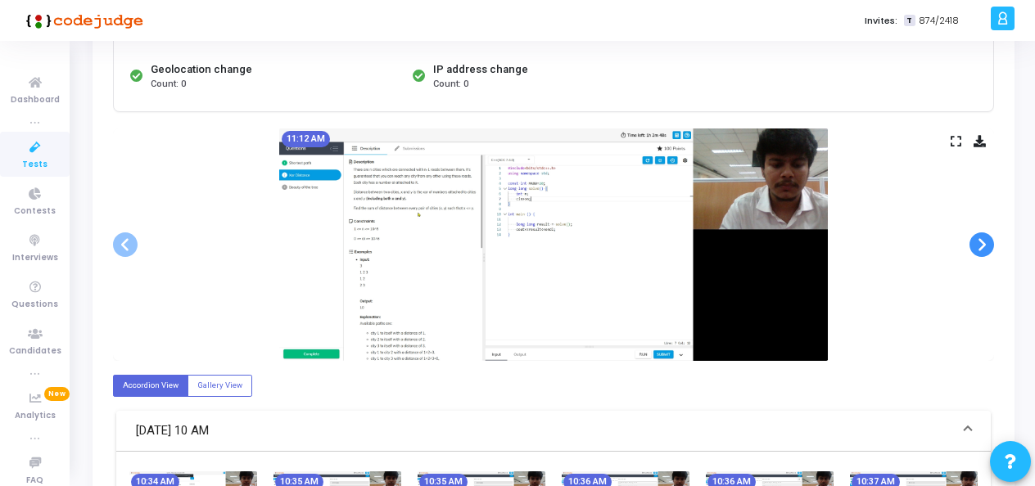
click at [990, 242] on span at bounding box center [981, 244] width 25 height 25
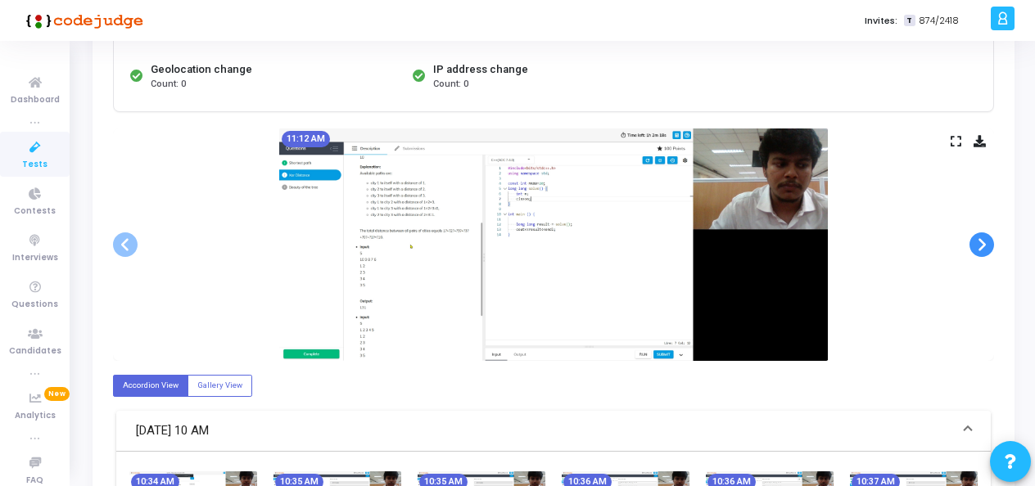
click at [990, 242] on span at bounding box center [981, 244] width 25 height 25
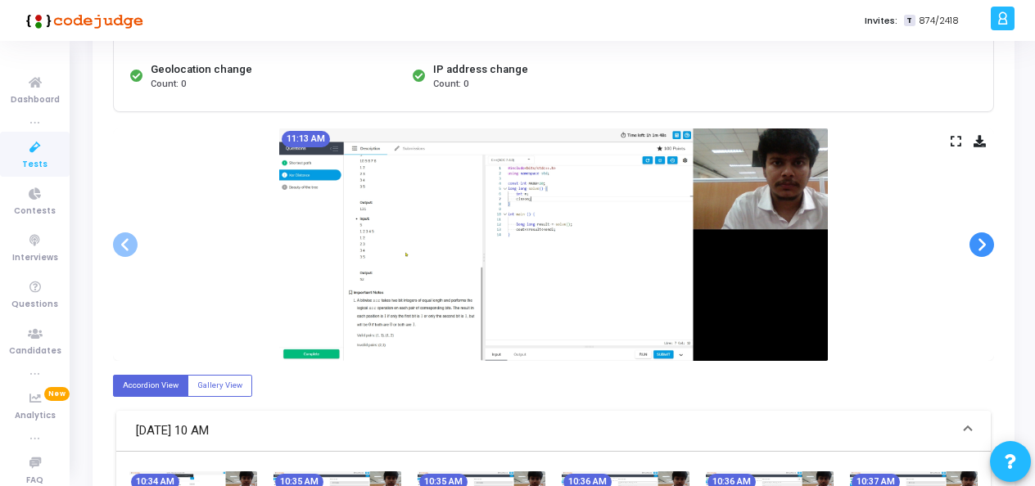
click at [990, 242] on span at bounding box center [981, 244] width 25 height 25
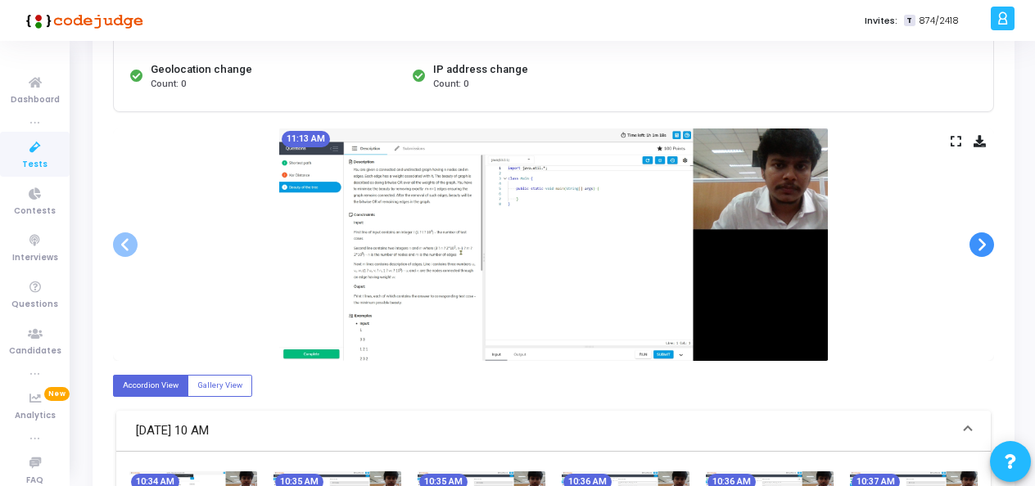
click at [990, 242] on span at bounding box center [981, 244] width 25 height 25
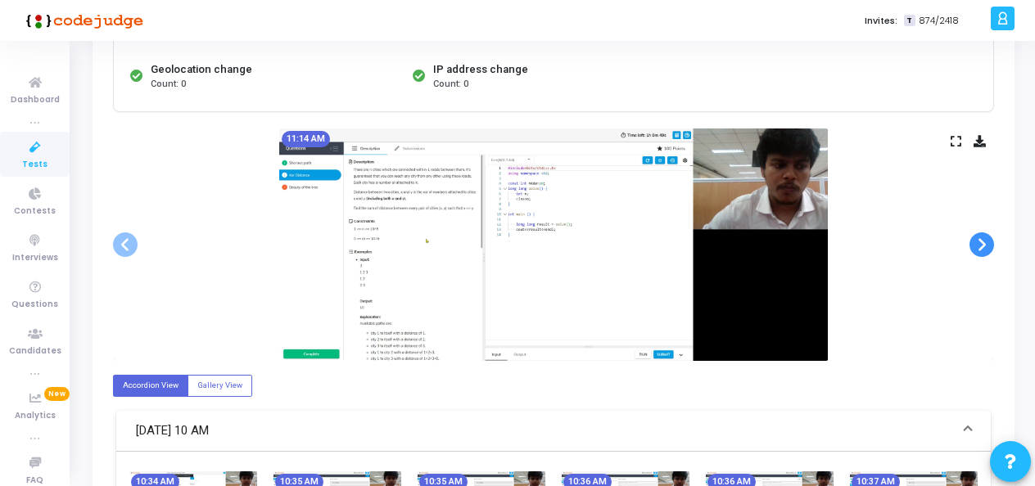
click at [990, 242] on span at bounding box center [981, 244] width 25 height 25
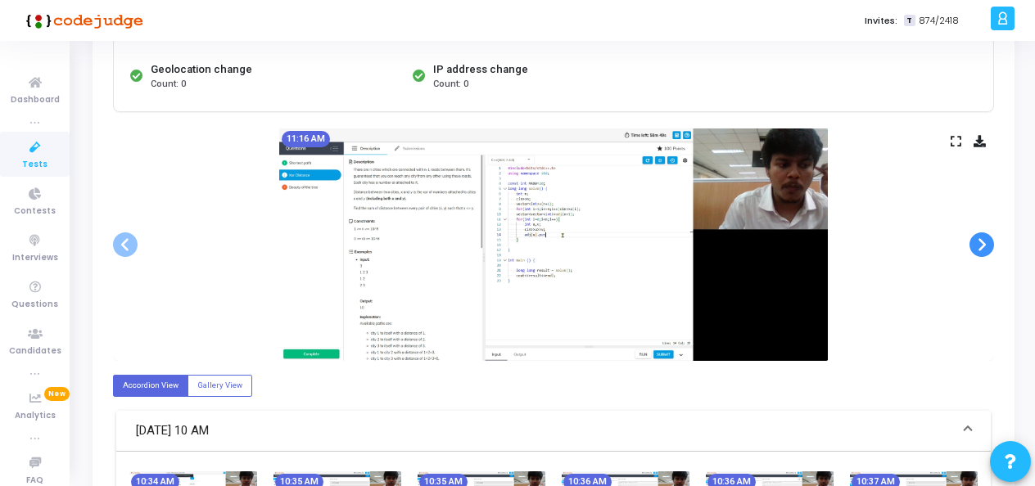
click at [990, 242] on span at bounding box center [981, 244] width 25 height 25
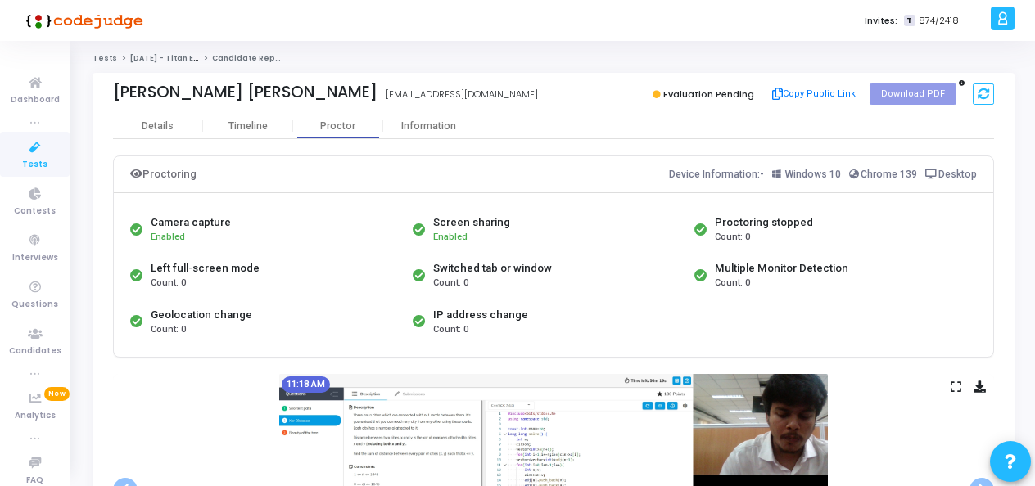
click at [12, 152] on link "Tests" at bounding box center [35, 154] width 70 height 45
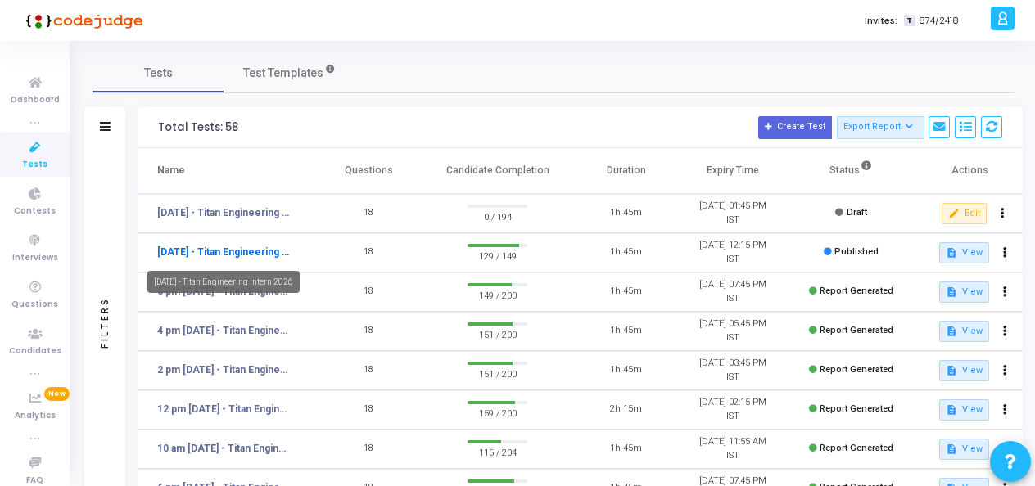
click at [268, 258] on link "[DATE] - Titan Engineering Intern 2026" at bounding box center [224, 252] width 134 height 15
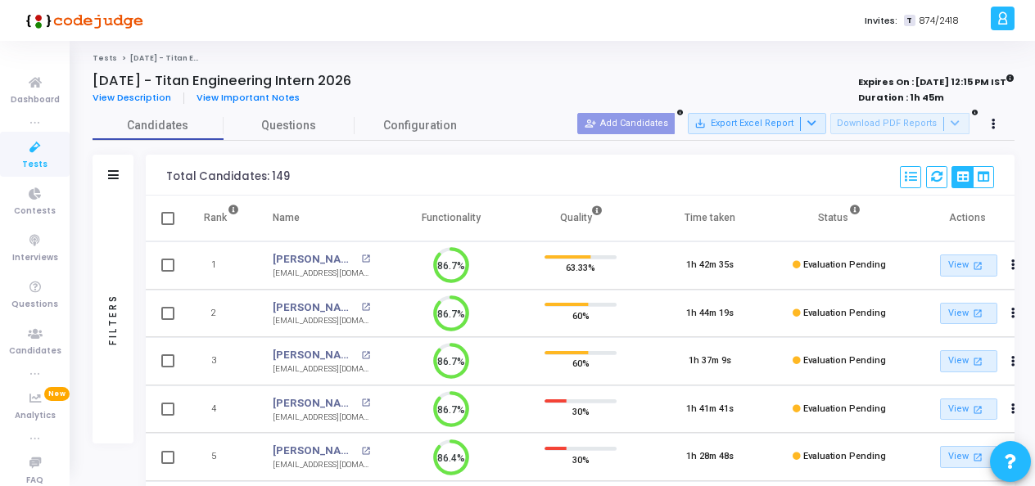
click at [164, 209] on mat-checkbox at bounding box center [167, 218] width 13 height 18
click at [176, 225] on th at bounding box center [166, 219] width 41 height 46
click at [816, 119] on icon at bounding box center [811, 123] width 9 height 9
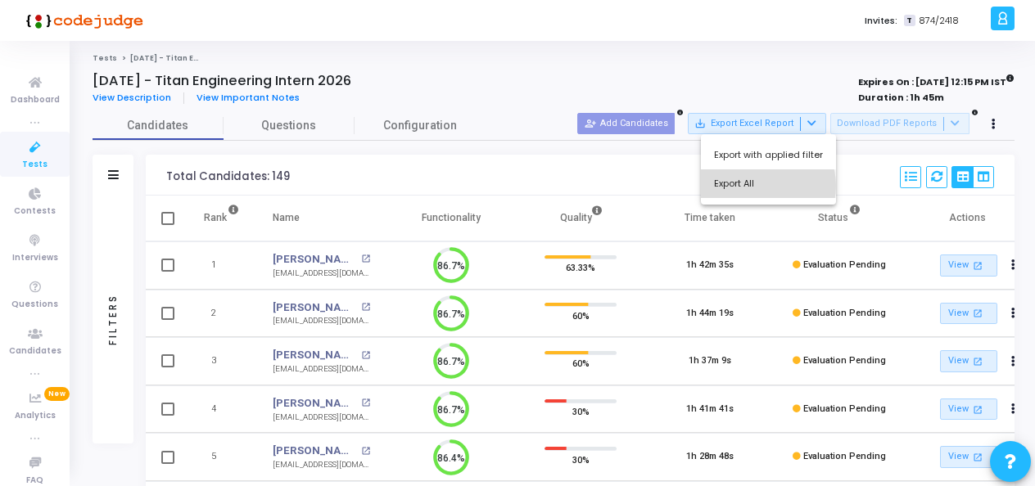
click at [760, 186] on button "Export All" at bounding box center [768, 183] width 135 height 29
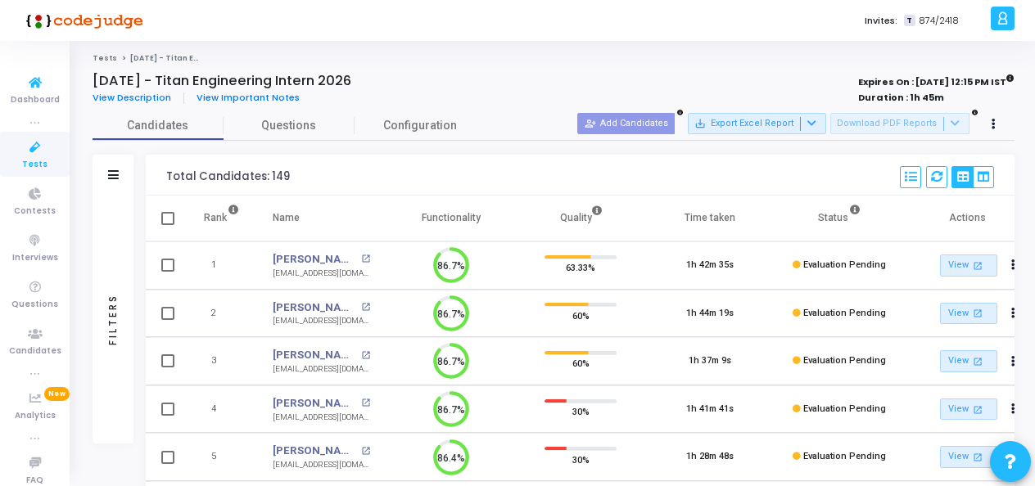
click at [33, 147] on icon at bounding box center [35, 147] width 34 height 20
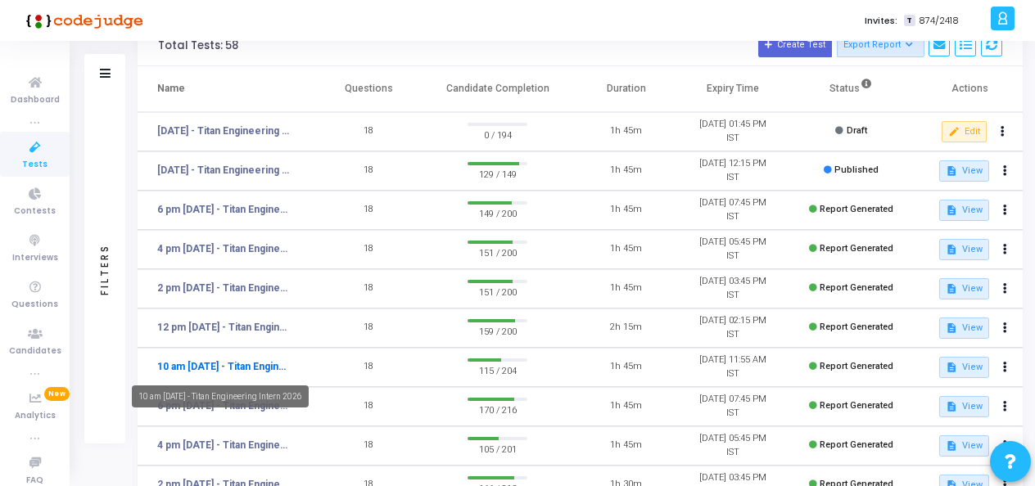
click at [212, 372] on link "10 am - 12th Aug - Titan Engineering Intern 2026" at bounding box center [224, 366] width 134 height 15
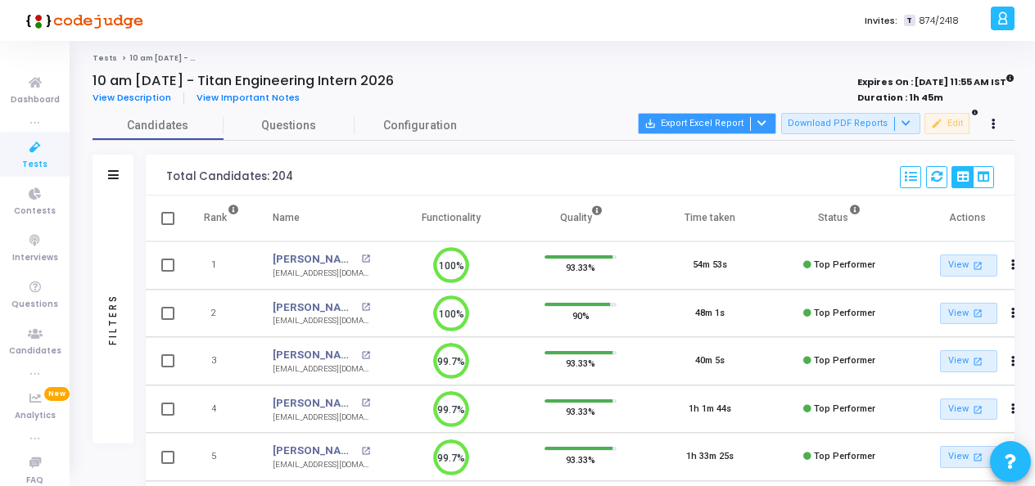
click at [706, 131] on button "save_alt Export Excel Report" at bounding box center [707, 123] width 138 height 21
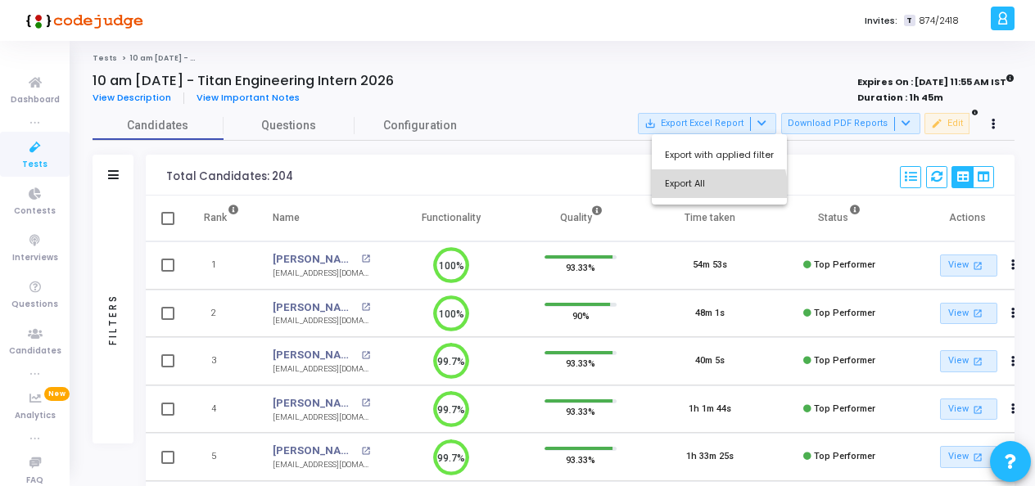
click at [711, 192] on button "Export All" at bounding box center [718, 183] width 135 height 29
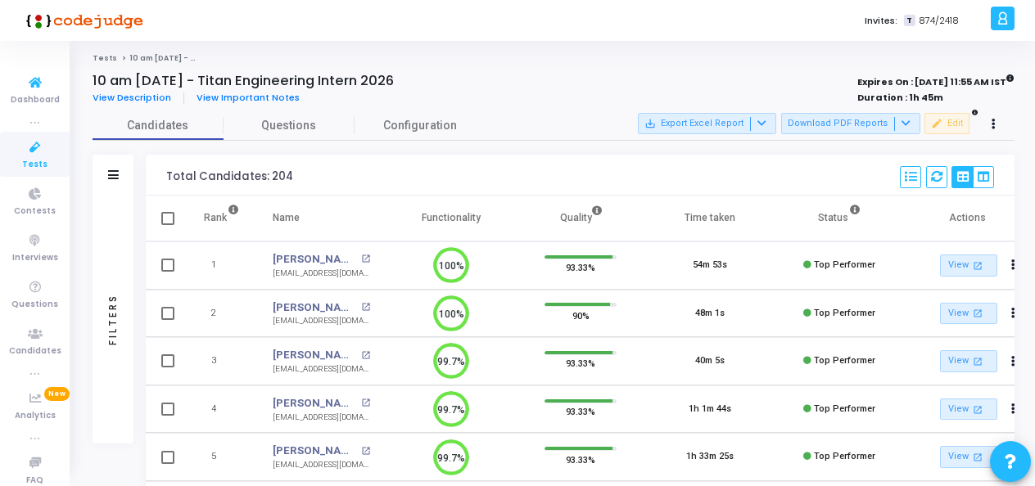
click at [28, 155] on icon at bounding box center [35, 147] width 34 height 20
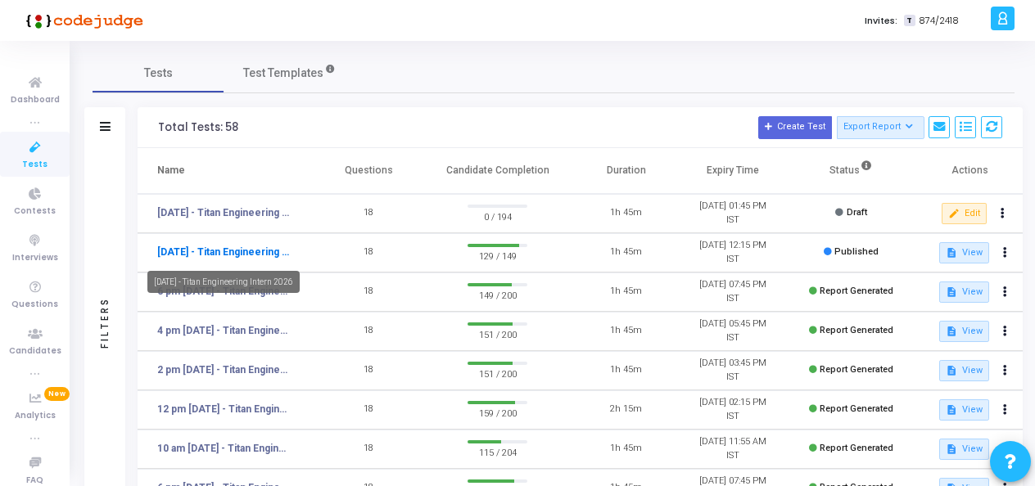
click at [228, 246] on link "[DATE] - Titan Engineering Intern 2026" at bounding box center [224, 252] width 134 height 15
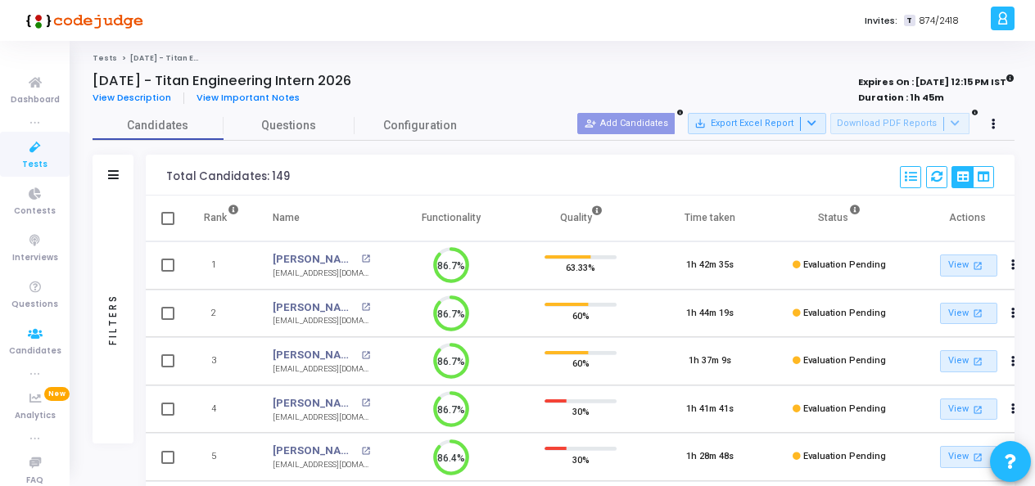
click at [115, 334] on div "Filters" at bounding box center [113, 319] width 15 height 180
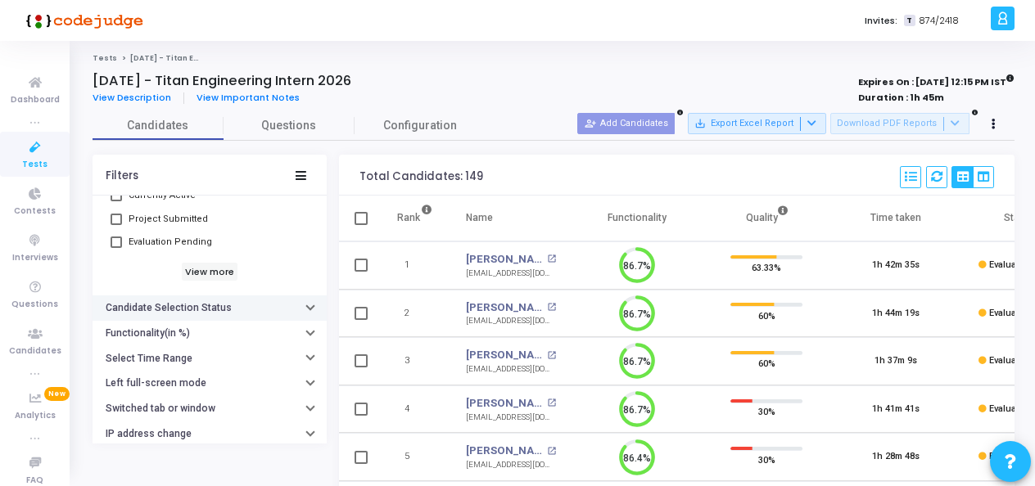
click at [190, 304] on h6 "Candidate Selection Status" at bounding box center [169, 308] width 126 height 12
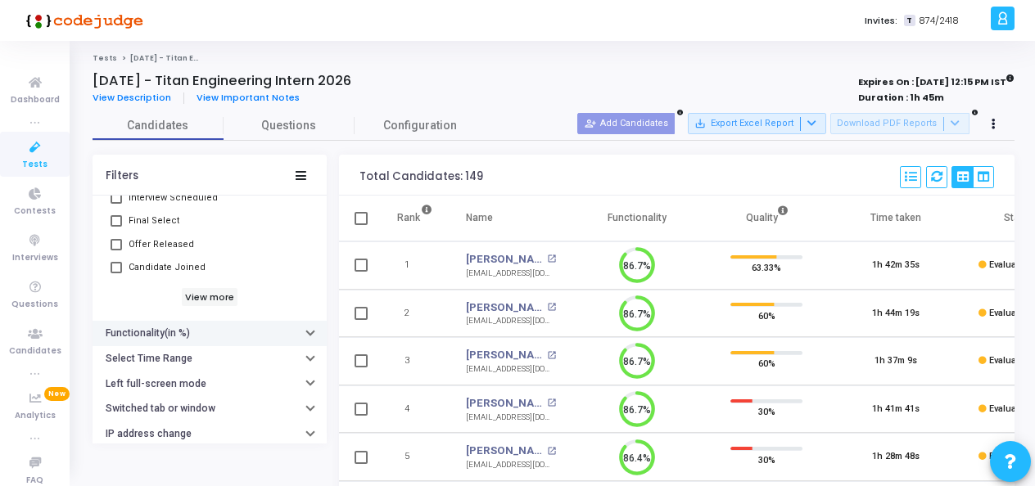
click at [199, 339] on button "Functionality(in %)" at bounding box center [209, 333] width 234 height 25
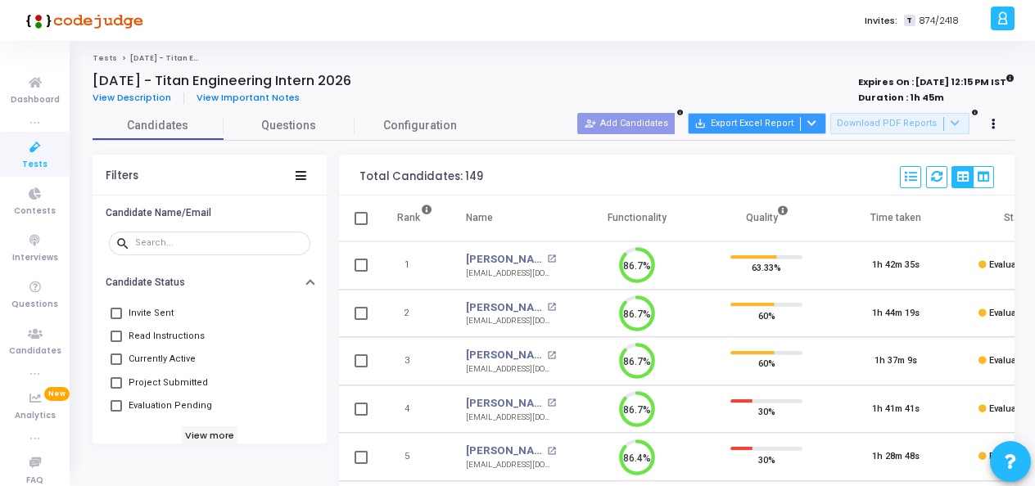
click at [763, 128] on button "save_alt Export Excel Report" at bounding box center [756, 123] width 138 height 21
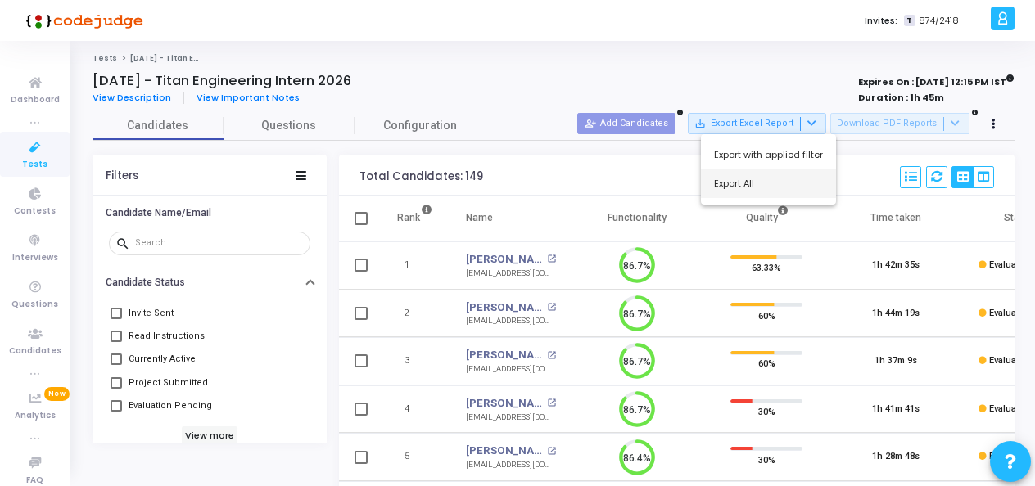
click at [768, 188] on button "Export All" at bounding box center [768, 183] width 135 height 29
